Goal: Register for event/course: Register for event/course

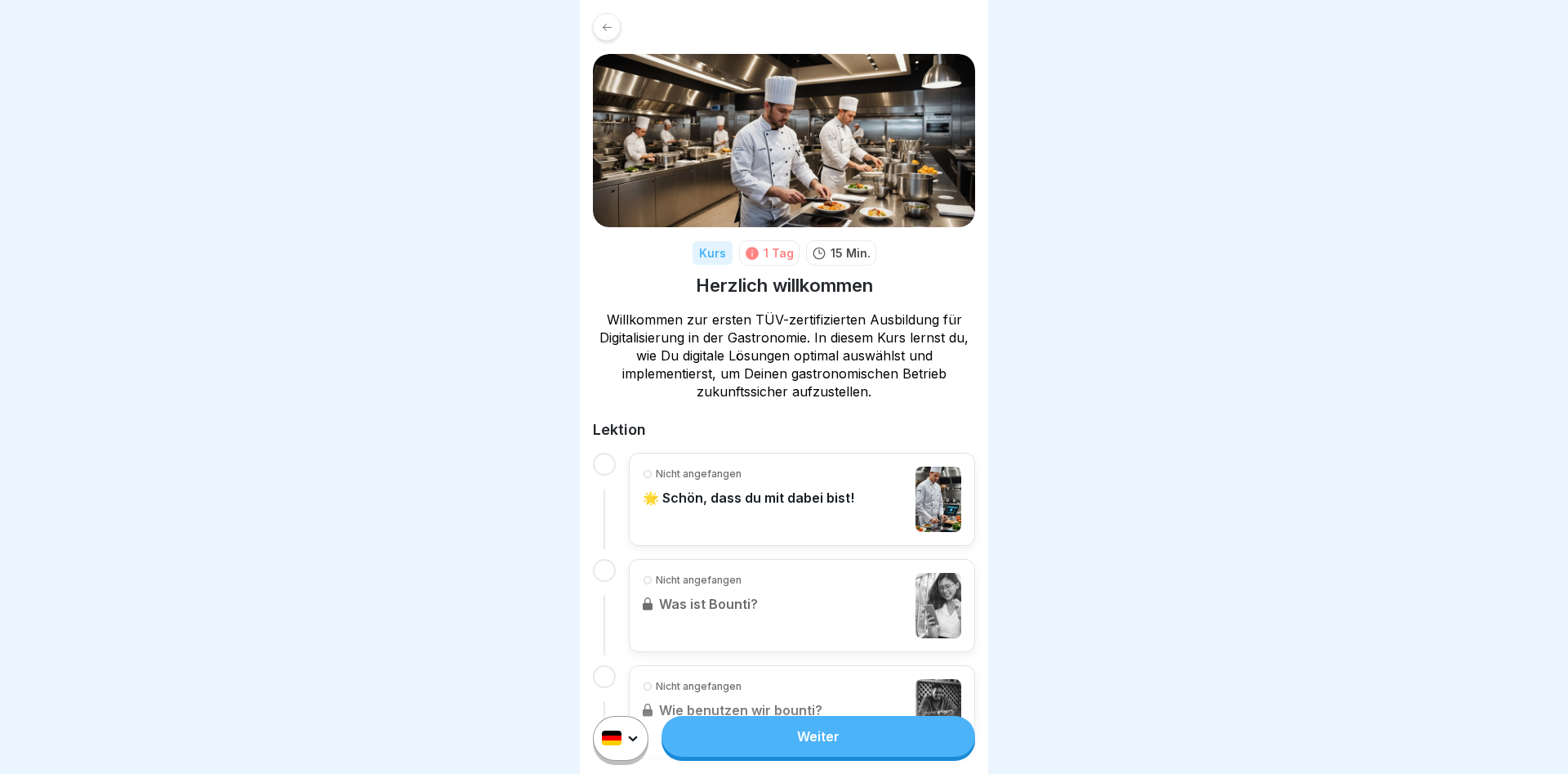
click at [780, 744] on link "Weiter" at bounding box center [819, 736] width 314 height 41
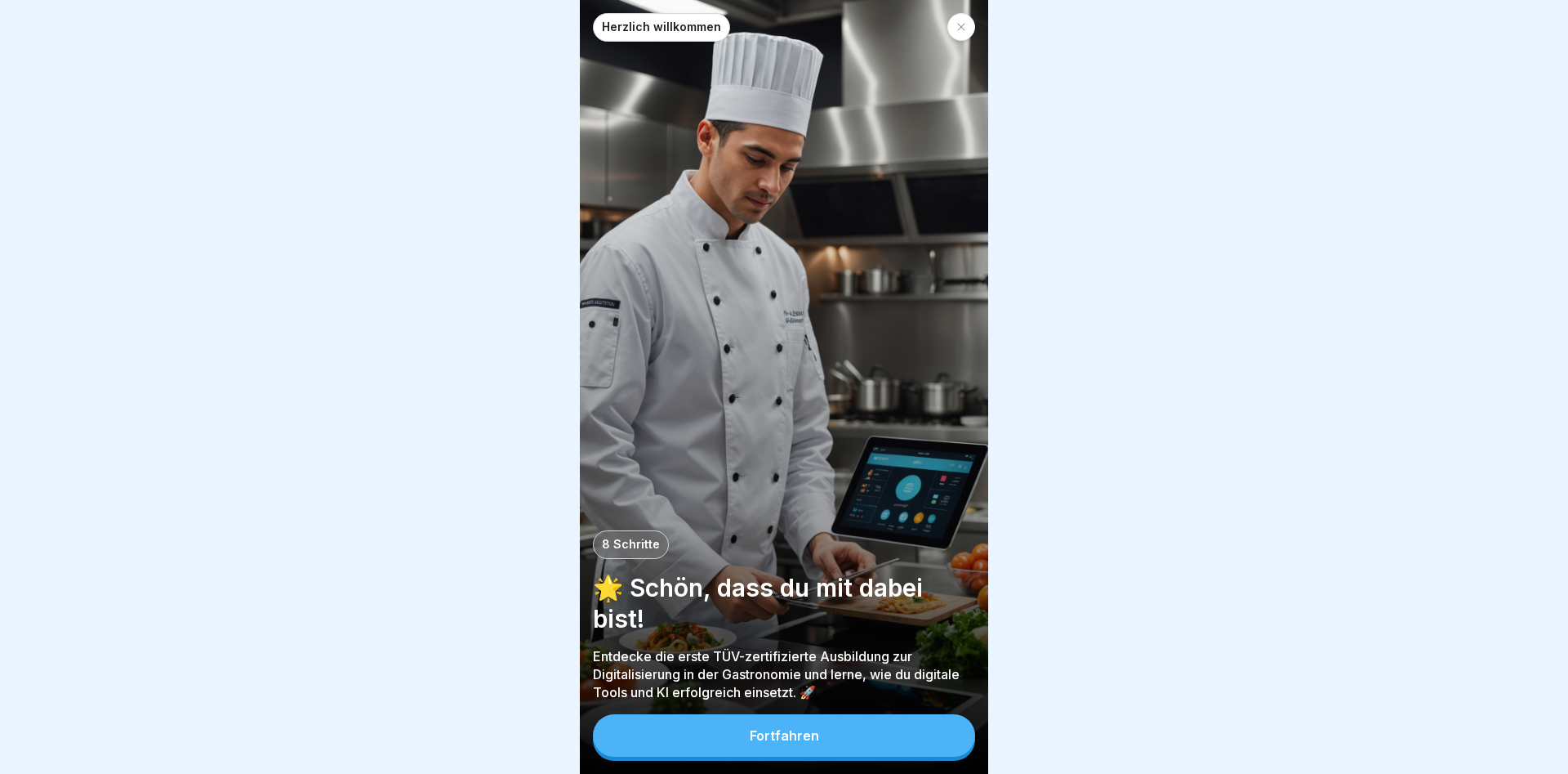
click at [751, 733] on div "Fortfahren" at bounding box center [784, 735] width 69 height 15
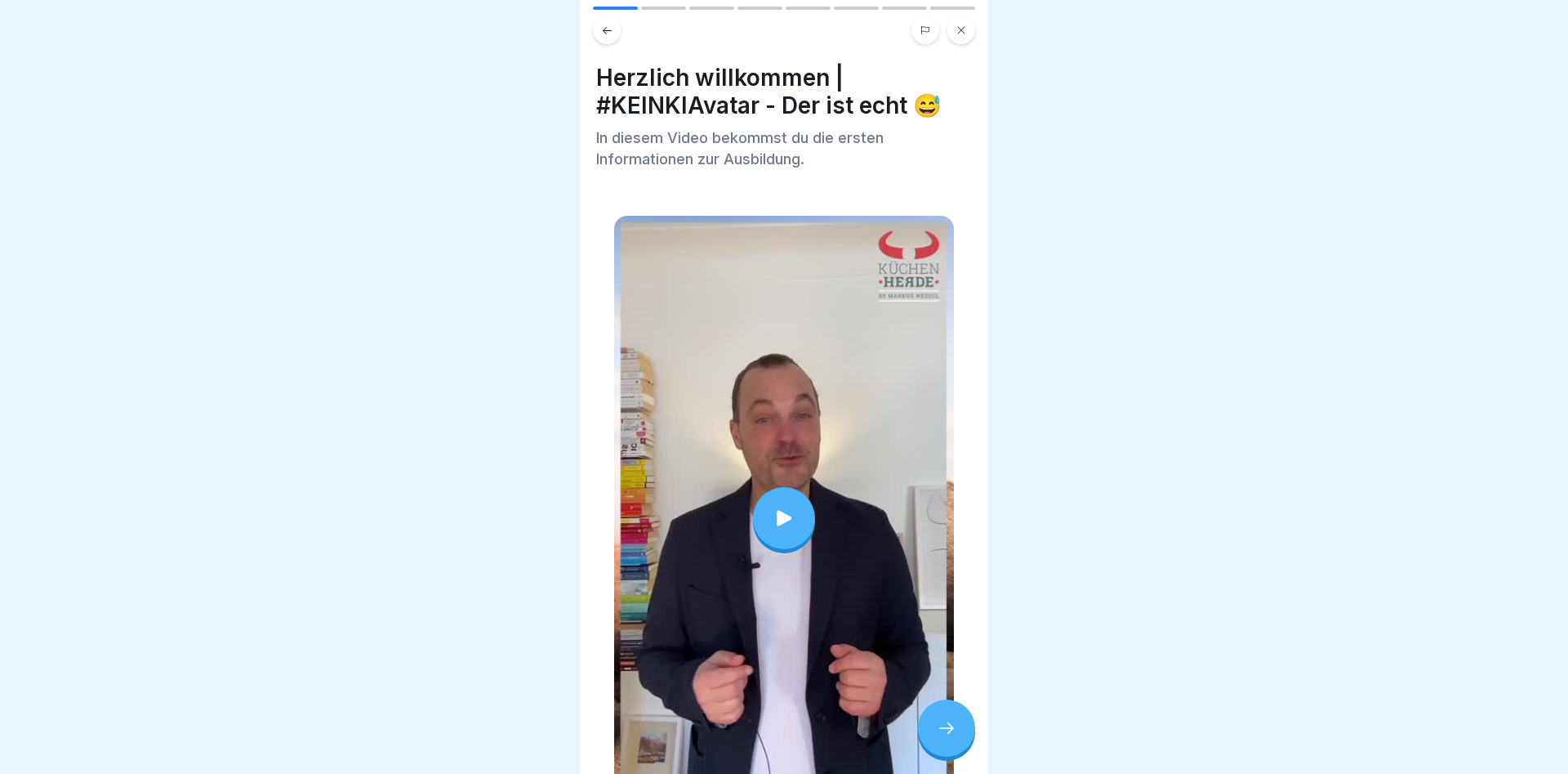
click at [773, 519] on icon at bounding box center [784, 518] width 23 height 23
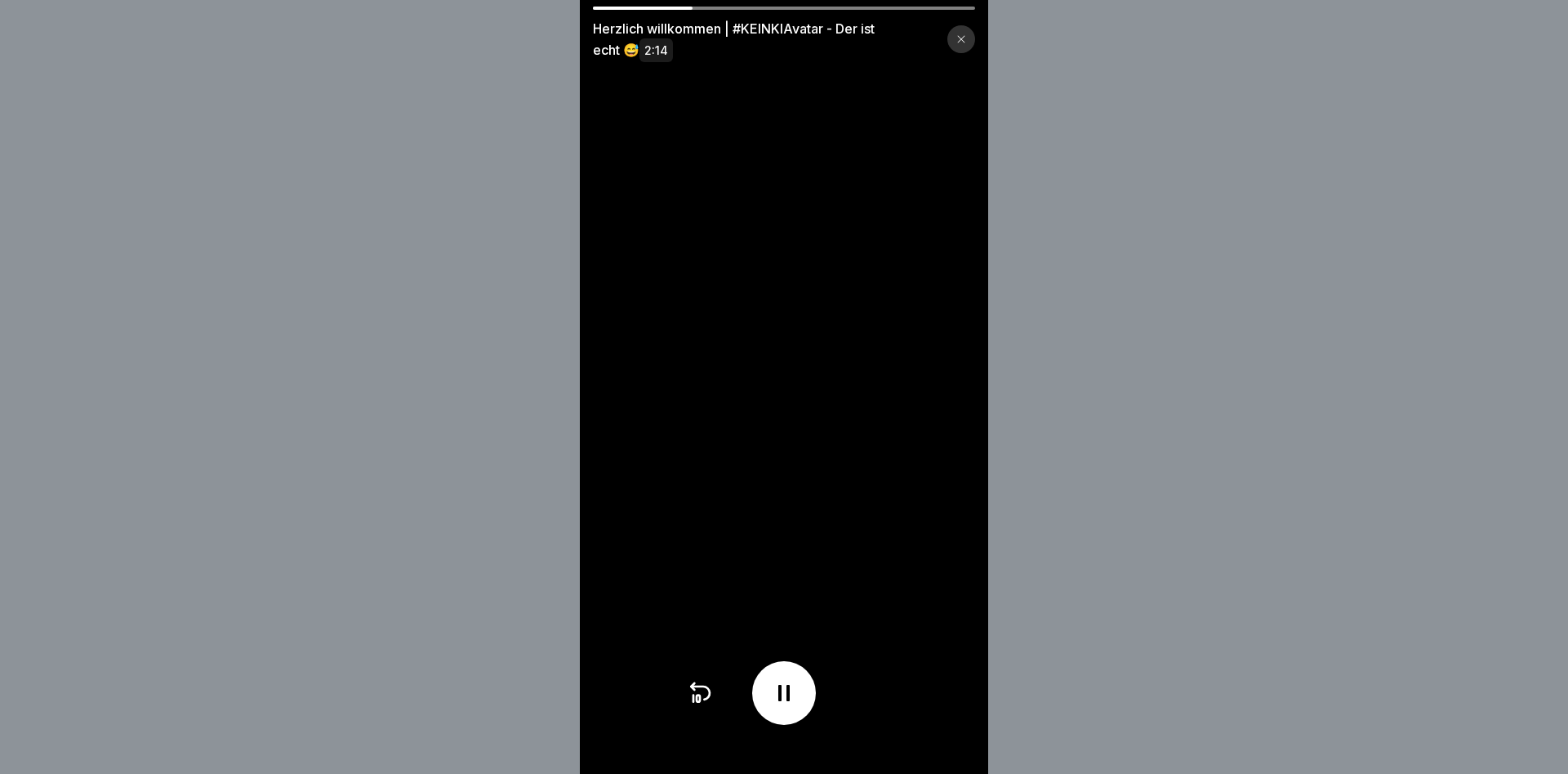
click at [1184, 338] on div "Herzlich willkommen | #KEINKIAvatar - Der ist echt 😅 2:14" at bounding box center [784, 387] width 1568 height 774
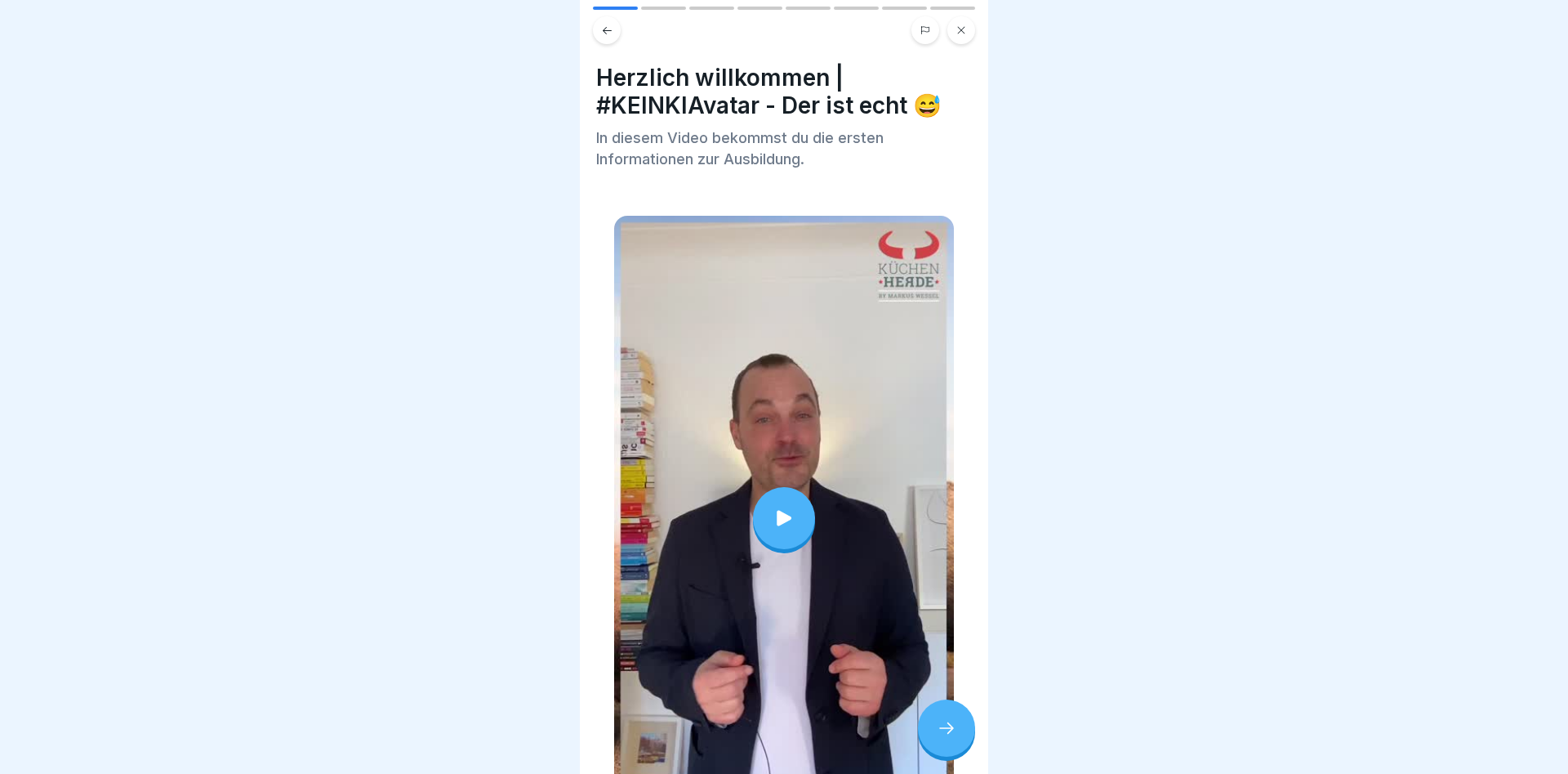
click at [795, 520] on icon at bounding box center [784, 518] width 23 height 23
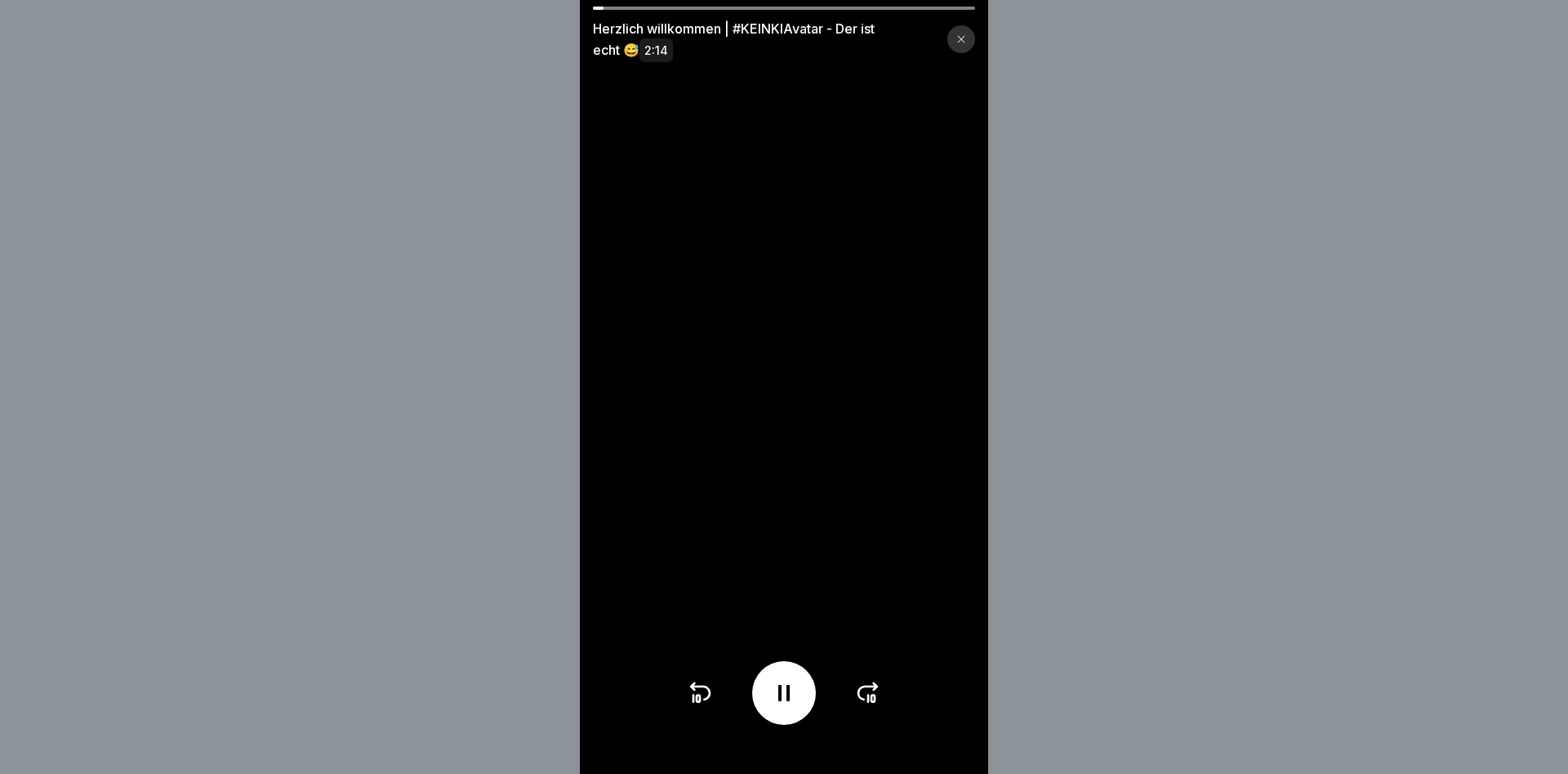
click at [873, 695] on icon at bounding box center [873, 698] width 3 height 7
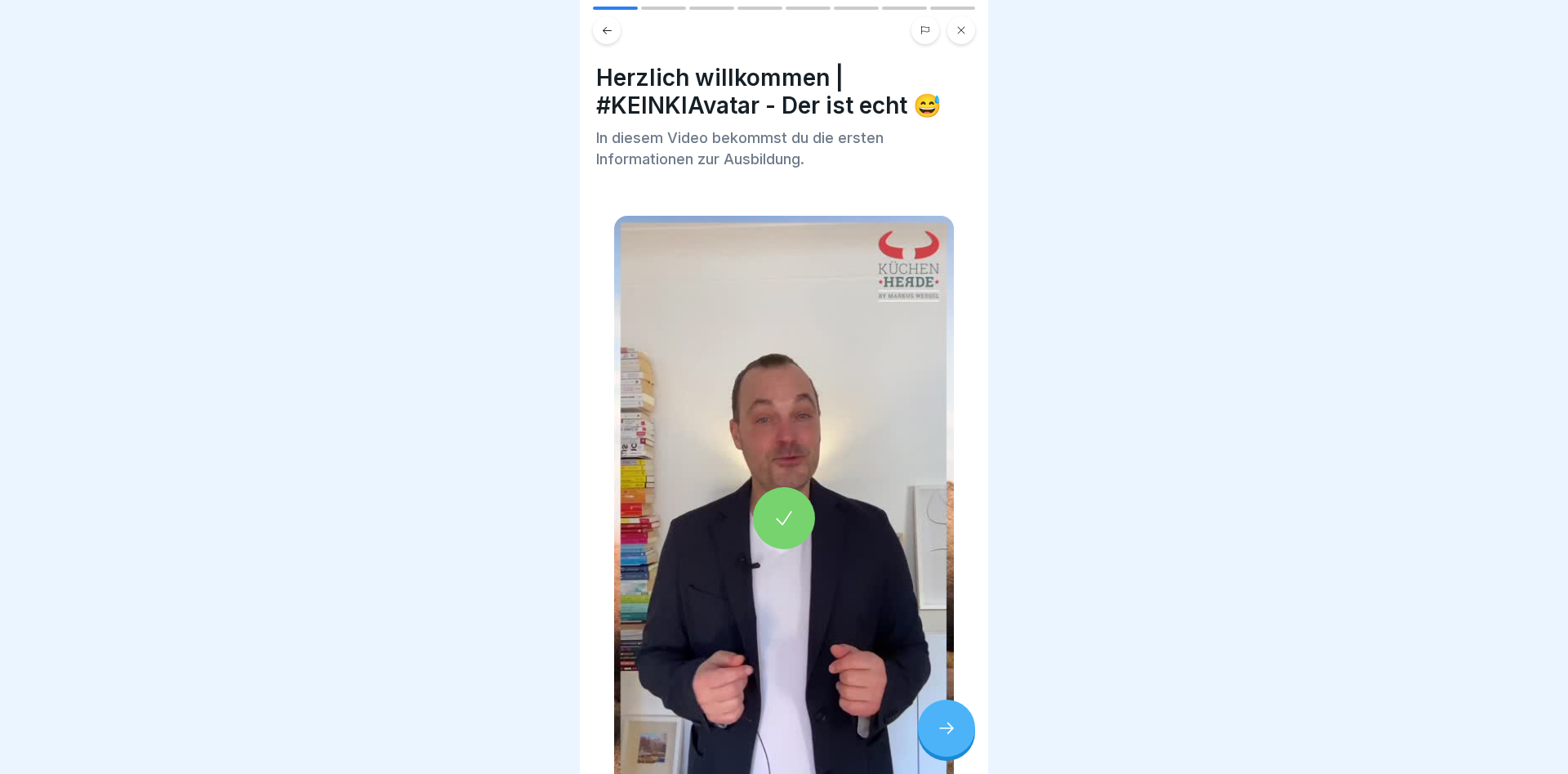
click at [960, 30] on icon at bounding box center [961, 30] width 10 height 10
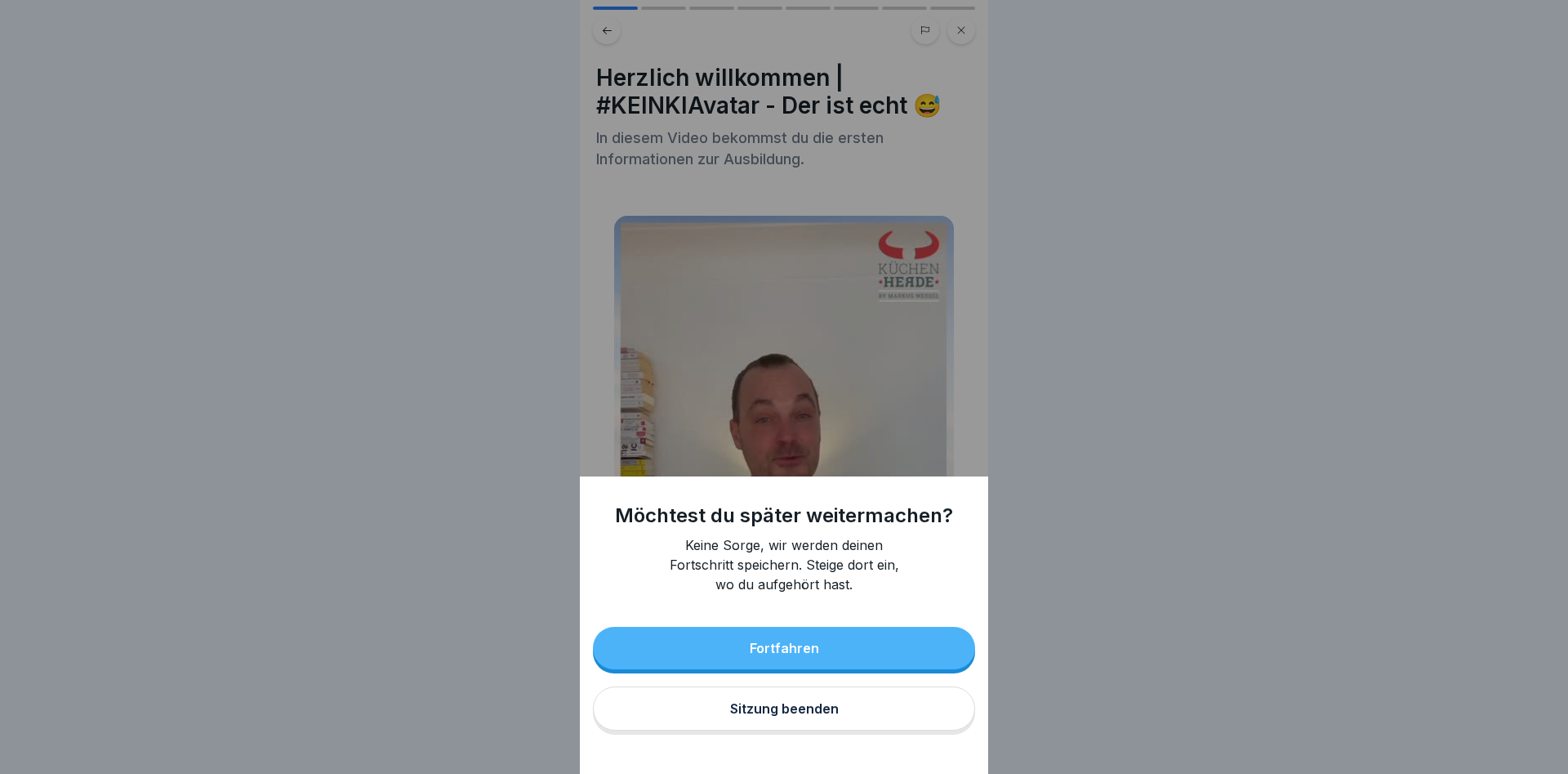
click at [814, 643] on div "Fortfahren" at bounding box center [784, 648] width 69 height 15
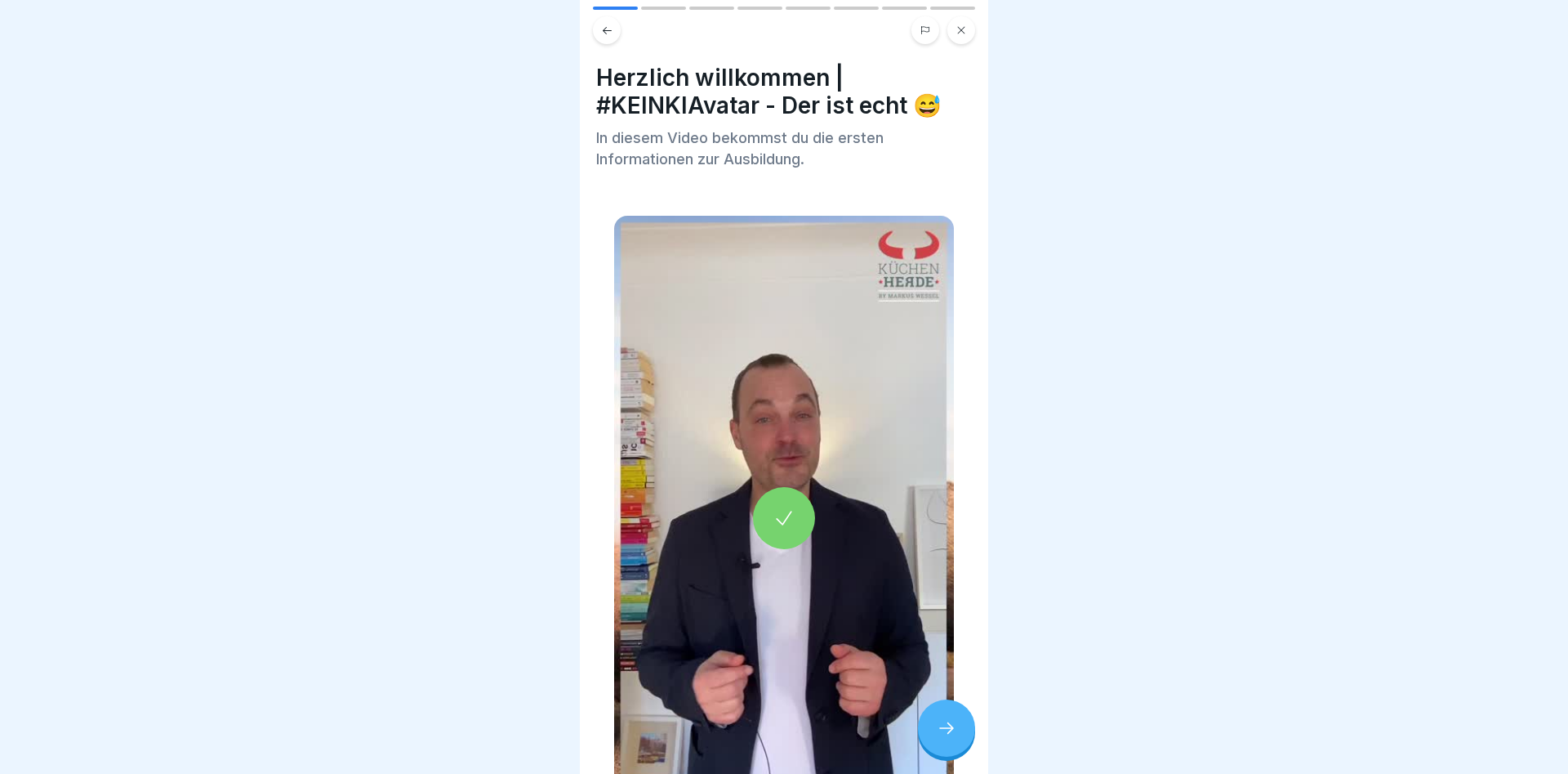
click at [786, 524] on icon at bounding box center [784, 518] width 23 height 23
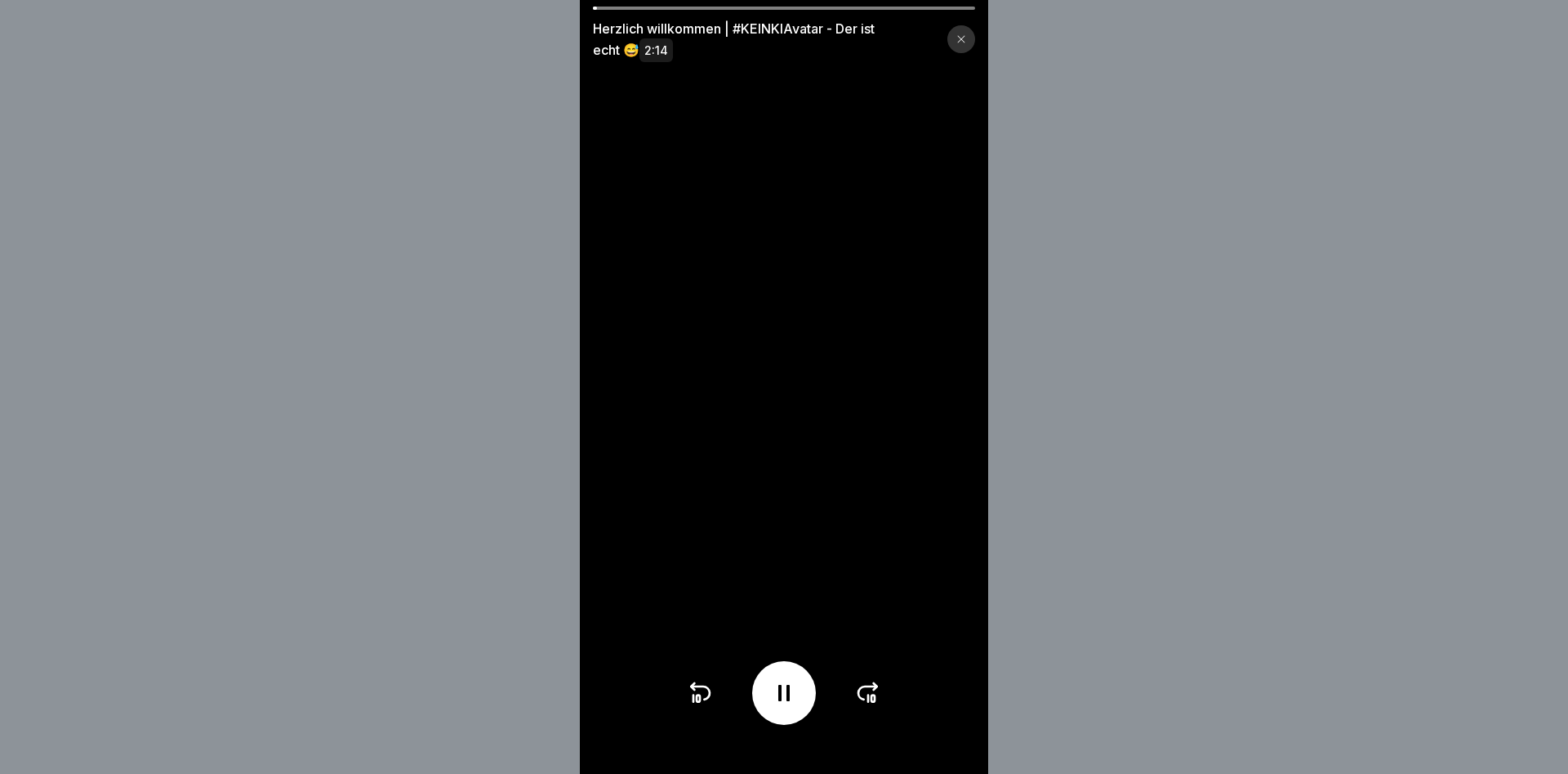
click at [861, 692] on icon at bounding box center [868, 692] width 26 height 26
click at [866, 686] on icon at bounding box center [867, 692] width 18 height 13
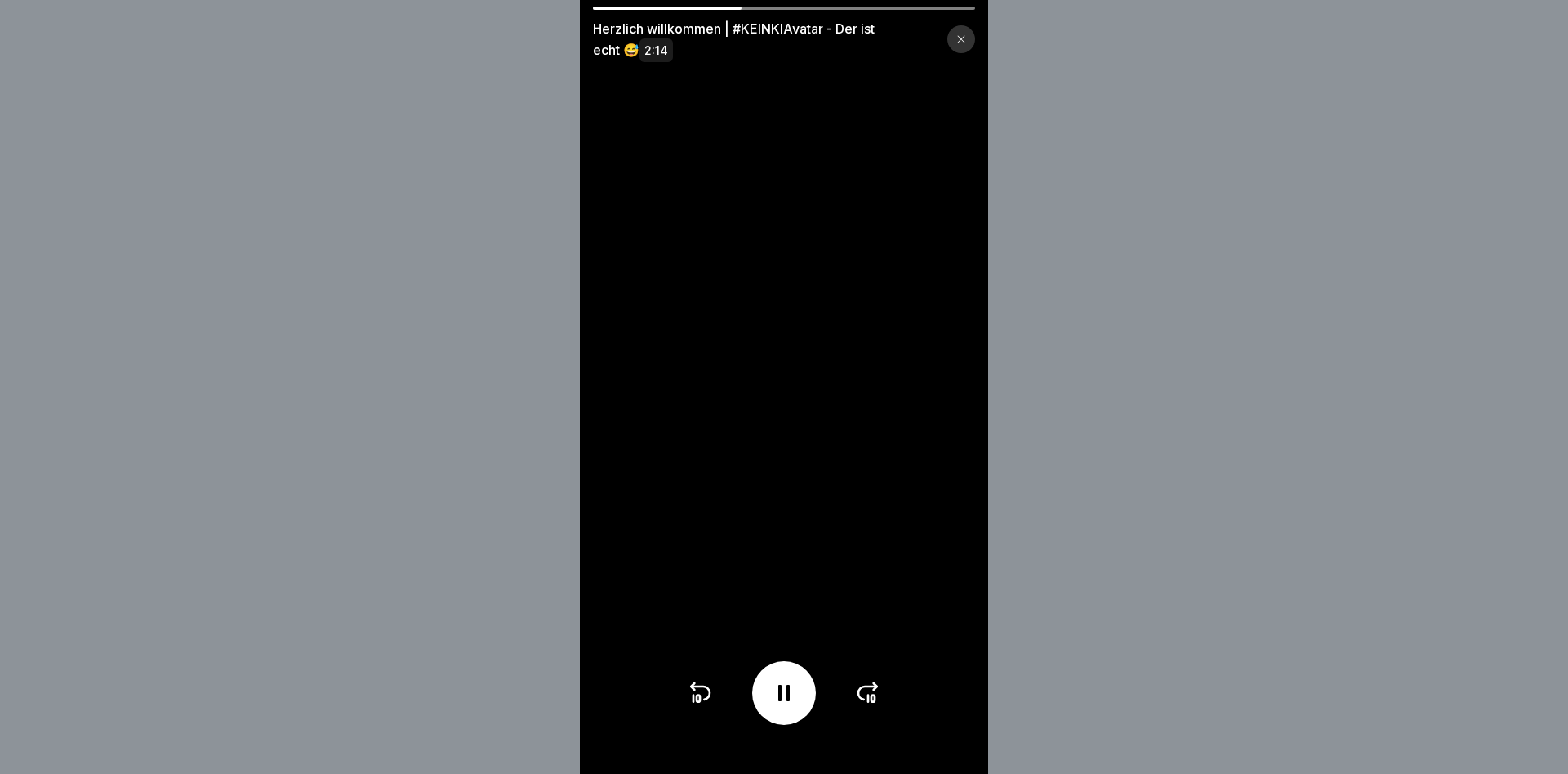
click at [866, 686] on icon at bounding box center [867, 692] width 18 height 13
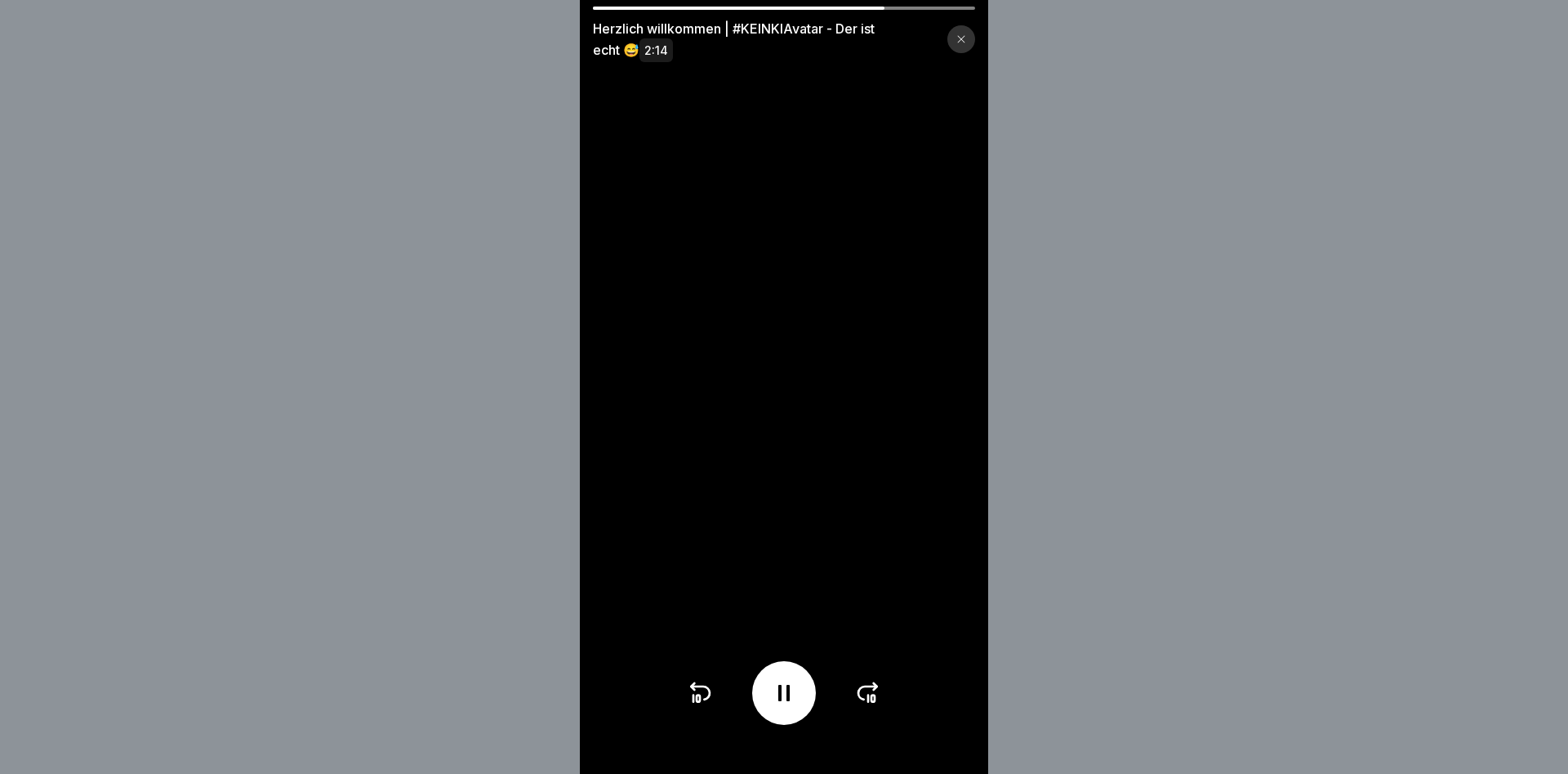
click at [866, 686] on icon at bounding box center [867, 692] width 18 height 13
click at [866, 686] on div at bounding box center [784, 693] width 194 height 64
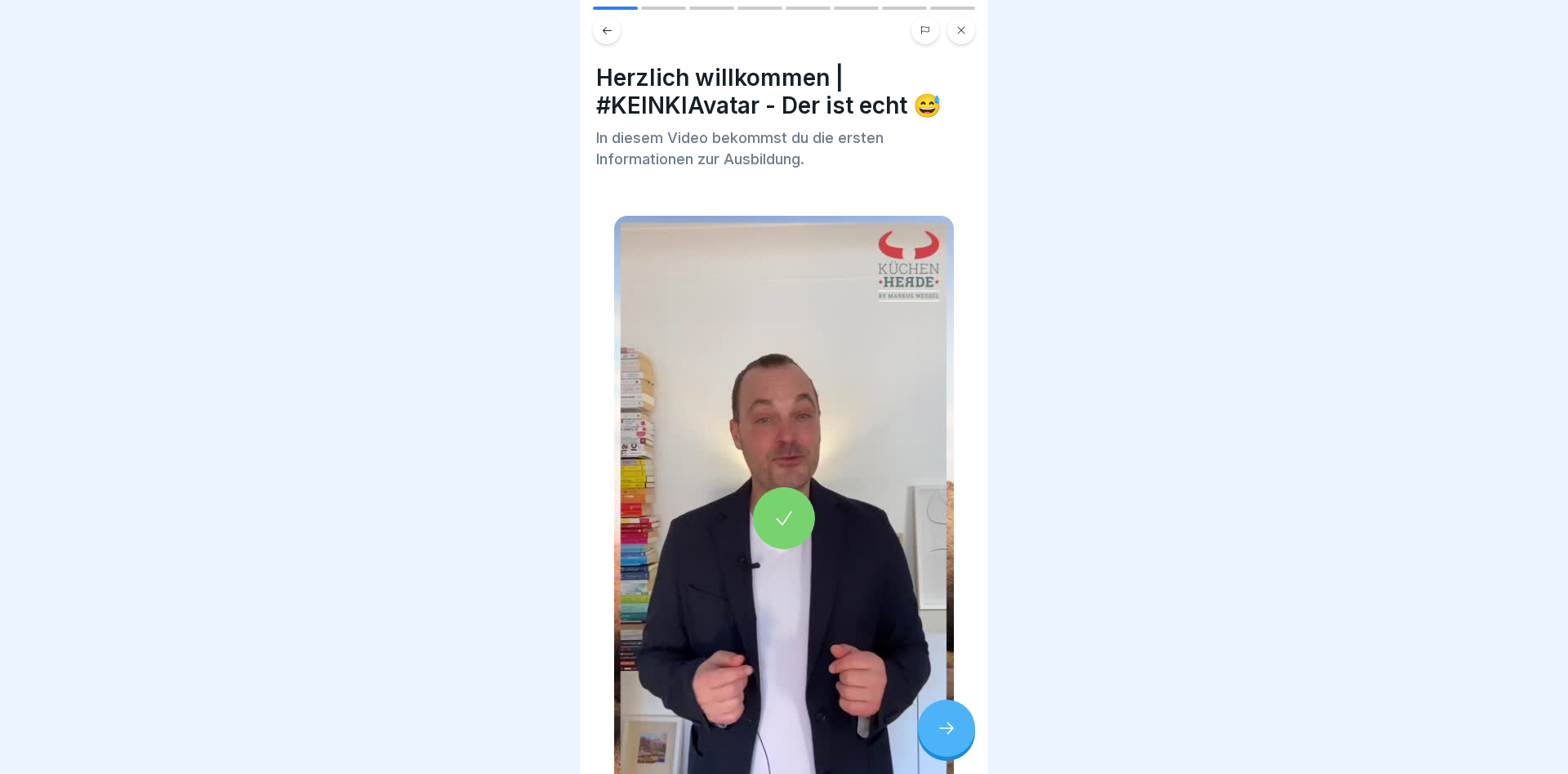
click at [945, 717] on div at bounding box center [947, 727] width 57 height 57
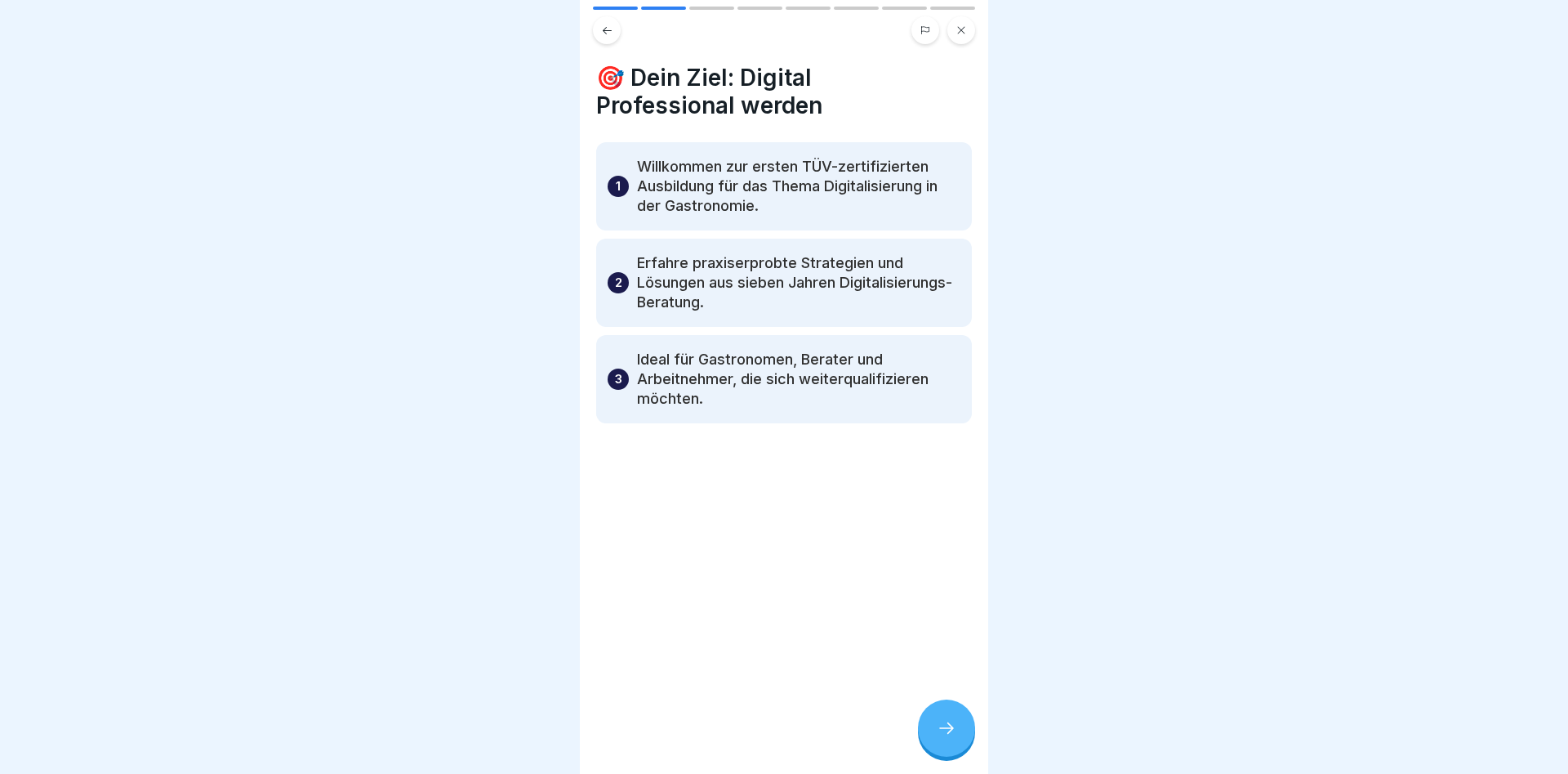
click at [935, 723] on div at bounding box center [947, 727] width 57 height 57
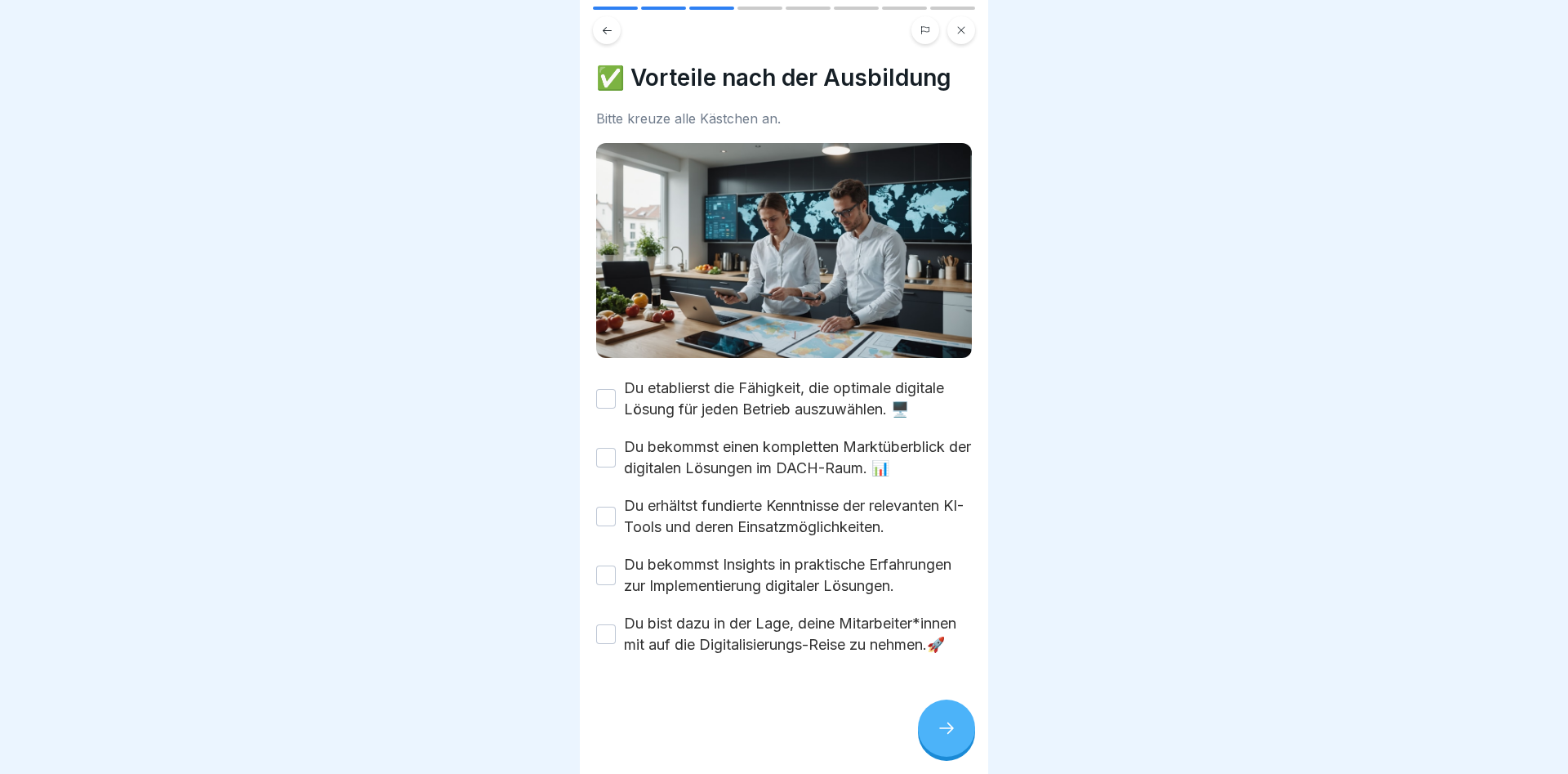
click at [602, 398] on button "Du etablierst die Fähigkeit, die optimale digitale Lösung für jeden Betrieb aus…" at bounding box center [606, 399] width 19 height 19
click at [611, 462] on button "Du bekommst einen kompletten Marktüberblick der digitalen Lösungen im DACH-Raum…" at bounding box center [606, 458] width 19 height 19
drag, startPoint x: 605, startPoint y: 496, endPoint x: 605, endPoint y: 507, distance: 11.0
click at [605, 502] on div "Du erhältst fundierte Kenntnisse der relevanten KI-Tools und deren Einsatzmögli…" at bounding box center [784, 516] width 376 height 43
click at [608, 514] on button "Du erhältst fundierte Kenntnisse der relevanten KI-Tools und deren Einsatzmögli…" at bounding box center [606, 516] width 19 height 19
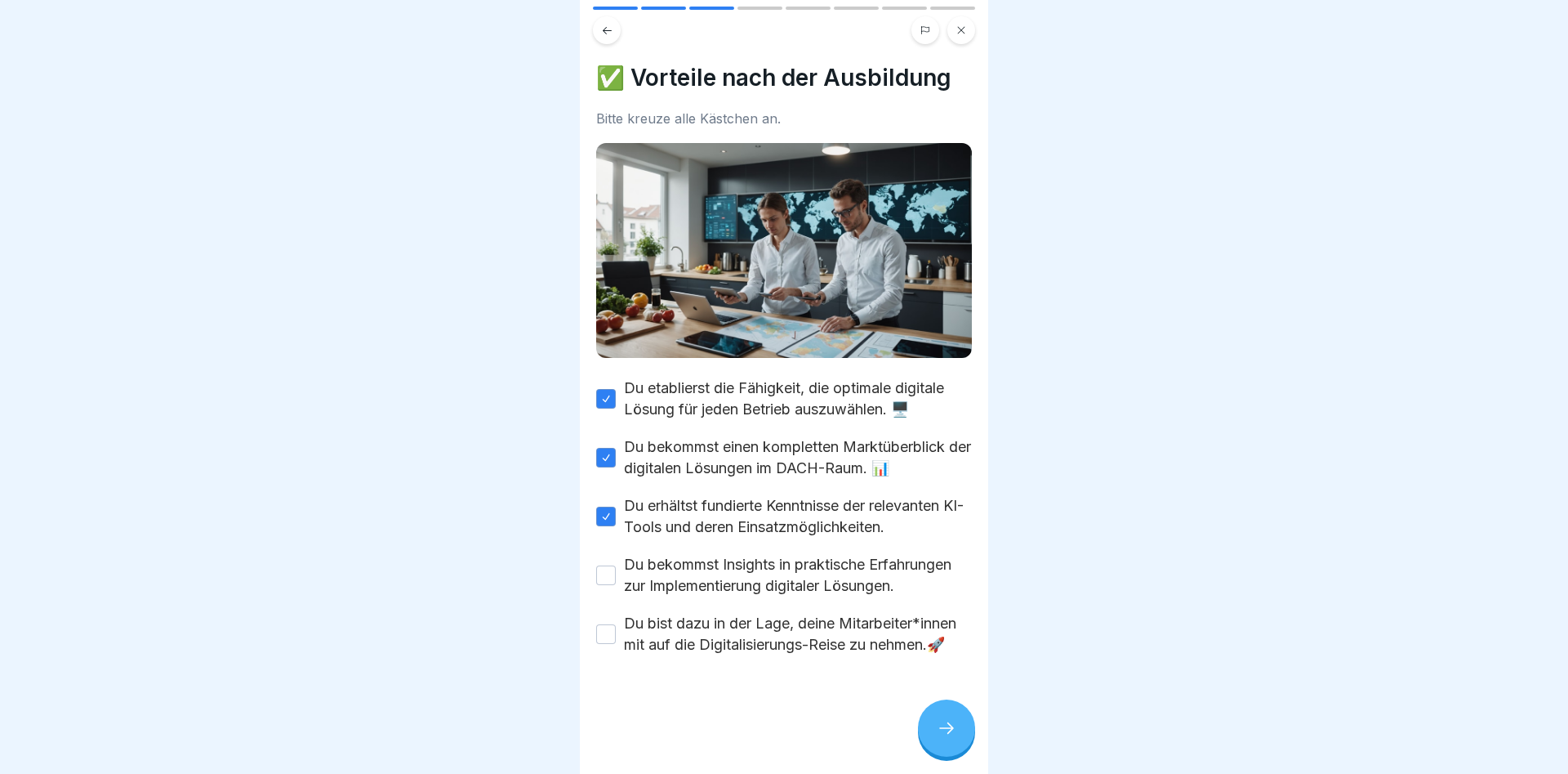
click at [605, 580] on button "Du bekommst Insights in praktische Erfahrungen zur Implementierung digitaler Lö…" at bounding box center [606, 576] width 19 height 19
click at [608, 634] on button "Du bist dazu in der Lage, deine Mitarbeiter*innen mit auf die Digitalisierungs-…" at bounding box center [606, 634] width 19 height 19
click at [955, 724] on icon at bounding box center [947, 728] width 19 height 19
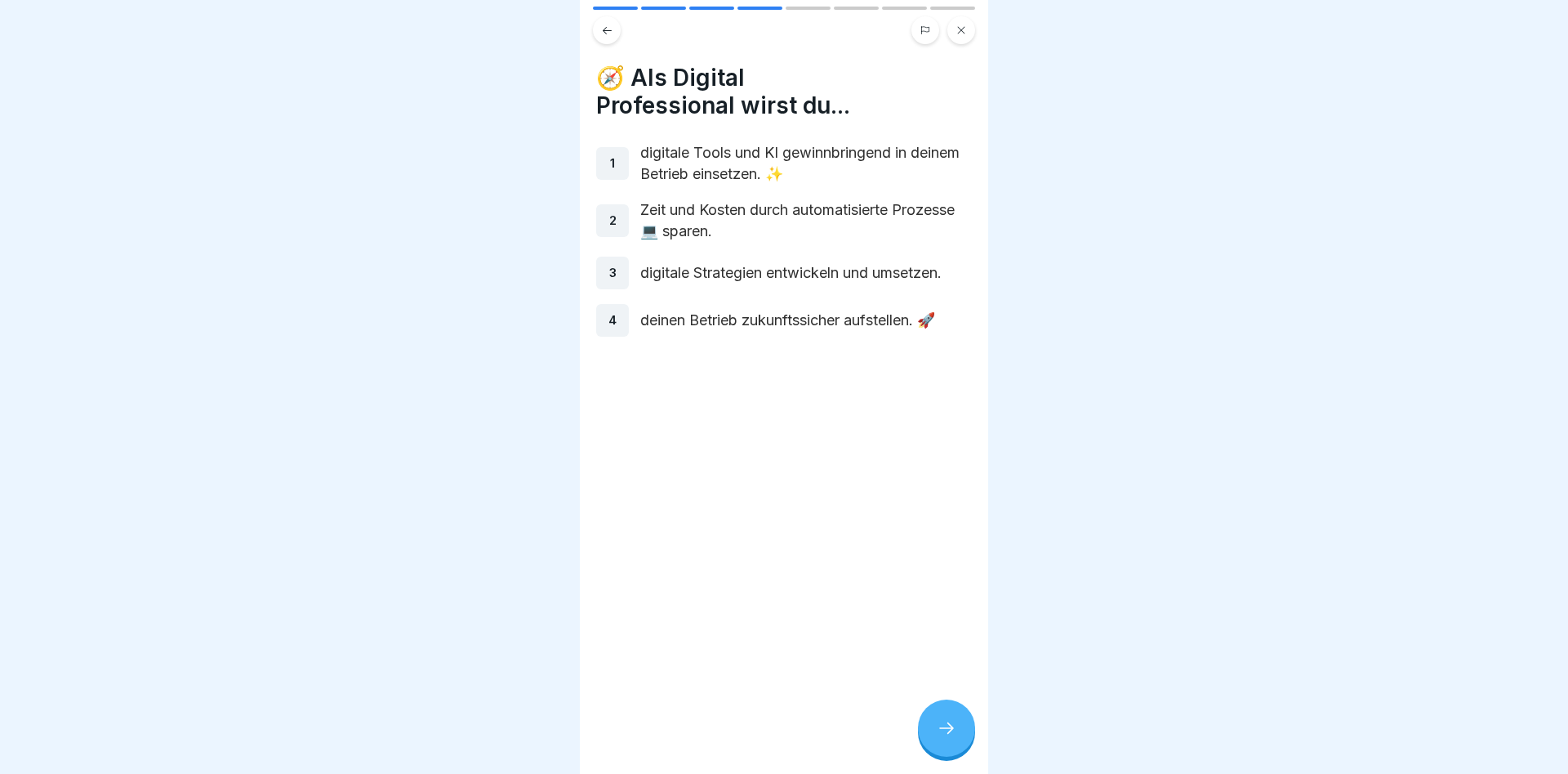
click at [939, 726] on icon at bounding box center [947, 728] width 19 height 19
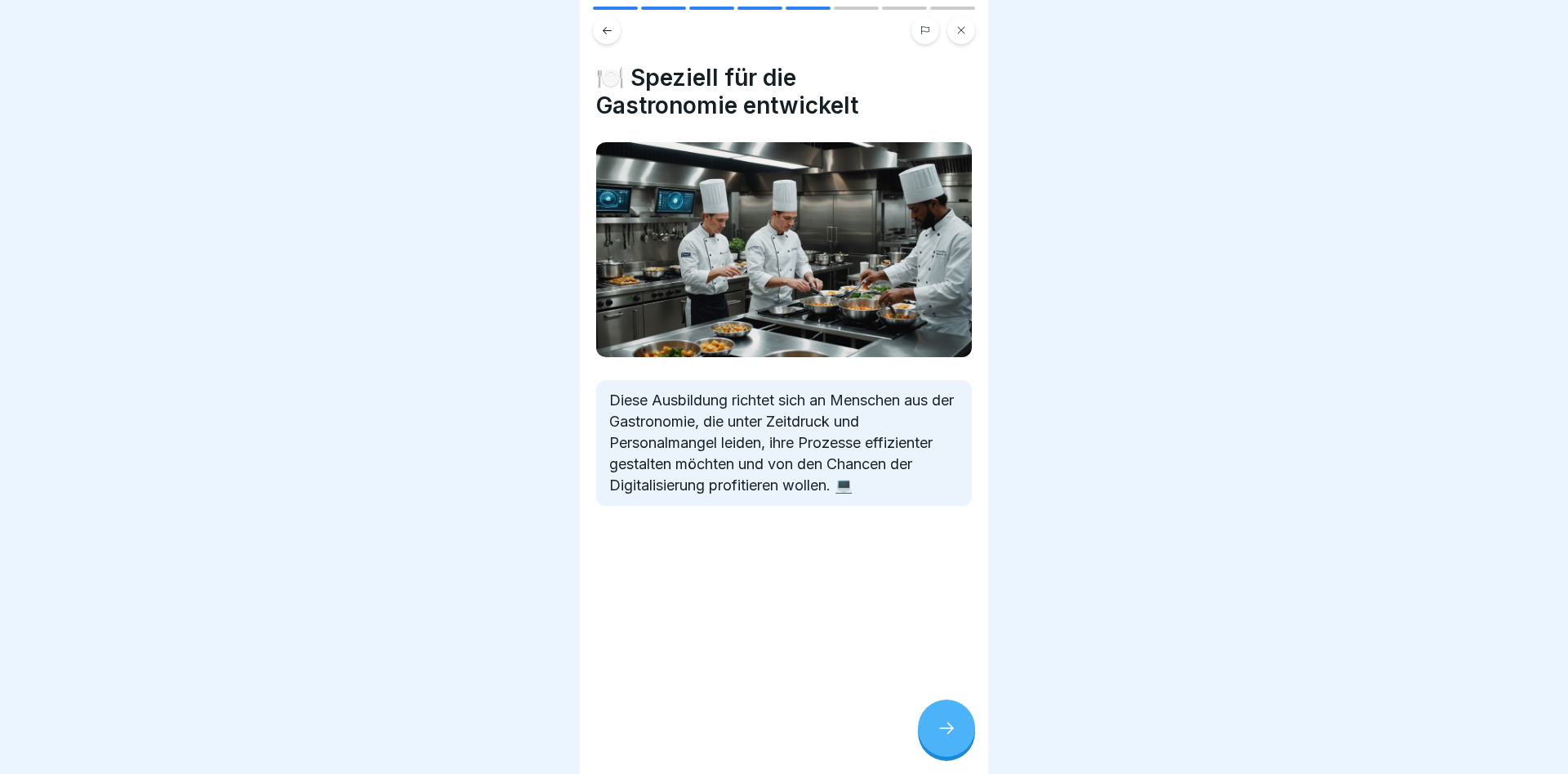
click at [939, 722] on icon at bounding box center [947, 728] width 19 height 19
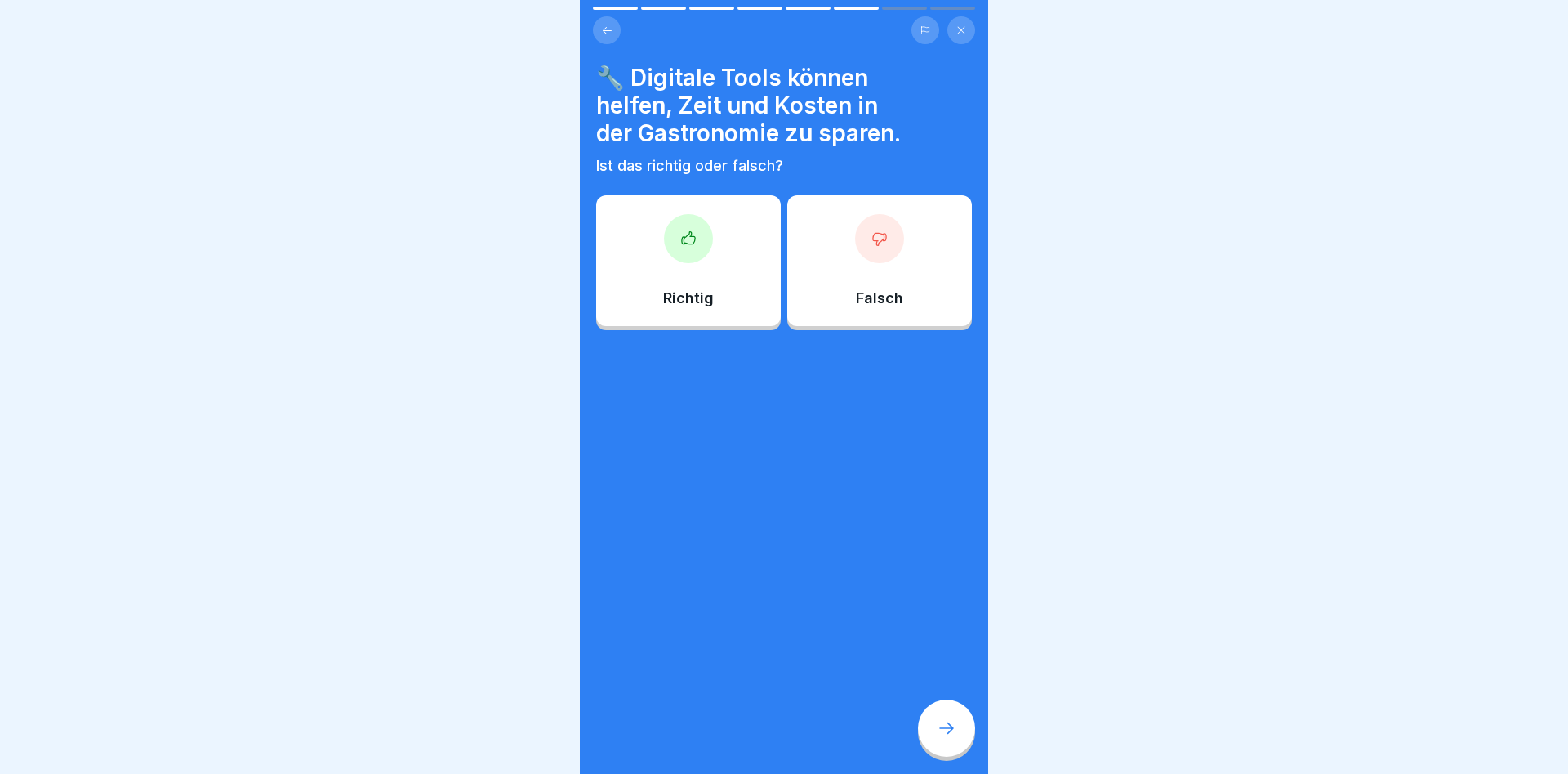
click at [689, 248] on div at bounding box center [688, 238] width 49 height 49
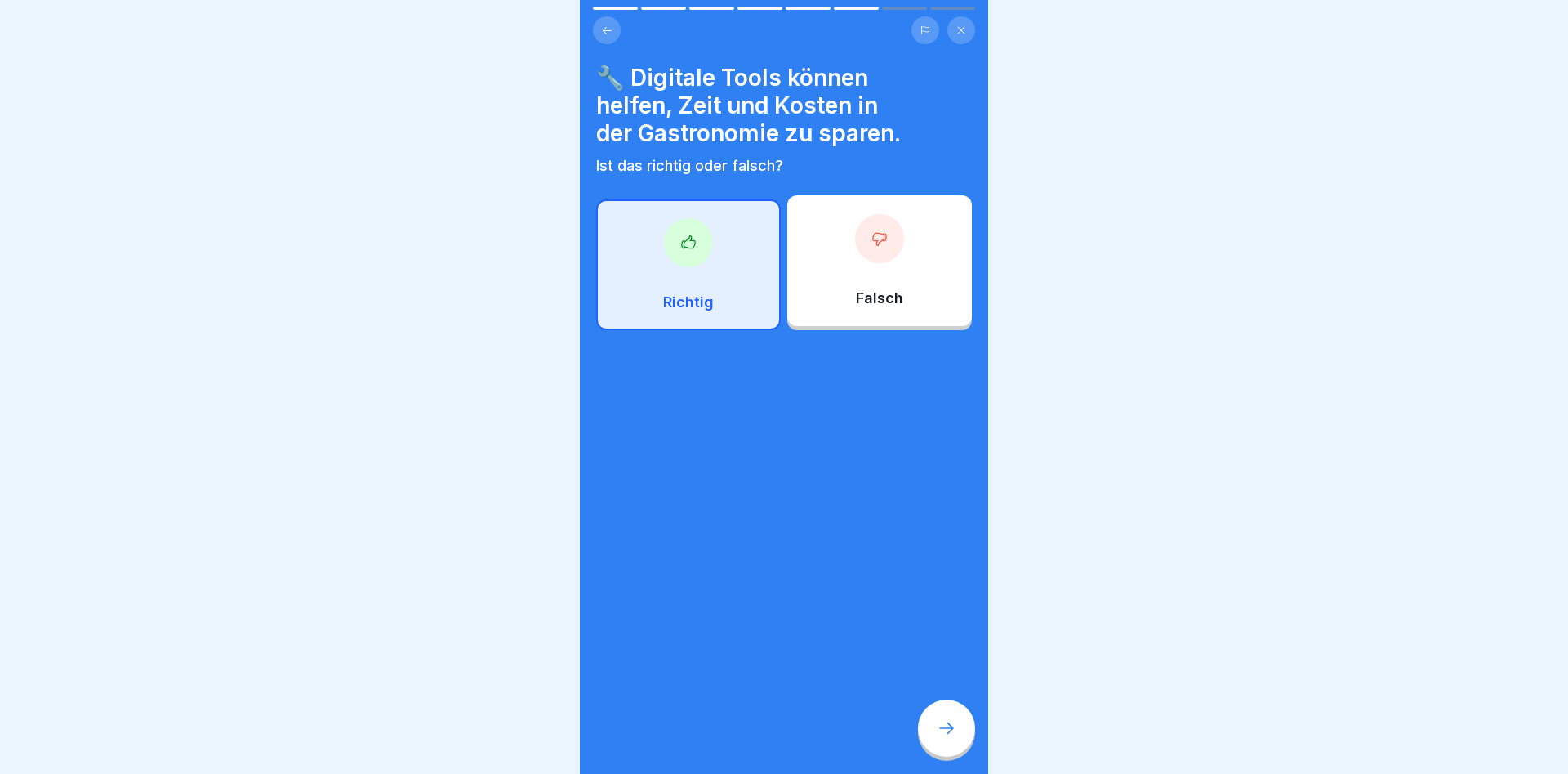
click at [950, 726] on icon at bounding box center [947, 728] width 19 height 19
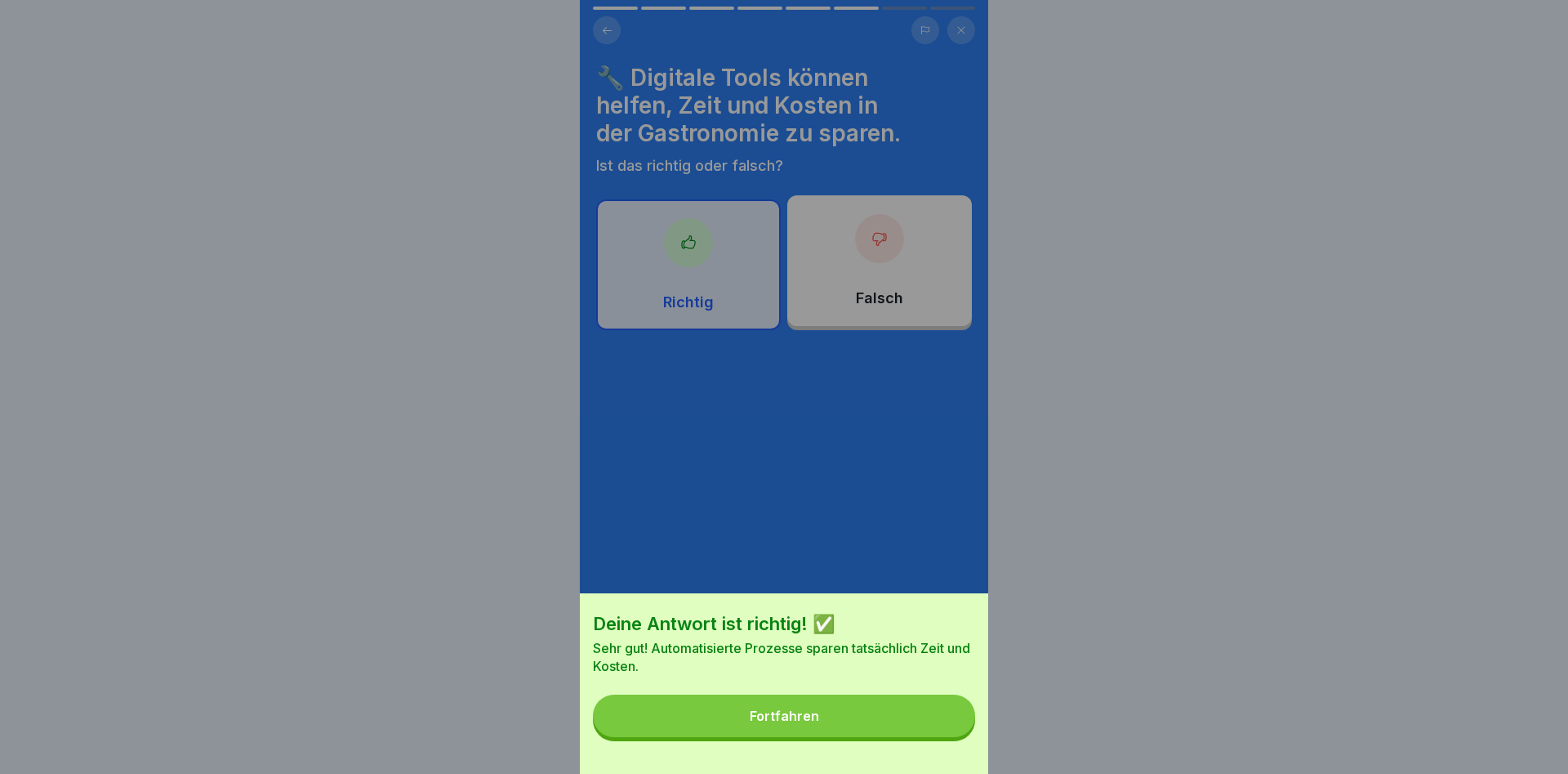
click at [798, 714] on div "Fortfahren" at bounding box center [784, 716] width 69 height 15
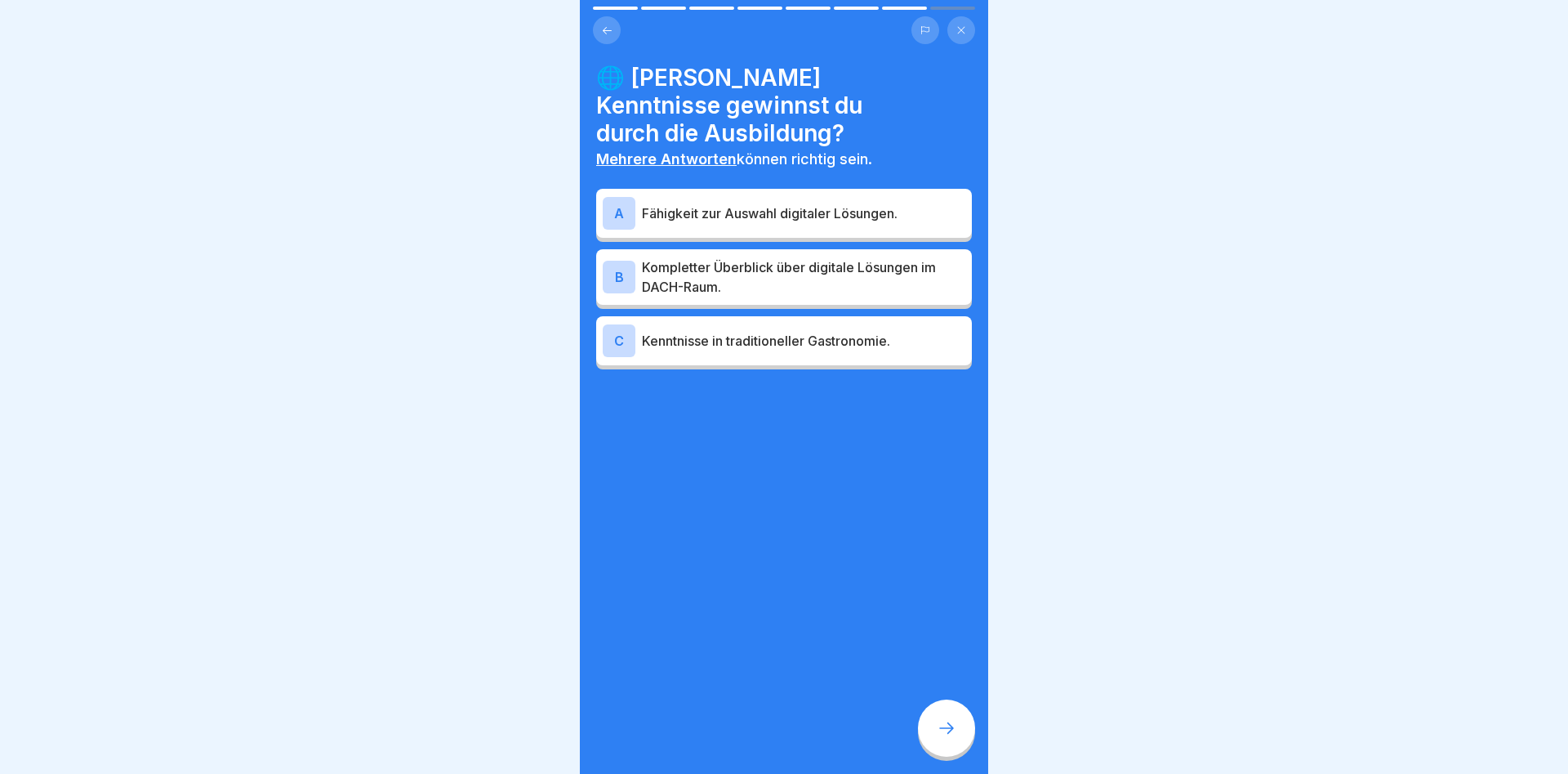
click at [667, 203] on p "Fähigkeit zur Auswahl digitaler Lösungen." at bounding box center [804, 213] width 324 height 19
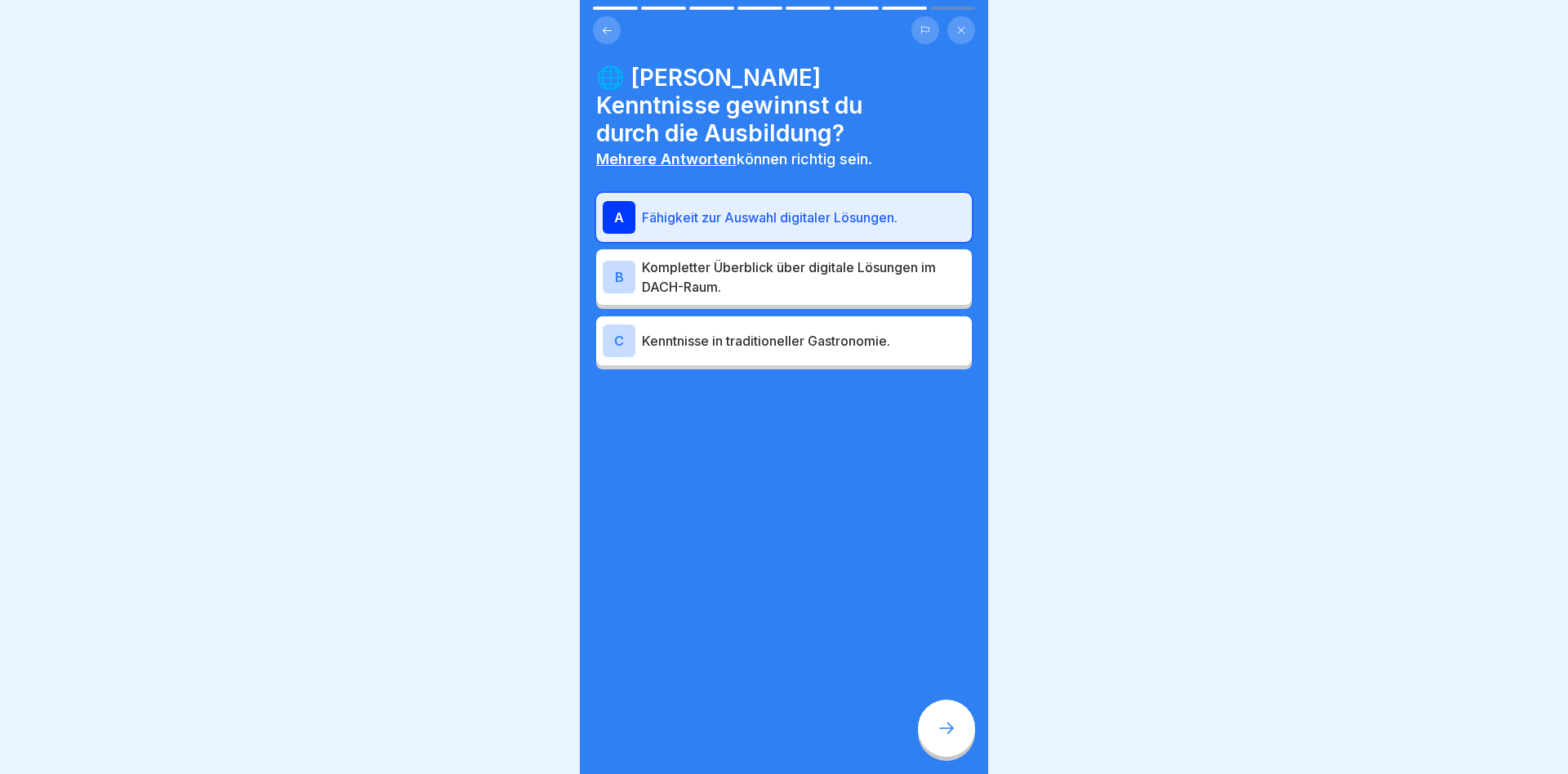
click at [656, 258] on p "Kompletter Überblick über digitale Lösungen im DACH-Raum." at bounding box center [804, 277] width 324 height 39
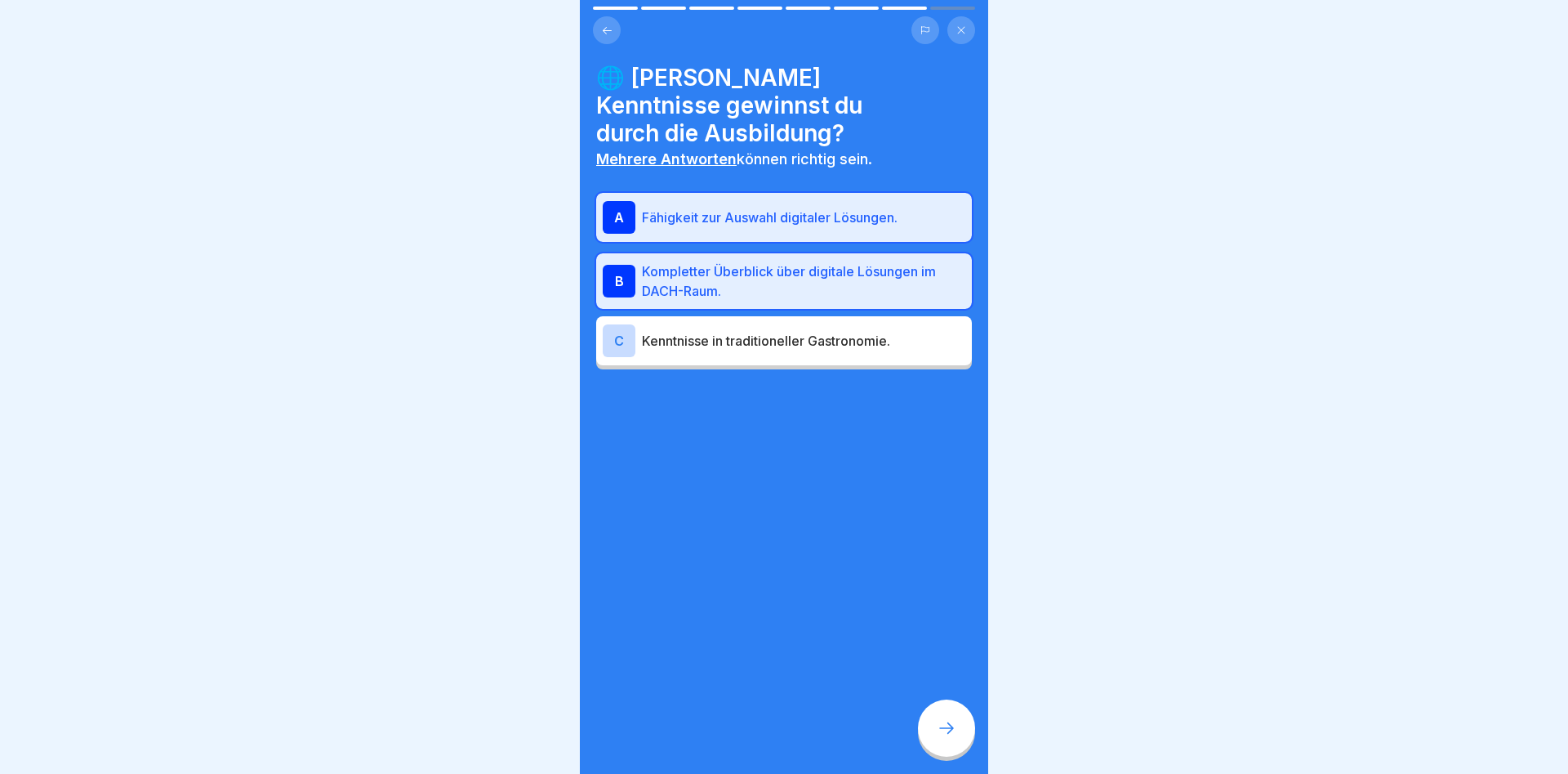
click at [953, 721] on icon at bounding box center [947, 728] width 19 height 19
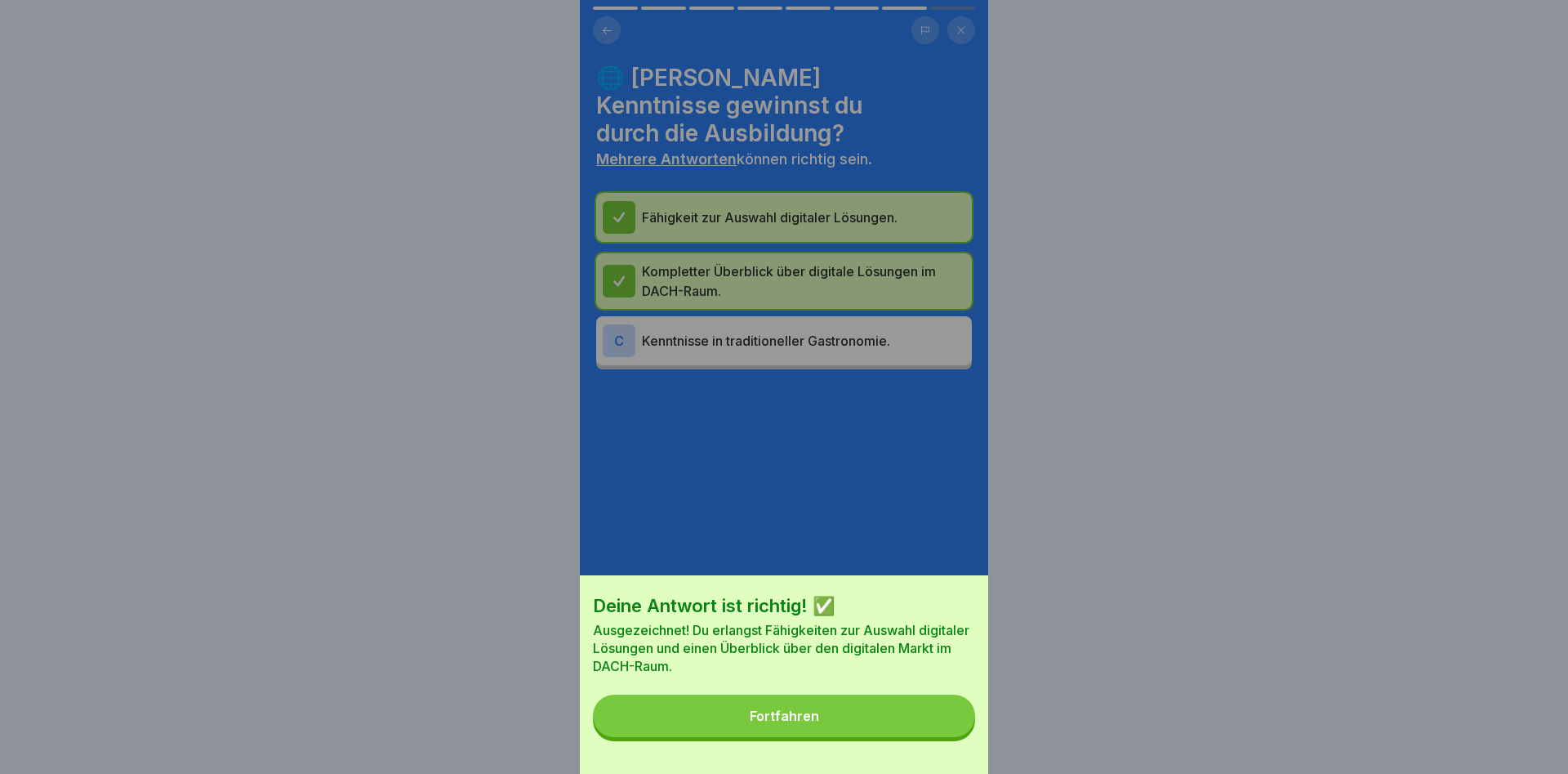
click at [817, 714] on div "Fortfahren" at bounding box center [784, 716] width 69 height 15
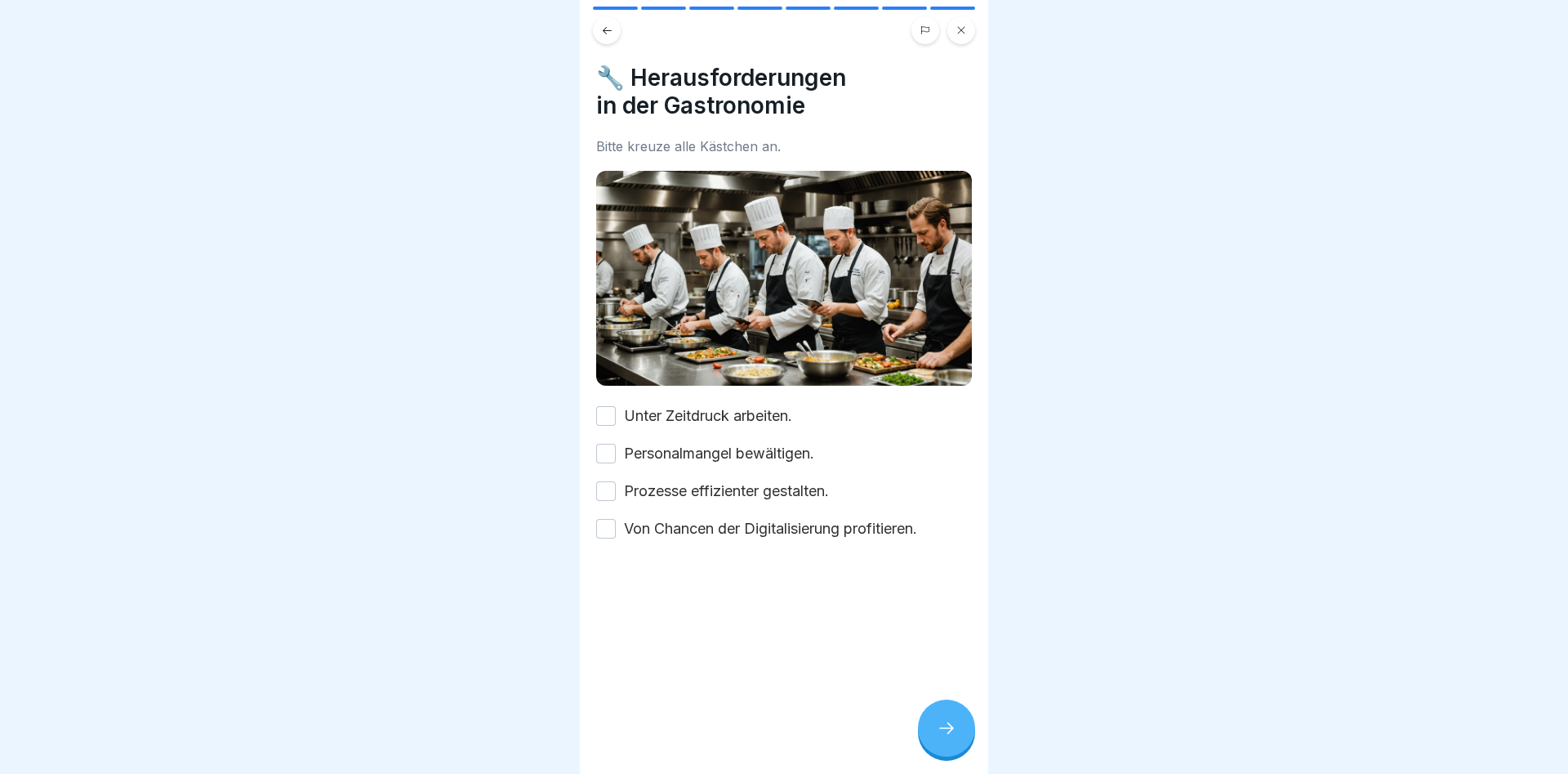
click at [610, 414] on button "Unter Zeitdruck arbeiten." at bounding box center [606, 416] width 19 height 19
click at [602, 454] on button "Personalmangel bewältigen." at bounding box center [606, 453] width 19 height 19
click at [613, 489] on button "Prozesse effizienter gestalten." at bounding box center [606, 491] width 19 height 19
click at [609, 530] on button "Von Chancen der Digitalisierung profitieren." at bounding box center [606, 529] width 19 height 19
click at [964, 729] on div at bounding box center [947, 727] width 57 height 57
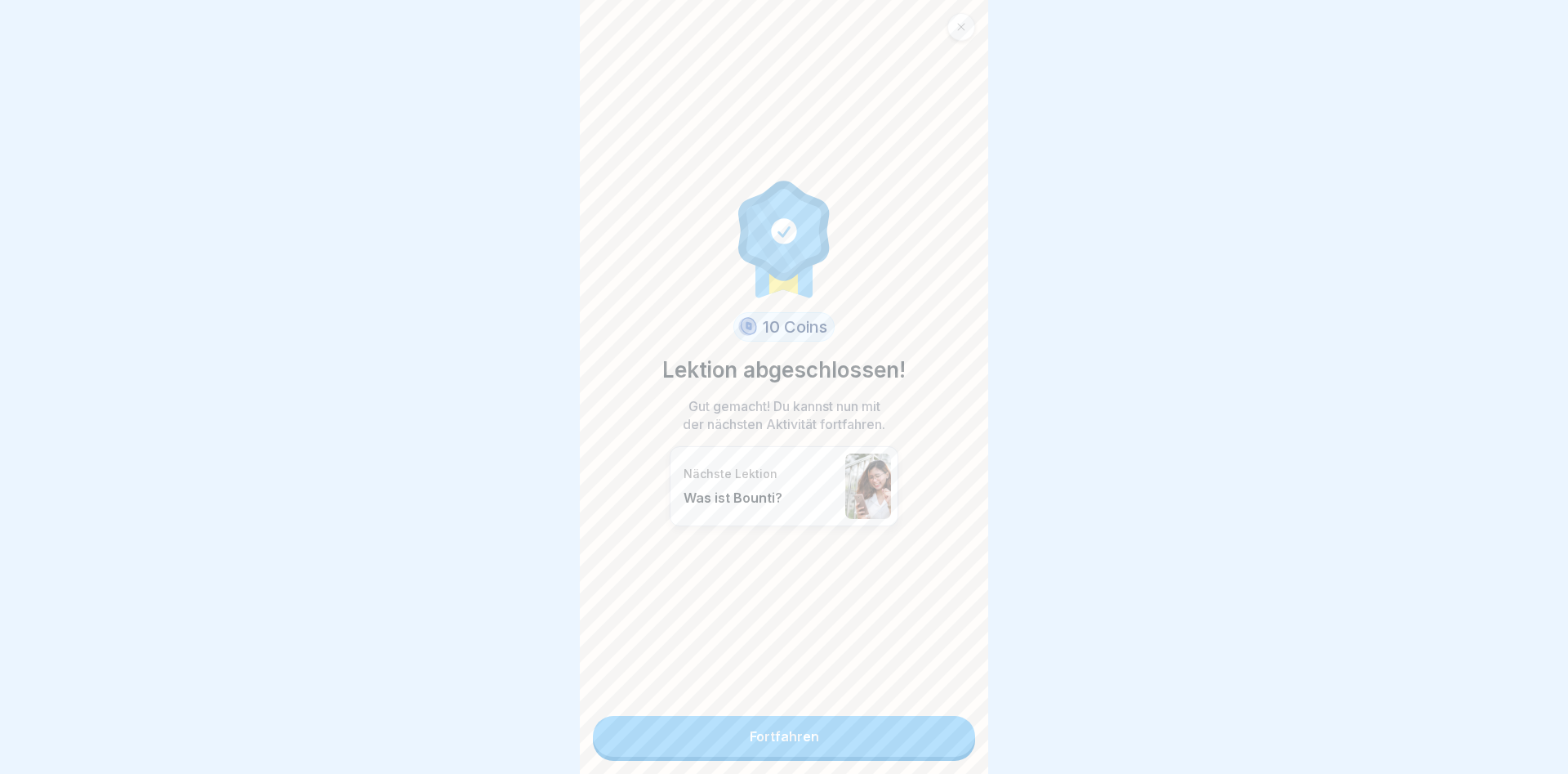
click at [807, 747] on link "Fortfahren" at bounding box center [784, 736] width 382 height 41
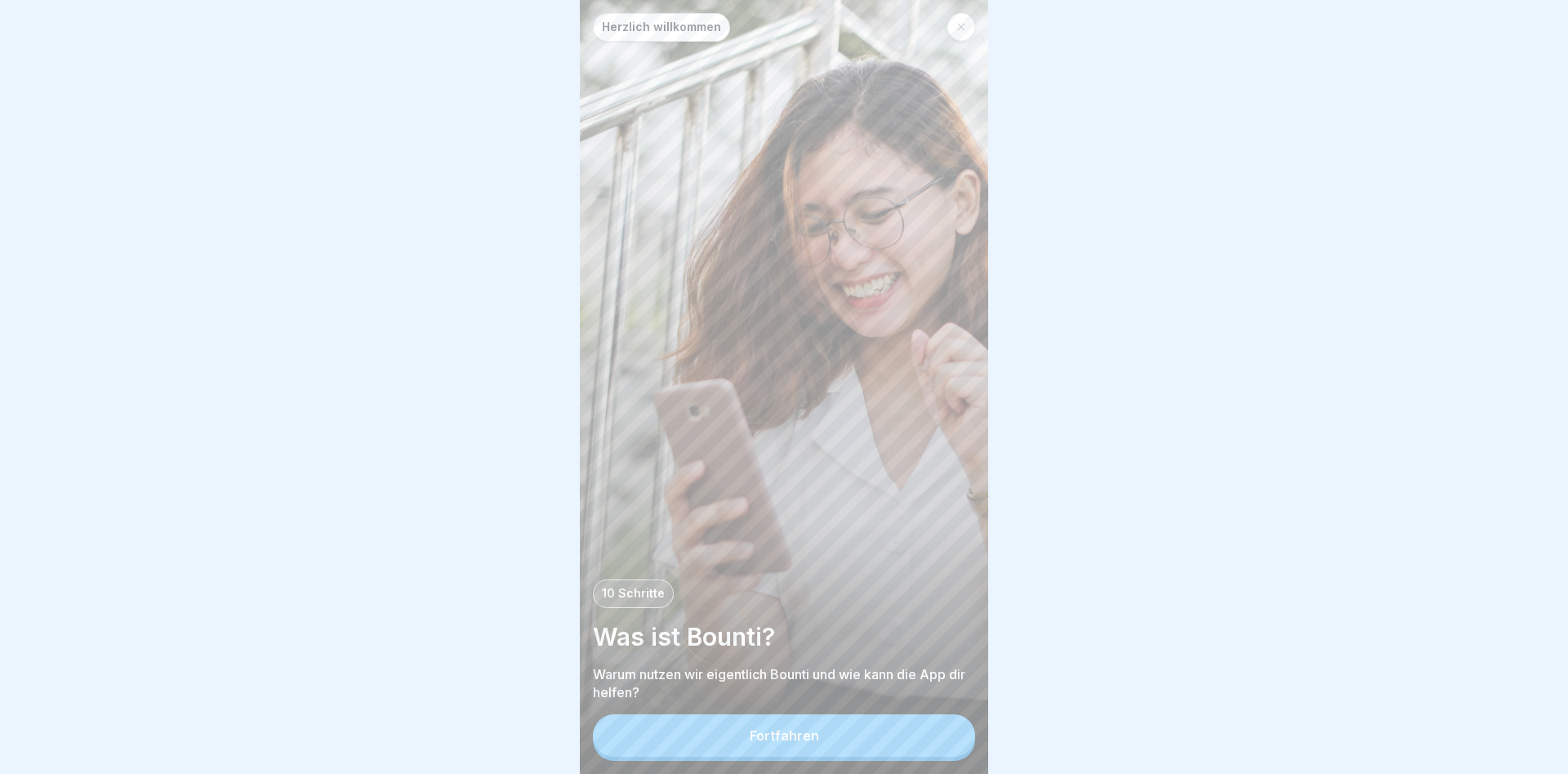
click at [795, 737] on div "Fortfahren" at bounding box center [784, 735] width 69 height 15
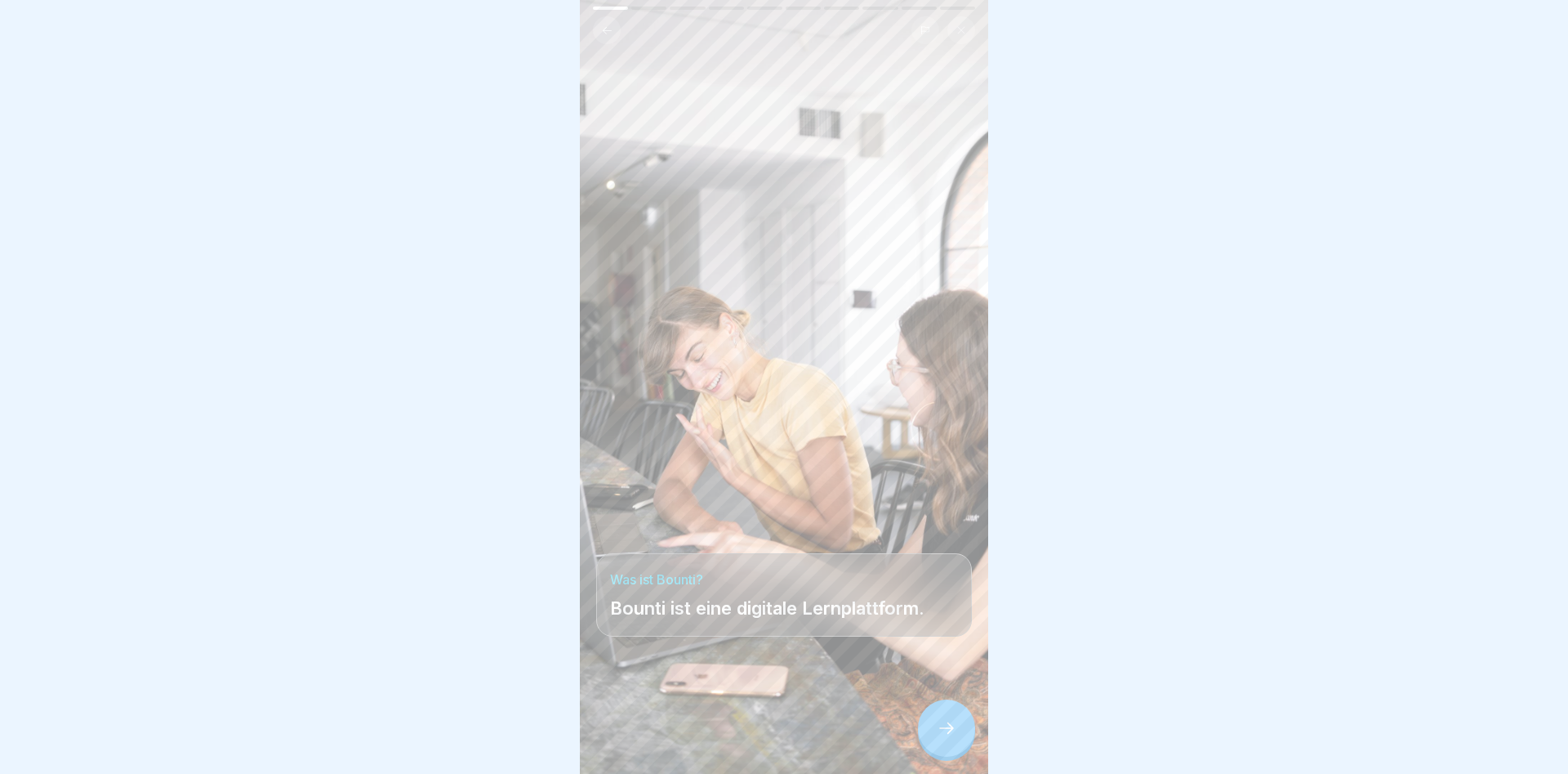
click at [926, 729] on div at bounding box center [947, 727] width 57 height 57
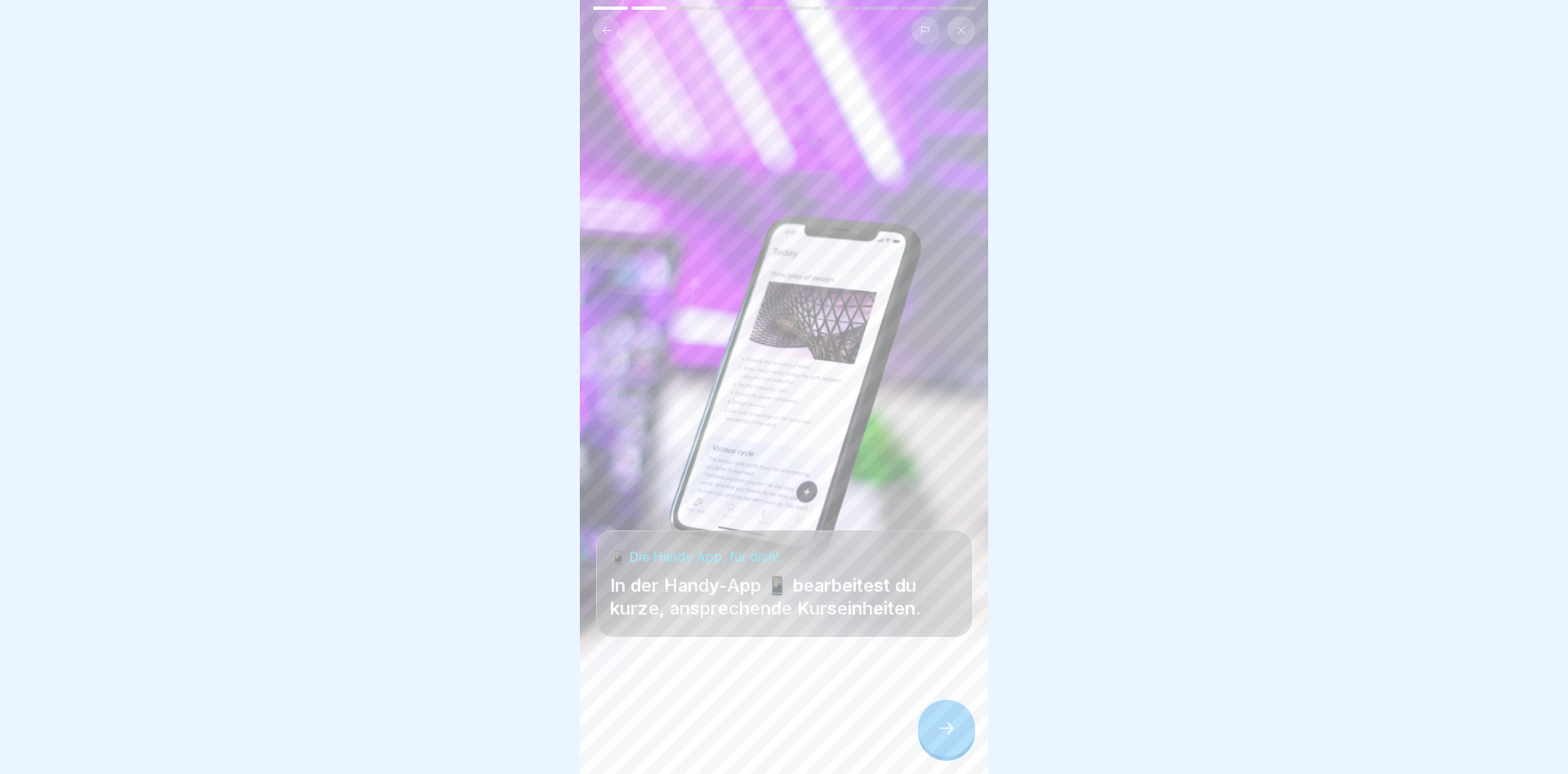
click at [940, 726] on icon at bounding box center [947, 728] width 19 height 19
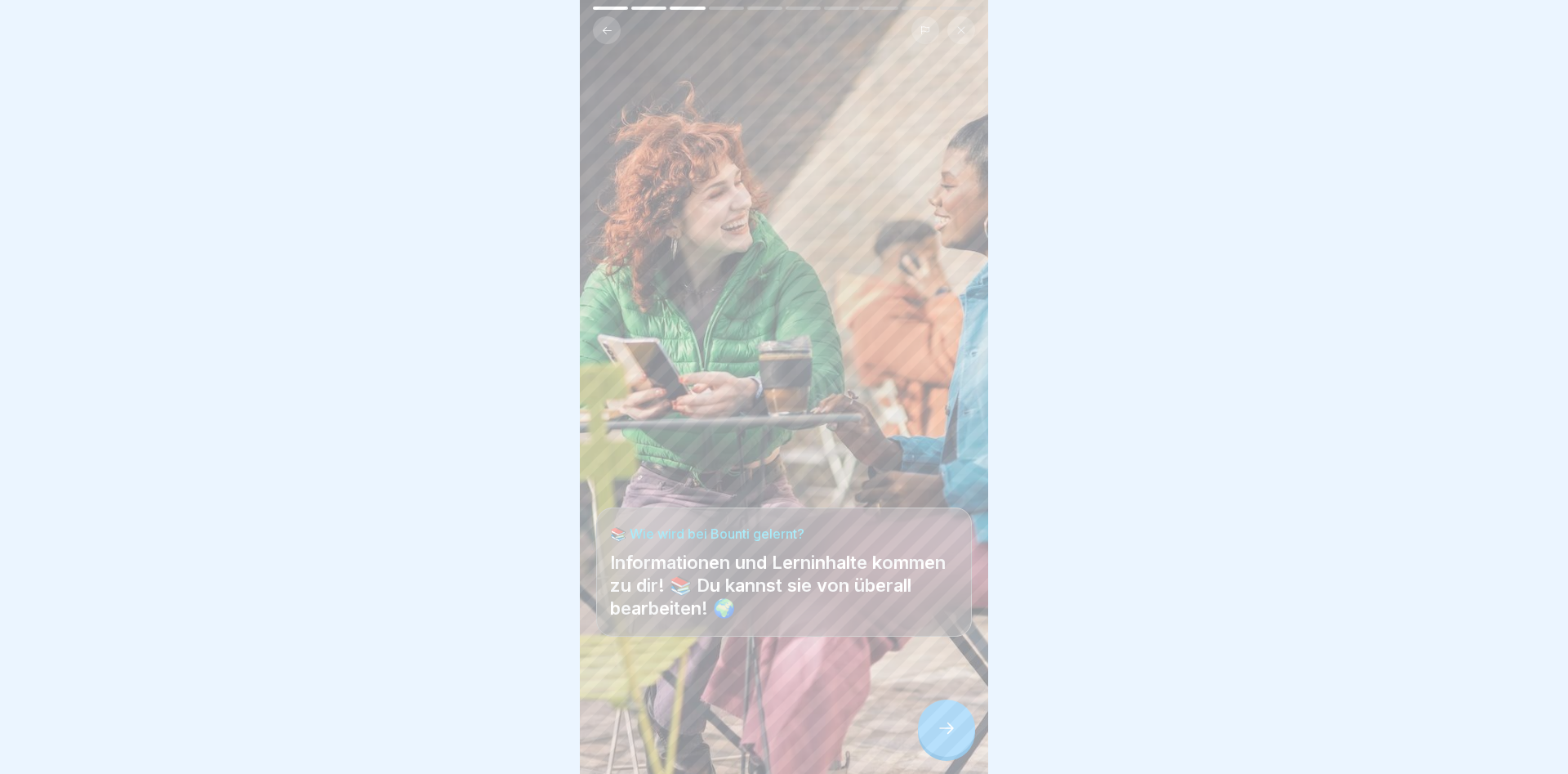
click at [932, 725] on div at bounding box center [947, 727] width 57 height 57
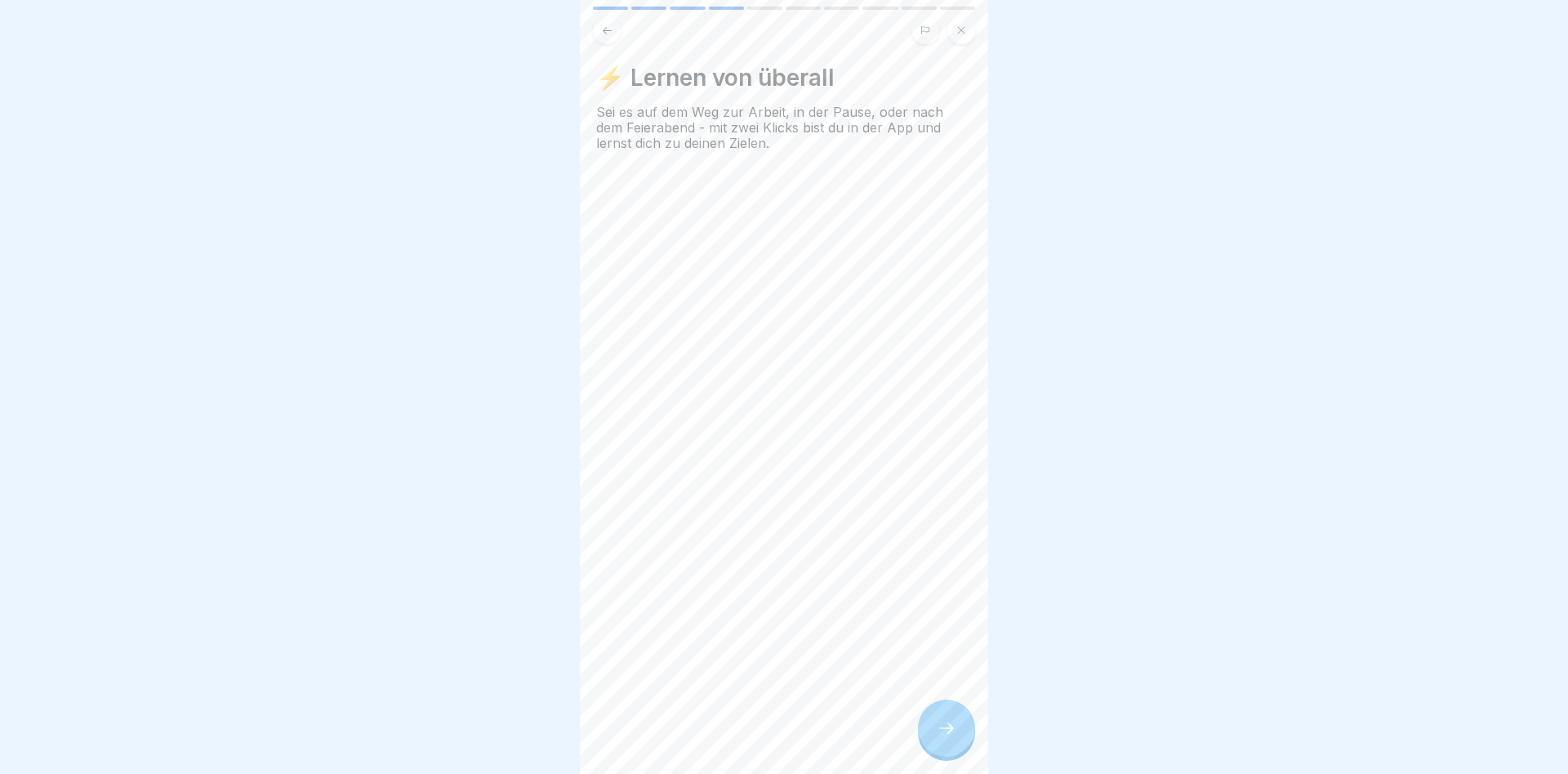
click at [935, 724] on div at bounding box center [947, 727] width 57 height 57
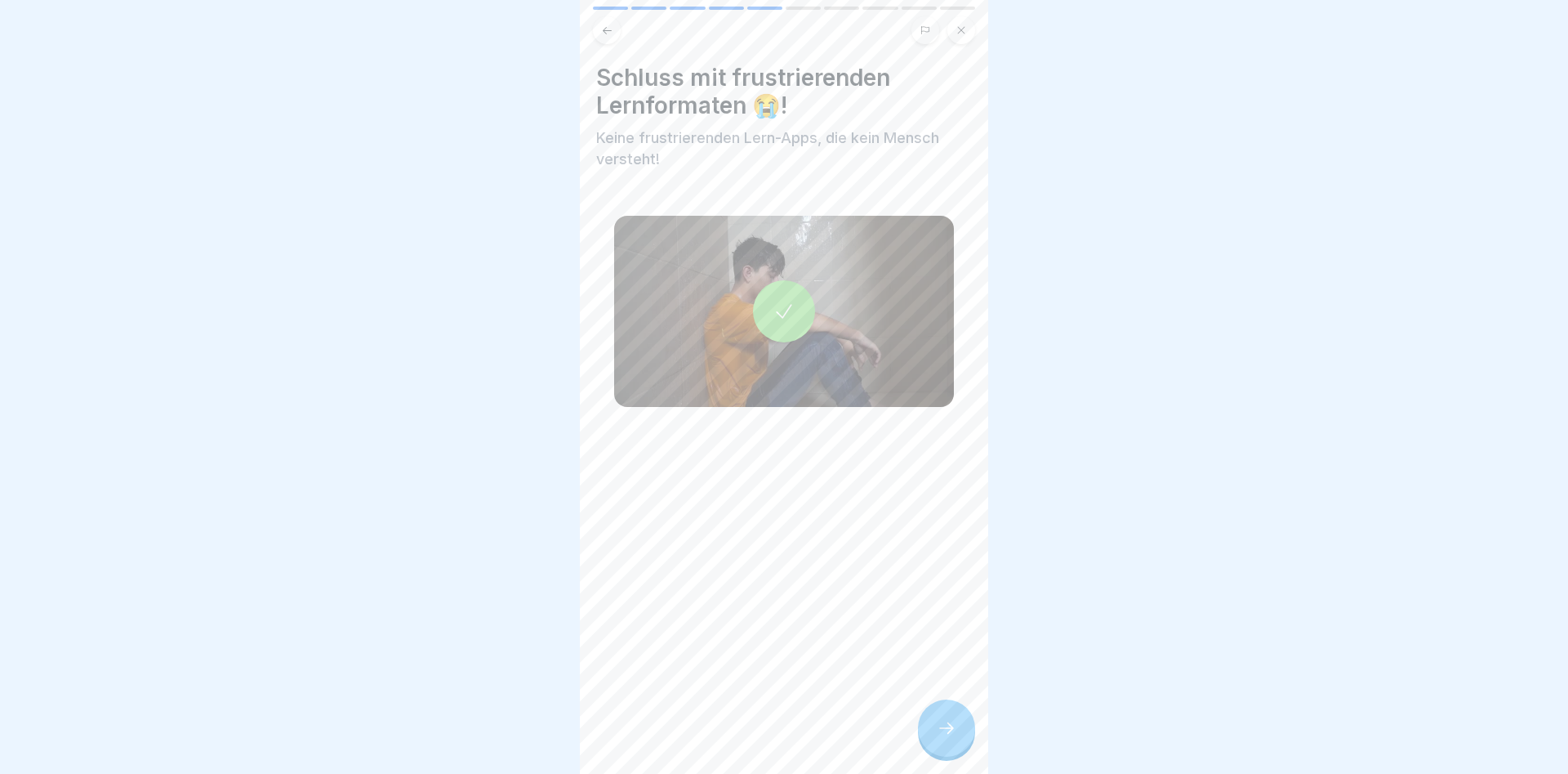
click at [941, 723] on icon at bounding box center [947, 728] width 19 height 19
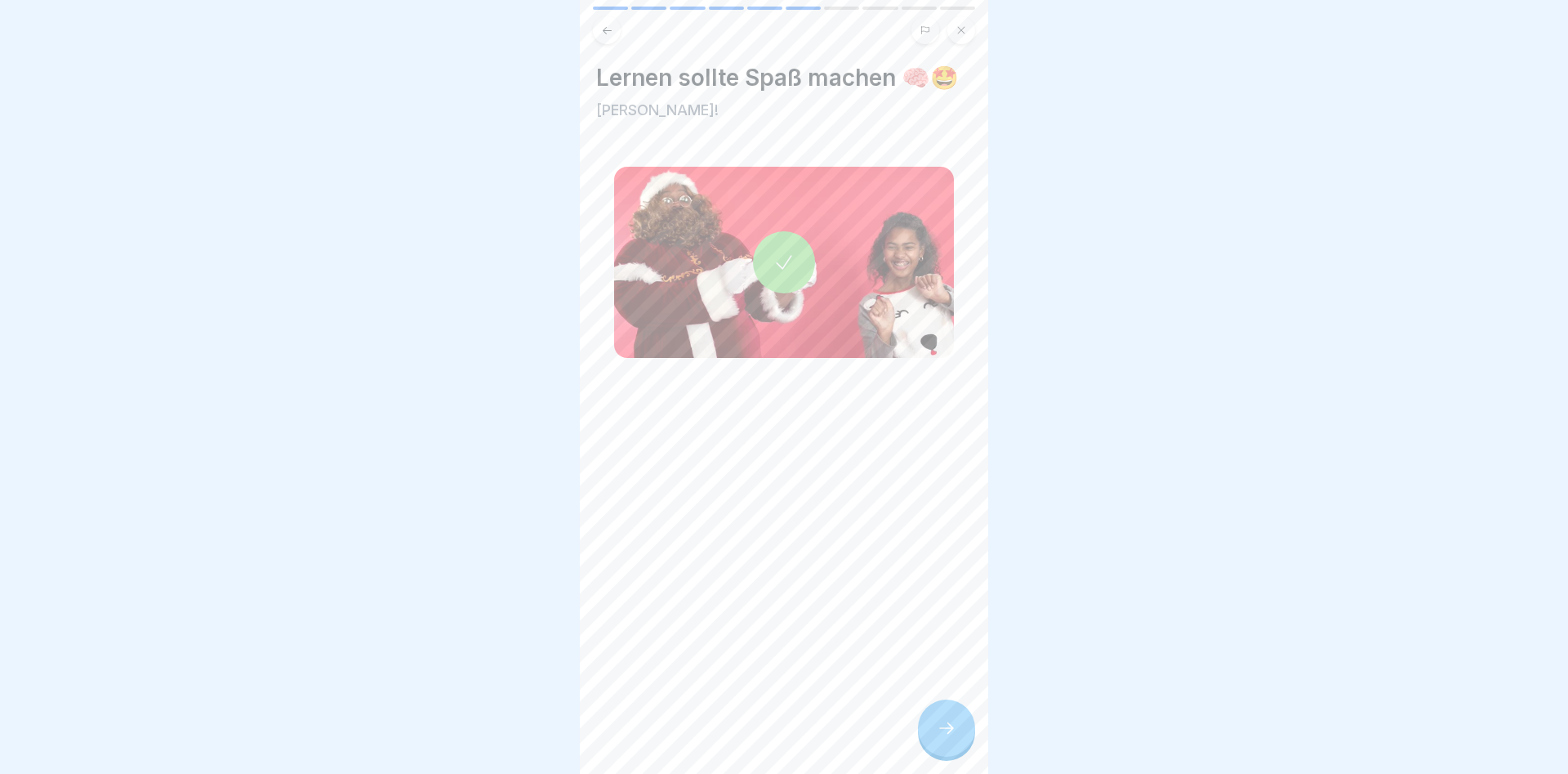
click at [950, 723] on icon at bounding box center [947, 728] width 19 height 19
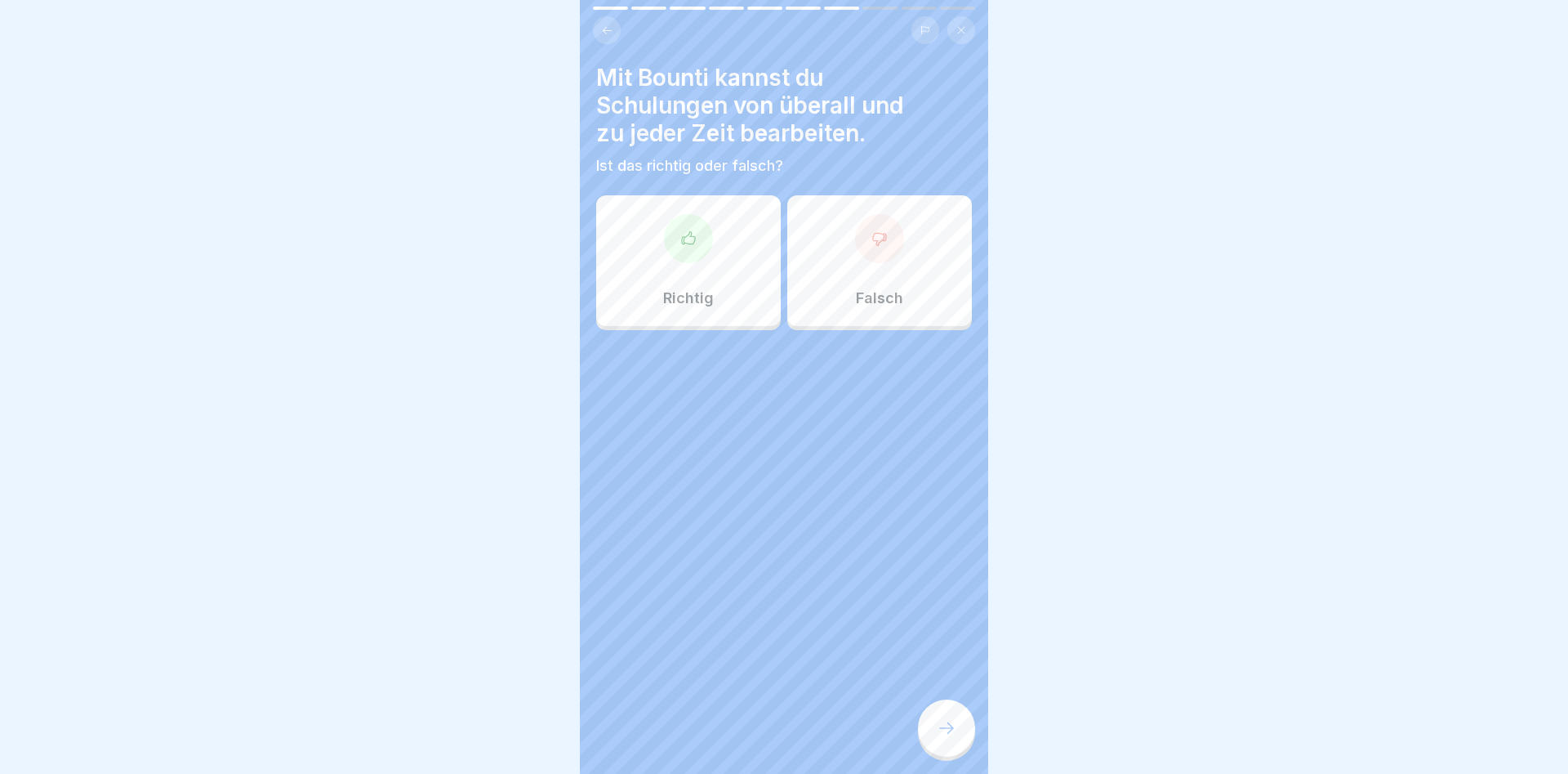
click at [676, 248] on div at bounding box center [688, 238] width 49 height 49
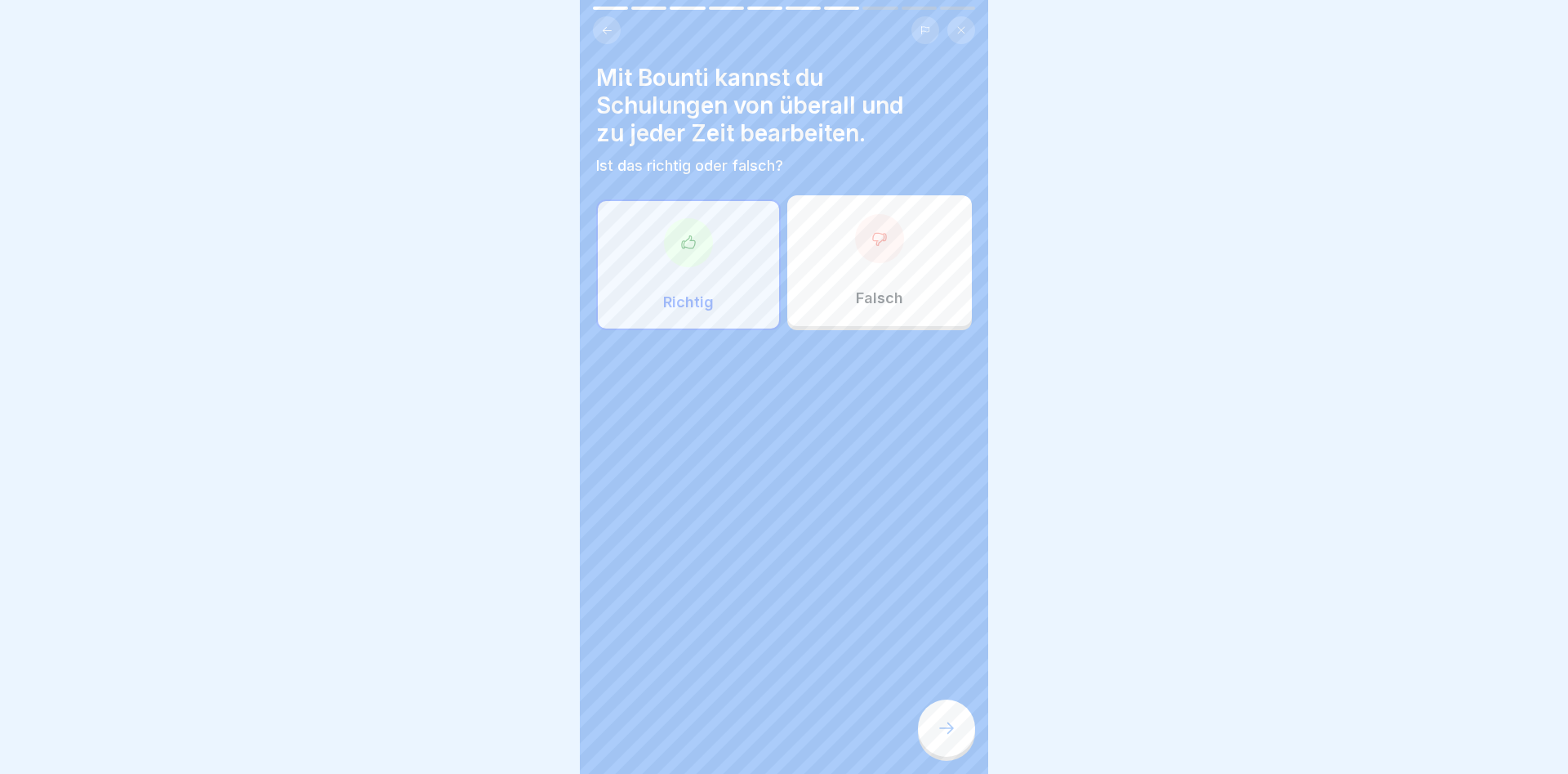
click at [943, 725] on icon at bounding box center [947, 728] width 19 height 19
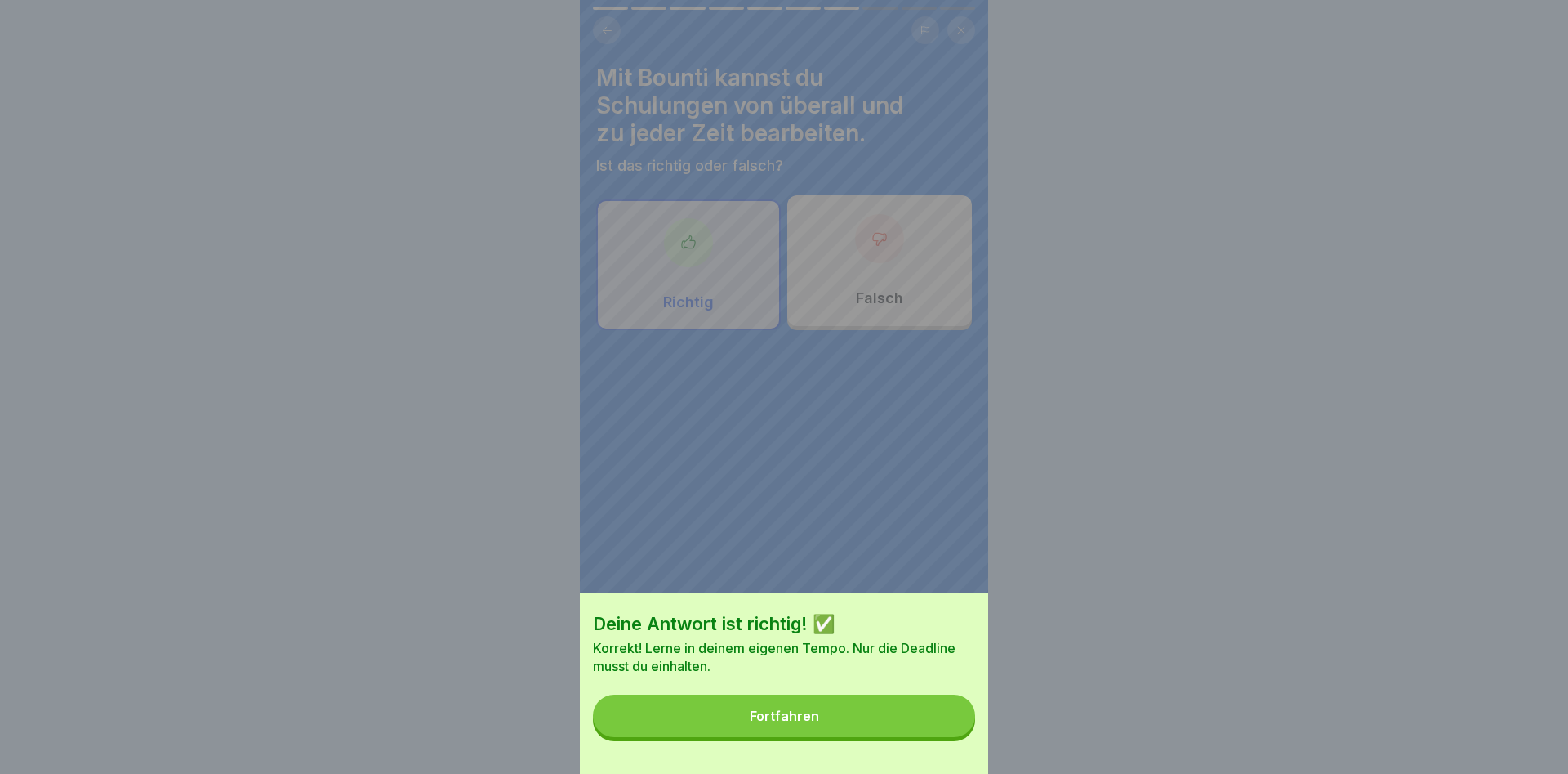
click at [796, 713] on div "Fortfahren" at bounding box center [784, 716] width 69 height 15
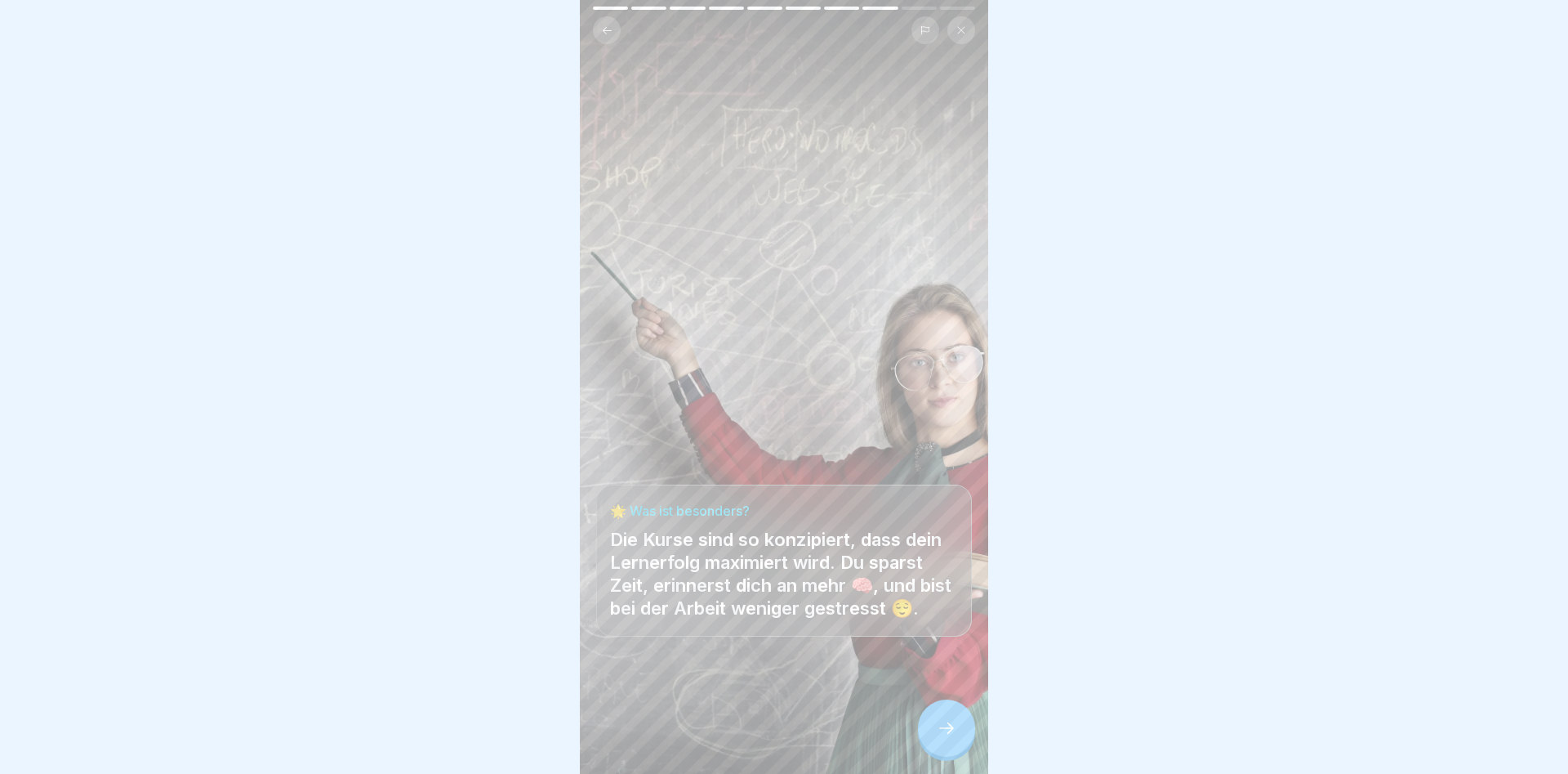
click at [945, 729] on icon at bounding box center [947, 728] width 19 height 19
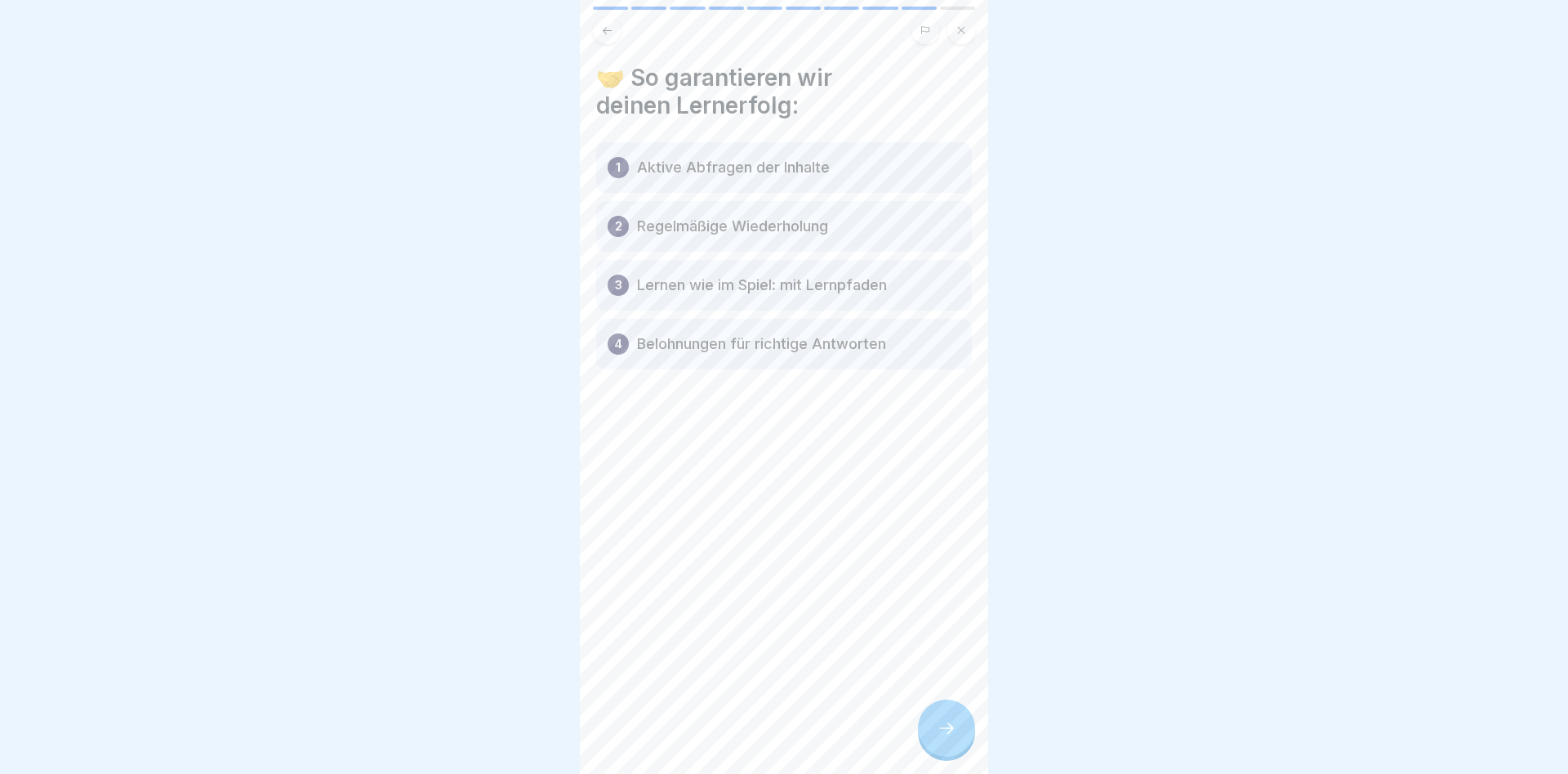
click at [622, 167] on div "1" at bounding box center [618, 167] width 21 height 21
click at [616, 227] on p "2" at bounding box center [619, 227] width 8 height 19
click at [682, 171] on p "Aktive Abfragen der Inhalte" at bounding box center [733, 167] width 192 height 19
click at [659, 228] on p "Regelmäßige Wiederholung" at bounding box center [732, 227] width 192 height 19
click at [954, 729] on icon at bounding box center [947, 728] width 19 height 19
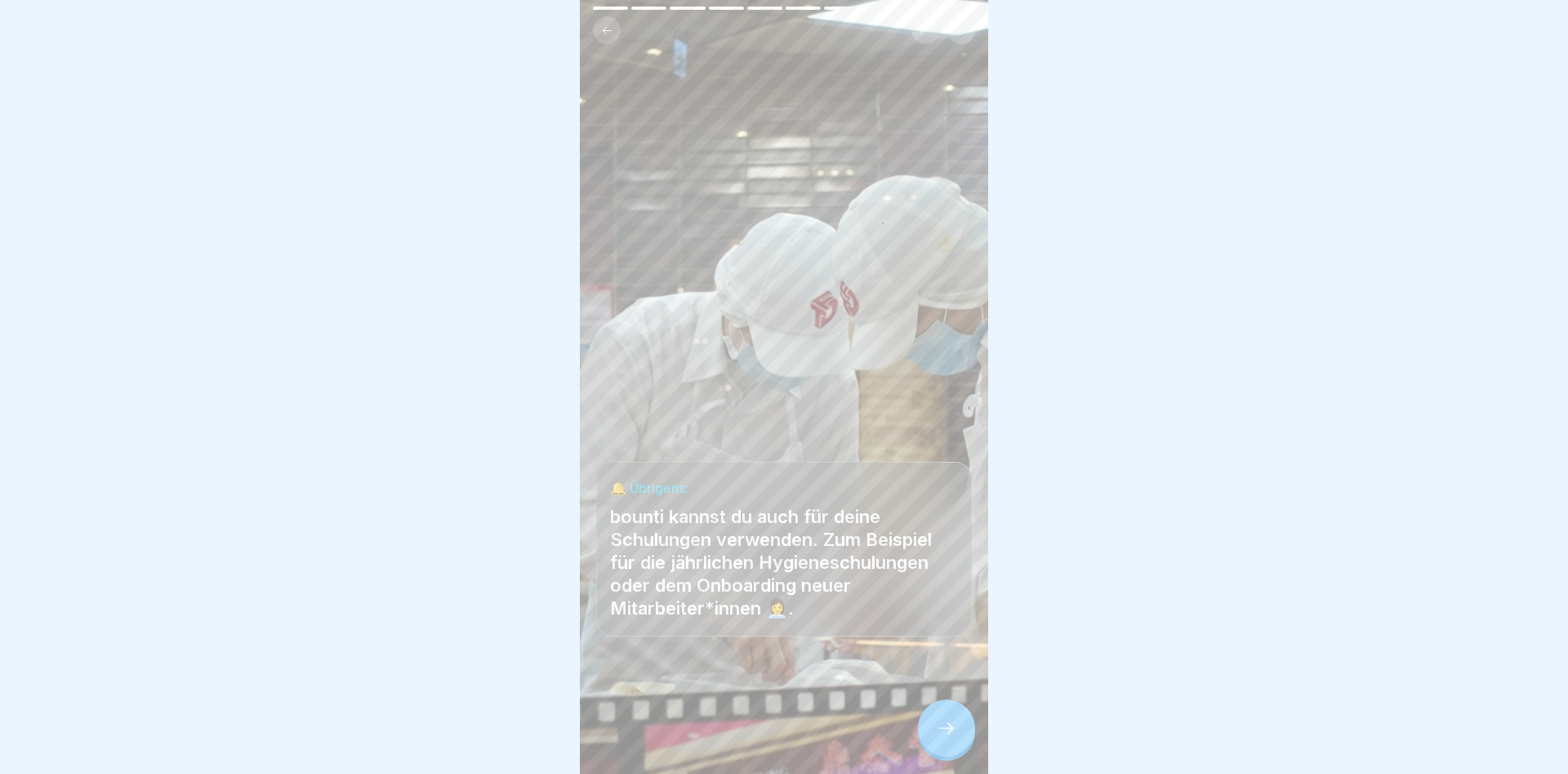
click at [946, 730] on icon at bounding box center [947, 728] width 19 height 19
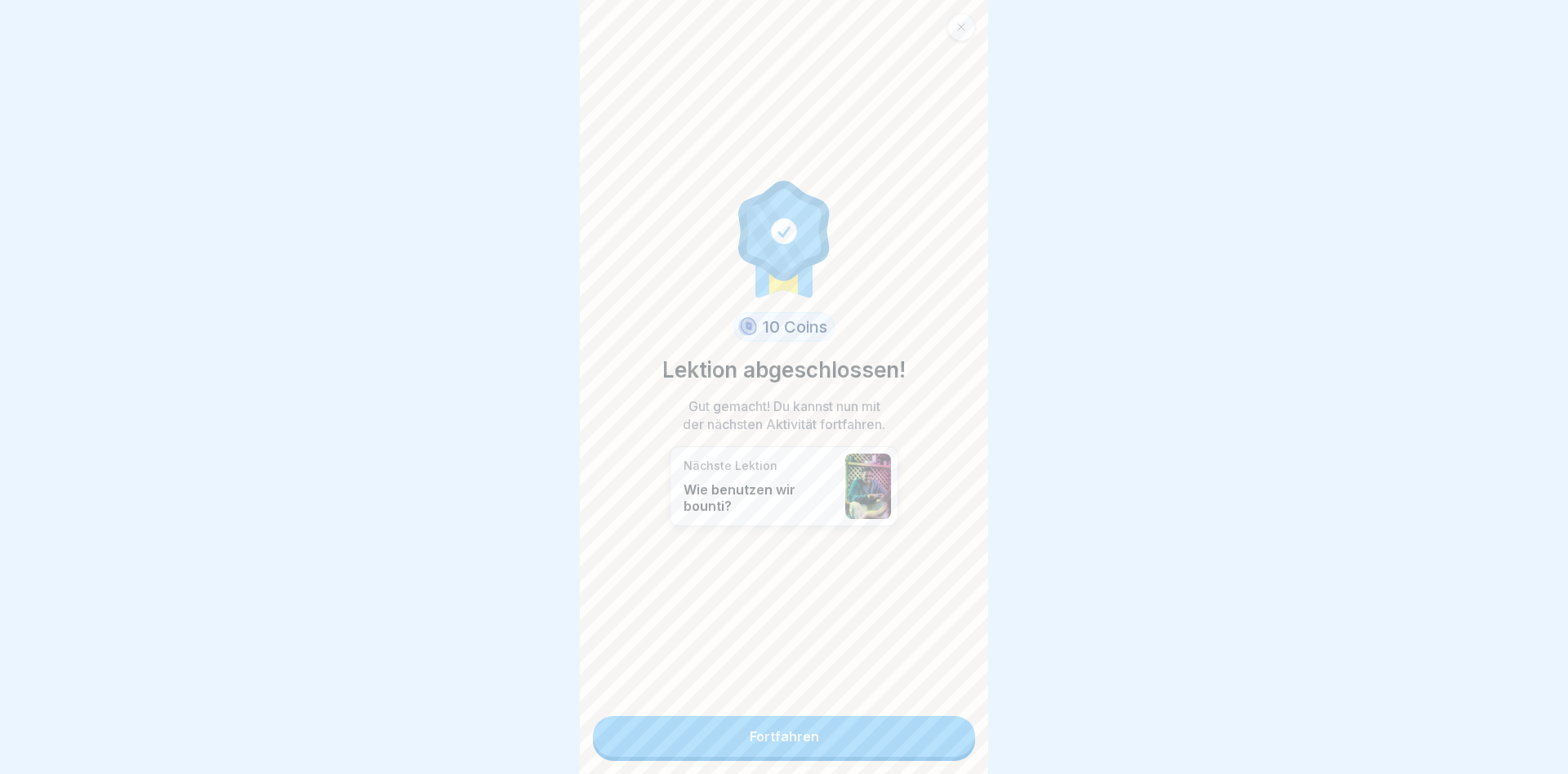
click at [822, 728] on link "Fortfahren" at bounding box center [784, 736] width 382 height 41
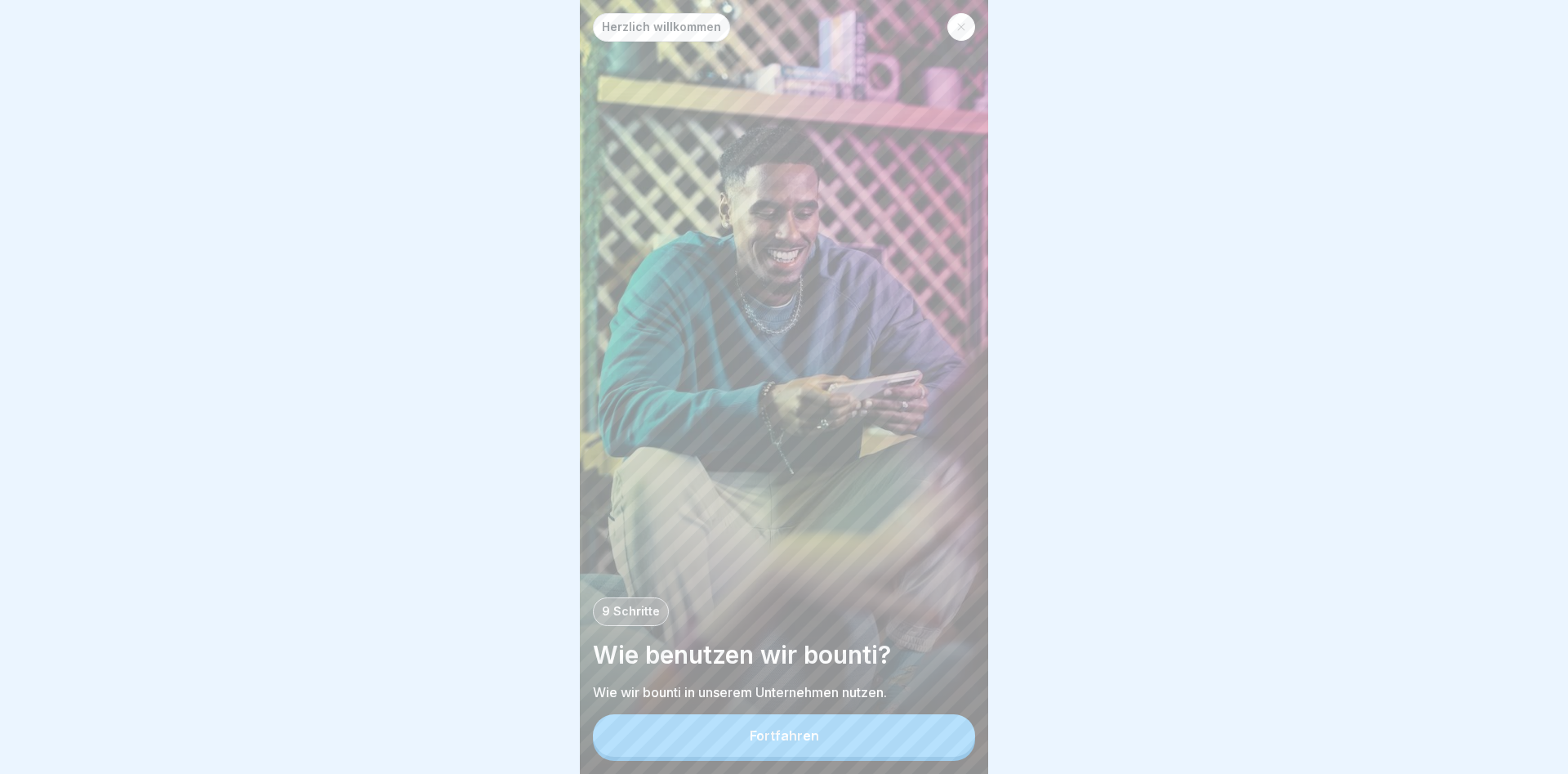
click at [814, 734] on div "Fortfahren" at bounding box center [784, 735] width 69 height 15
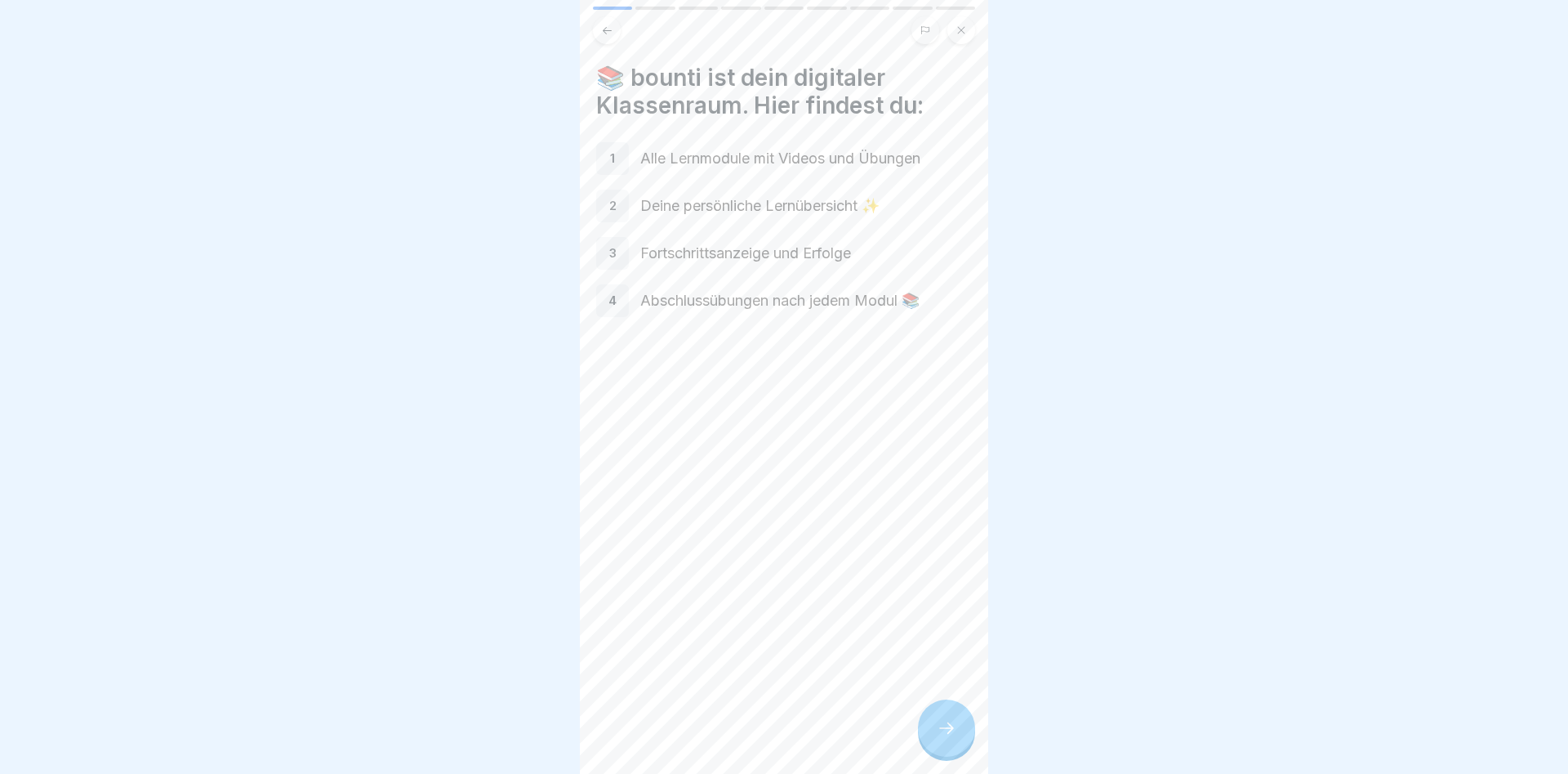
click at [942, 720] on div at bounding box center [947, 727] width 57 height 57
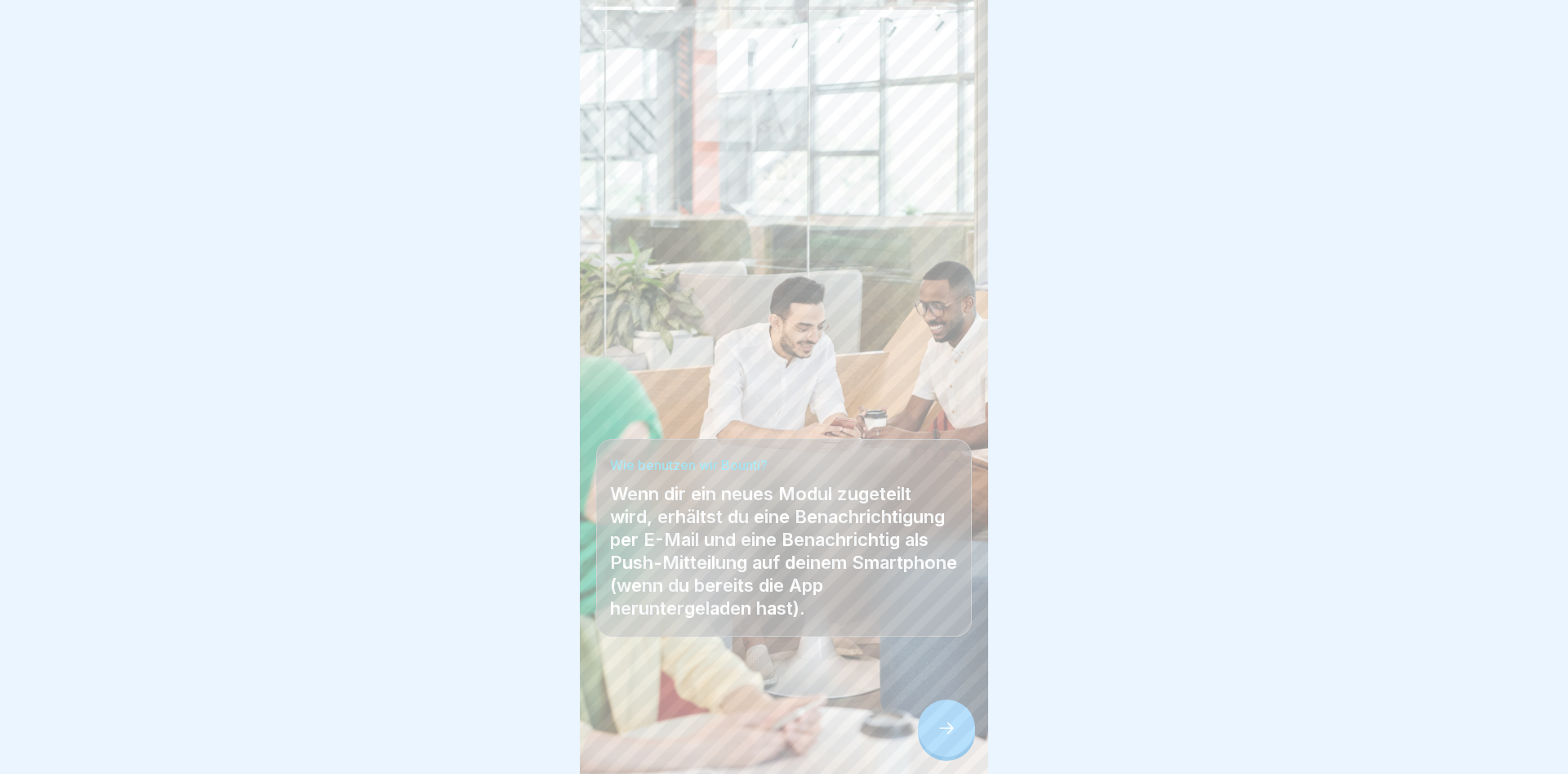
click at [941, 737] on icon at bounding box center [947, 728] width 19 height 19
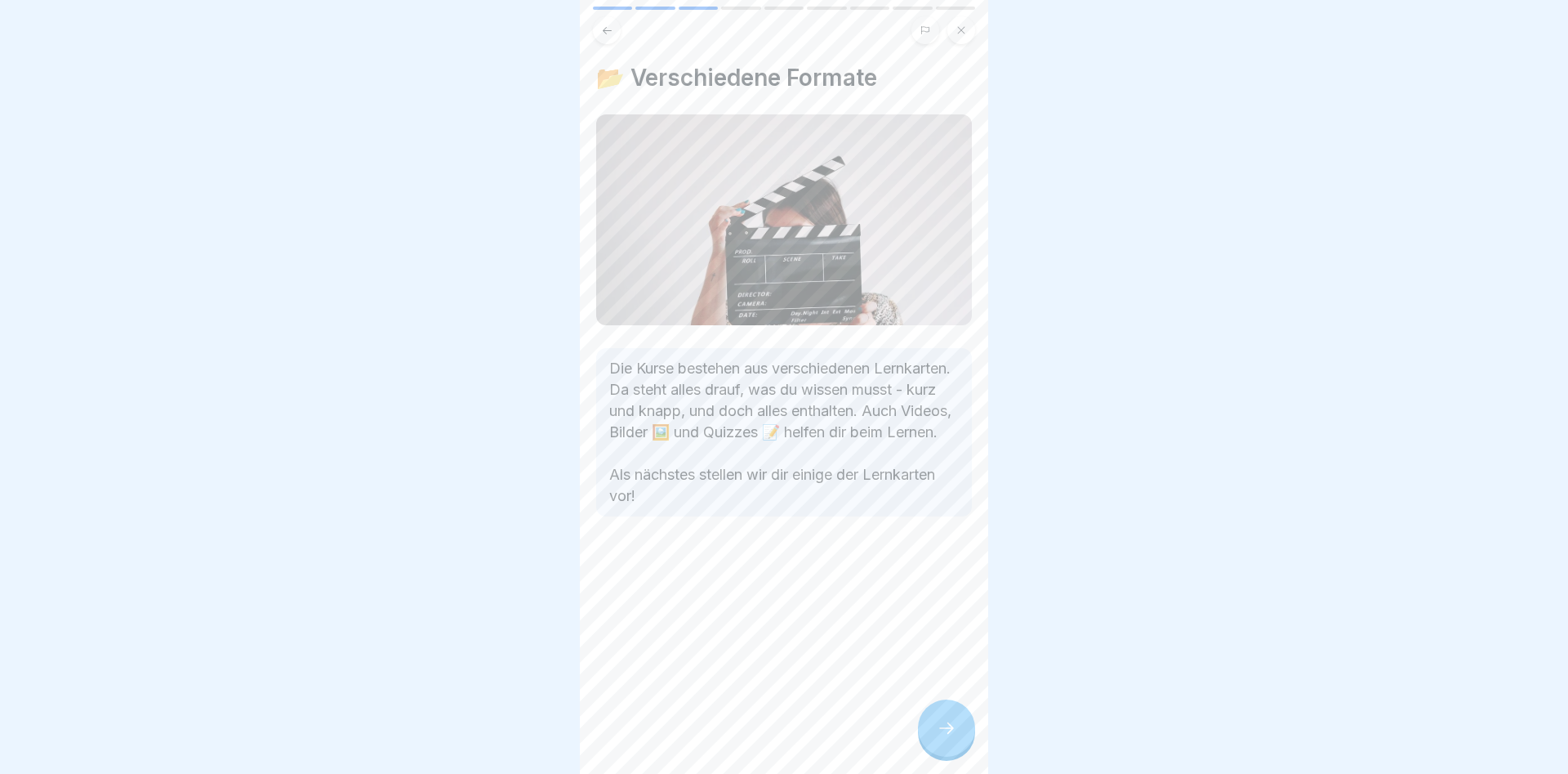
click at [950, 721] on icon at bounding box center [947, 728] width 19 height 19
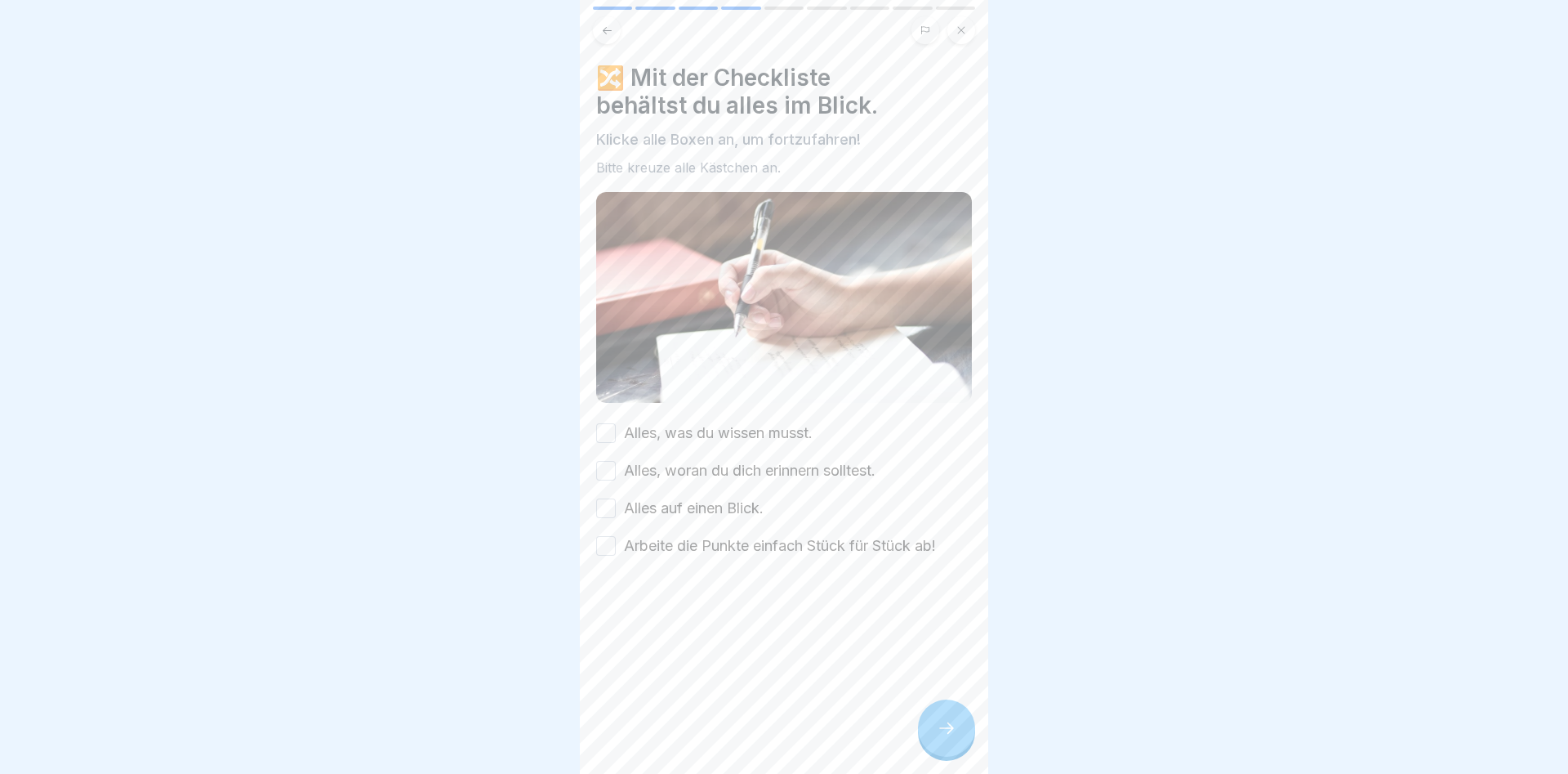
click at [609, 436] on button "Alles, was du wissen musst." at bounding box center [606, 433] width 19 height 19
click at [607, 476] on button "Alles, woran du dich erinnern solltest." at bounding box center [606, 471] width 19 height 19
click at [606, 513] on button "Alles auf einen Blick." at bounding box center [606, 509] width 19 height 19
click at [611, 556] on div "Arbeite die Punkte einfach Stück für Stück ab!" at bounding box center [766, 545] width 340 height 21
click at [608, 545] on button "Arbeite die Punkte einfach Stück für Stück ab!" at bounding box center [606, 545] width 19 height 19
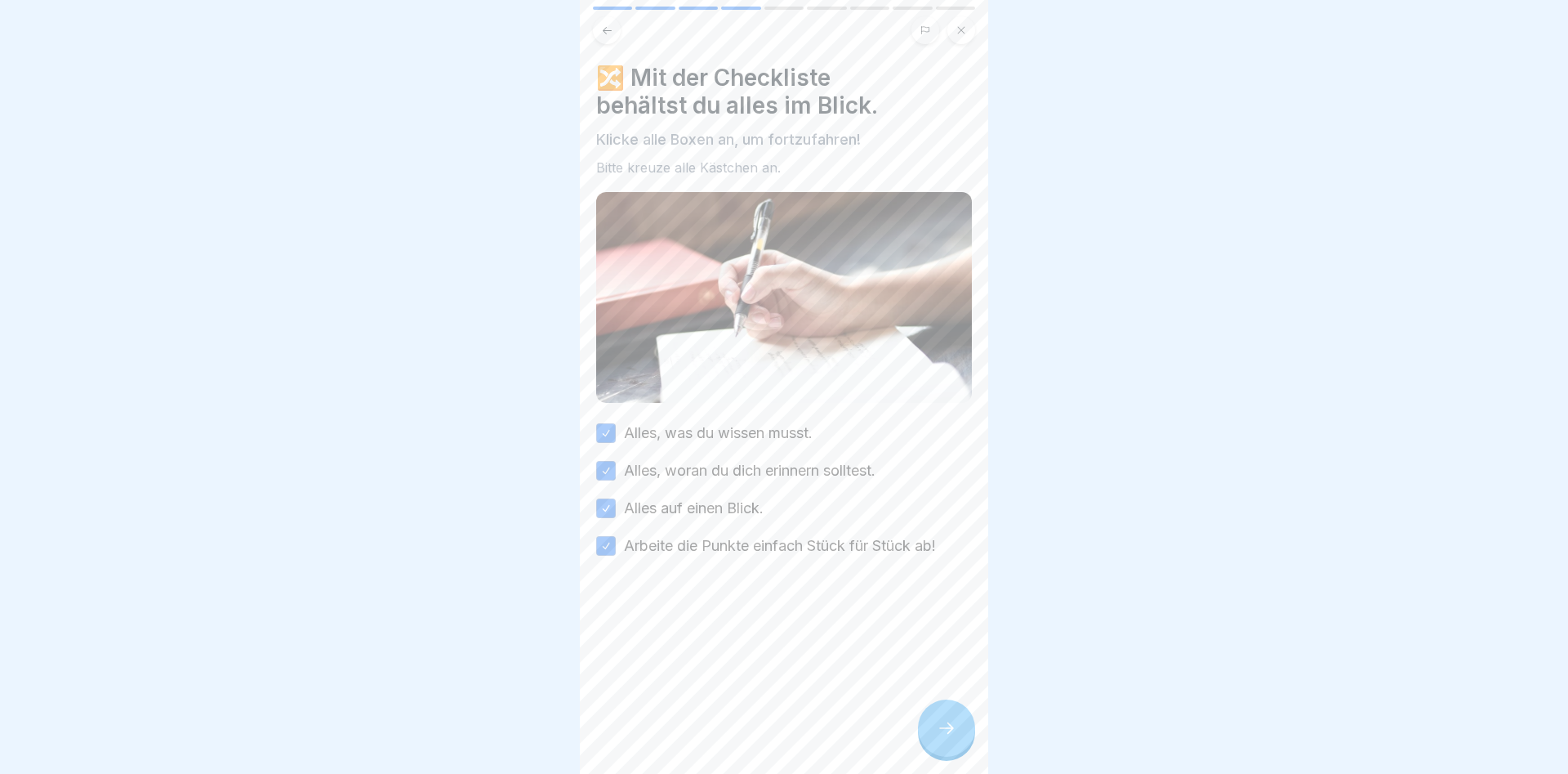
click at [955, 722] on icon at bounding box center [947, 728] width 19 height 19
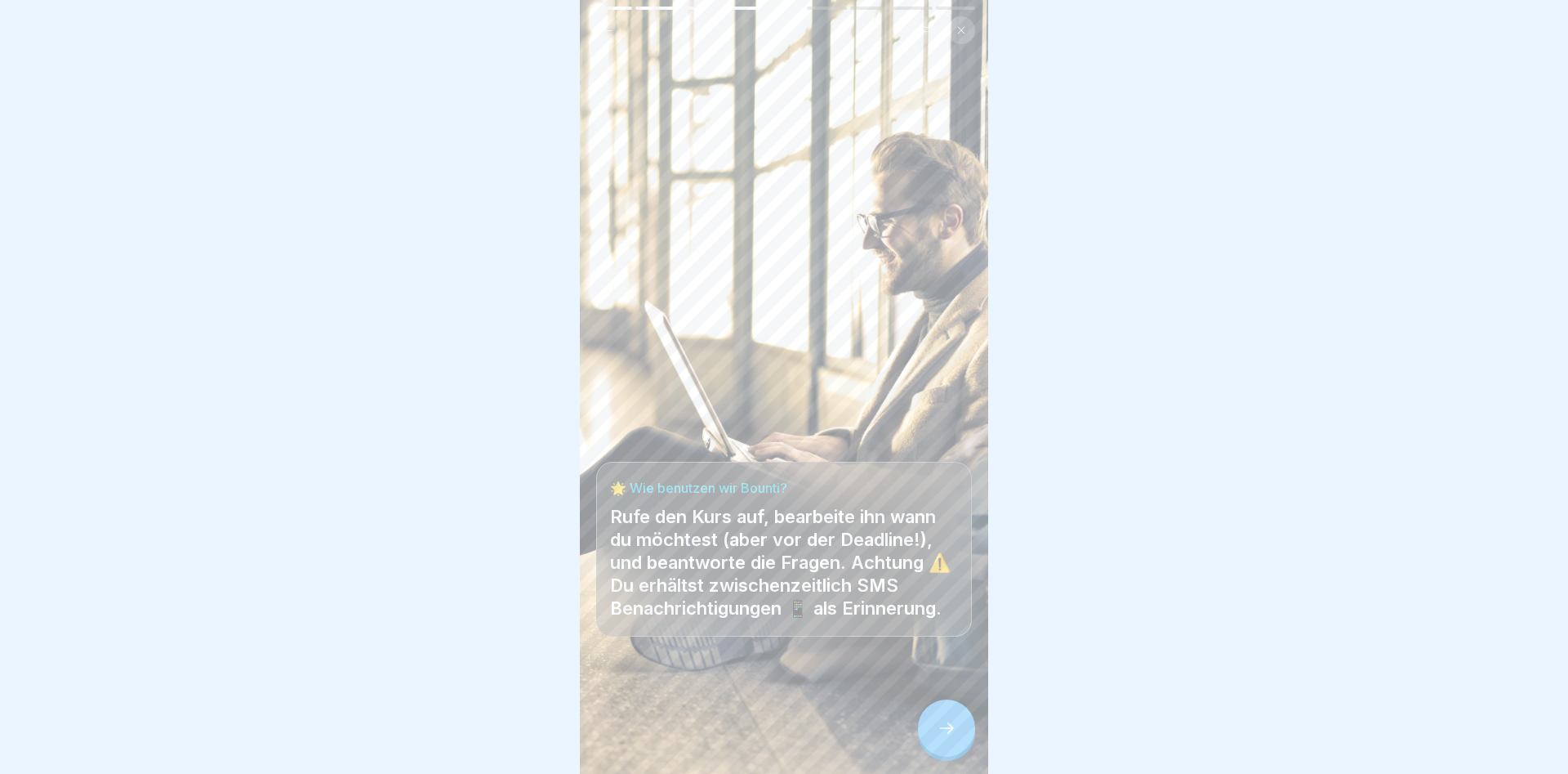
click at [946, 735] on icon at bounding box center [947, 728] width 19 height 19
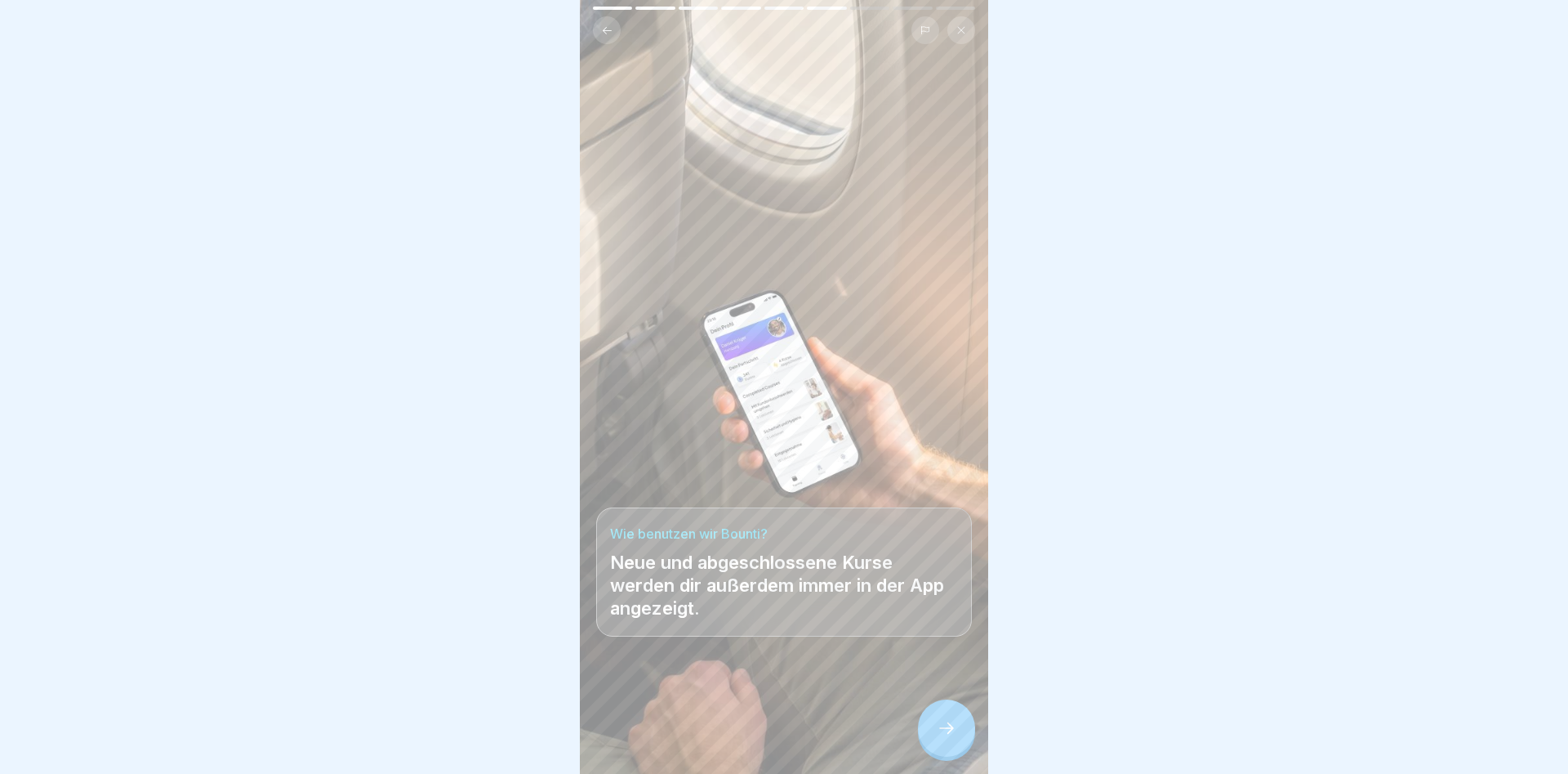
click at [937, 722] on icon at bounding box center [947, 728] width 19 height 19
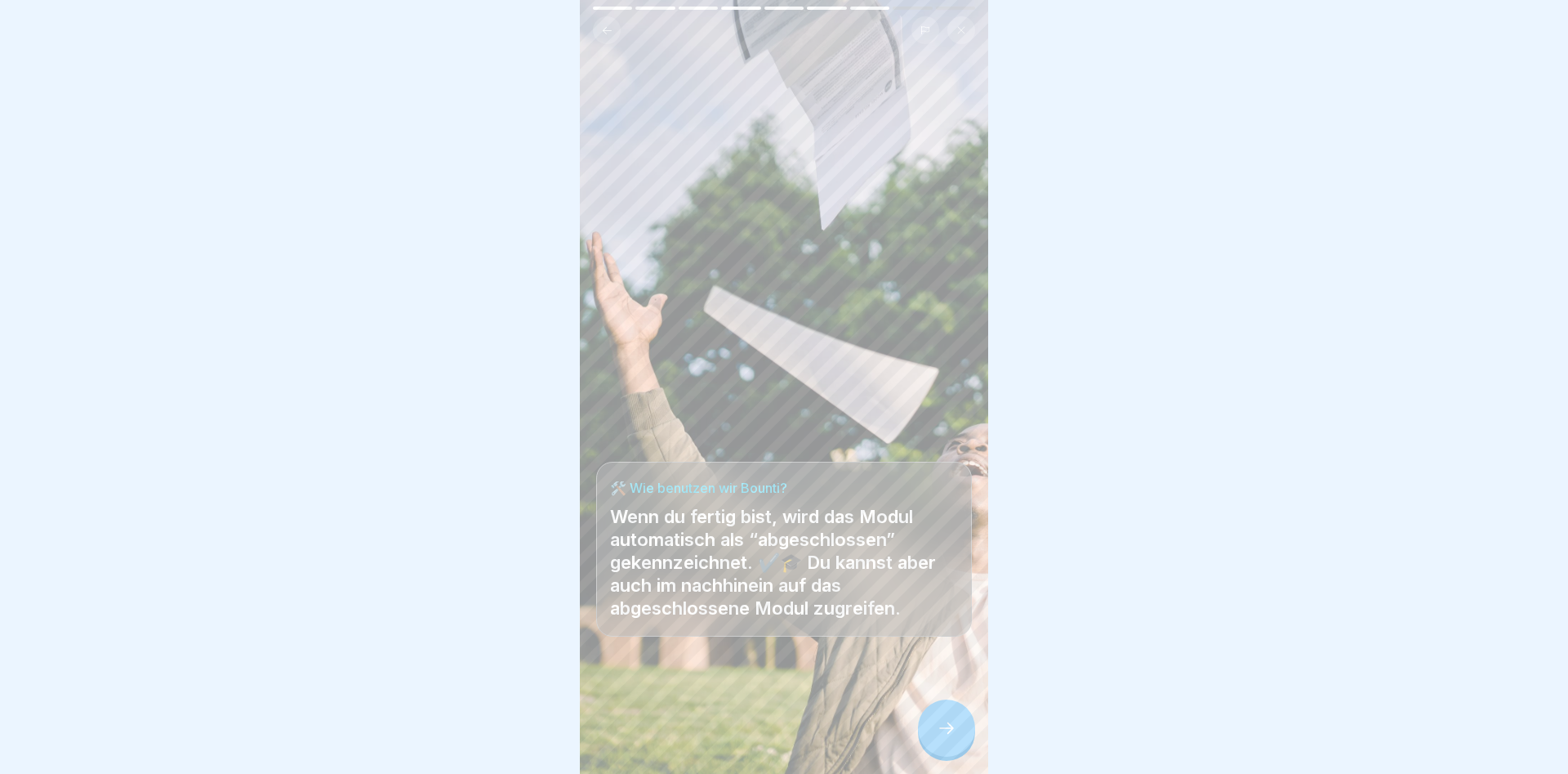
click at [959, 729] on div at bounding box center [947, 727] width 57 height 57
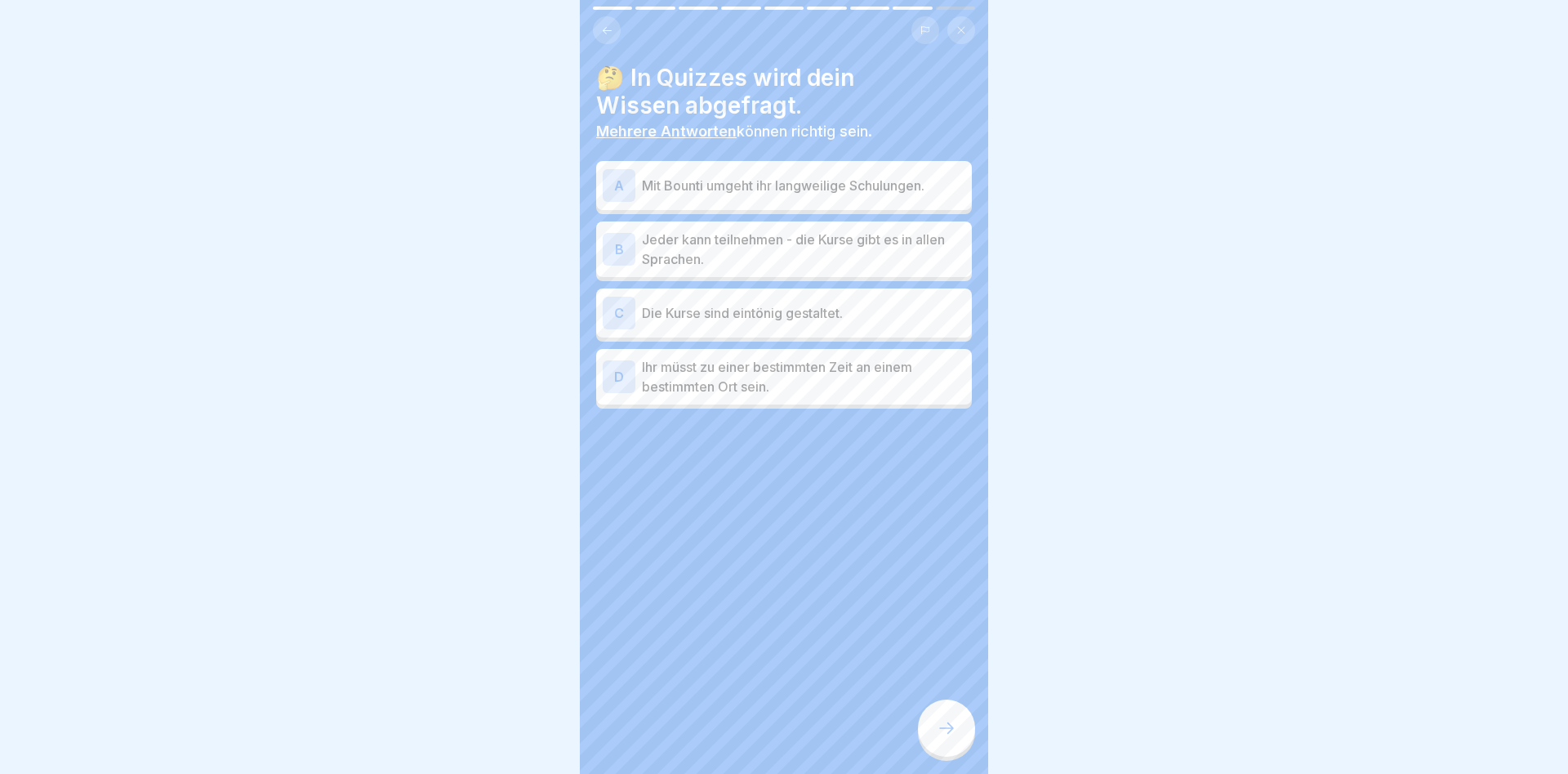
click at [609, 186] on div "A" at bounding box center [619, 186] width 33 height 33
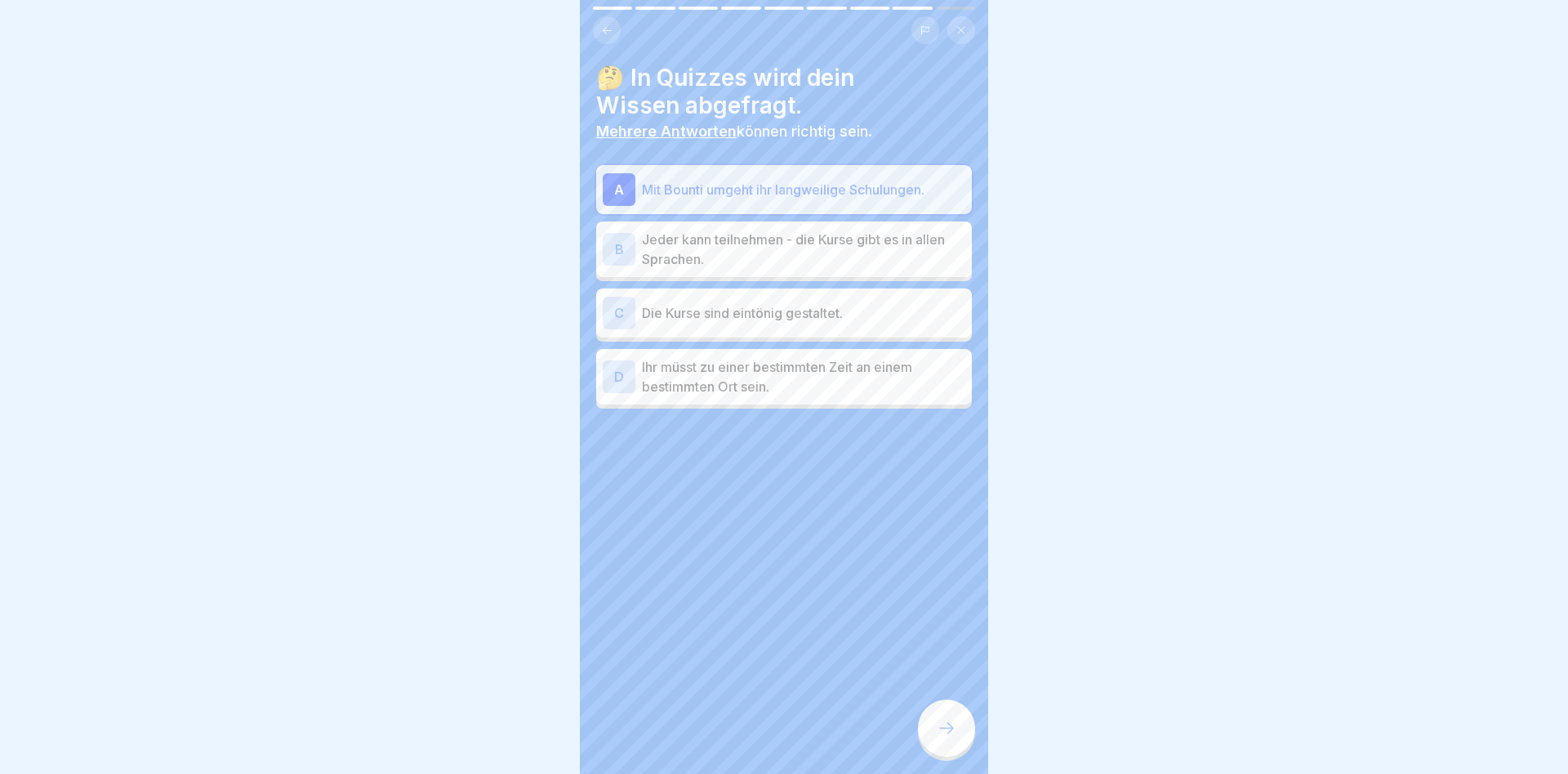
click at [949, 715] on div at bounding box center [947, 727] width 57 height 57
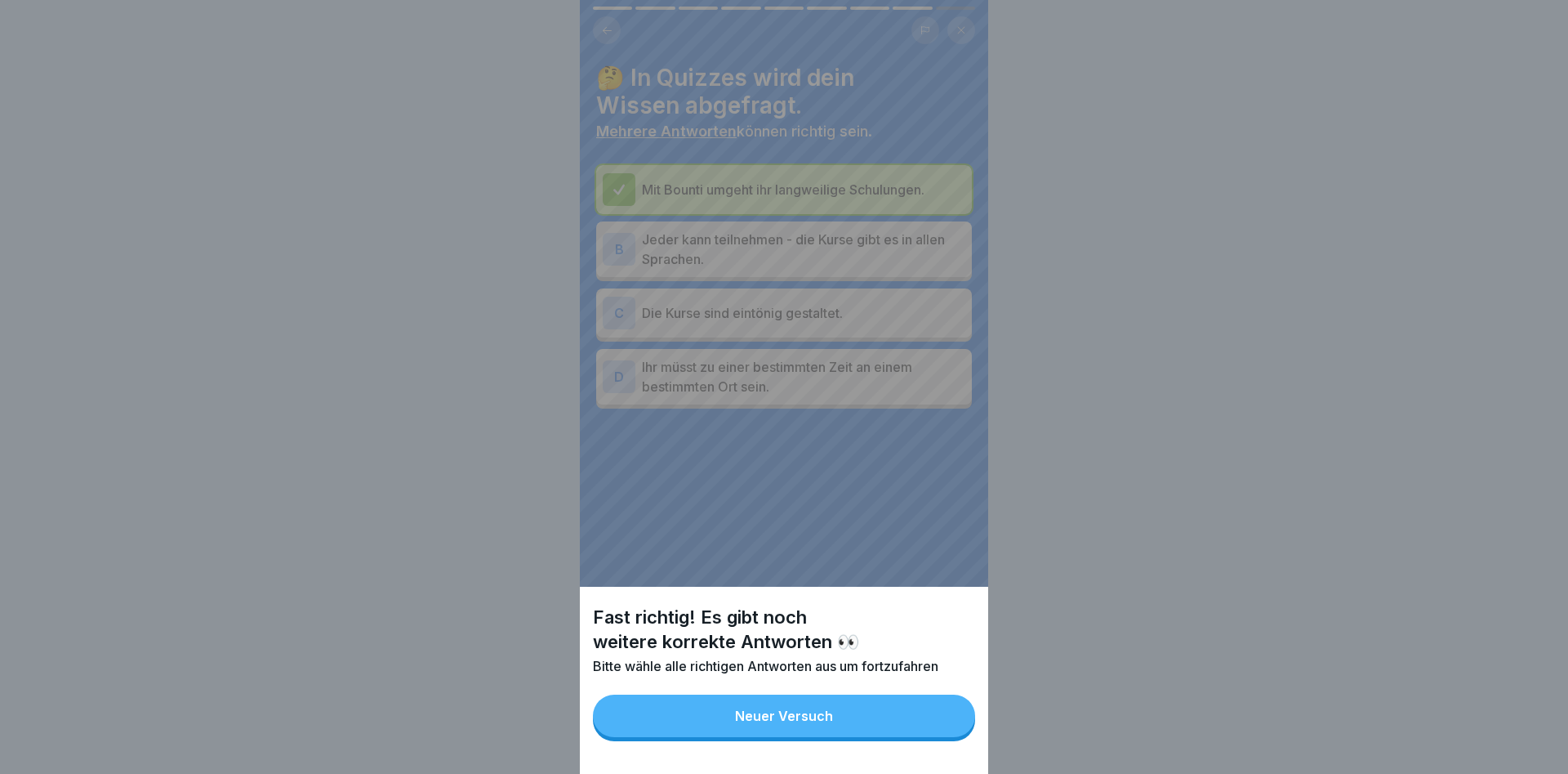
click at [815, 715] on div "Neuer Versuch" at bounding box center [784, 716] width 98 height 15
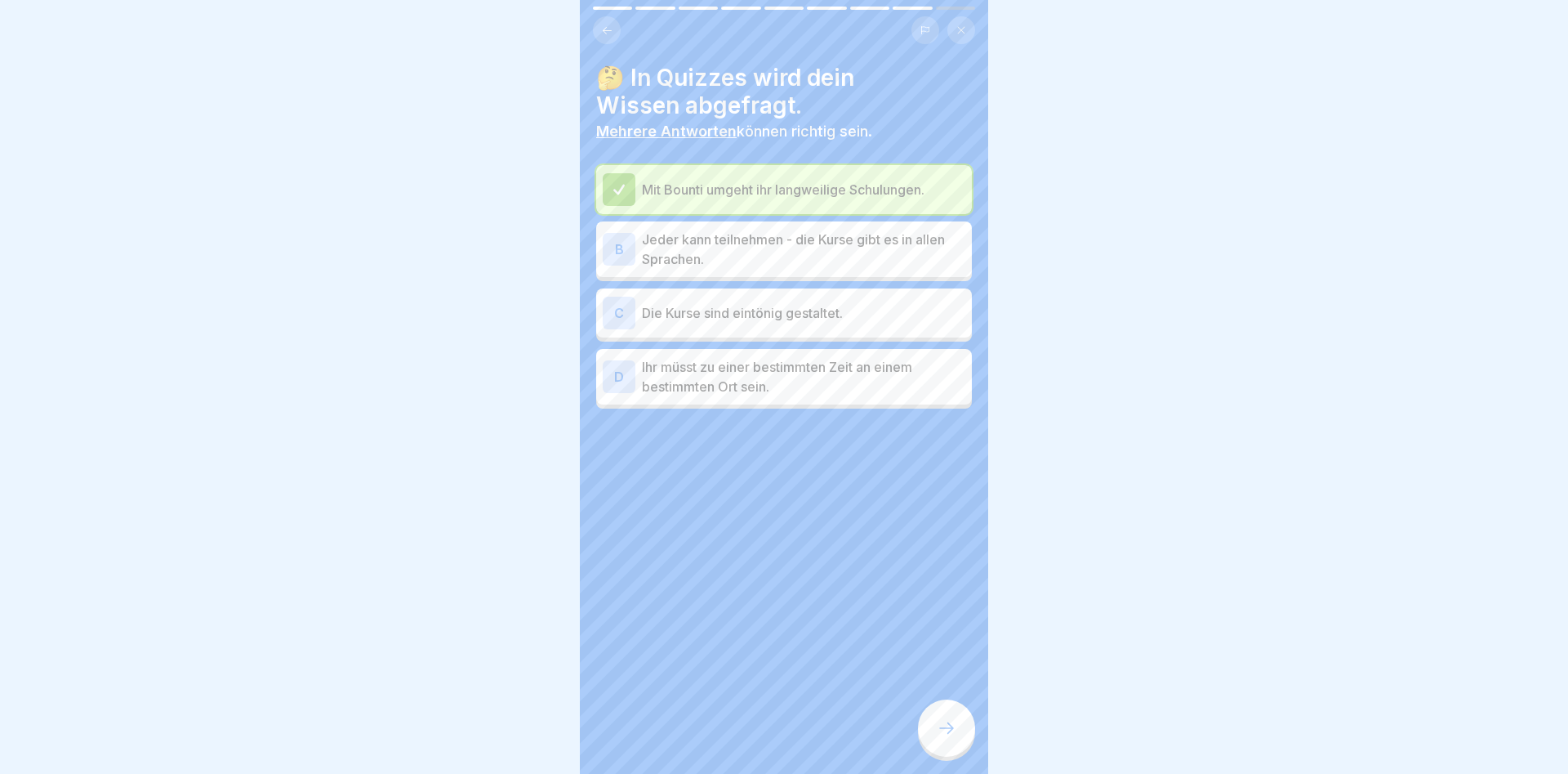
click at [655, 309] on p "Die Kurse sind eintönig gestaltet." at bounding box center [804, 313] width 324 height 19
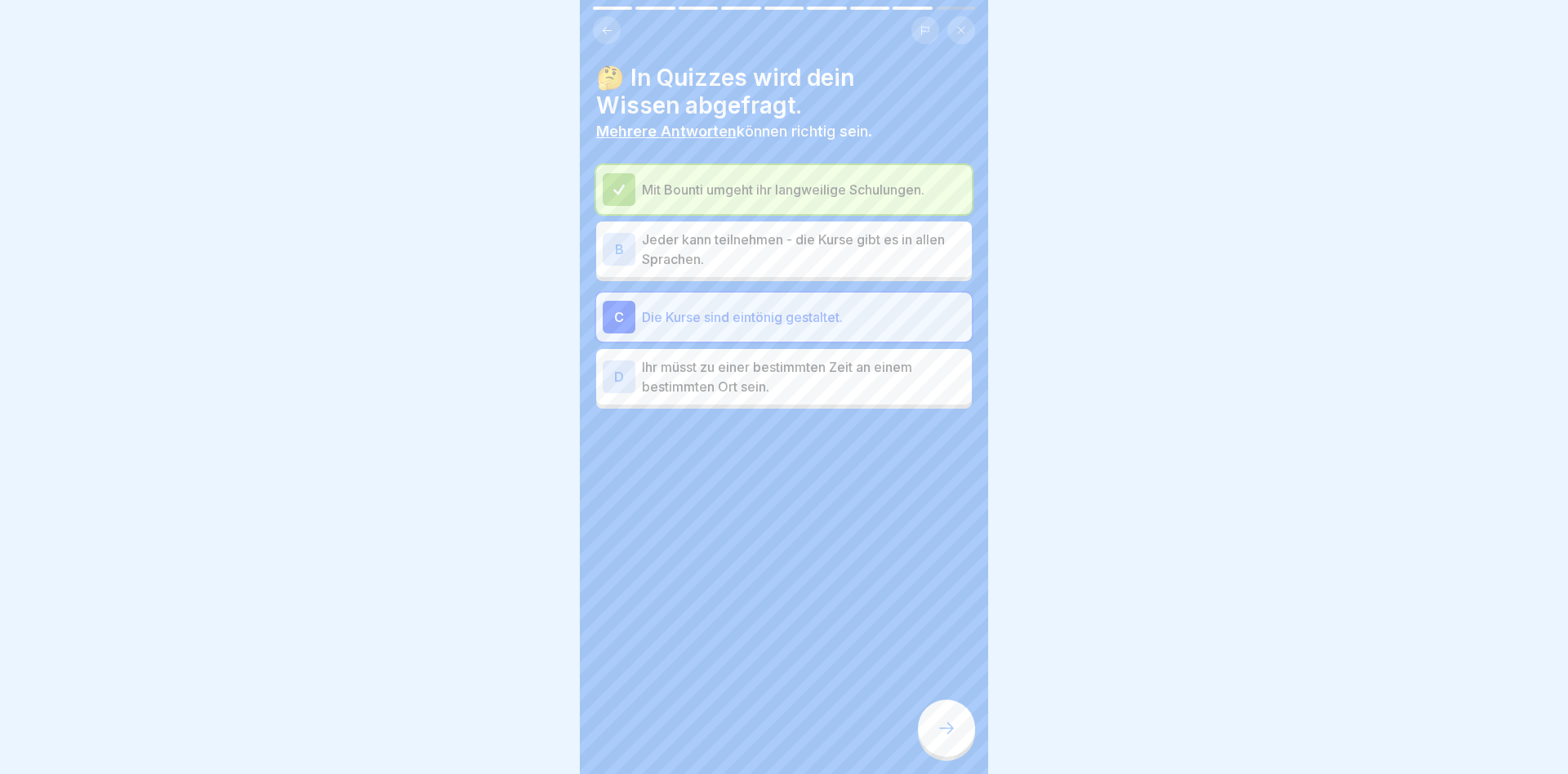
click at [949, 745] on div at bounding box center [947, 727] width 57 height 57
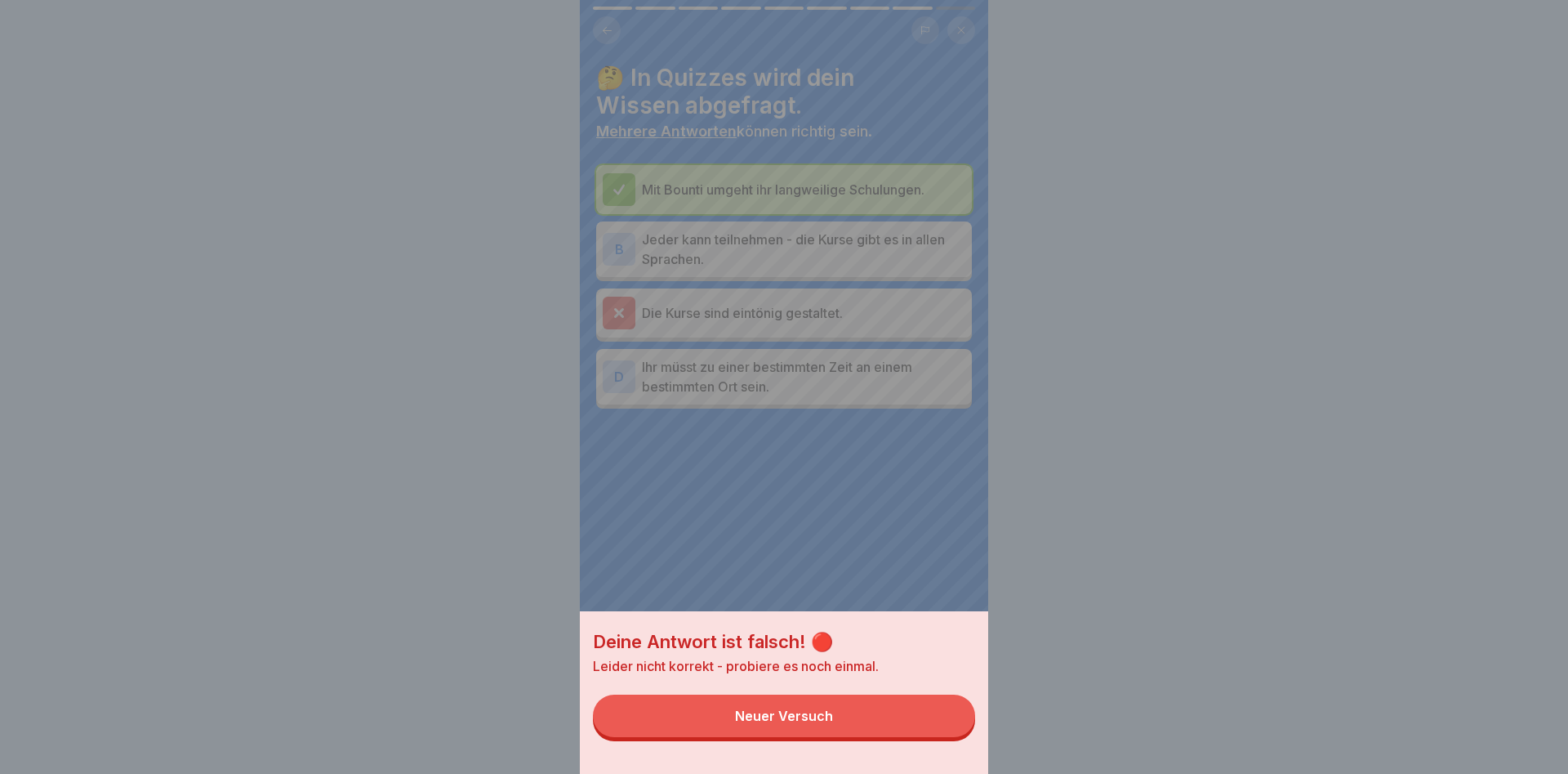
click at [792, 724] on button "Neuer Versuch" at bounding box center [784, 716] width 382 height 43
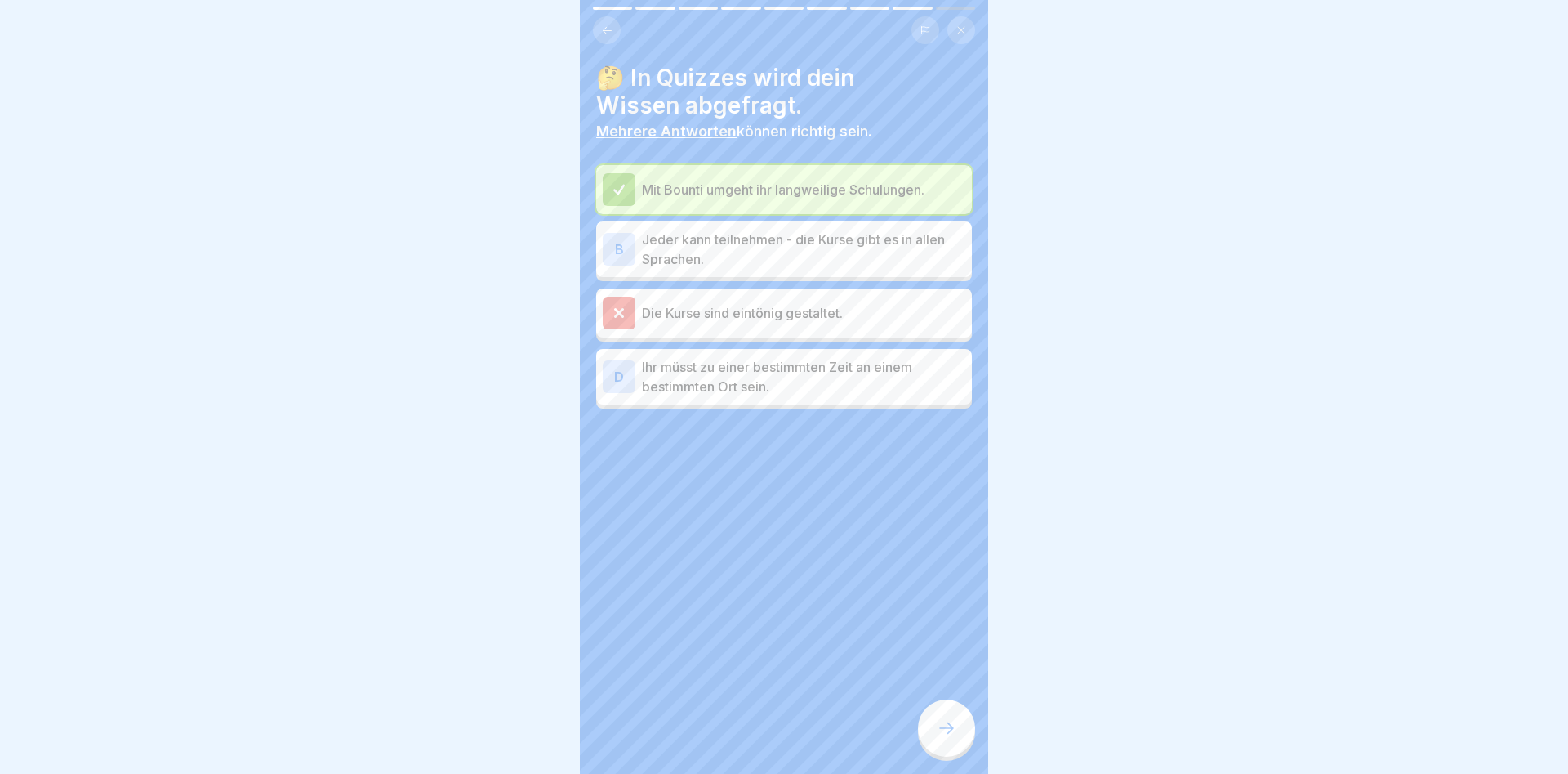
click at [670, 240] on p "Jeder kann teilnehmen - die Kurse gibt es in allen Sprachen." at bounding box center [804, 249] width 324 height 39
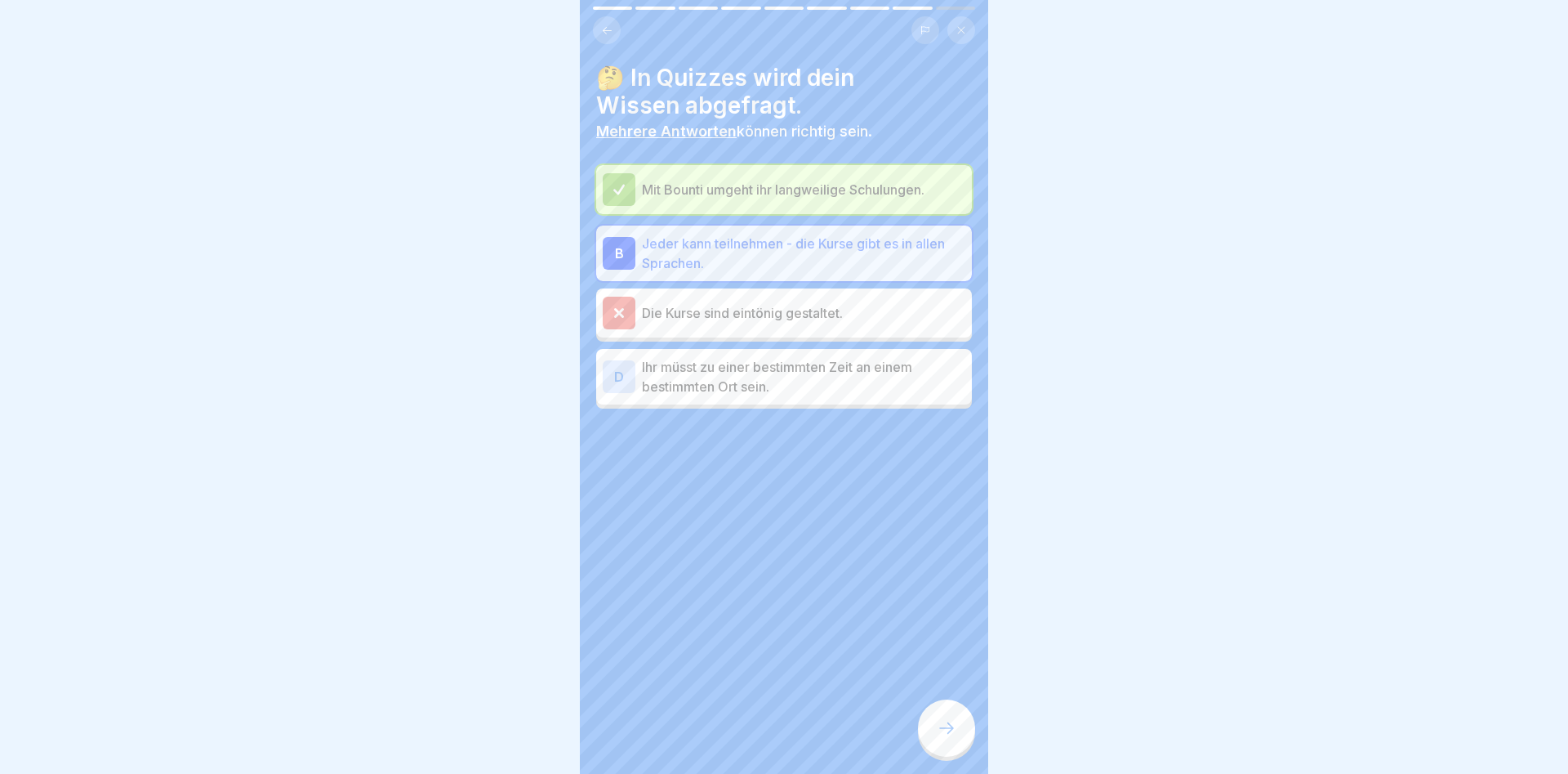
click at [649, 304] on p "Die Kurse sind eintönig gestaltet." at bounding box center [804, 313] width 324 height 19
click at [946, 722] on icon at bounding box center [947, 728] width 19 height 19
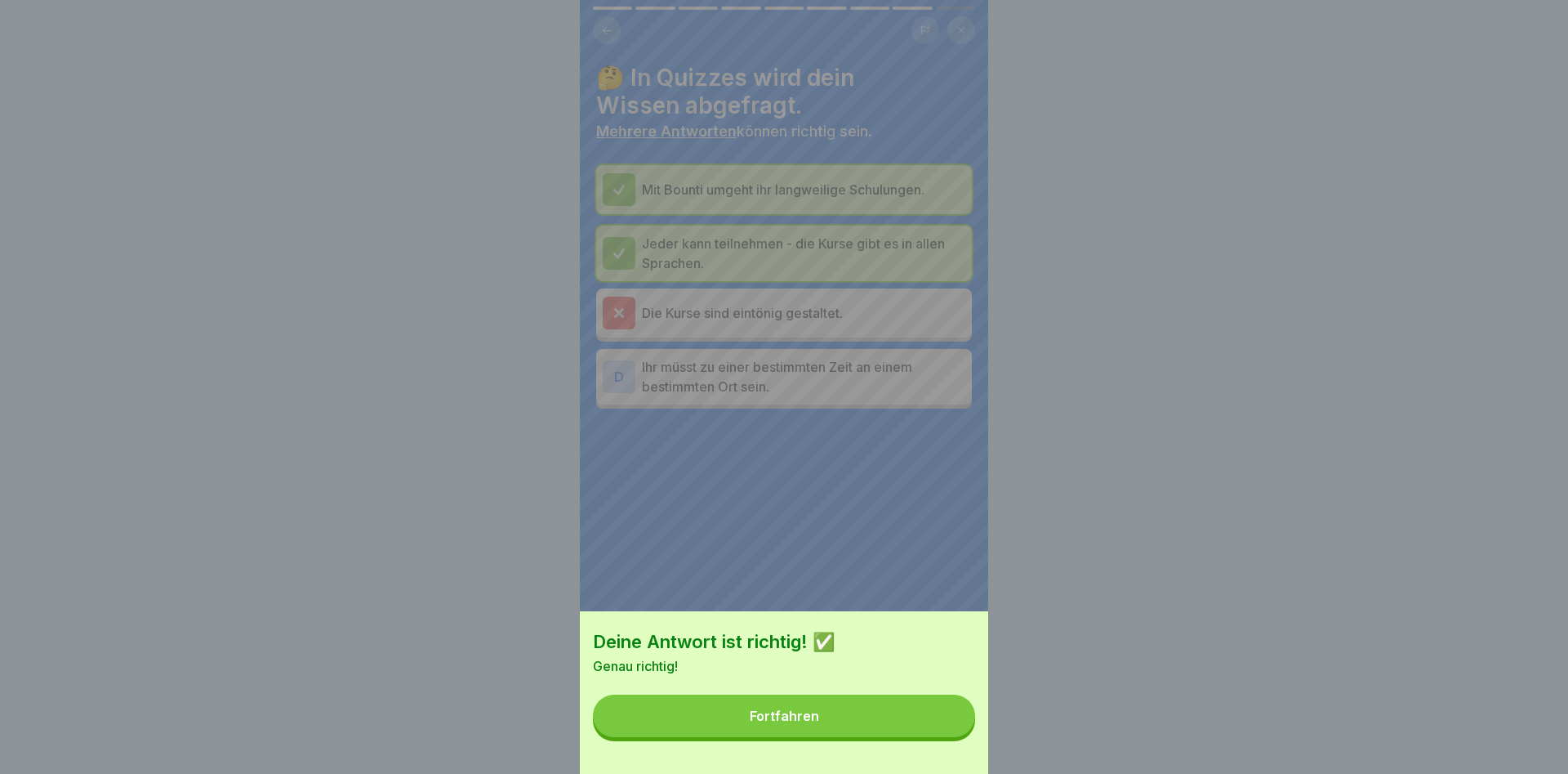
click at [810, 718] on div "Fortfahren" at bounding box center [784, 716] width 69 height 15
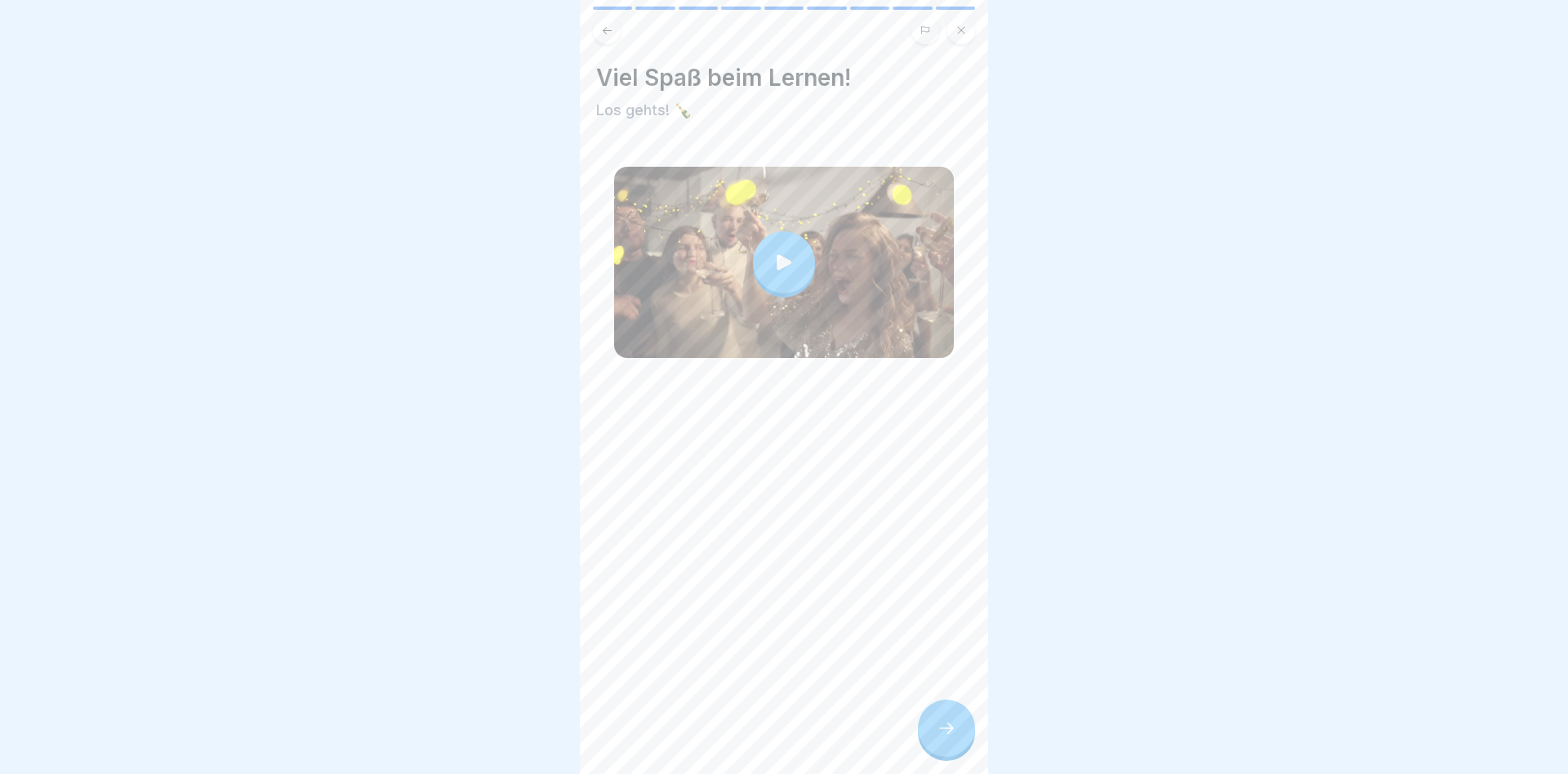
click at [950, 738] on div at bounding box center [947, 727] width 57 height 57
click at [943, 731] on icon at bounding box center [947, 728] width 19 height 19
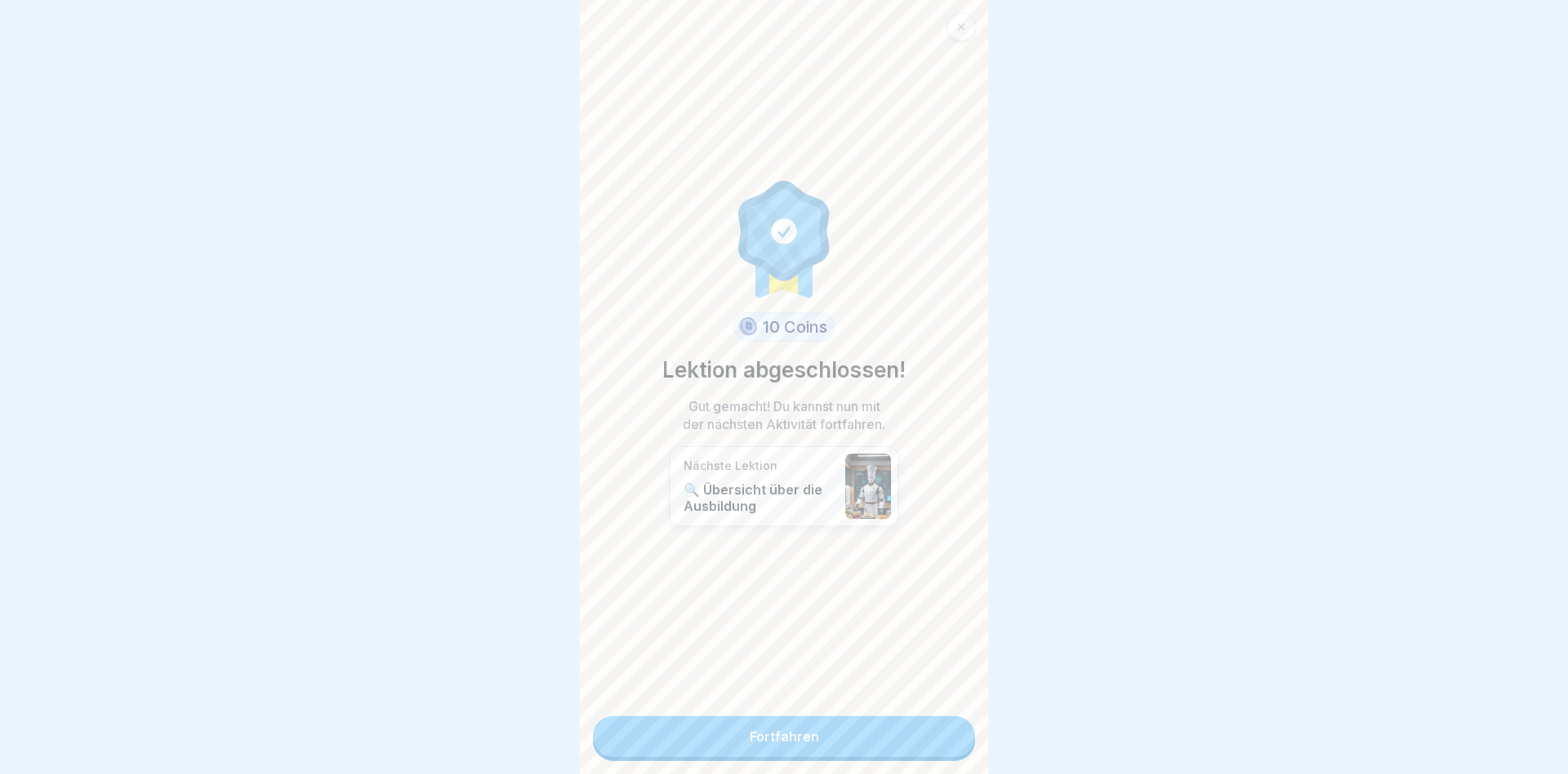
click at [837, 729] on link "Fortfahren" at bounding box center [784, 736] width 382 height 41
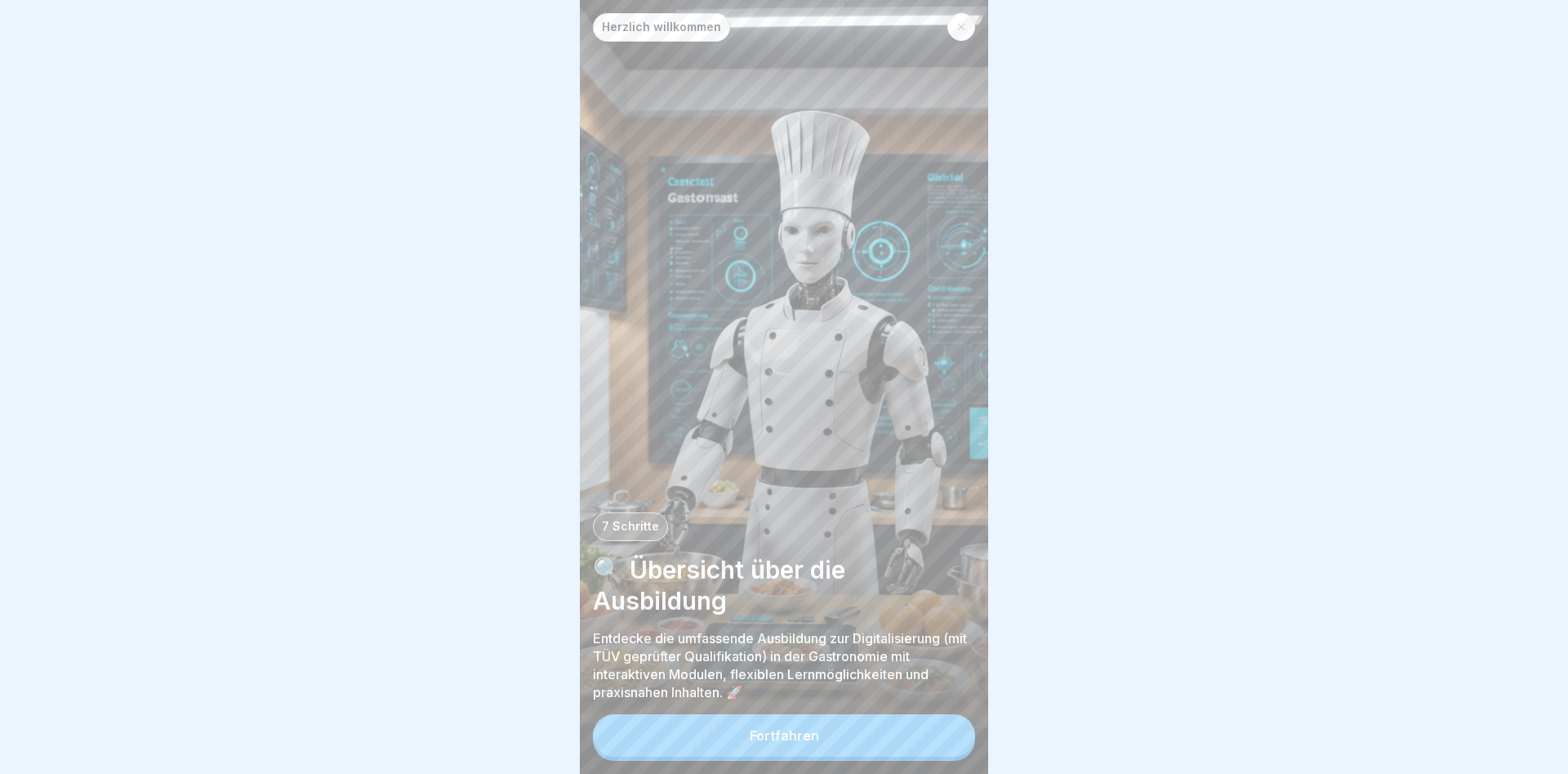
click at [848, 734] on button "Fortfahren" at bounding box center [784, 735] width 382 height 43
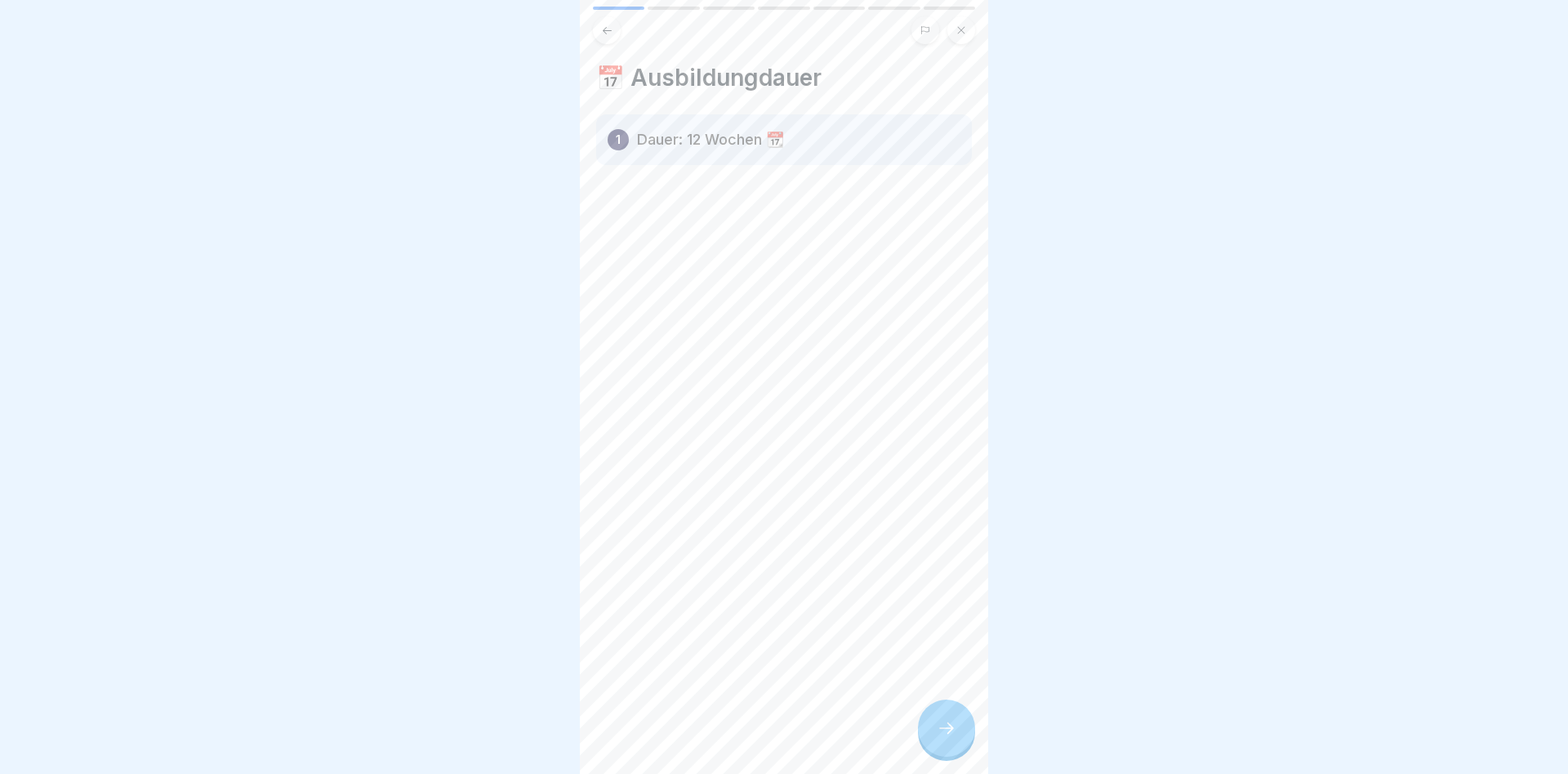
click at [968, 722] on div at bounding box center [947, 727] width 57 height 57
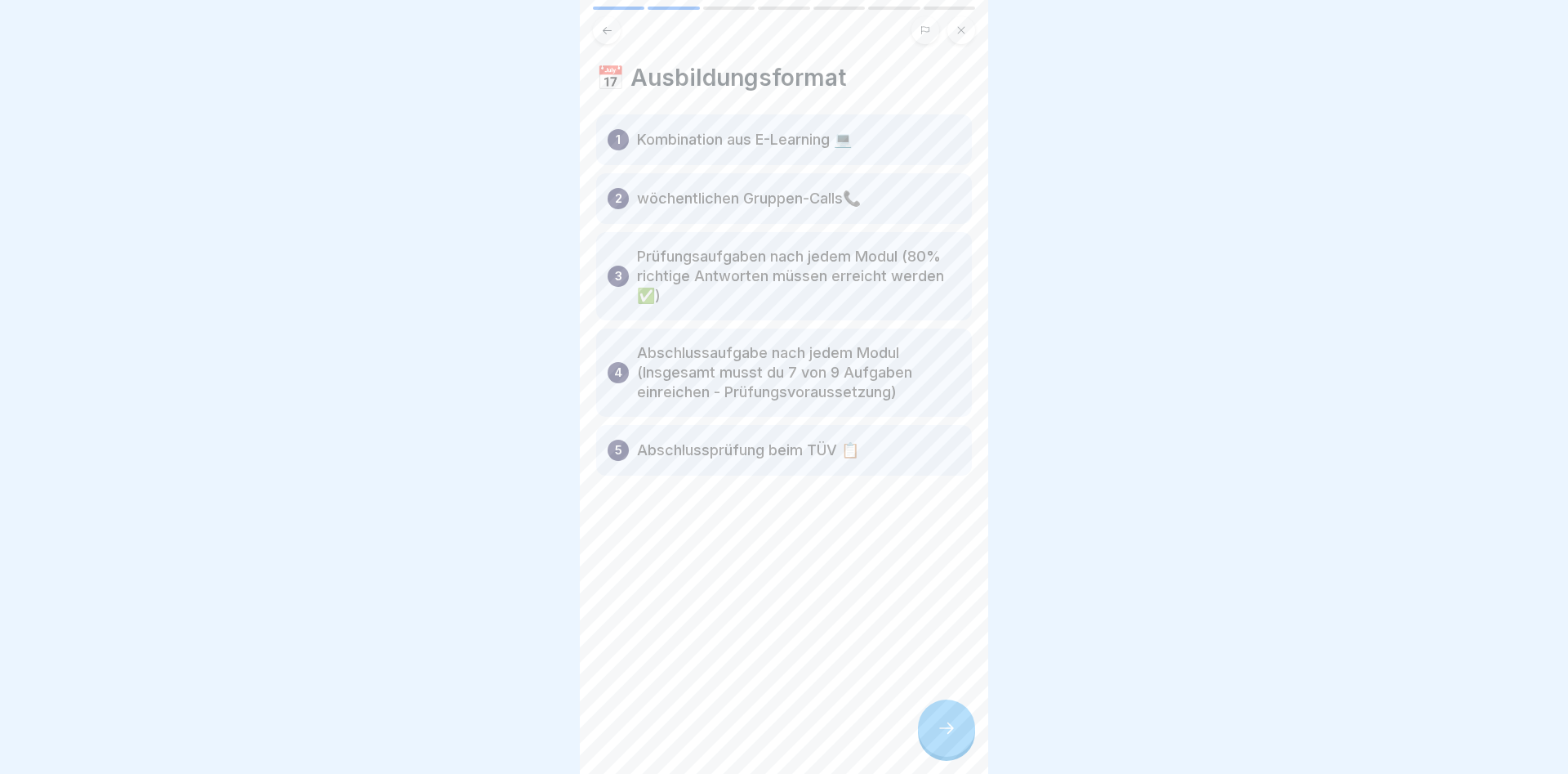
click at [947, 721] on icon at bounding box center [947, 728] width 19 height 19
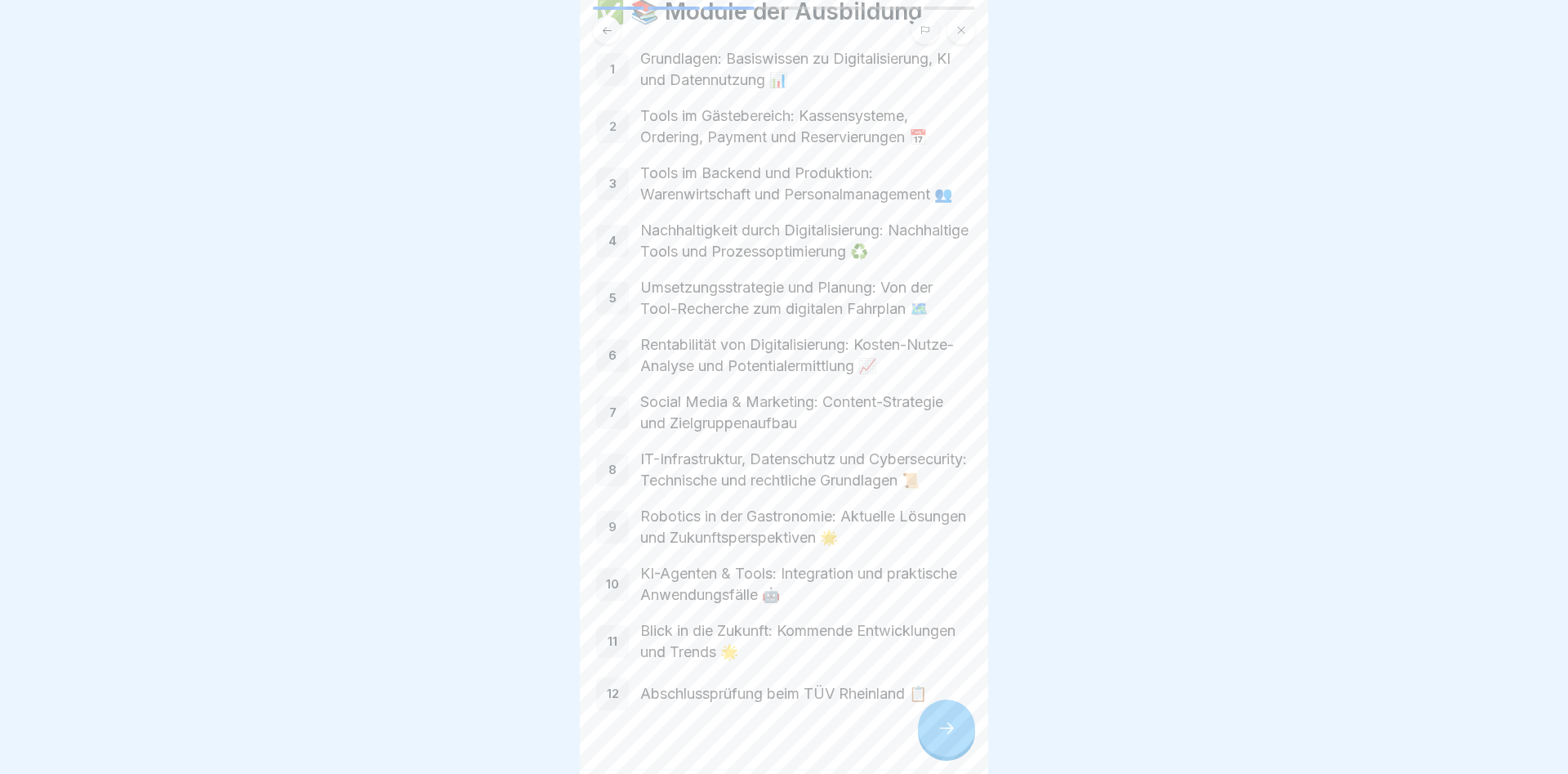
scroll to position [98, 0]
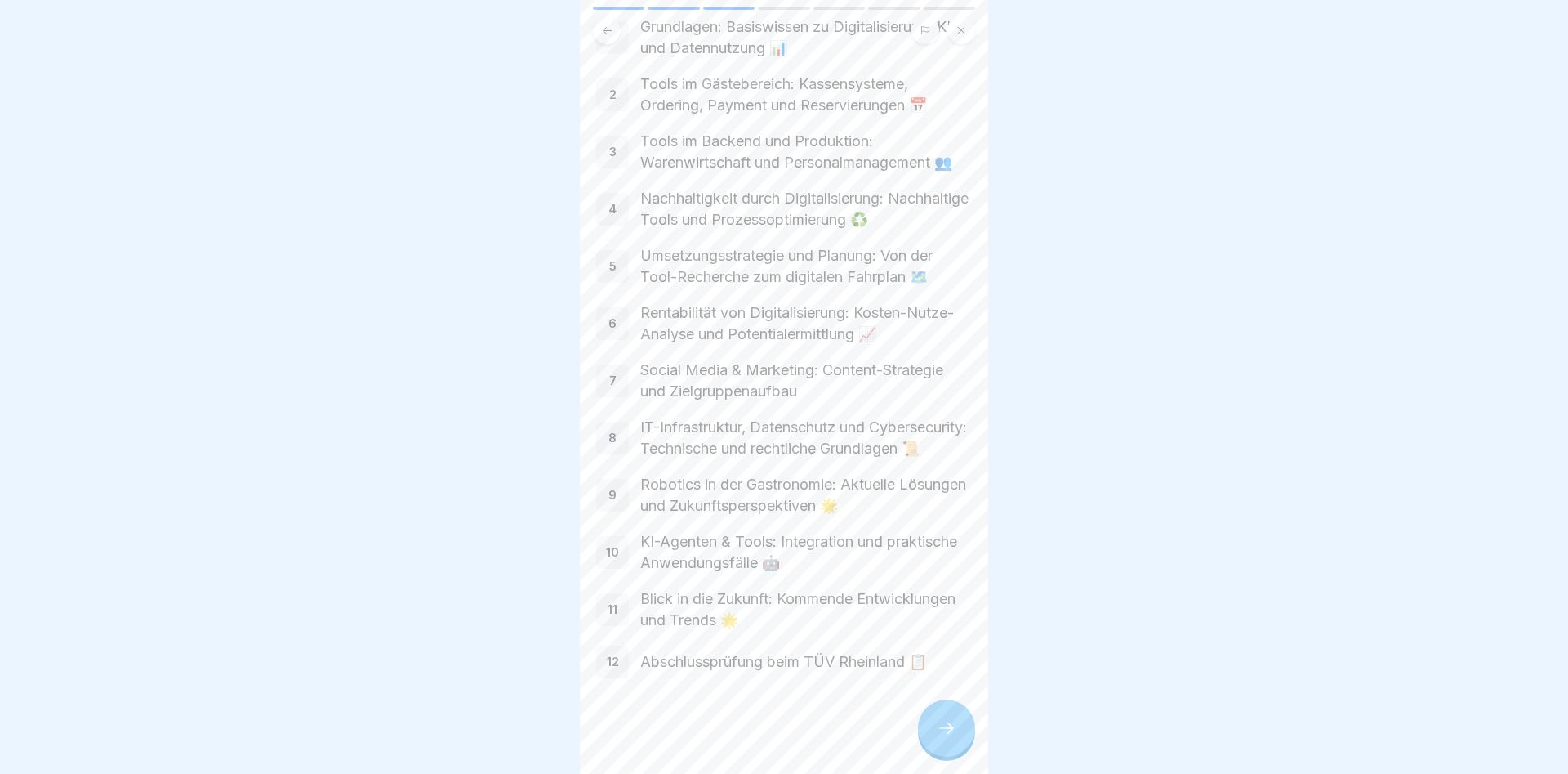
click at [939, 723] on icon at bounding box center [947, 728] width 19 height 19
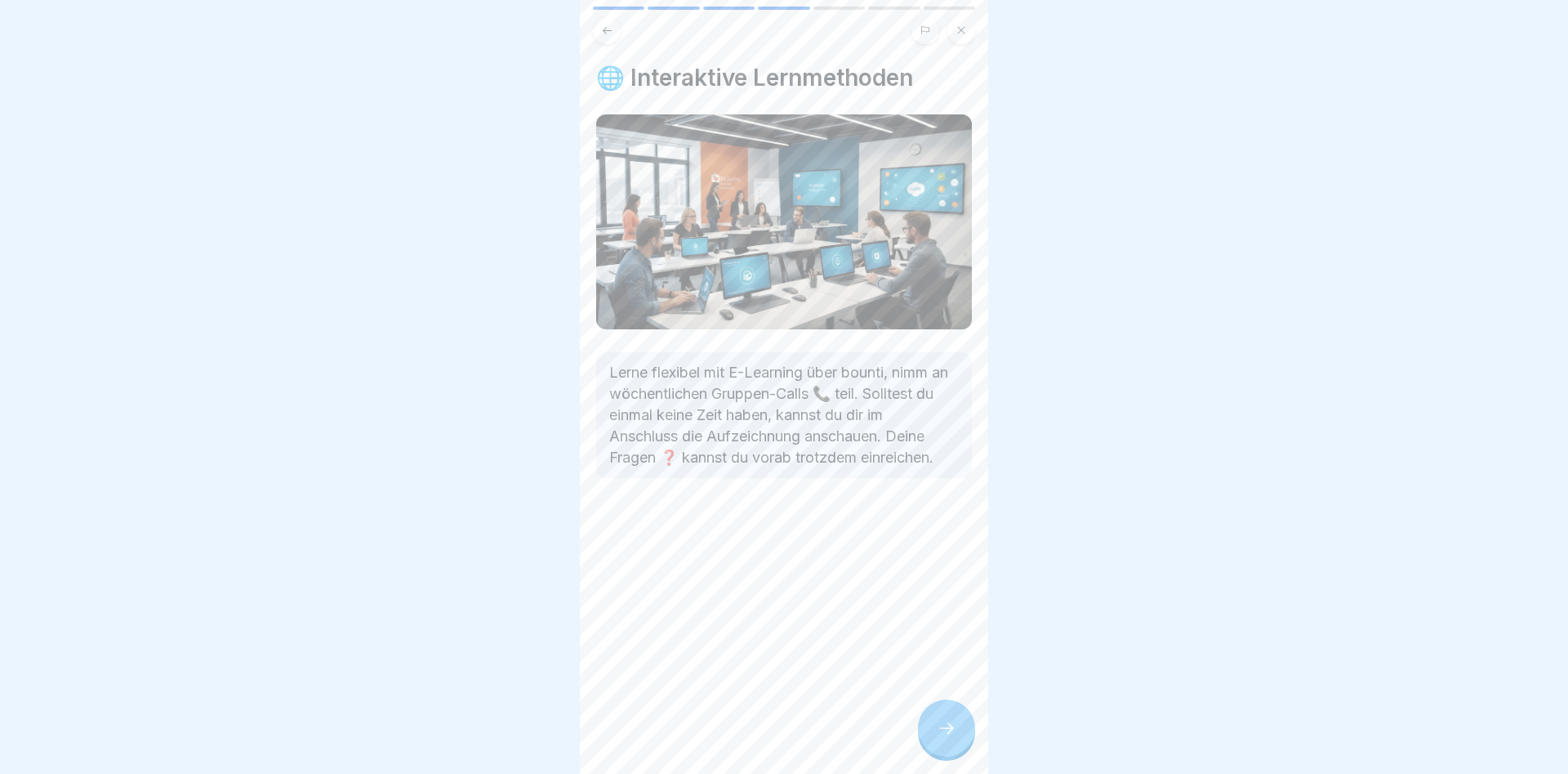
click at [950, 723] on icon at bounding box center [947, 728] width 19 height 19
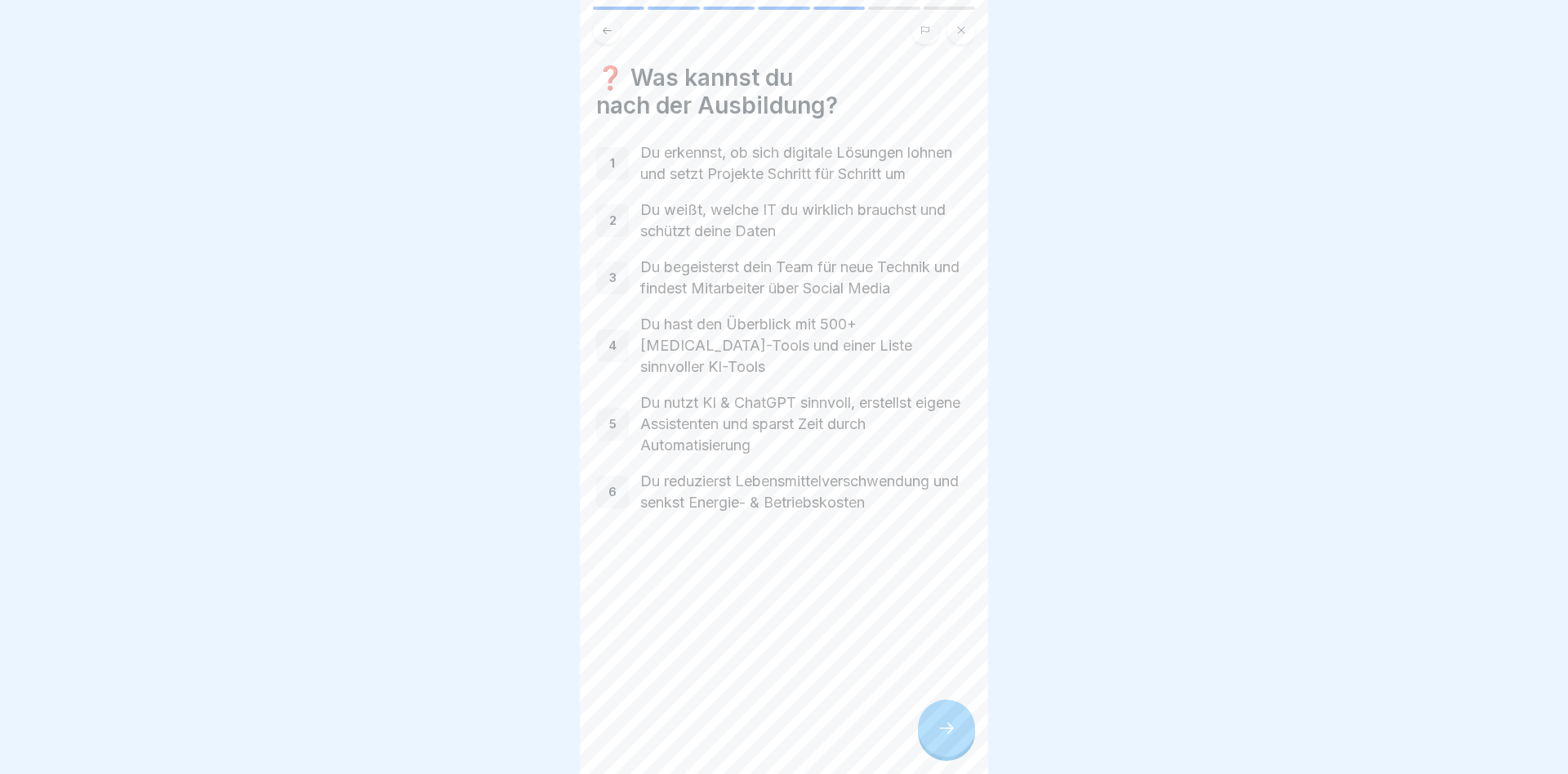
click at [957, 727] on div at bounding box center [947, 727] width 57 height 57
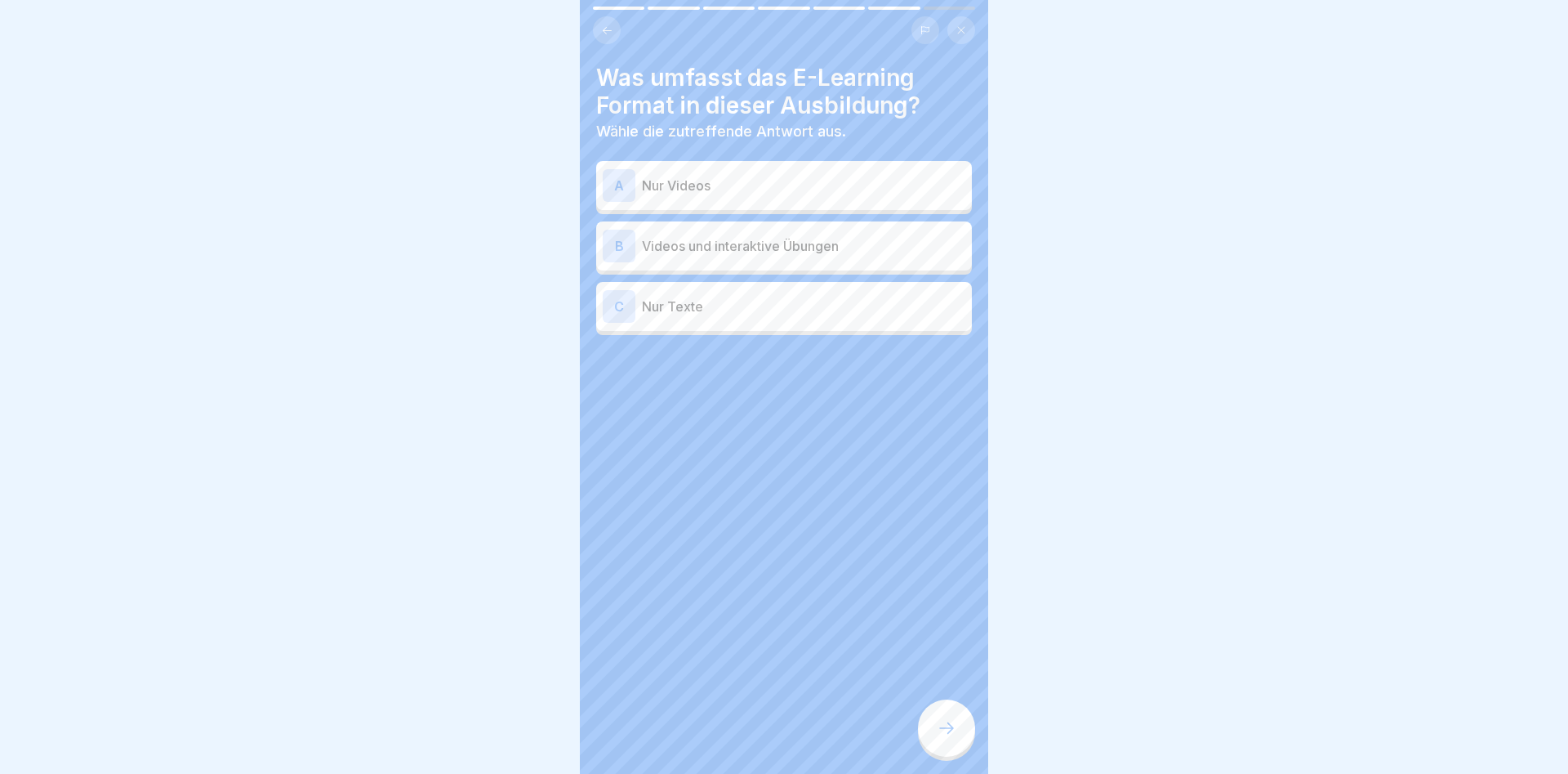
click at [677, 246] on p "Videos und interaktive Übungen" at bounding box center [804, 246] width 324 height 19
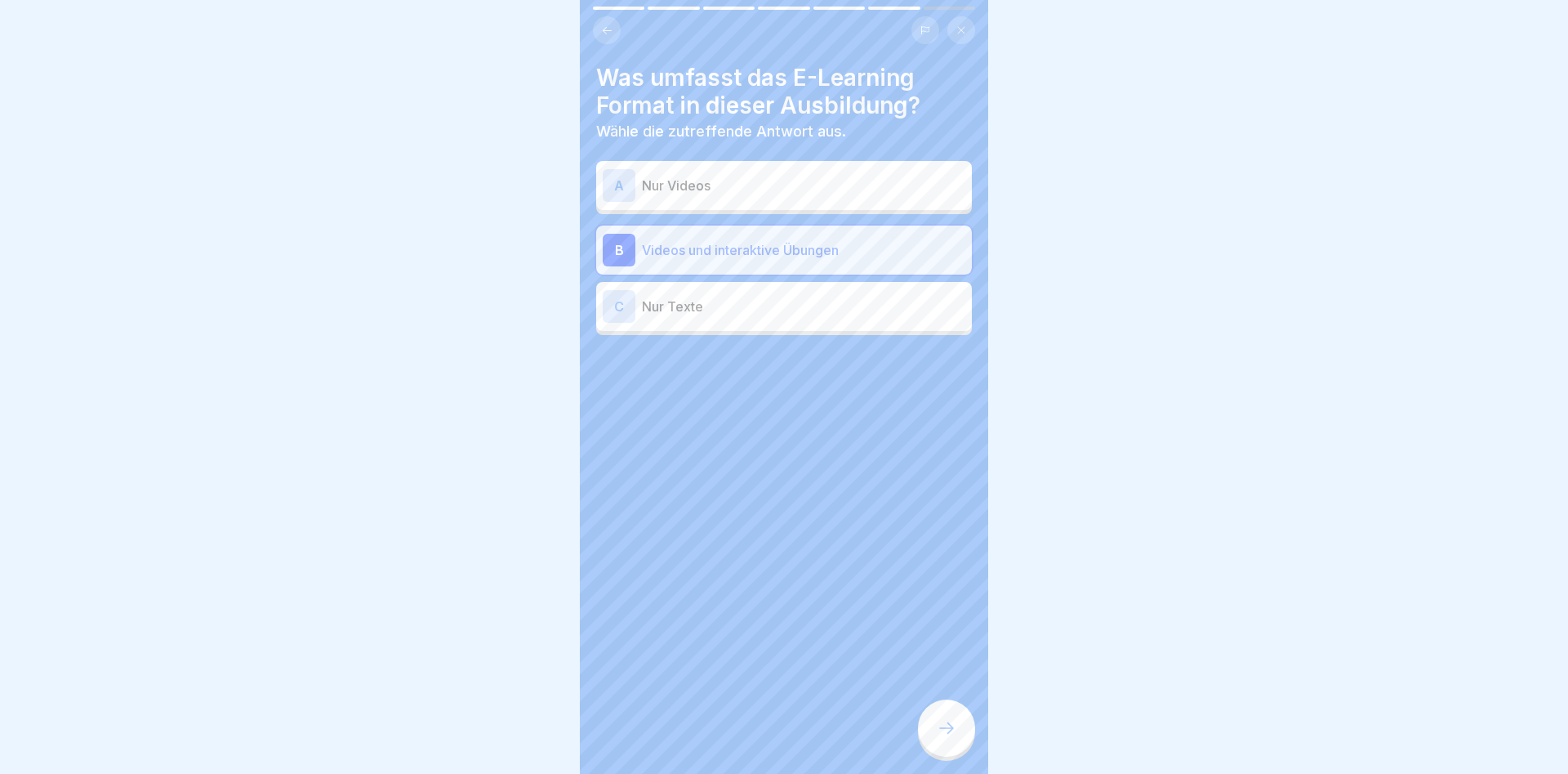
click at [937, 729] on icon at bounding box center [947, 728] width 19 height 19
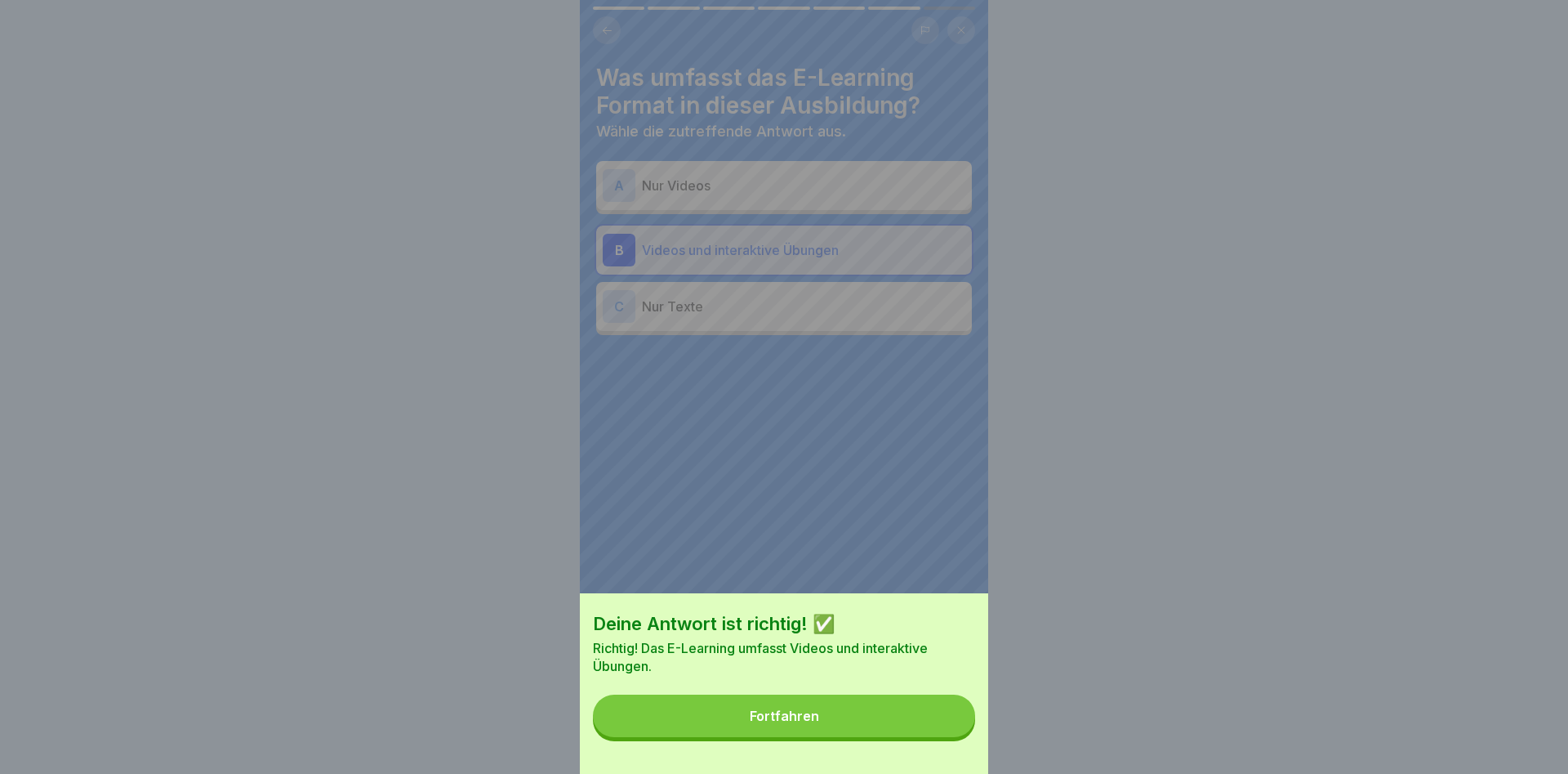
click at [828, 714] on button "Fortfahren" at bounding box center [784, 716] width 382 height 43
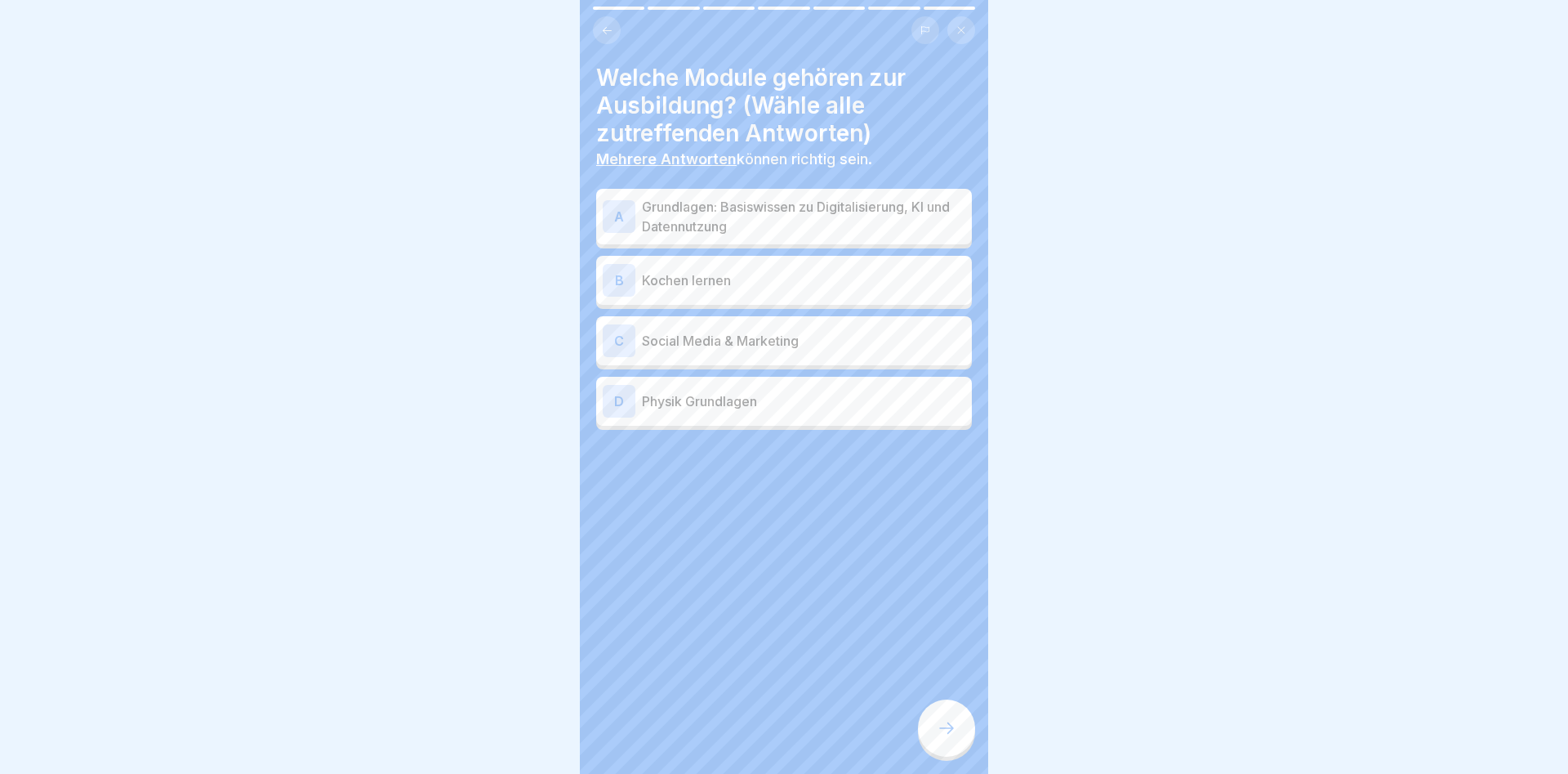
click at [675, 213] on p "Grundlagen: Basiswissen zu Digitalisierung, KI und Datennutzung" at bounding box center [804, 217] width 324 height 39
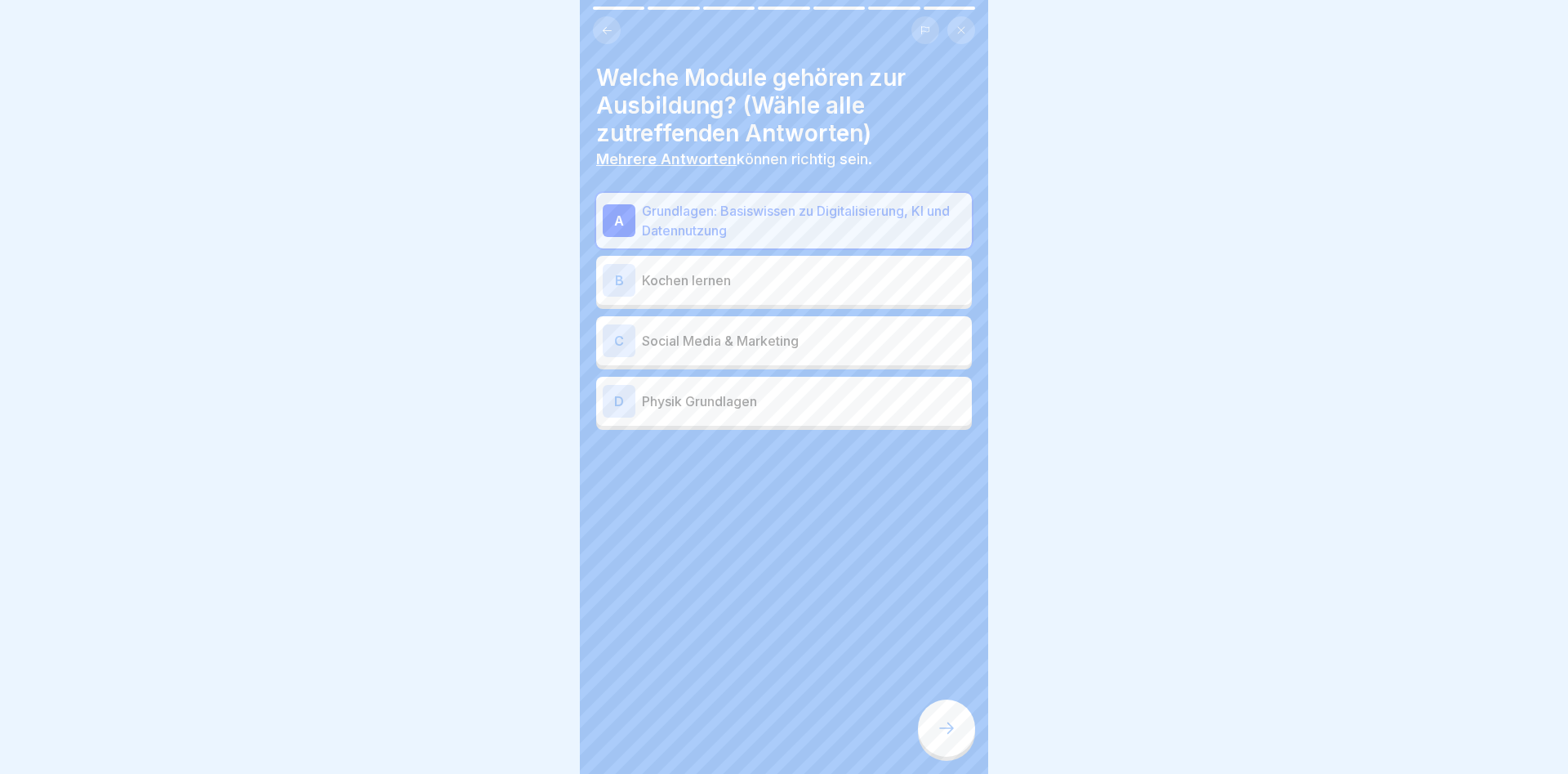
click at [679, 342] on p "Social Media & Marketing" at bounding box center [804, 340] width 324 height 19
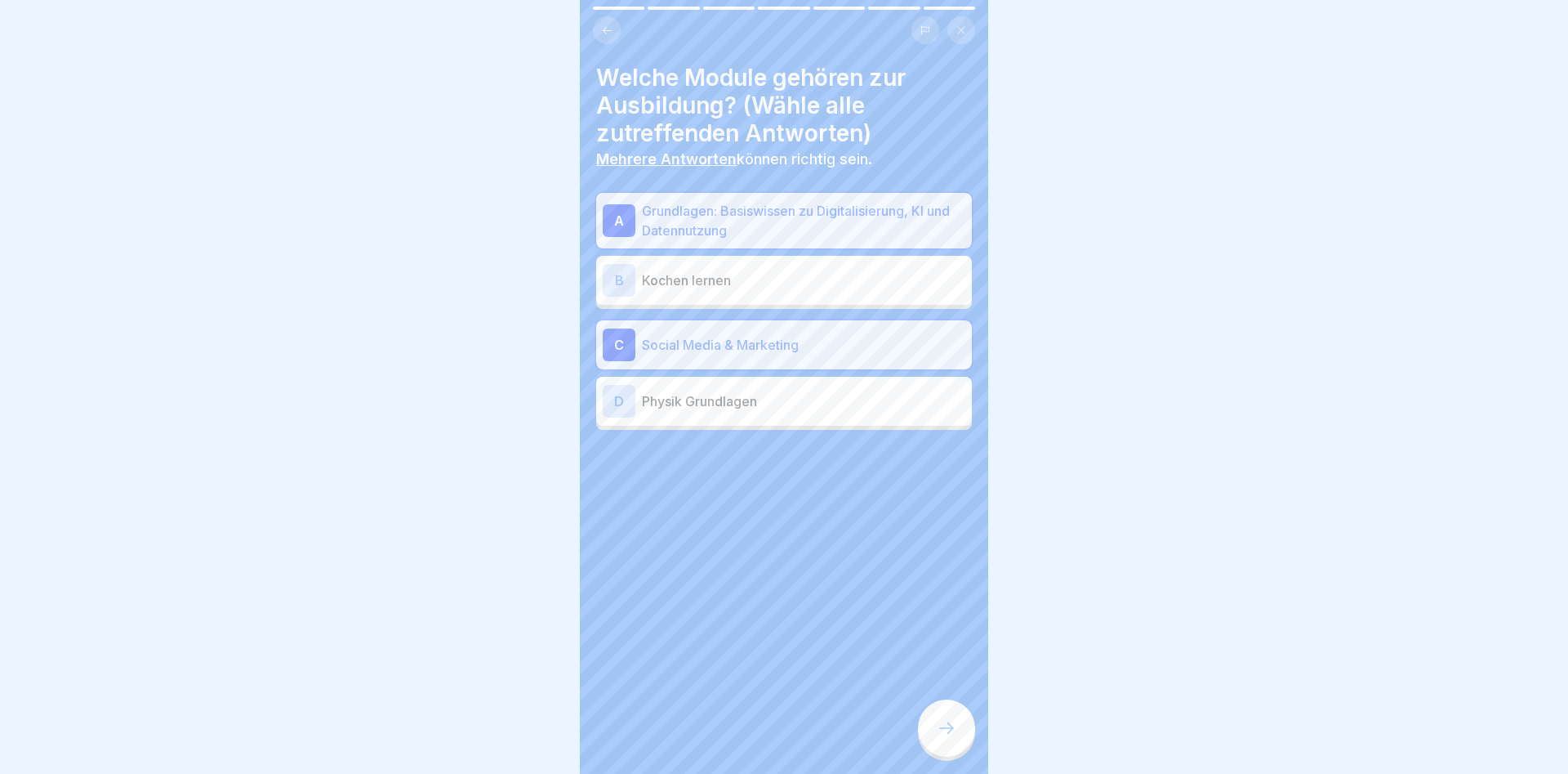
click at [941, 729] on icon at bounding box center [947, 728] width 19 height 19
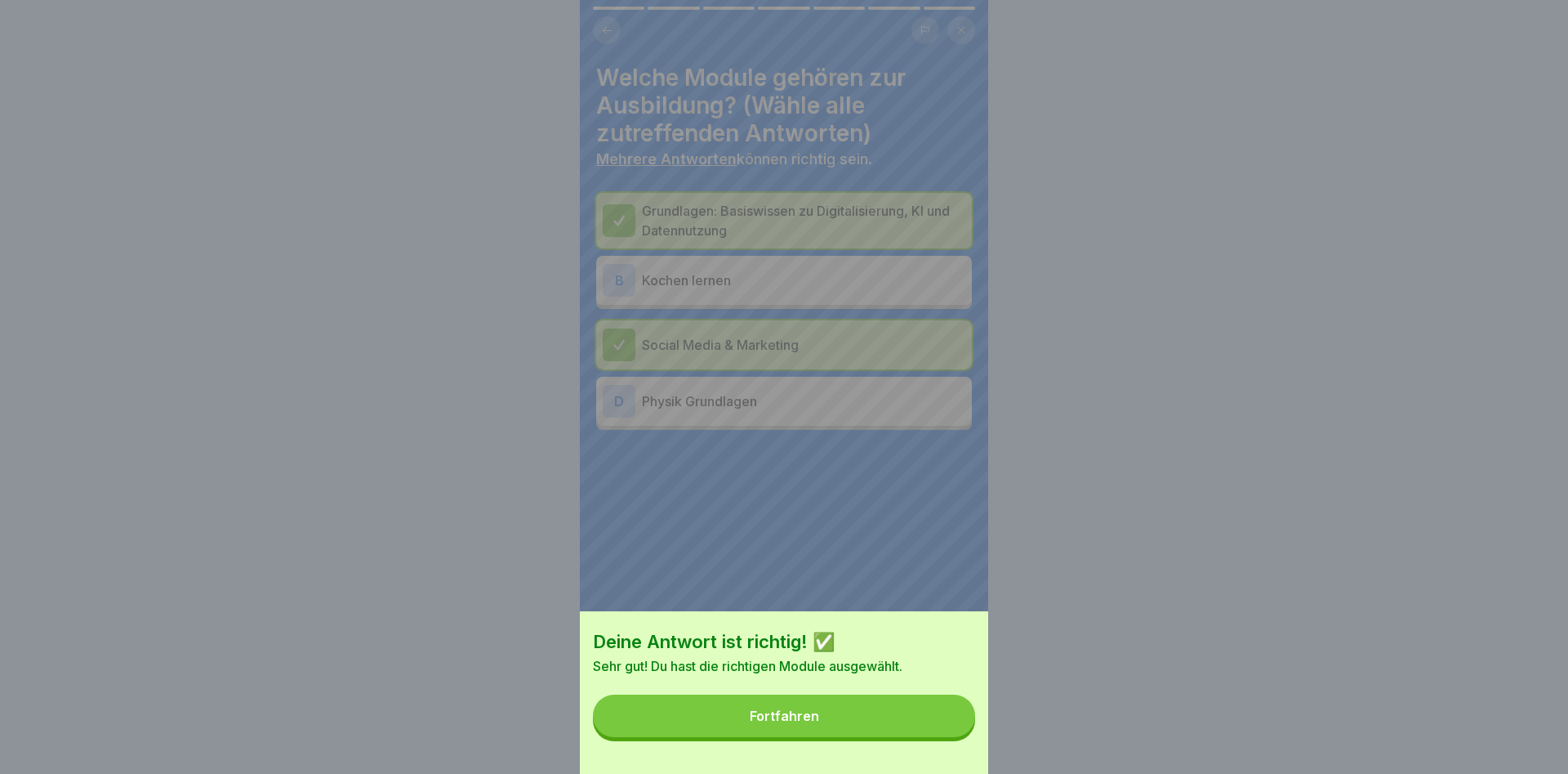
click at [791, 719] on div "Fortfahren" at bounding box center [784, 716] width 69 height 15
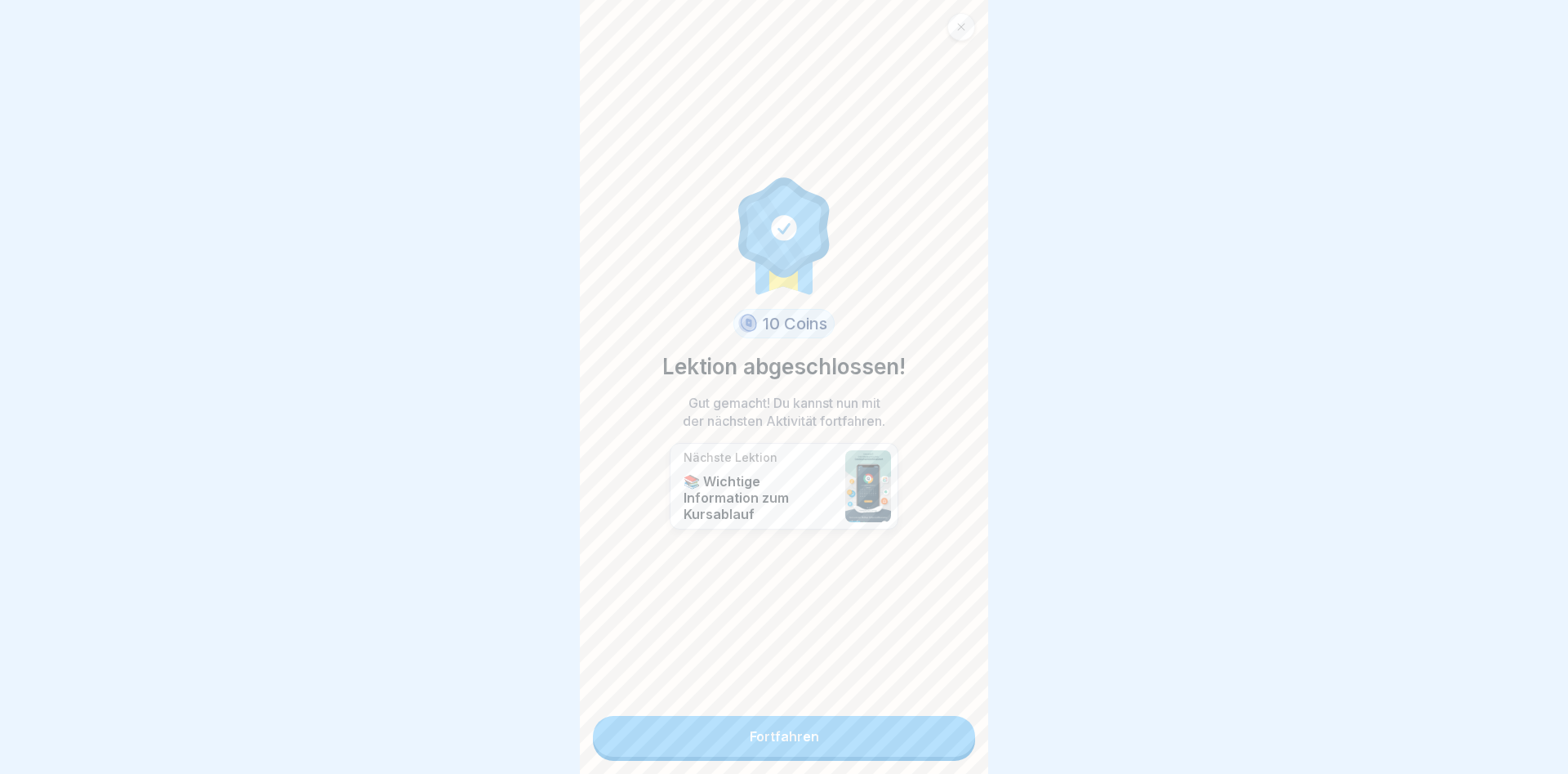
click at [731, 729] on link "Fortfahren" at bounding box center [784, 736] width 382 height 41
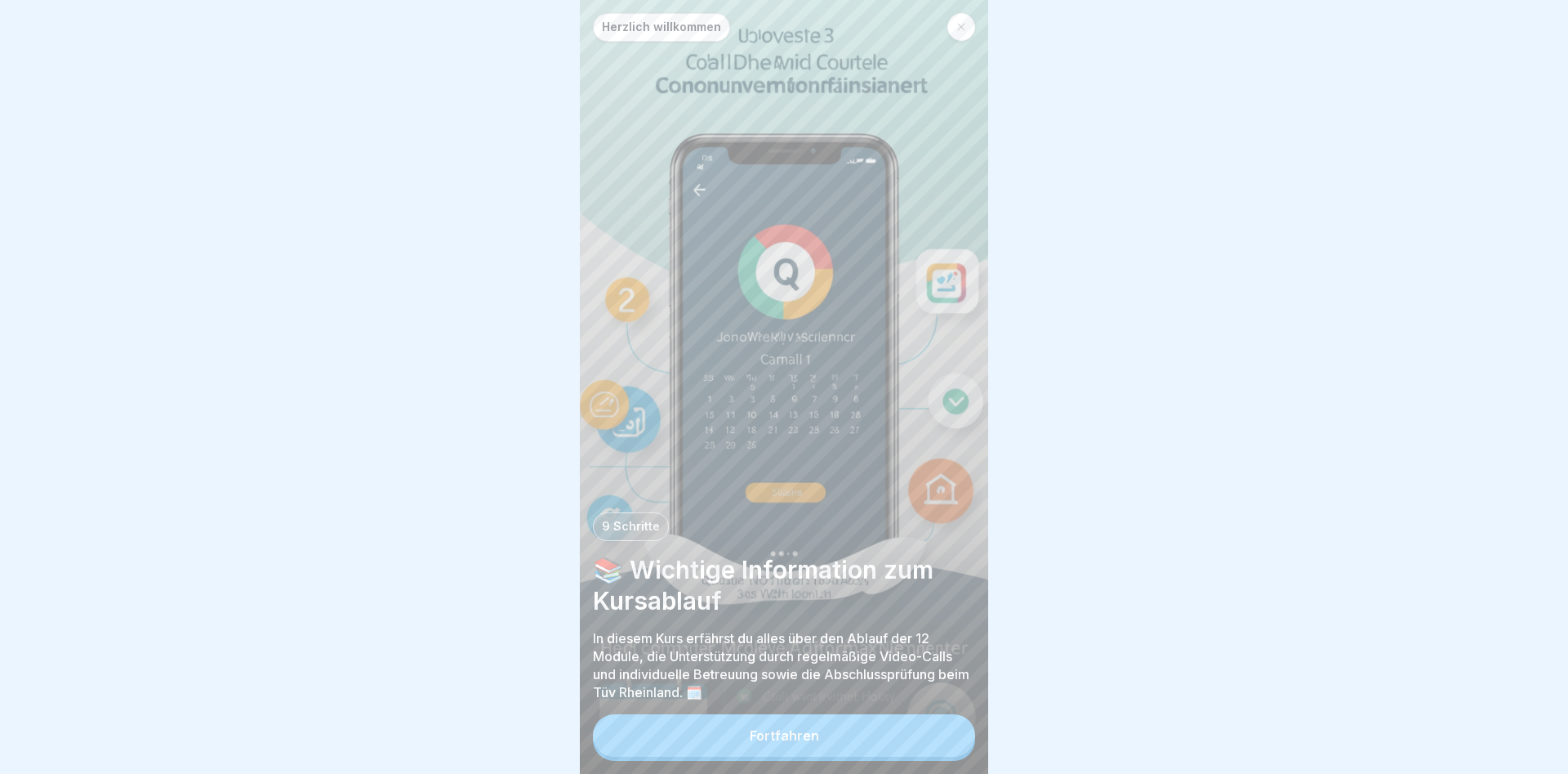
click at [754, 740] on div "Fortfahren" at bounding box center [784, 735] width 69 height 15
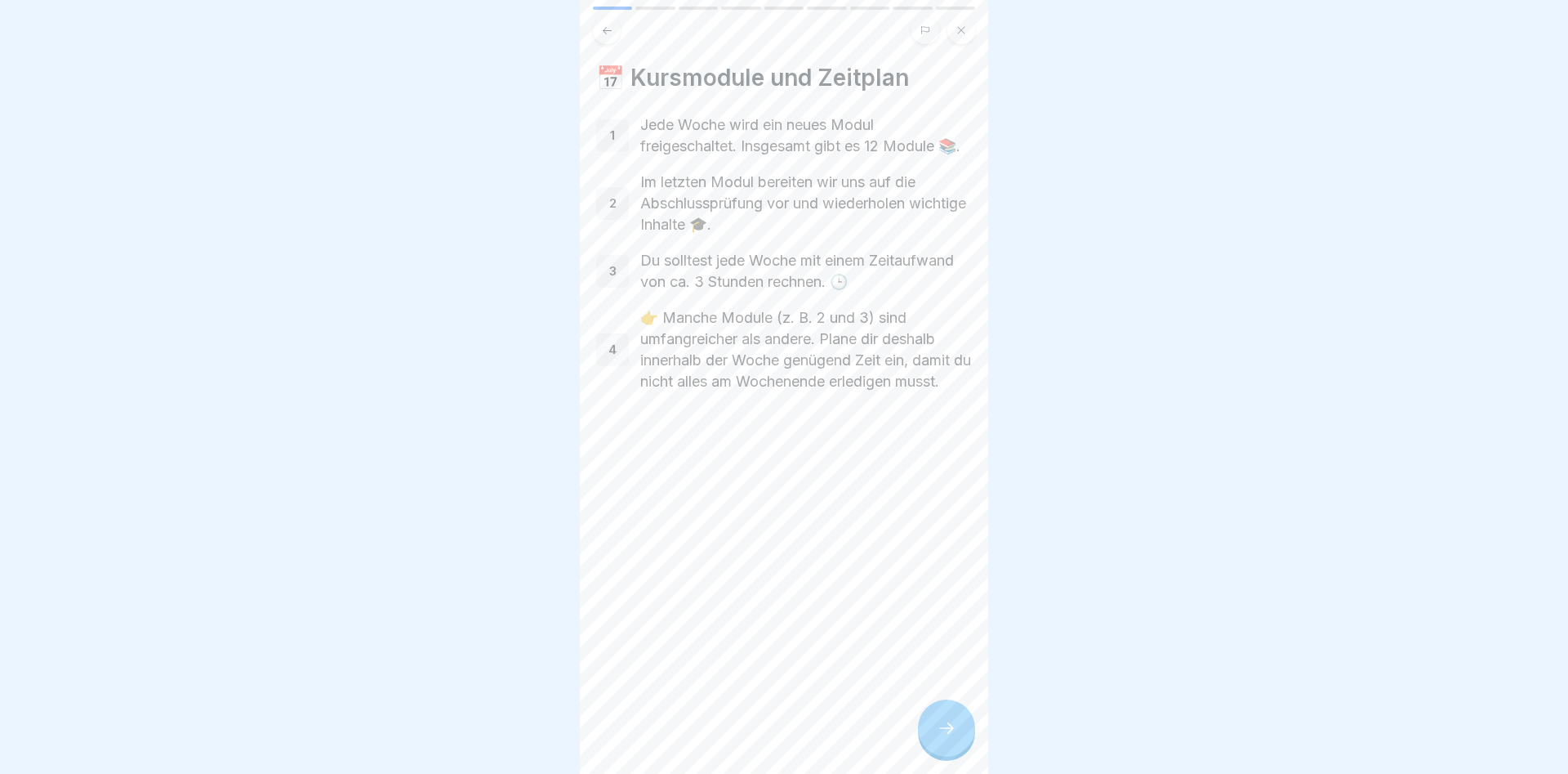
click at [955, 732] on icon at bounding box center [947, 728] width 19 height 19
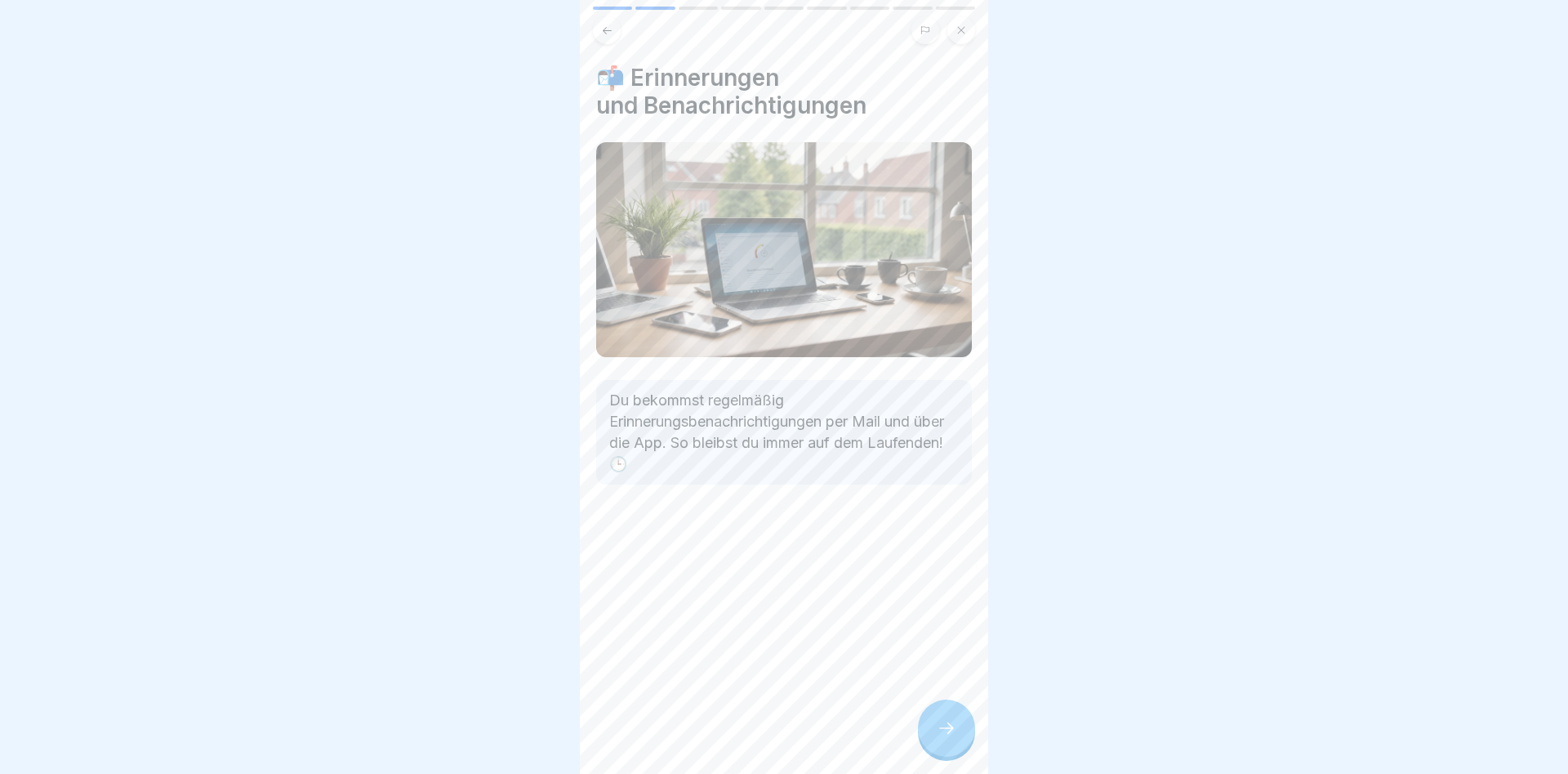
click at [955, 719] on div at bounding box center [947, 727] width 57 height 57
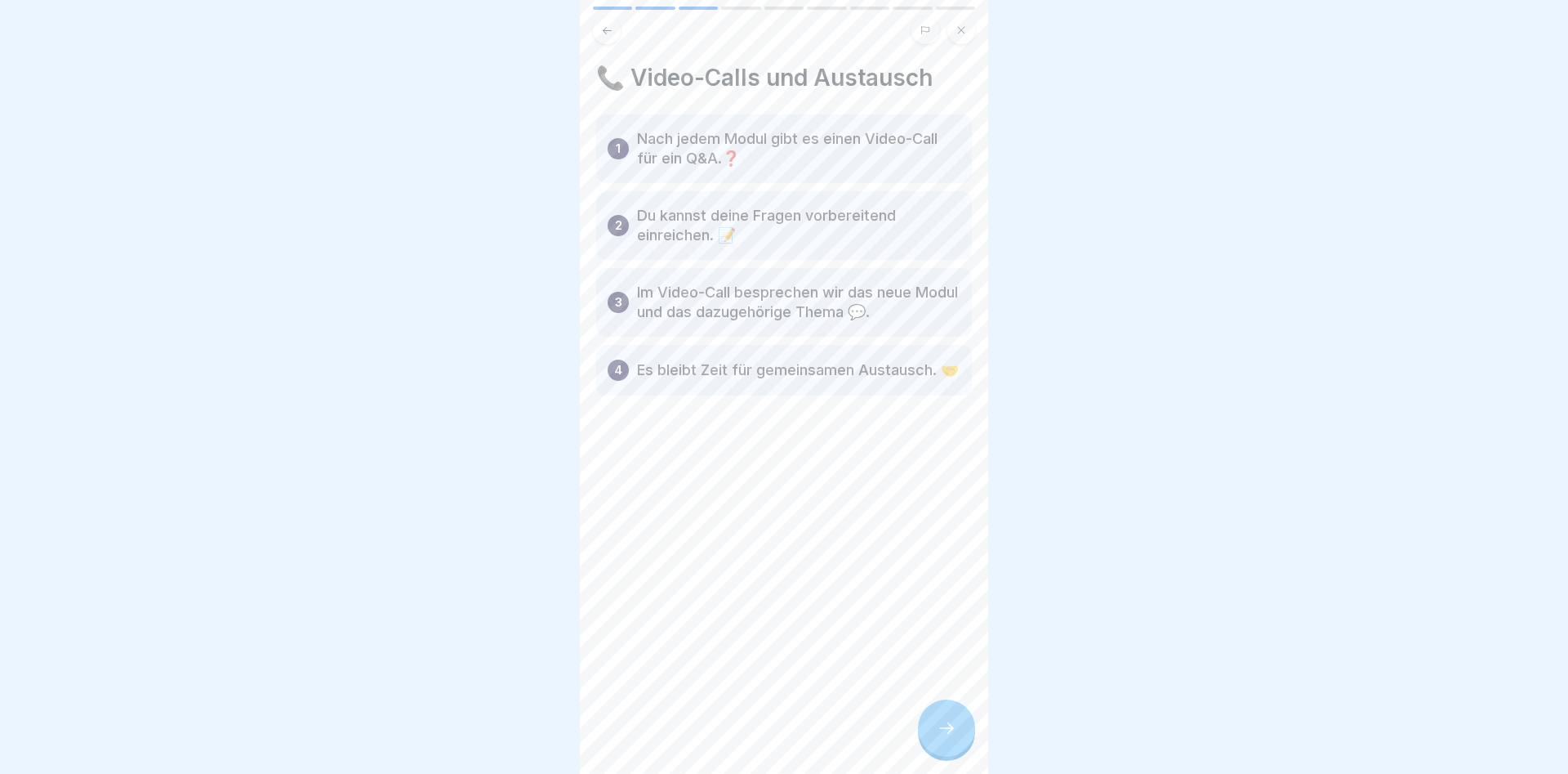
click at [944, 728] on icon at bounding box center [947, 728] width 19 height 19
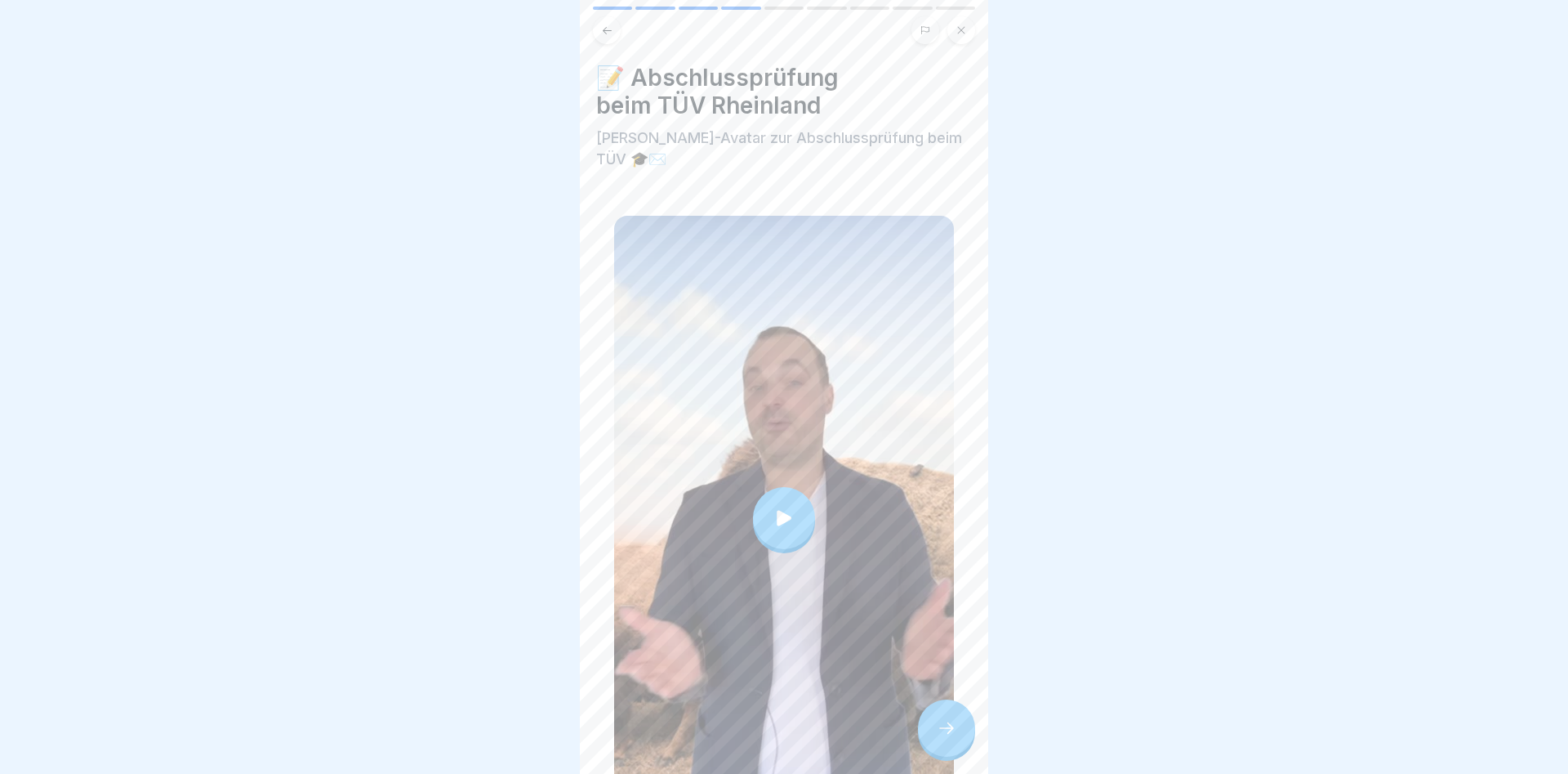
click at [936, 722] on div at bounding box center [947, 727] width 57 height 57
click at [944, 721] on icon at bounding box center [947, 728] width 19 height 19
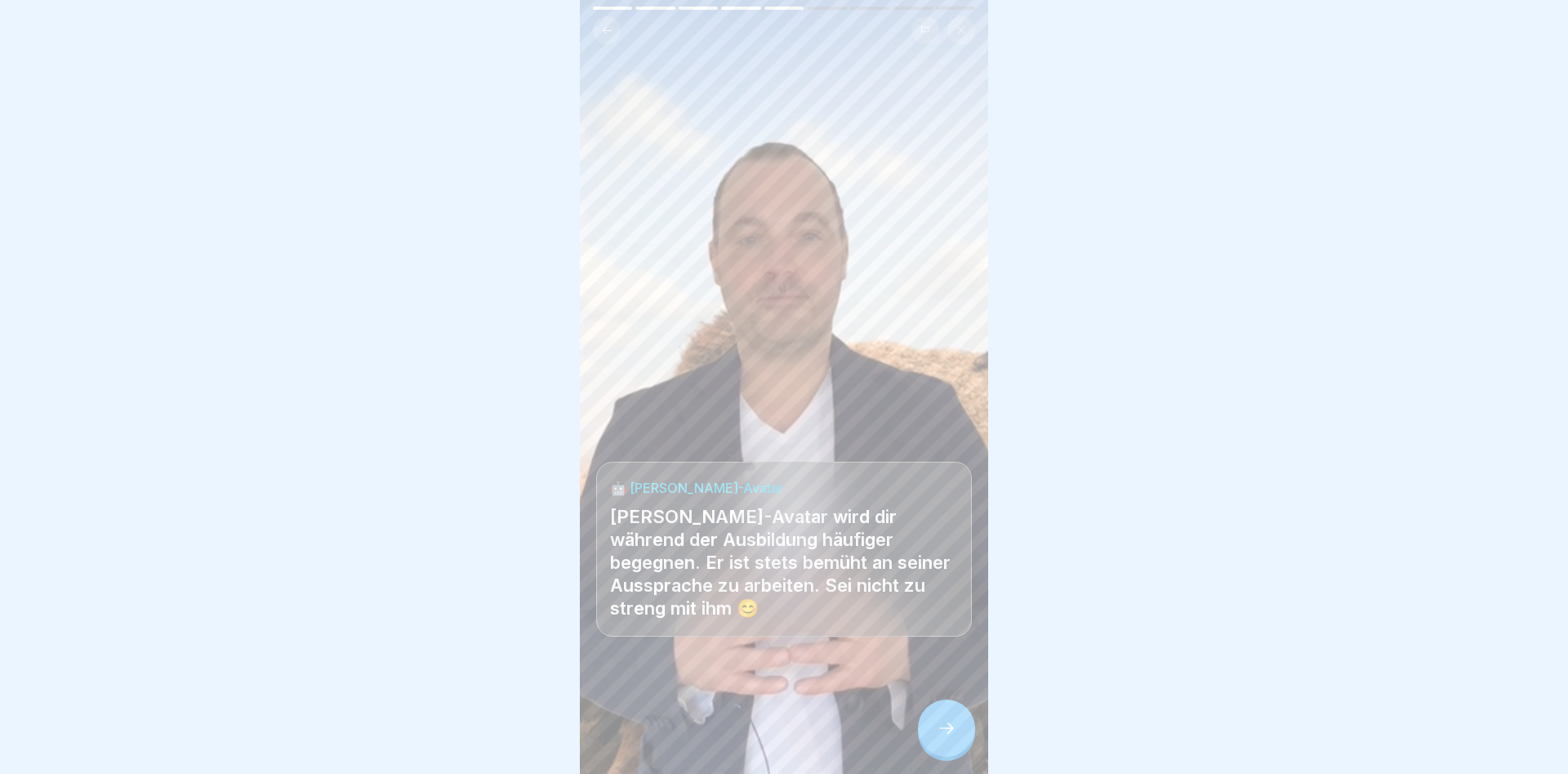
click at [948, 724] on icon at bounding box center [947, 728] width 19 height 19
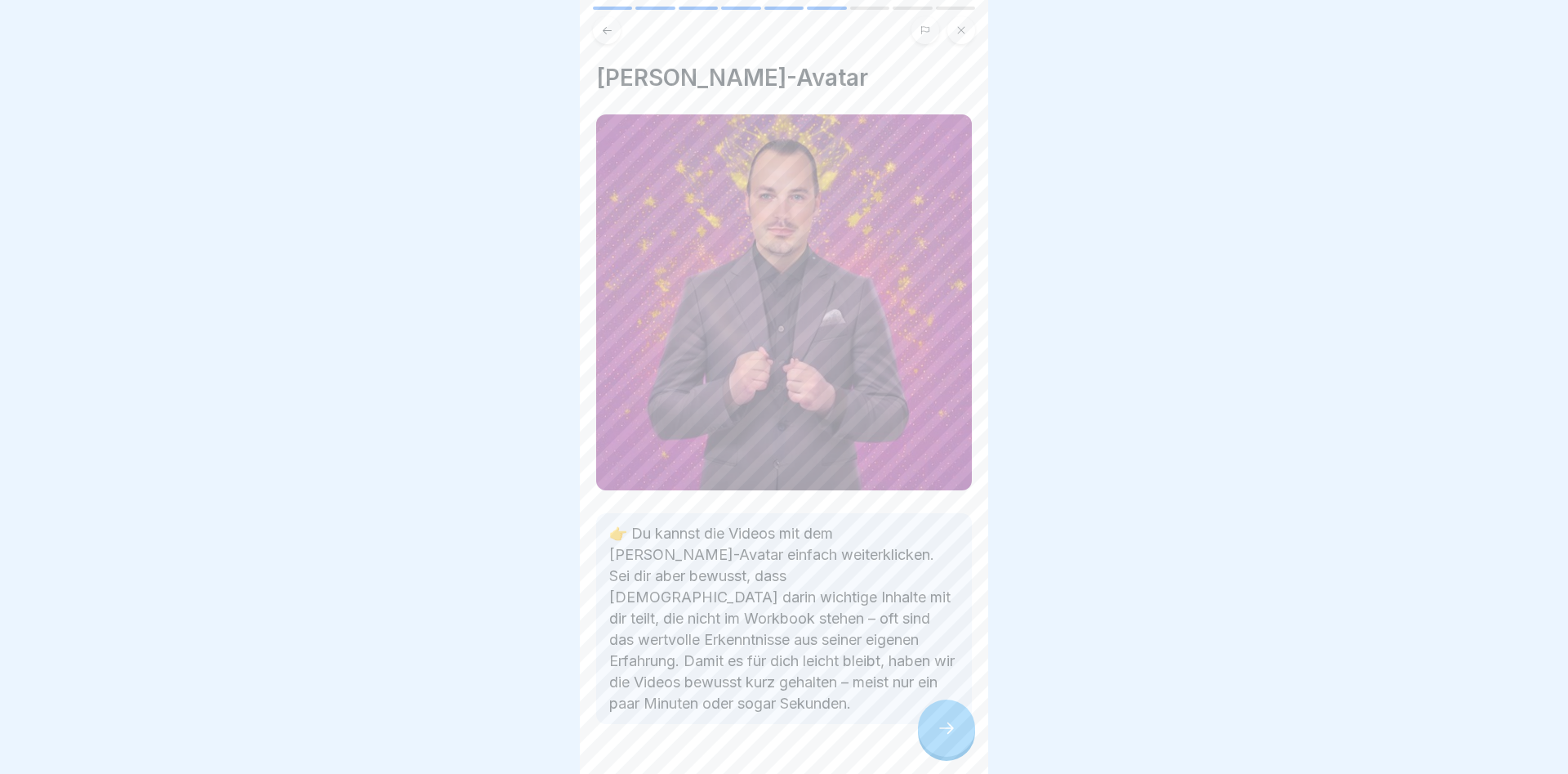
click at [951, 722] on icon at bounding box center [947, 728] width 19 height 19
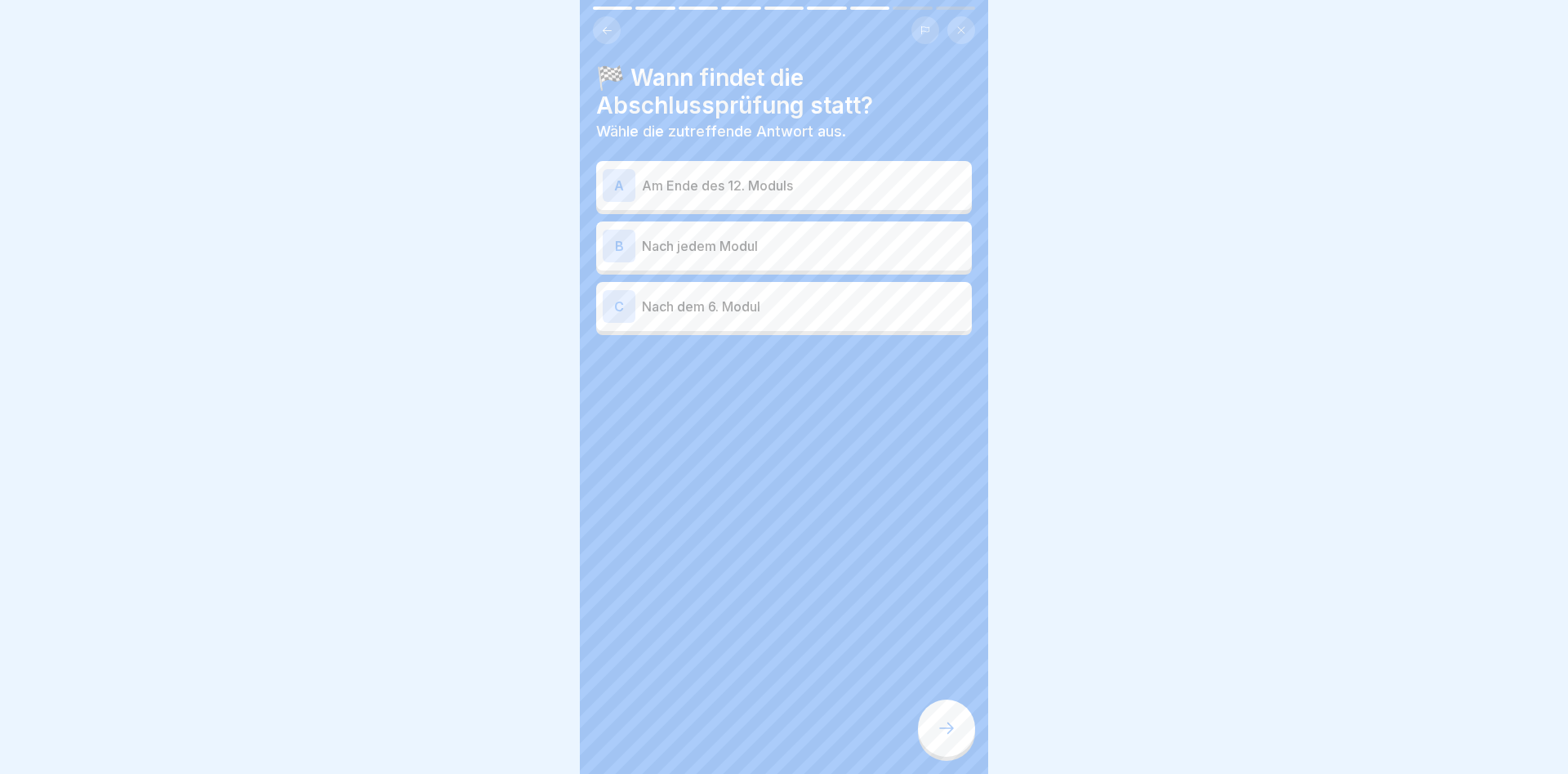
click at [658, 186] on p "Am Ende des 12. Moduls" at bounding box center [804, 186] width 324 height 19
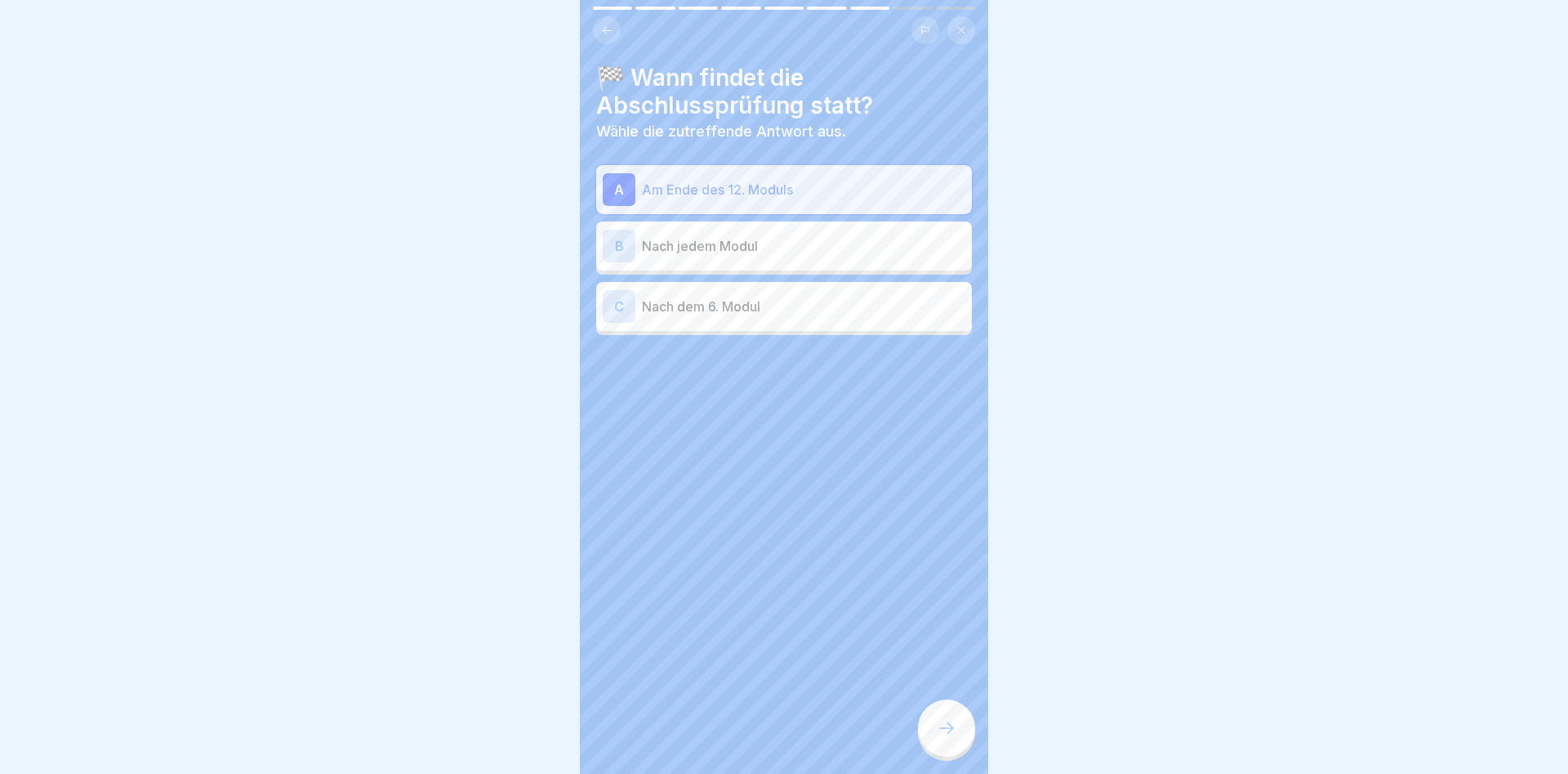
click at [945, 731] on icon at bounding box center [947, 728] width 19 height 19
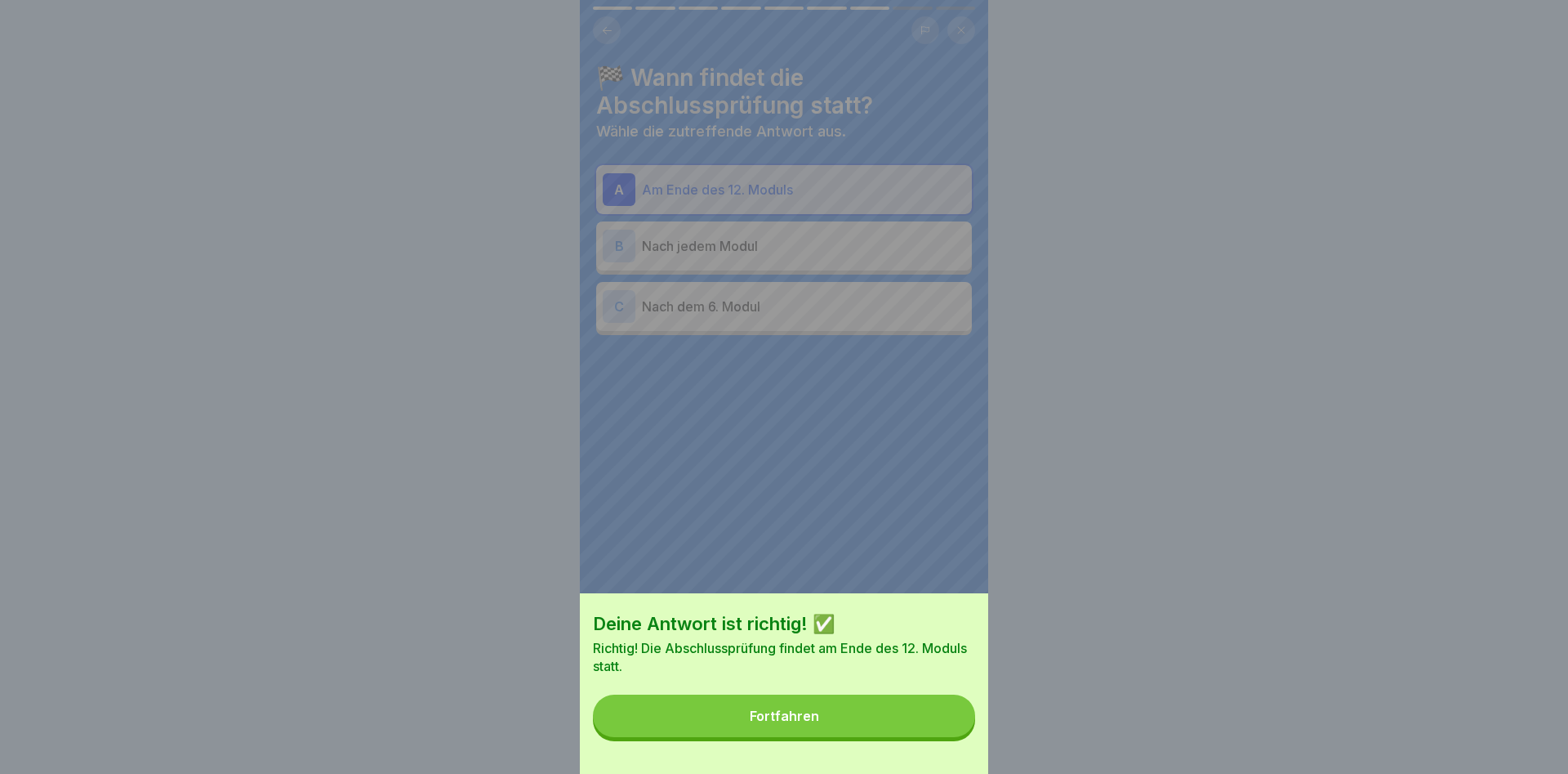
click at [797, 724] on button "Fortfahren" at bounding box center [784, 716] width 382 height 43
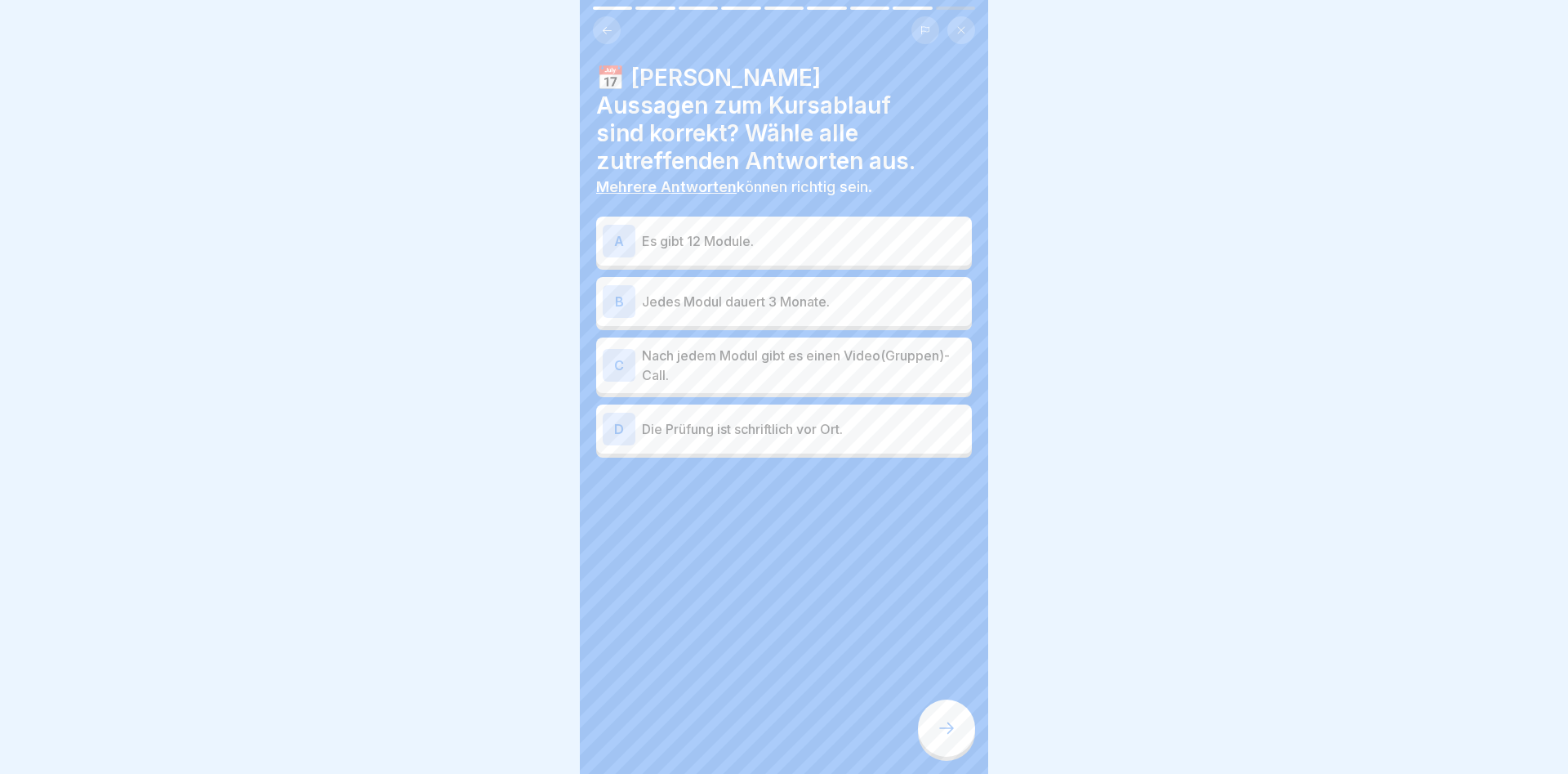
click at [688, 231] on p "Es gibt 12 Module." at bounding box center [804, 241] width 324 height 19
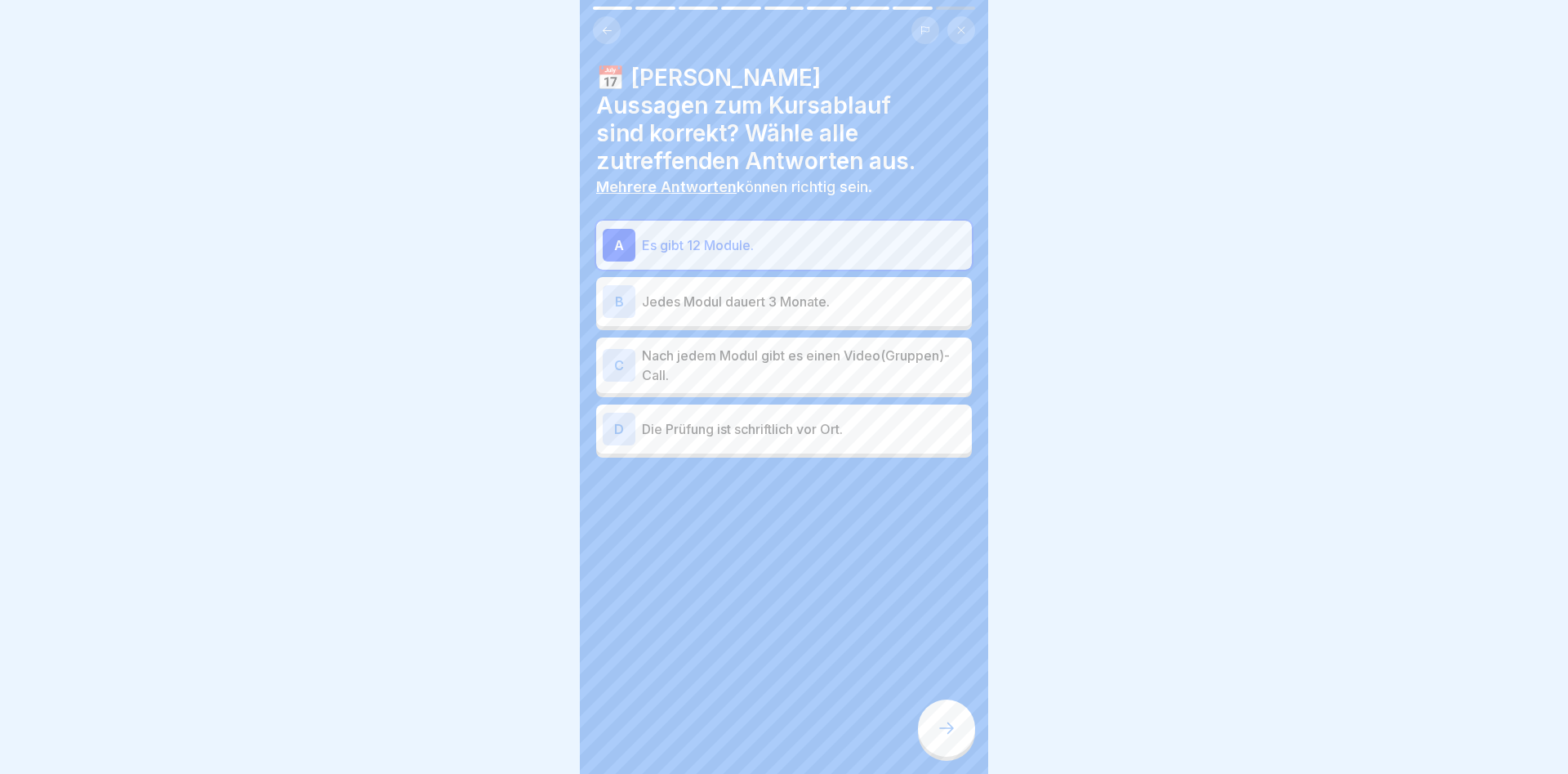
click at [693, 345] on p "Nach jedem Modul gibt es einen Video(Gruppen)-Call." at bounding box center [804, 365] width 324 height 39
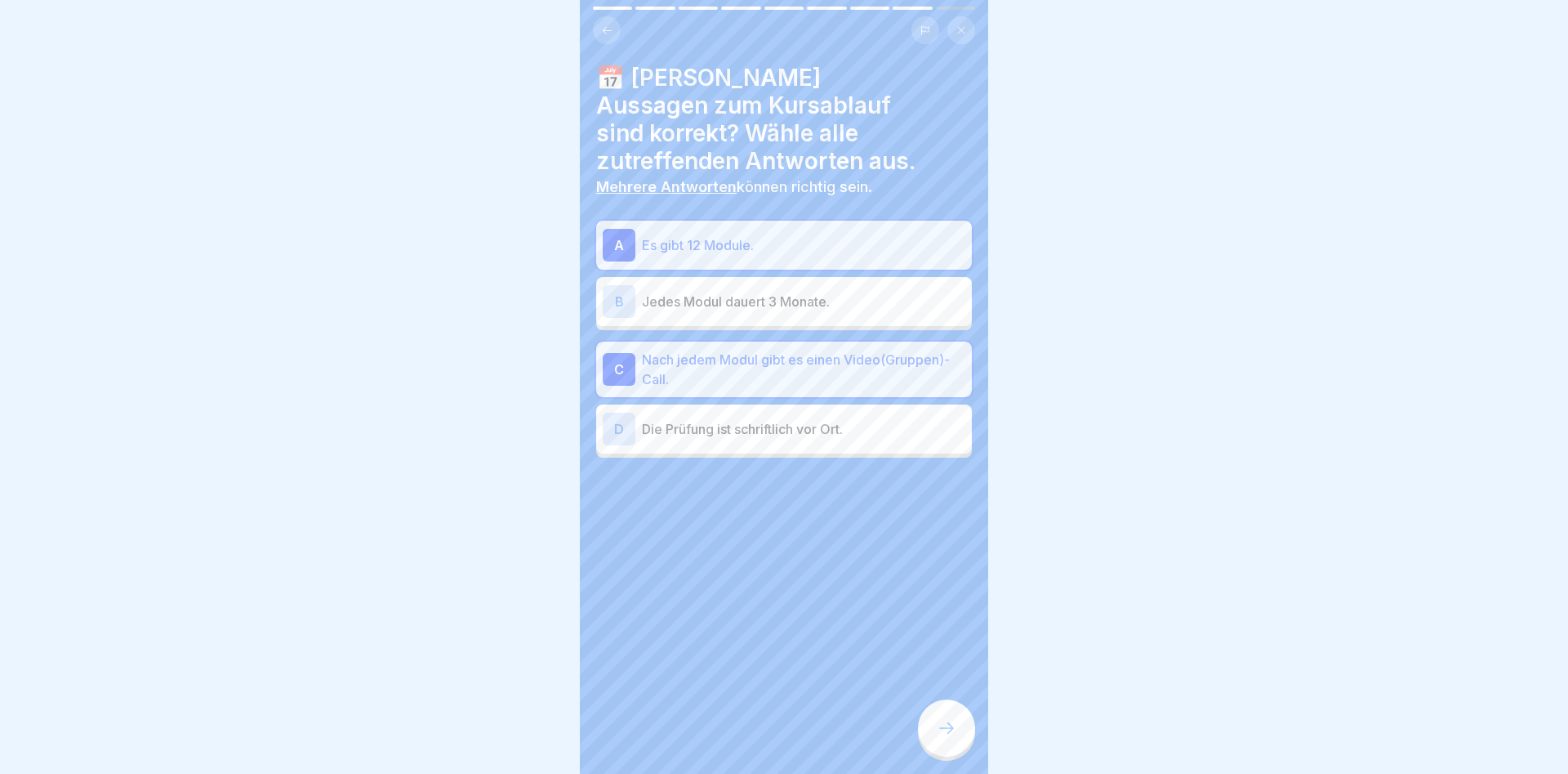
click at [947, 728] on icon at bounding box center [947, 728] width 19 height 19
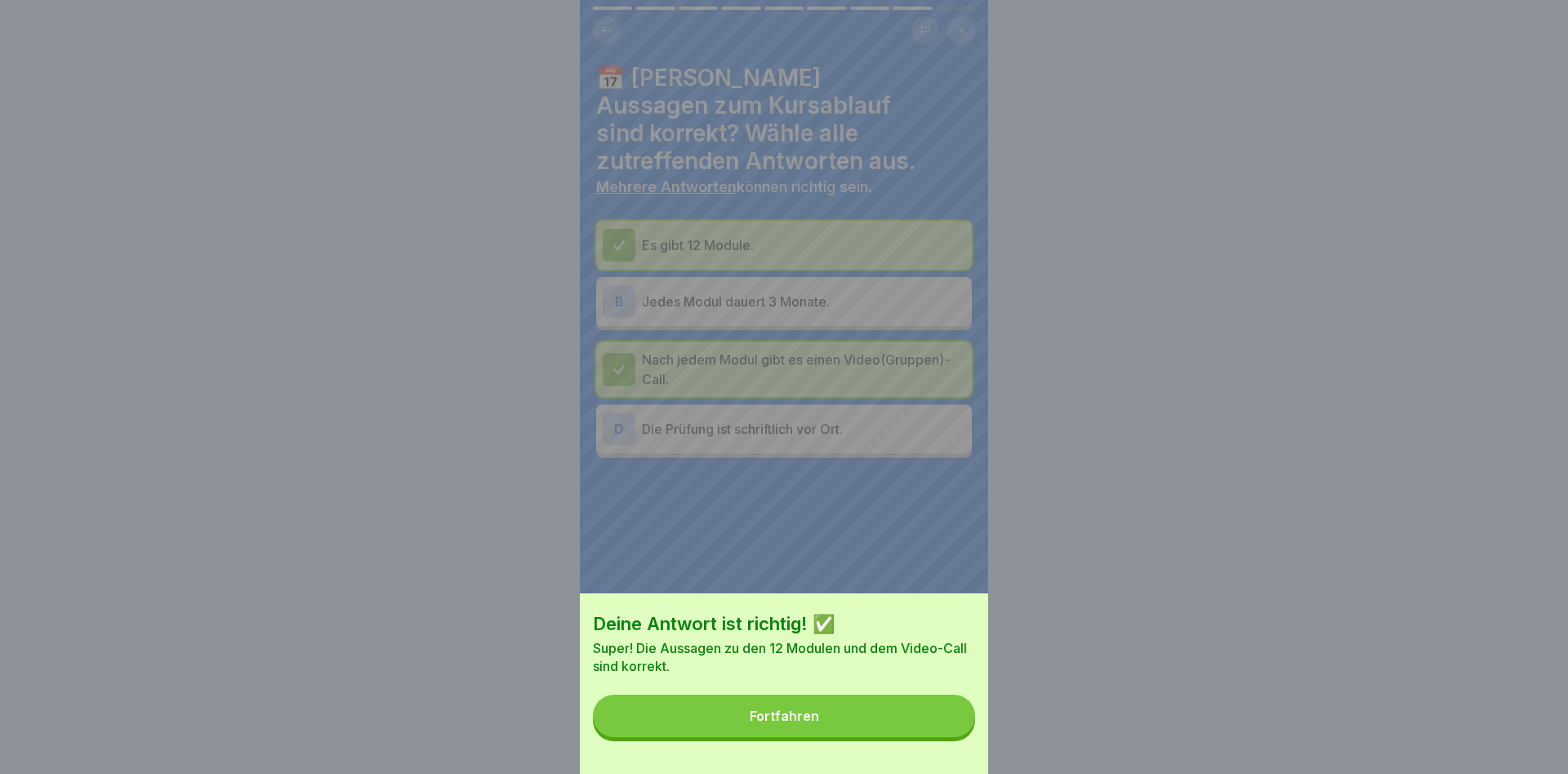
click at [781, 723] on div "Fortfahren" at bounding box center [784, 716] width 69 height 15
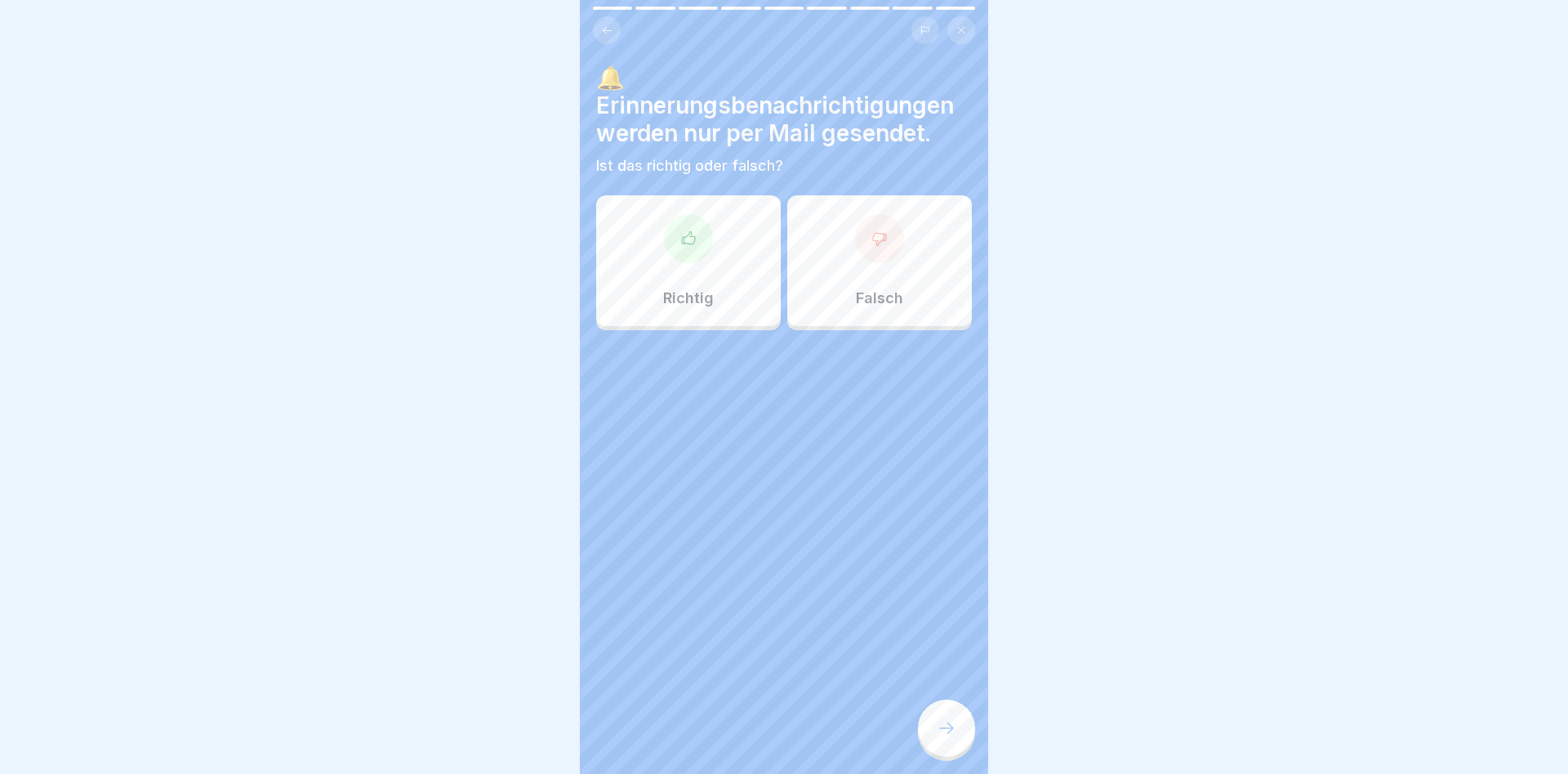
click at [862, 289] on div "Falsch" at bounding box center [880, 261] width 185 height 130
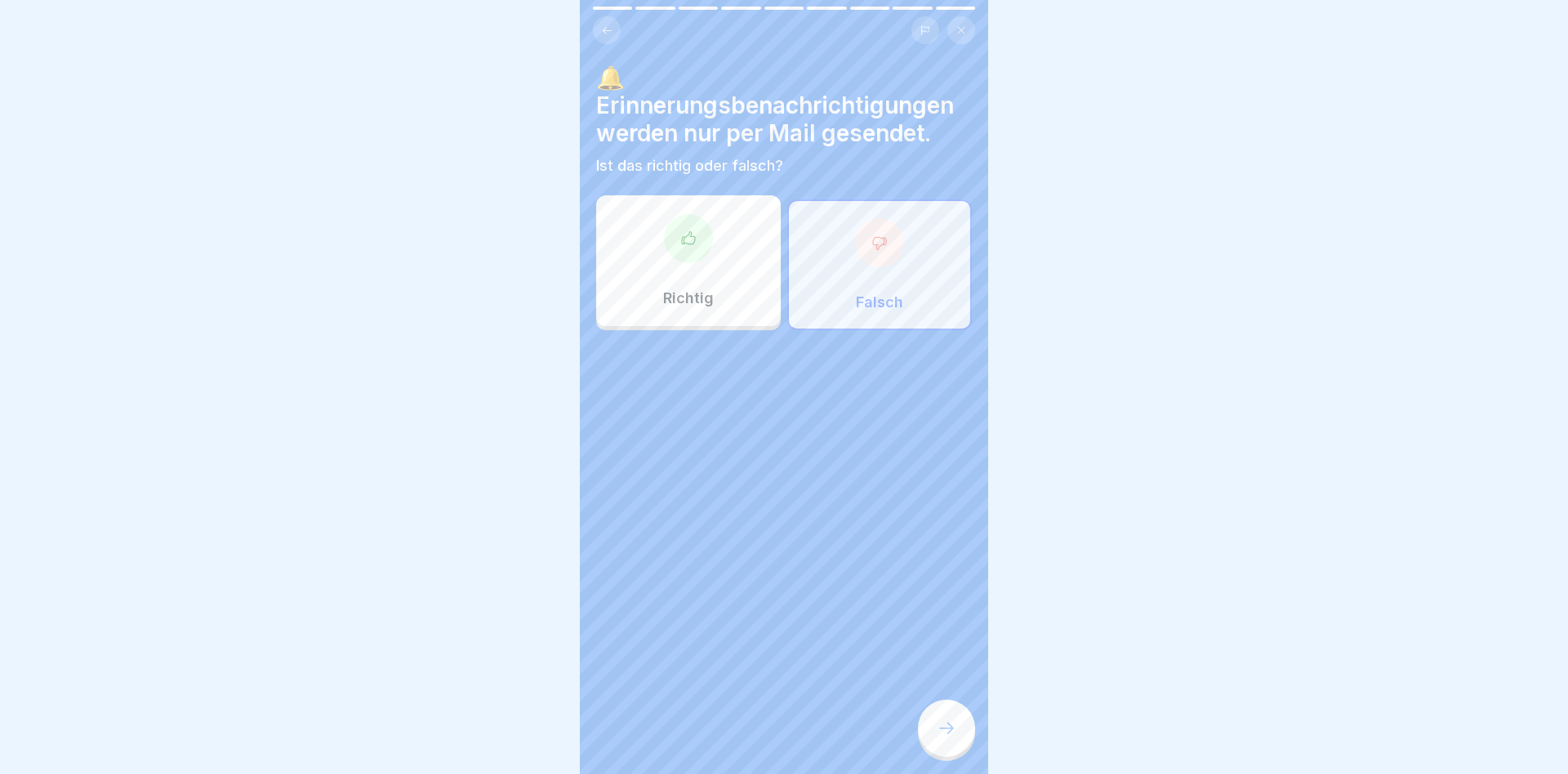
click at [954, 730] on icon at bounding box center [947, 728] width 19 height 19
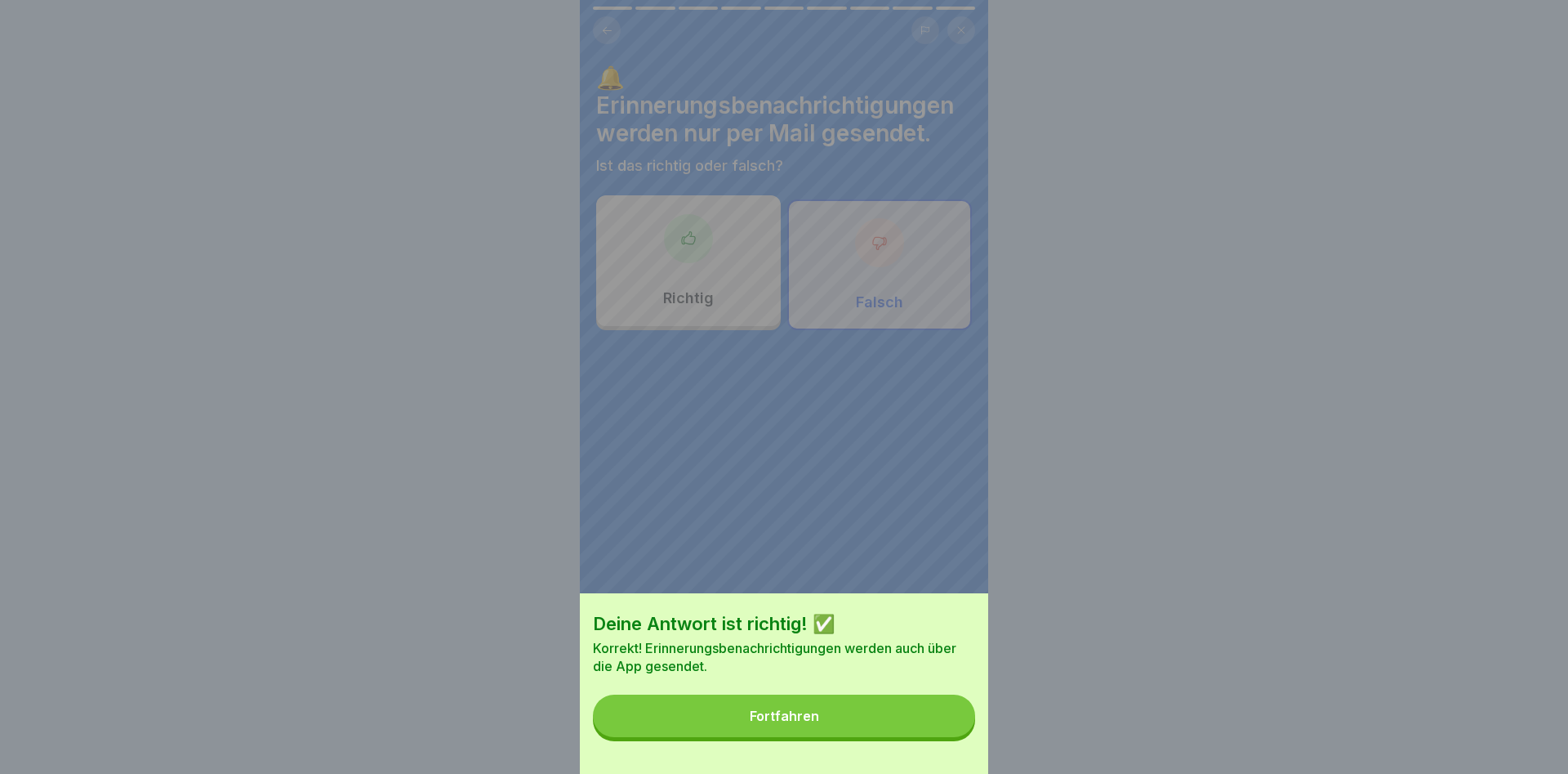
click at [796, 709] on button "Fortfahren" at bounding box center [784, 716] width 382 height 43
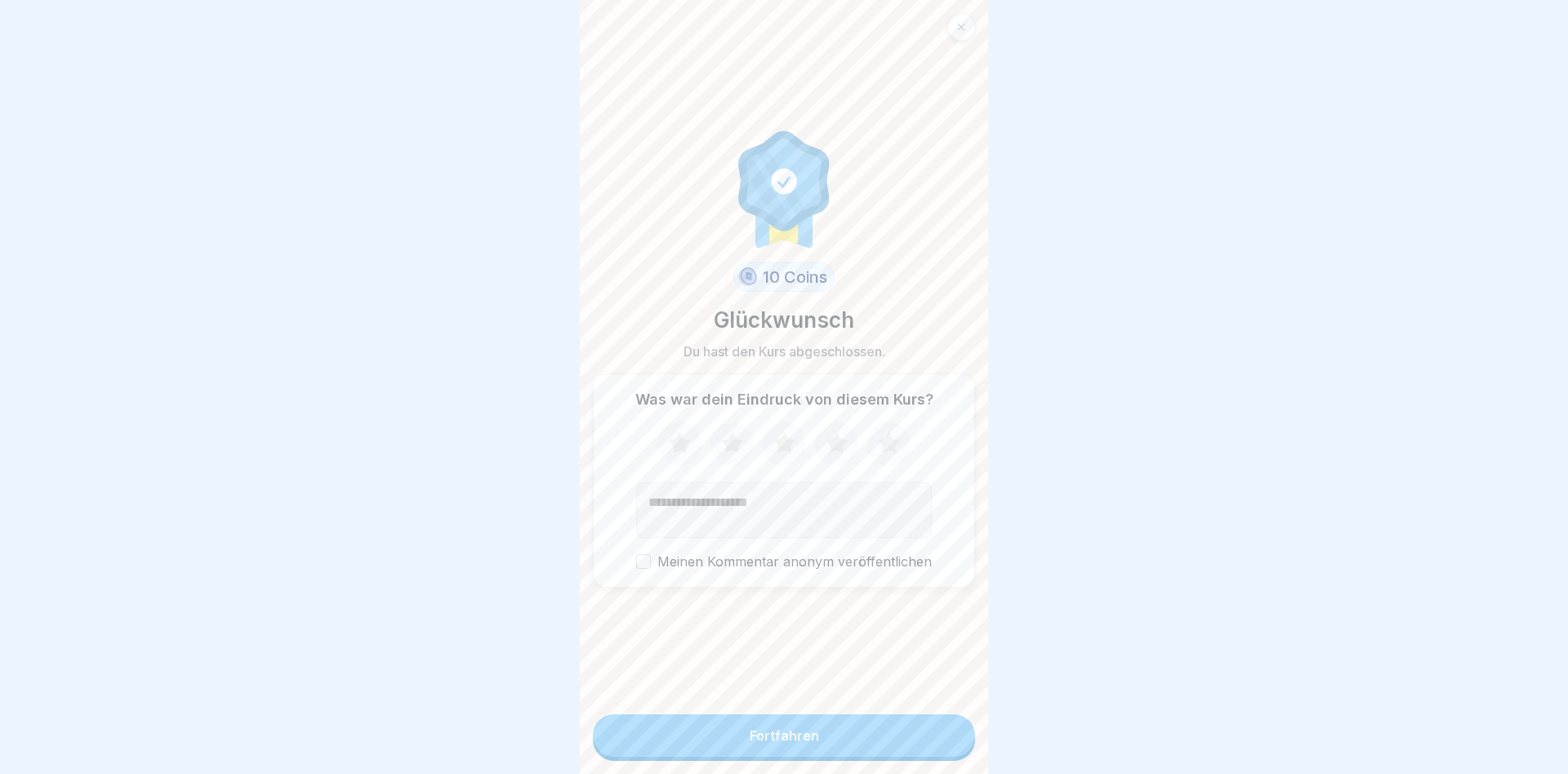
click at [887, 443] on icon at bounding box center [889, 442] width 21 height 20
click at [785, 737] on div "Fortfahren" at bounding box center [784, 735] width 69 height 15
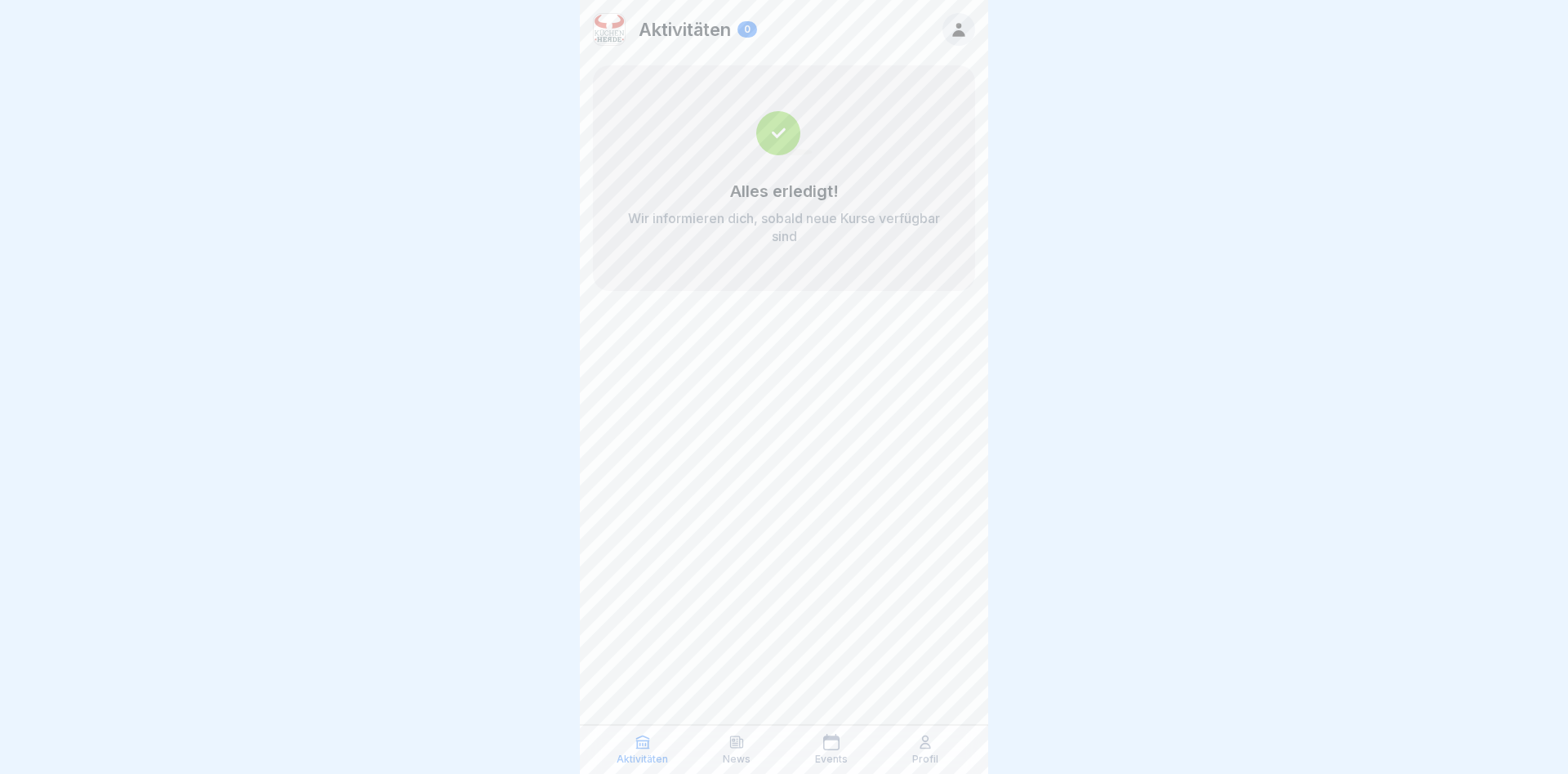
click at [928, 758] on p "Profil" at bounding box center [925, 759] width 26 height 12
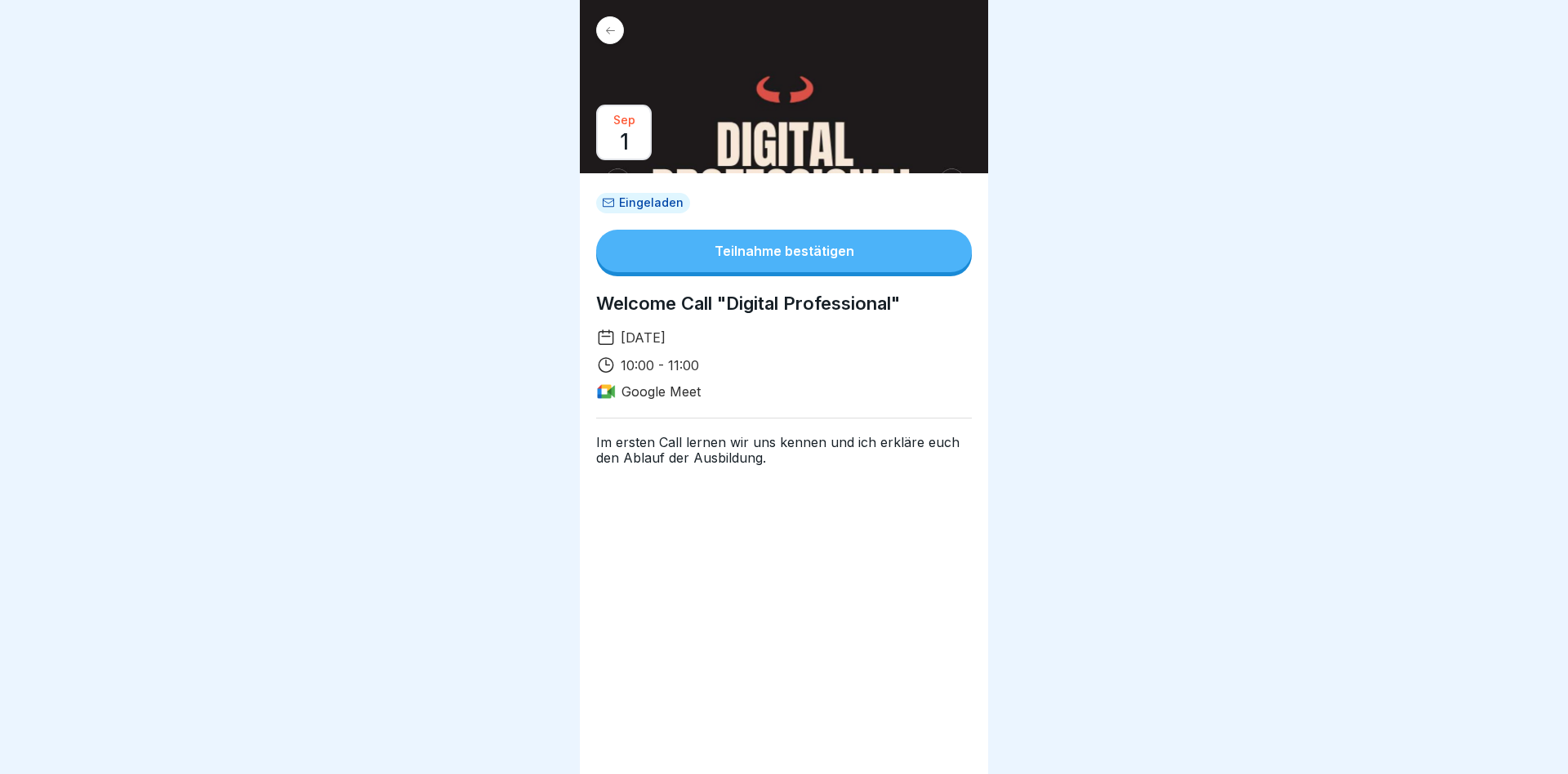
click at [729, 253] on div "Teilnahme bestätigen" at bounding box center [784, 250] width 140 height 15
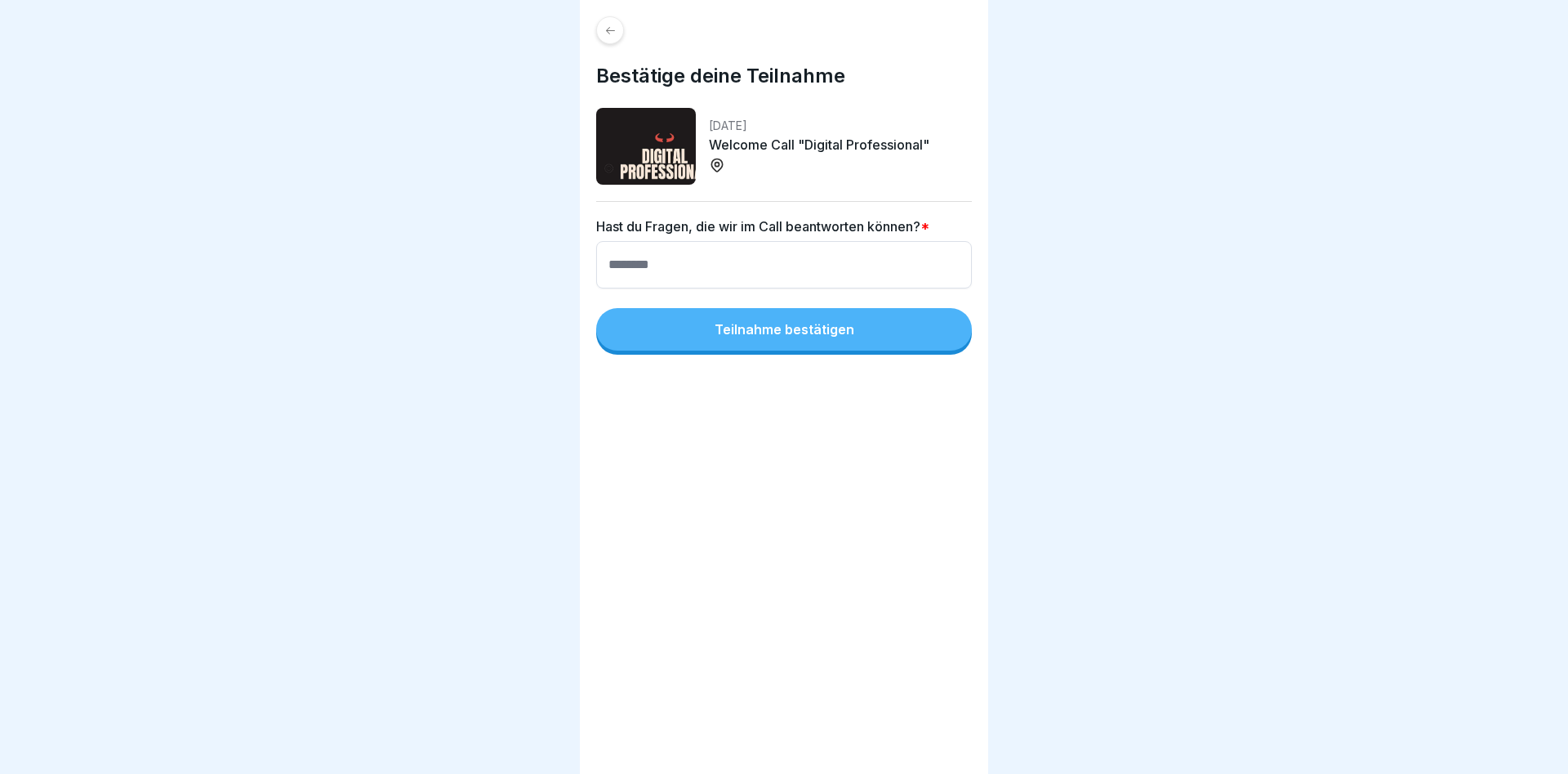
click at [734, 321] on button "Teilnahme bestätigen" at bounding box center [784, 330] width 376 height 43
click at [733, 336] on div "Teilnahme bestätigen" at bounding box center [784, 329] width 140 height 15
click at [603, 28] on div at bounding box center [610, 30] width 28 height 28
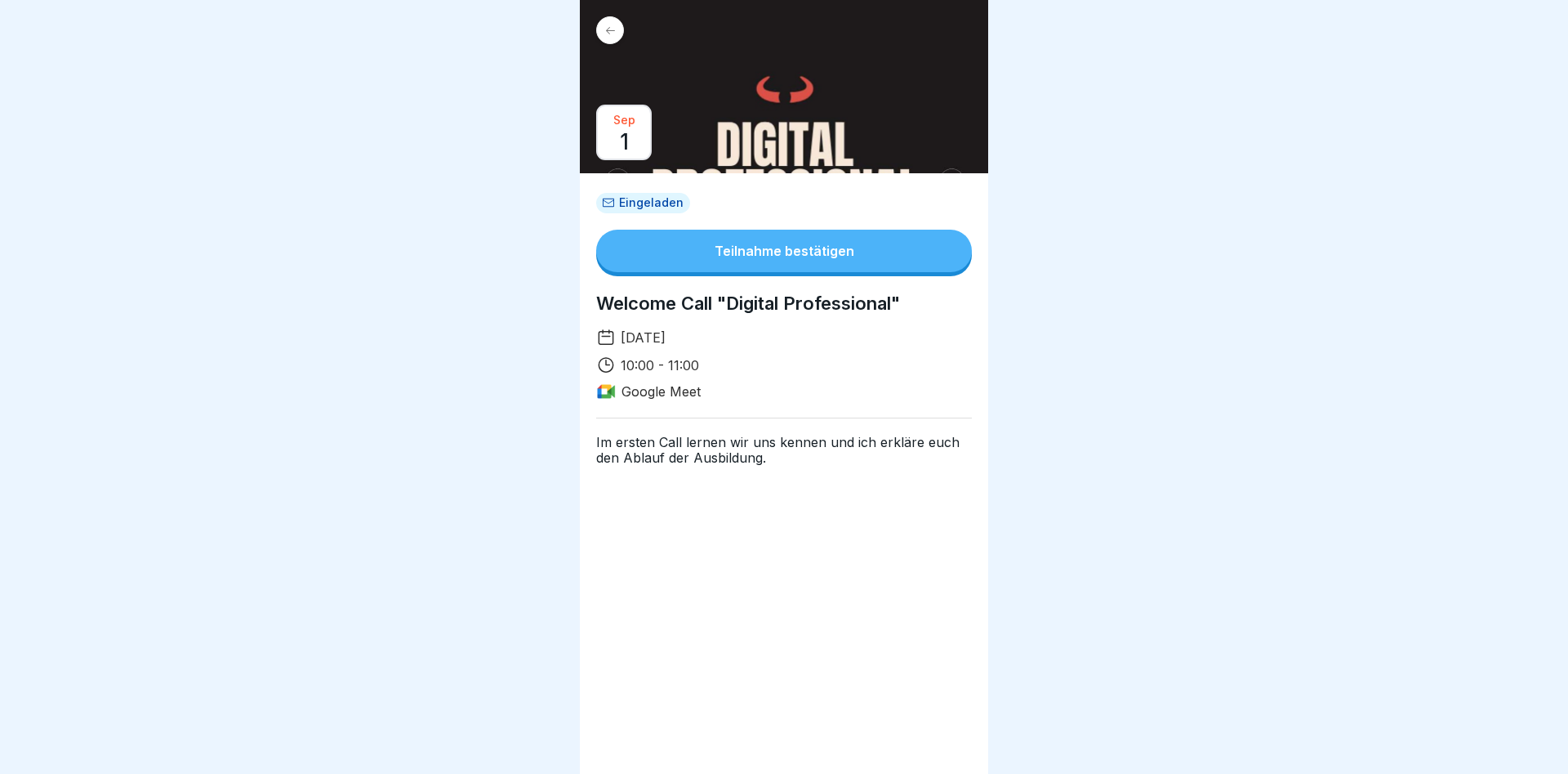
click at [733, 238] on button "Teilnahme bestätigen" at bounding box center [784, 251] width 376 height 43
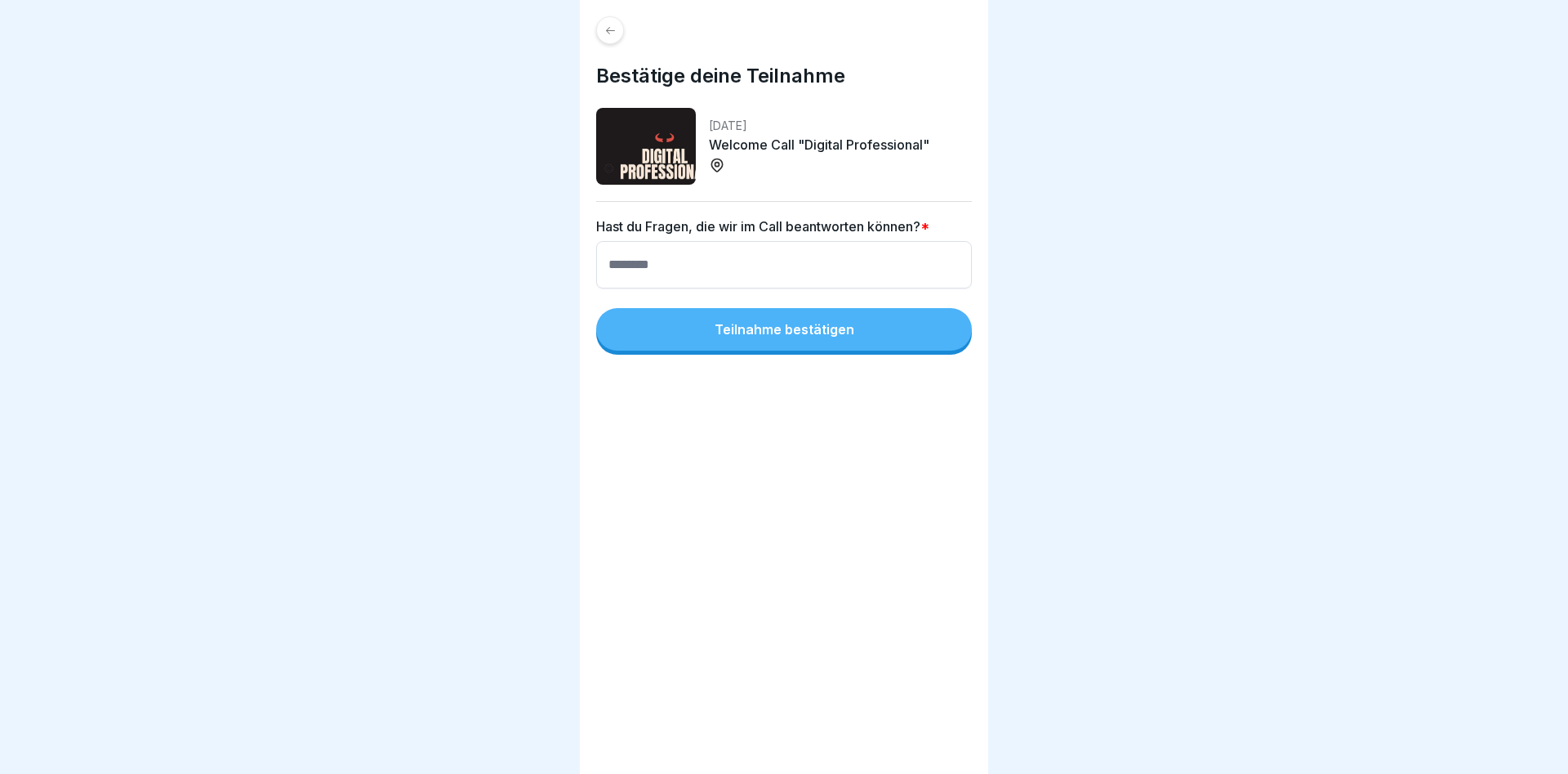
click at [714, 325] on button "Teilnahme bestätigen" at bounding box center [784, 330] width 376 height 43
click at [614, 25] on icon at bounding box center [610, 30] width 13 height 13
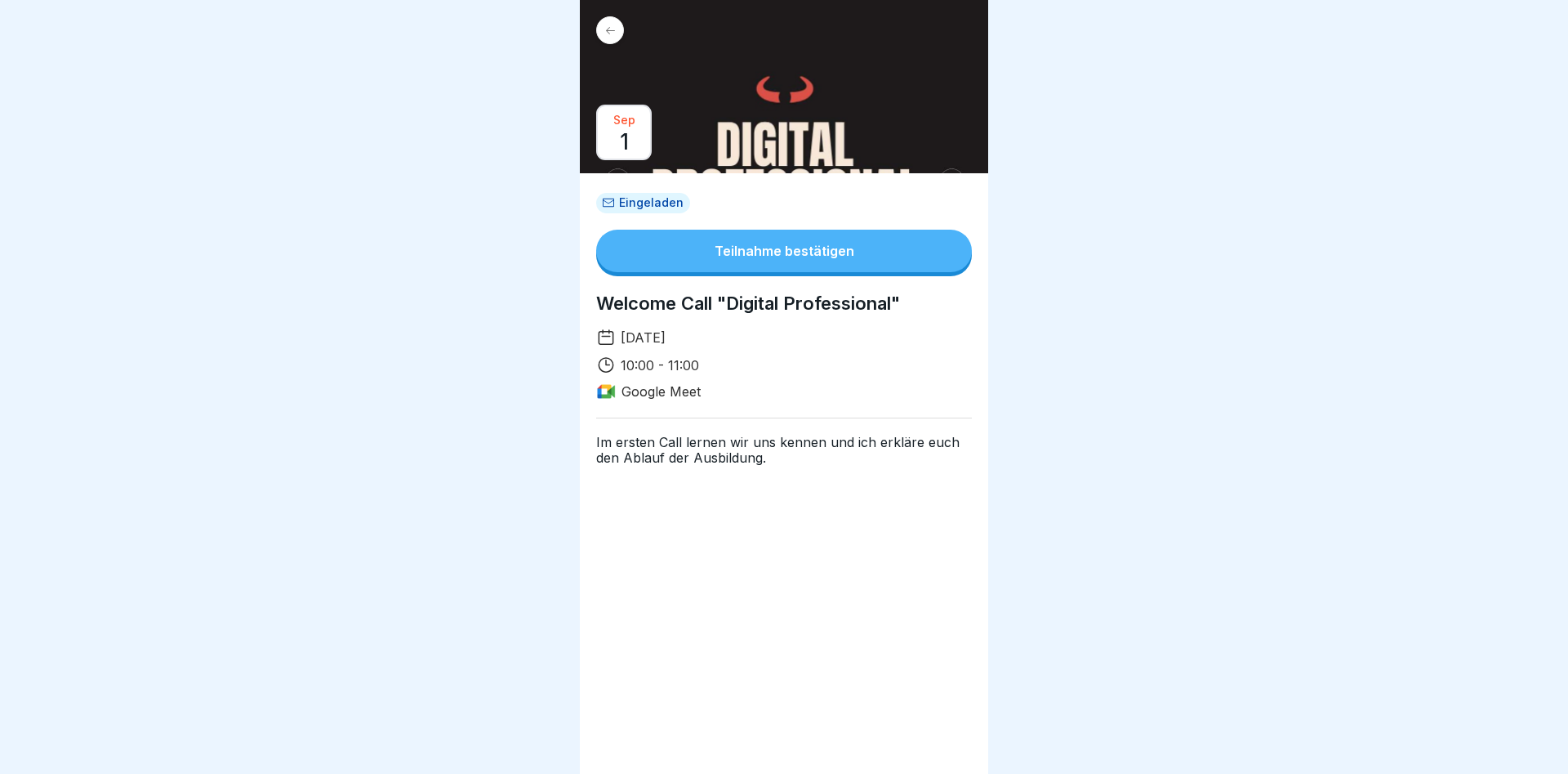
click at [836, 253] on div "Teilnahme bestätigen" at bounding box center [784, 250] width 140 height 15
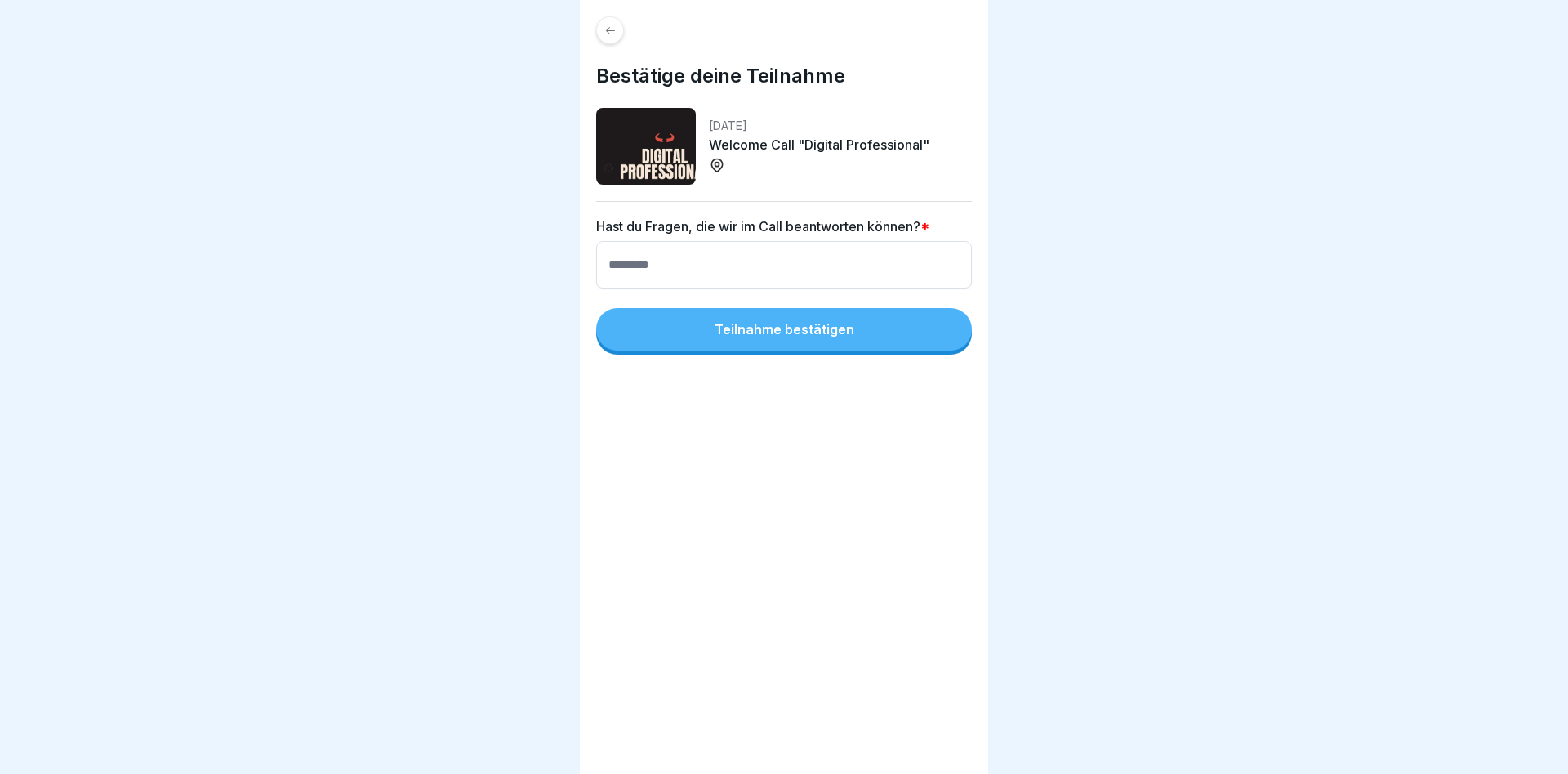
click at [769, 344] on button "Teilnahme bestätigen" at bounding box center [784, 330] width 376 height 43
click at [696, 265] on input at bounding box center [784, 264] width 376 height 48
click at [685, 264] on input at bounding box center [784, 264] width 376 height 48
type input "**********"
click at [687, 311] on button "Teilnahme bestätigen" at bounding box center [784, 330] width 376 height 43
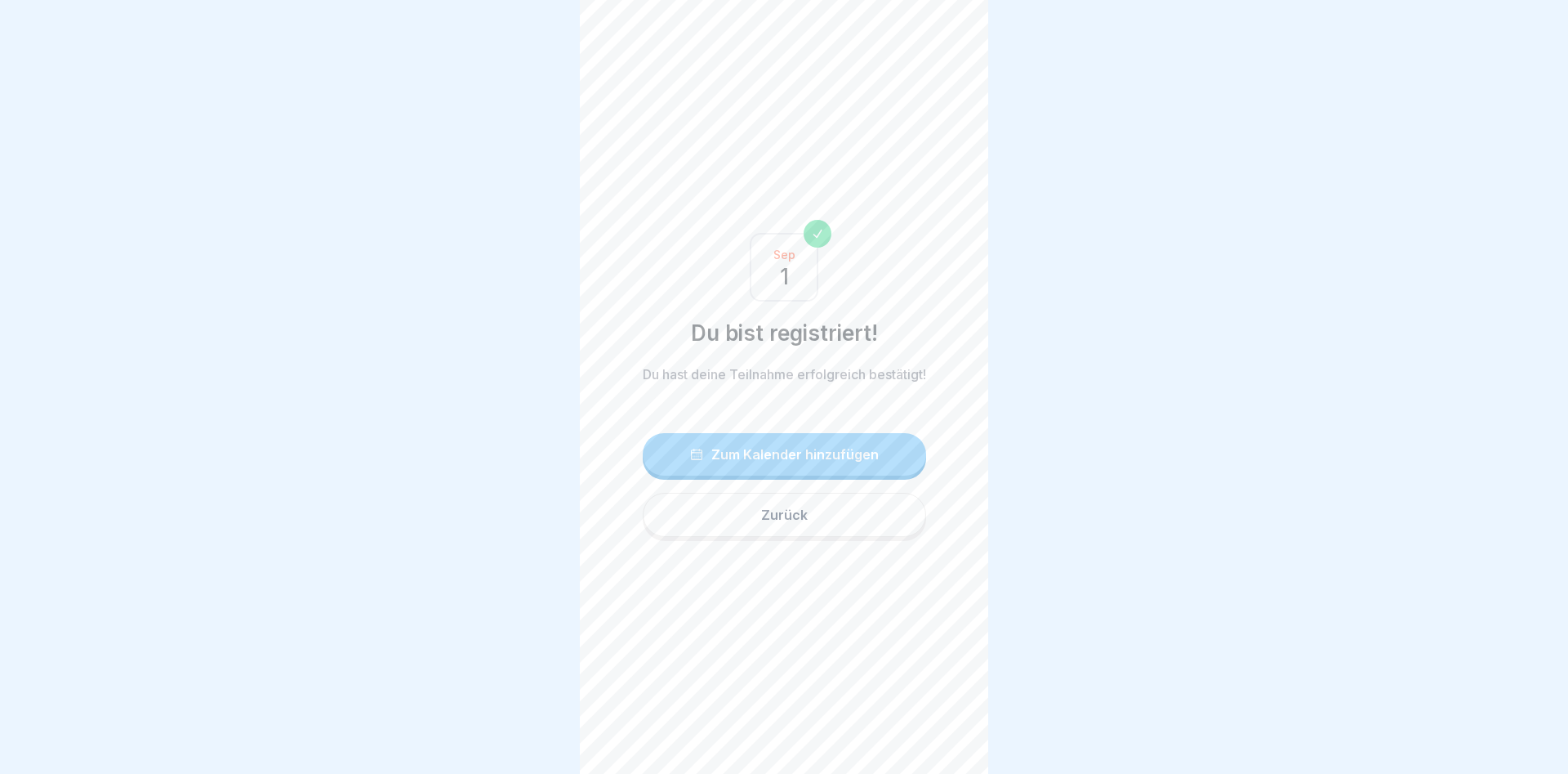
click at [777, 467] on button "Zum Kalender hinzufügen" at bounding box center [784, 454] width 284 height 43
click at [781, 516] on div "Zurück" at bounding box center [784, 514] width 47 height 15
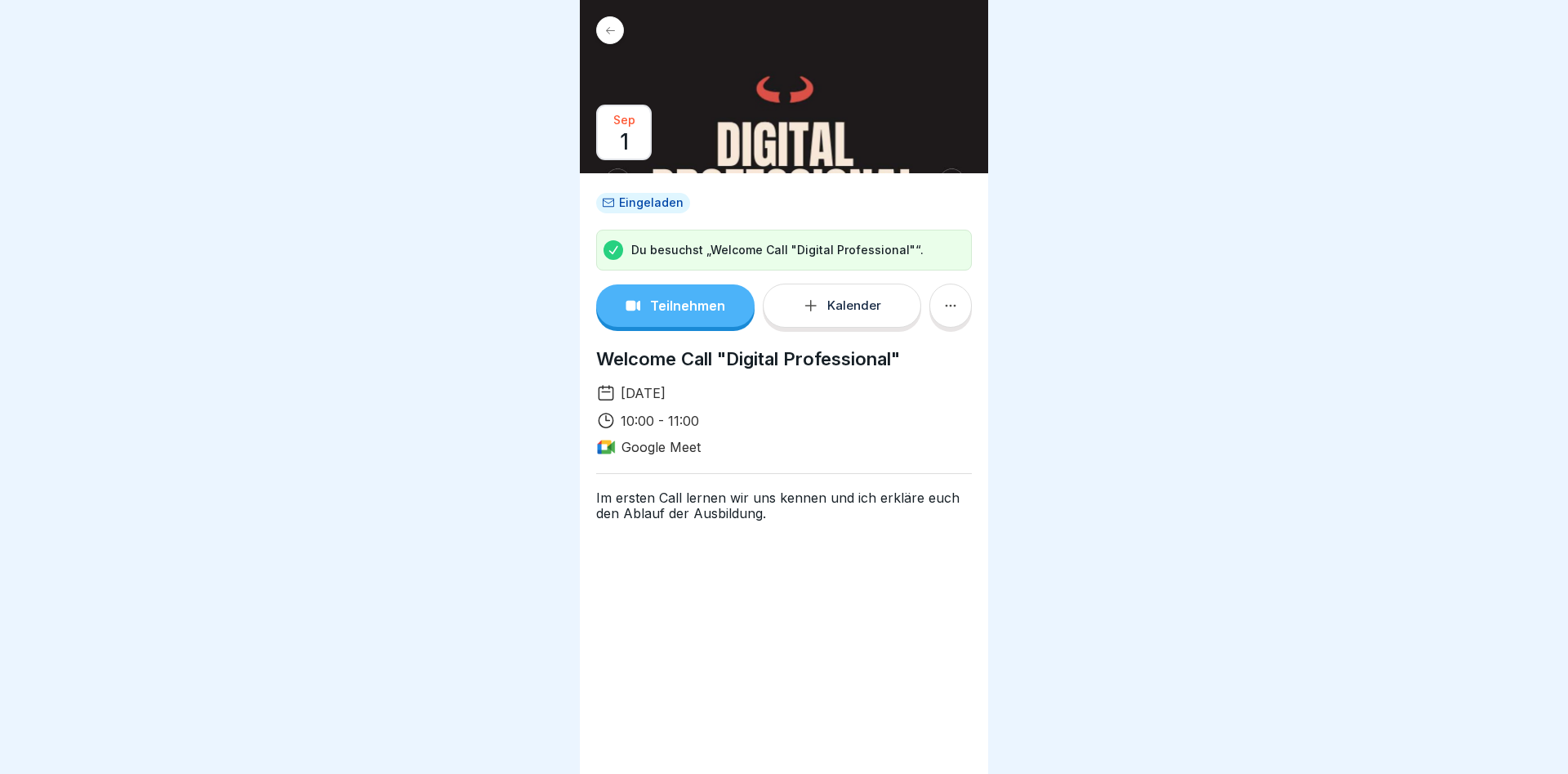
click at [765, 133] on div "Sep 1" at bounding box center [784, 87] width 408 height 173
click at [713, 255] on p "Du besuchst „Welcome Call "Digital Professional"“." at bounding box center [778, 250] width 293 height 17
click at [692, 311] on p "Teilnehmen" at bounding box center [687, 305] width 75 height 15
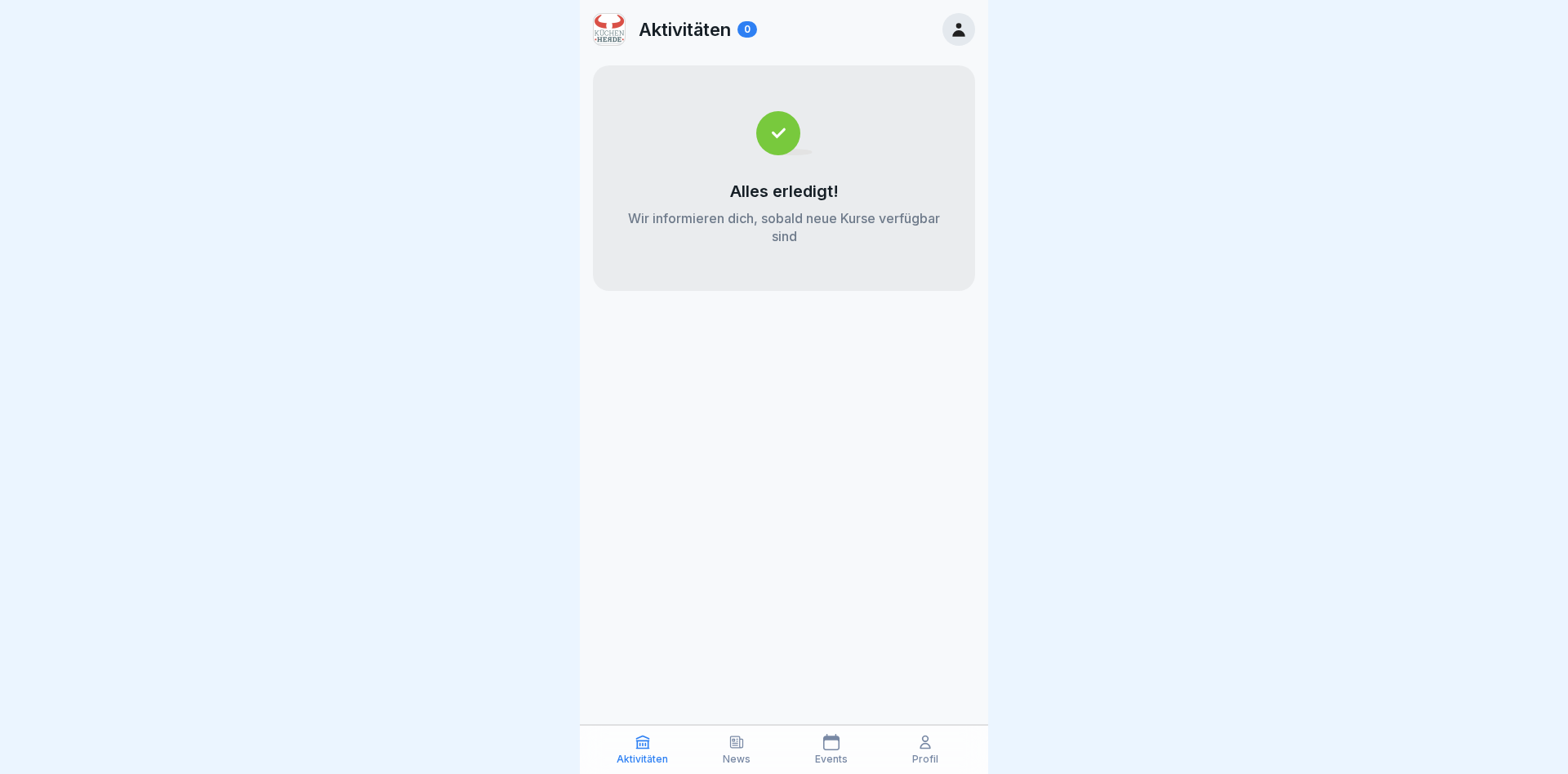
click at [960, 16] on div at bounding box center [959, 29] width 33 height 33
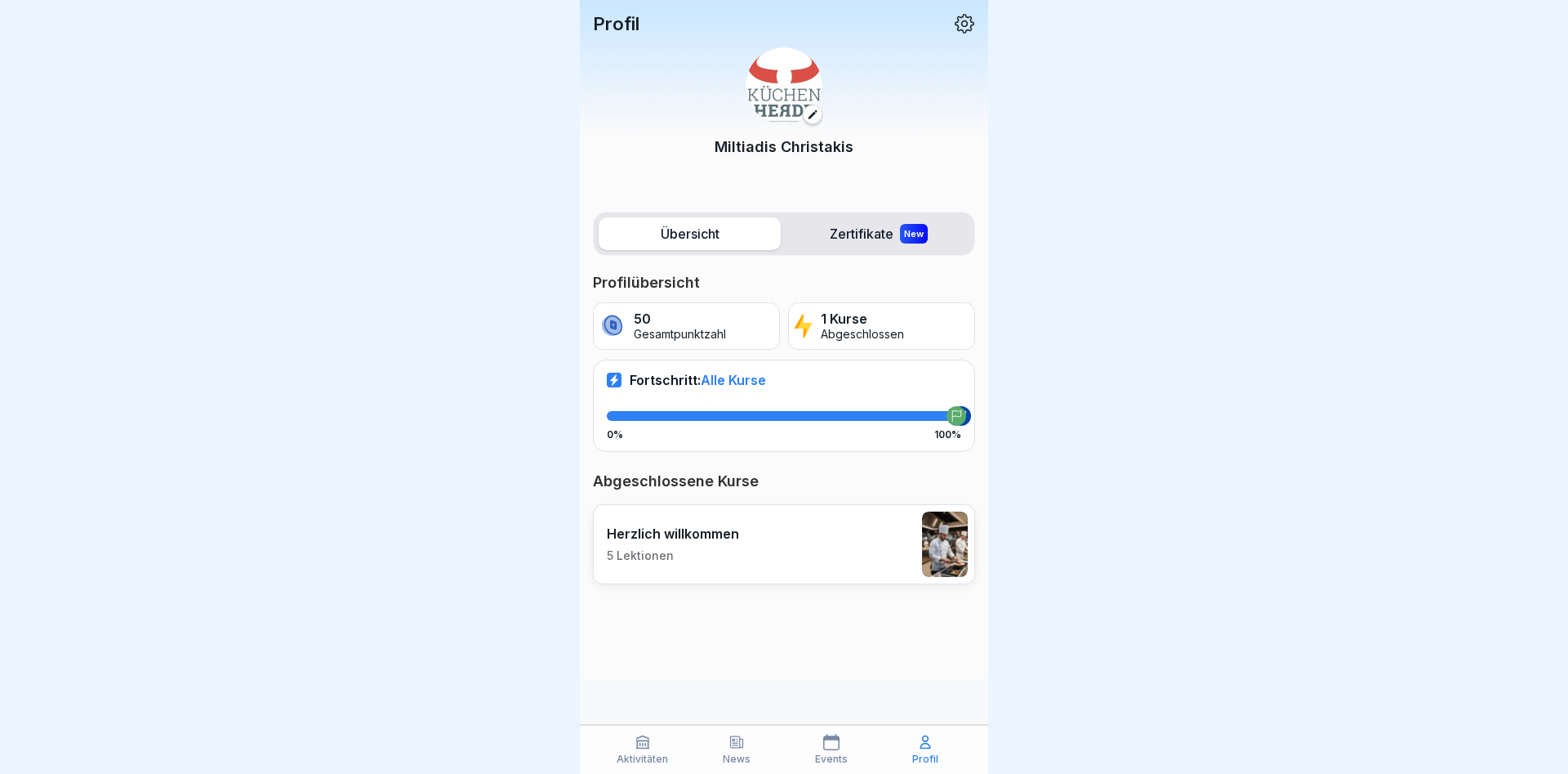
click at [796, 104] on img at bounding box center [784, 86] width 77 height 77
click at [719, 242] on label "Übersicht" at bounding box center [689, 234] width 182 height 33
click at [676, 327] on p "50" at bounding box center [679, 319] width 92 height 16
click at [824, 328] on p "Abgeschlossen" at bounding box center [863, 334] width 84 height 14
click at [865, 328] on p "Abgeschlossen" at bounding box center [863, 334] width 84 height 14
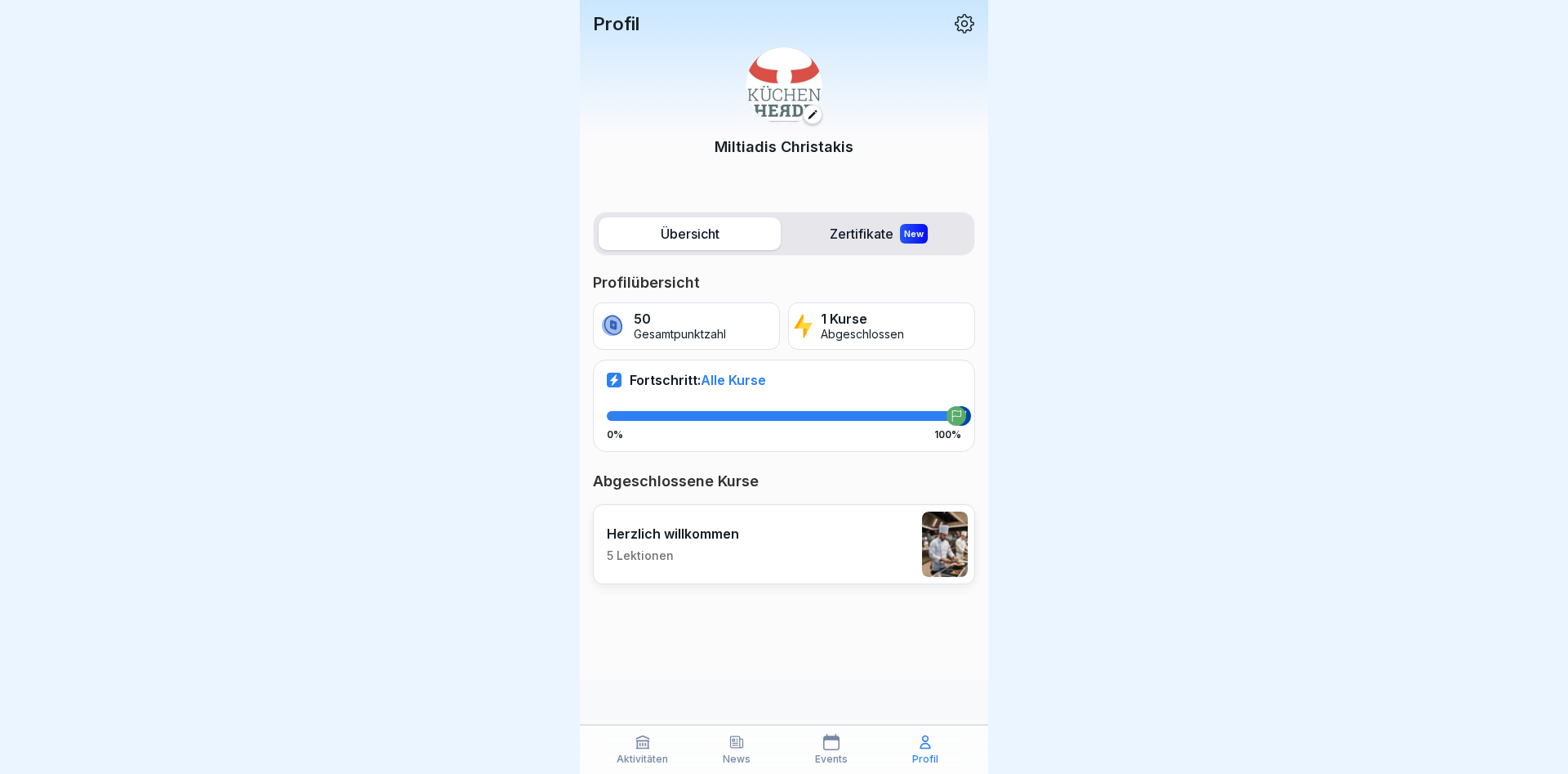
click at [739, 376] on span "Alle Kurse" at bounding box center [733, 379] width 65 height 17
click at [707, 479] on p "Abgeschlossene Kurse" at bounding box center [784, 481] width 382 height 19
click at [718, 538] on p "Herzlich willkommen" at bounding box center [673, 533] width 132 height 17
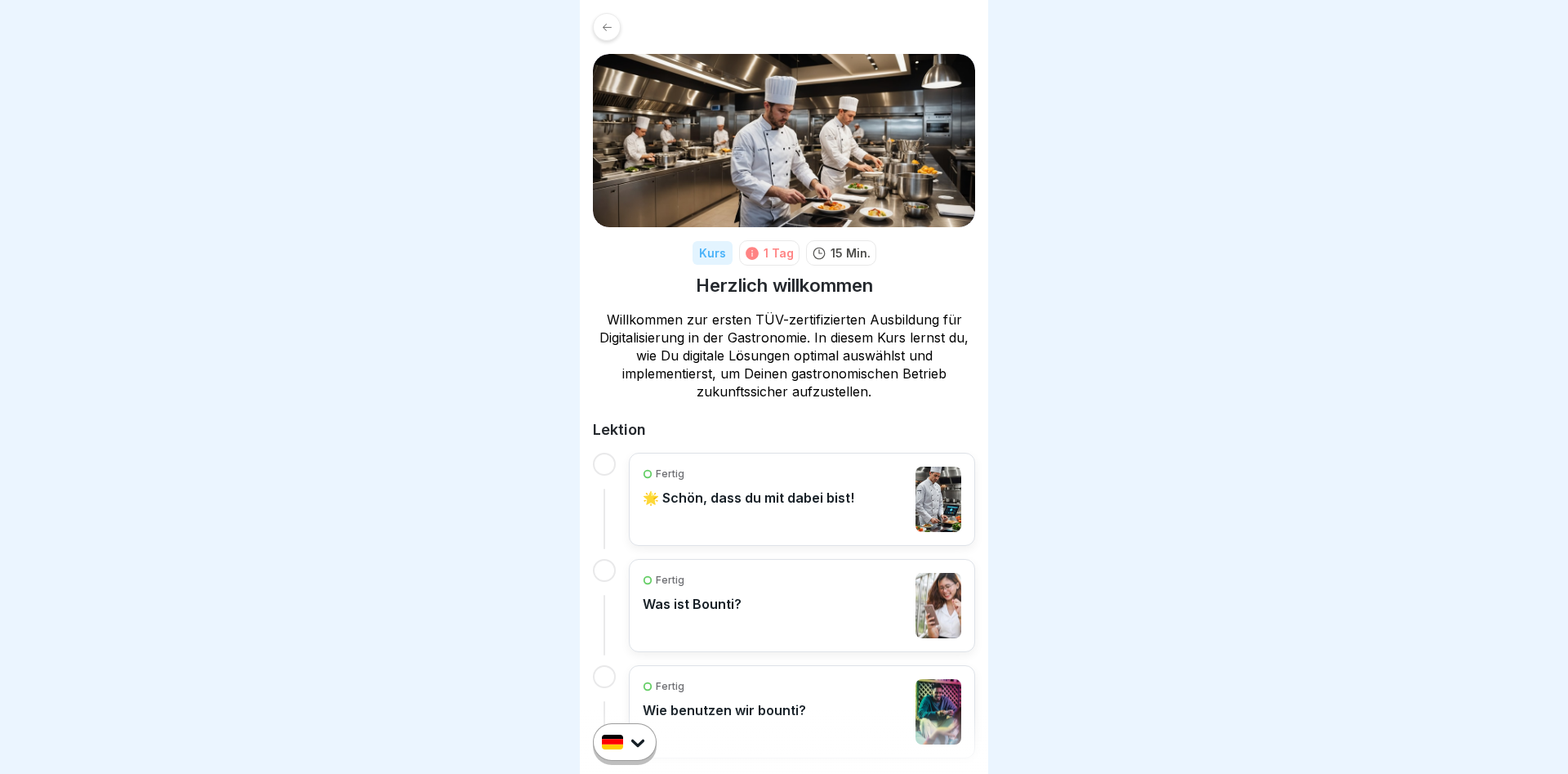
scroll to position [287, 0]
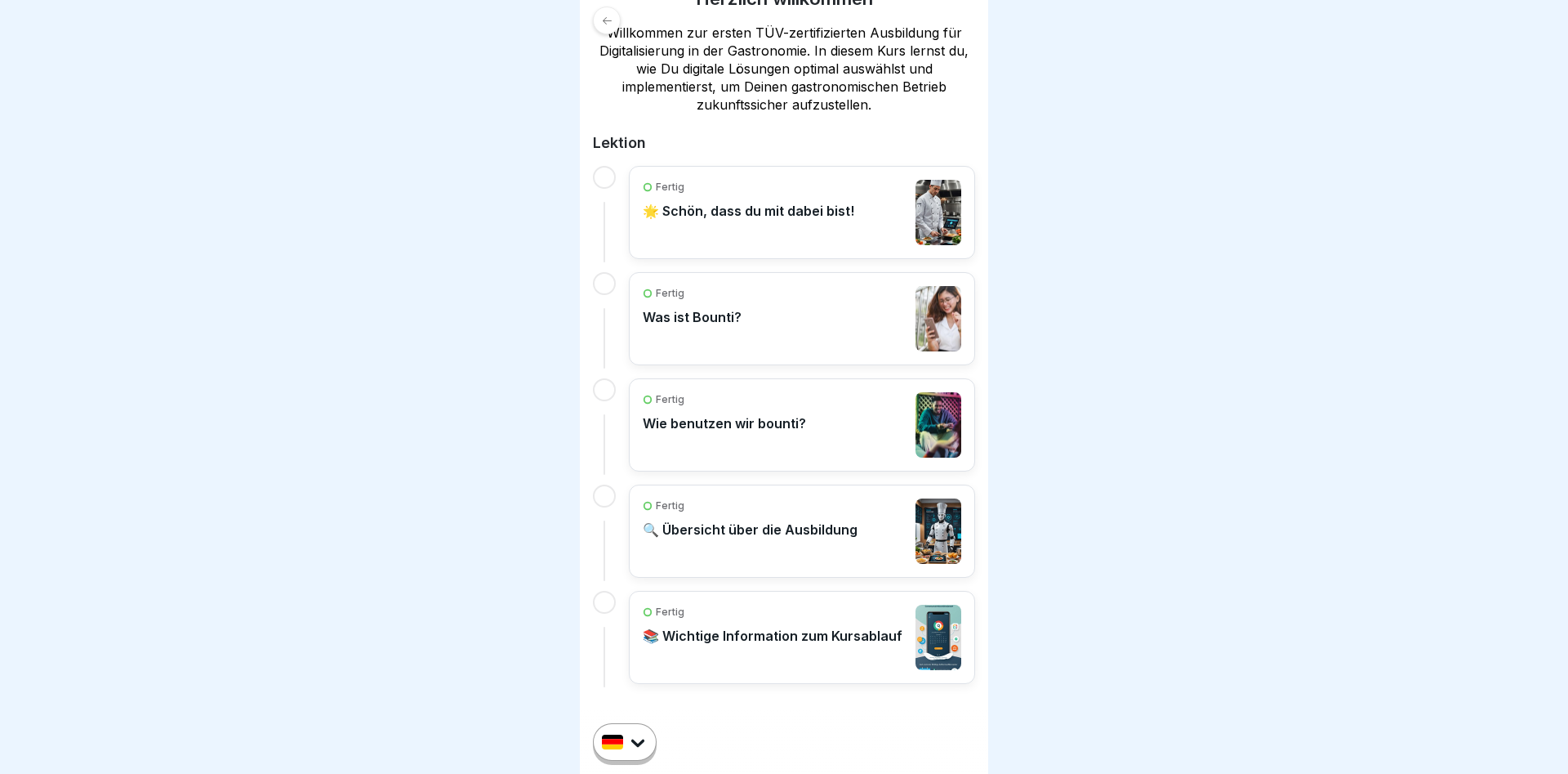
click at [602, 179] on div at bounding box center [605, 178] width 23 height 23
click at [629, 737] on html "Kurs 1 Tag 15 Min. Herzlich willkommen Willkommen zur ersten TÜV-zertifizierten…" at bounding box center [784, 387] width 1568 height 774
click at [643, 744] on html "Kurs 1 Tag 15 Min. Herzlich willkommen Willkommen zur ersten TÜV-zertifizierten…" at bounding box center [784, 387] width 1568 height 774
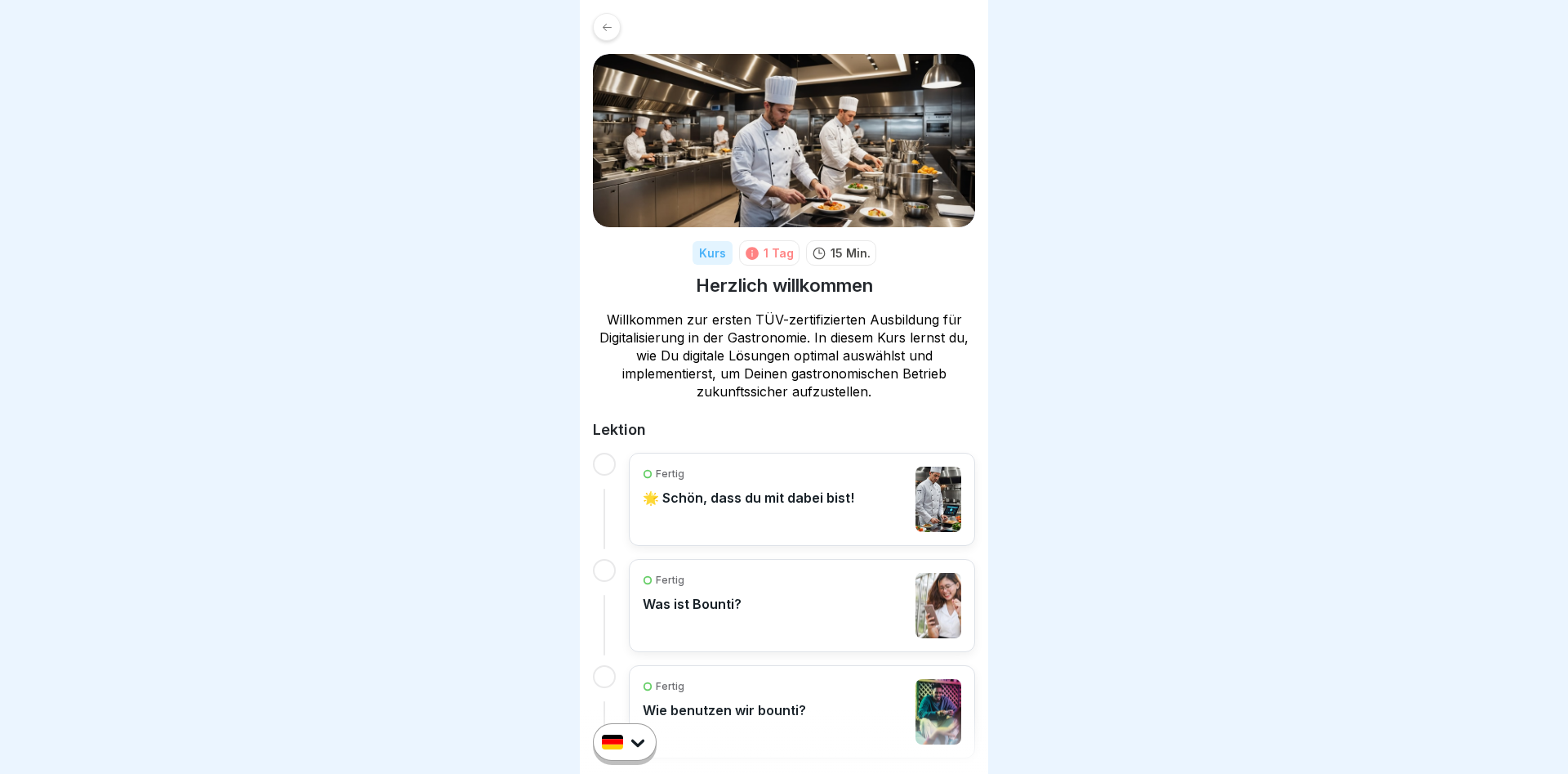
click at [716, 259] on div "Kurs" at bounding box center [713, 253] width 40 height 23
click at [784, 257] on div "1 Tag" at bounding box center [779, 253] width 30 height 18
click at [841, 257] on p "15 Min." at bounding box center [851, 253] width 40 height 18
click at [610, 33] on icon at bounding box center [608, 27] width 13 height 13
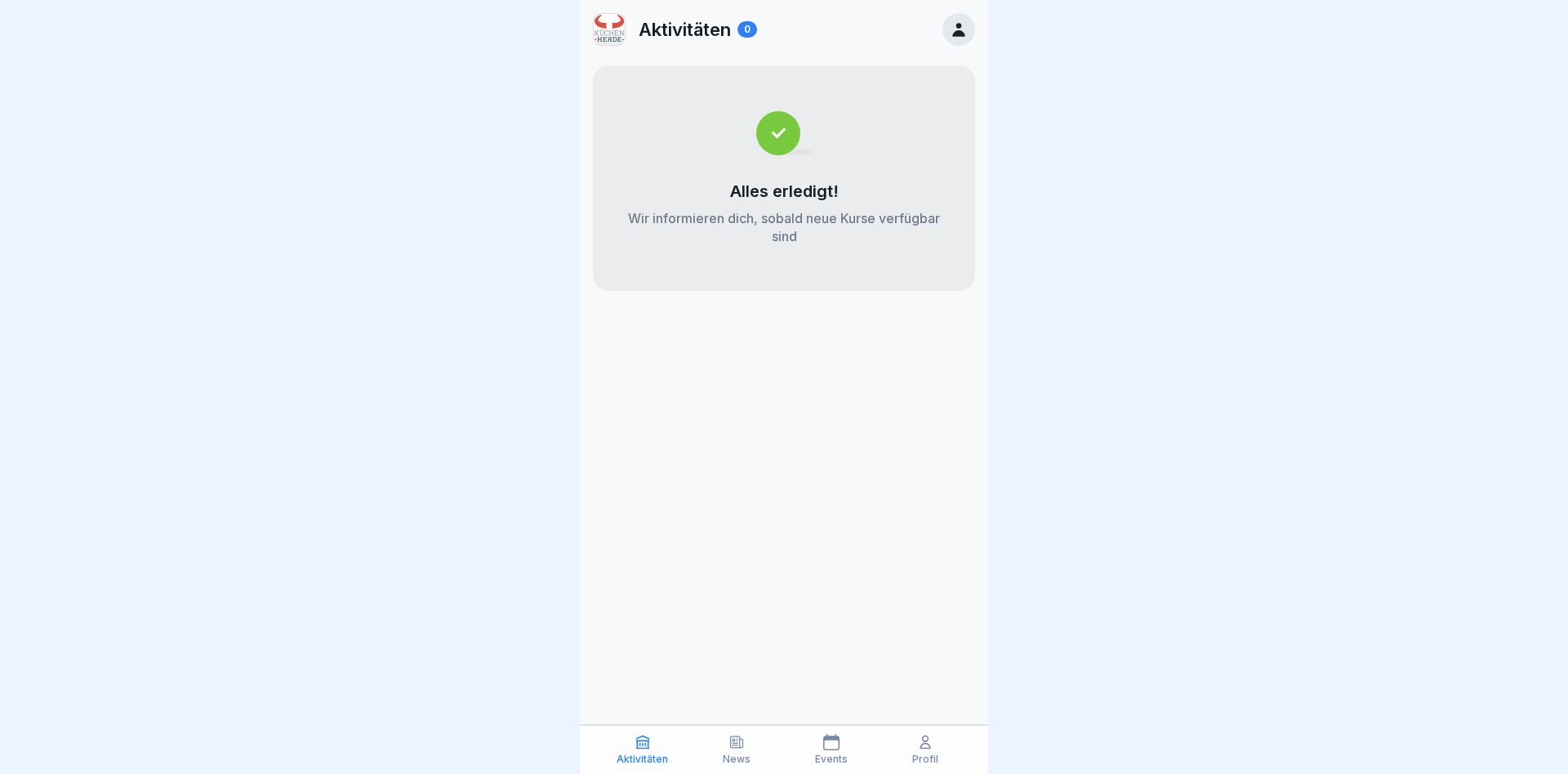
click at [964, 24] on icon at bounding box center [958, 29] width 17 height 18
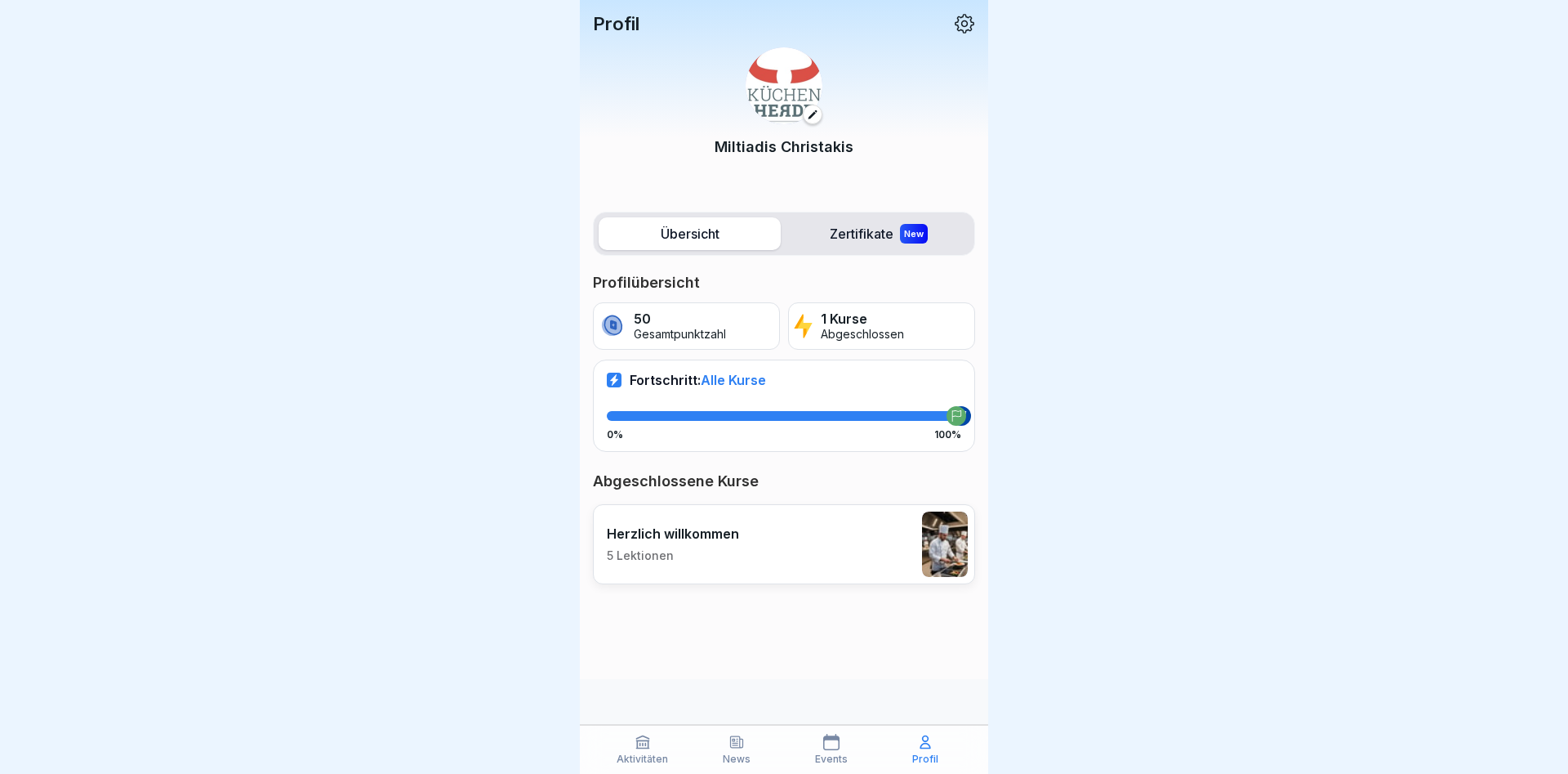
click at [801, 89] on img at bounding box center [784, 86] width 77 height 77
click at [886, 228] on label "Zertifikate New" at bounding box center [878, 234] width 182 height 33
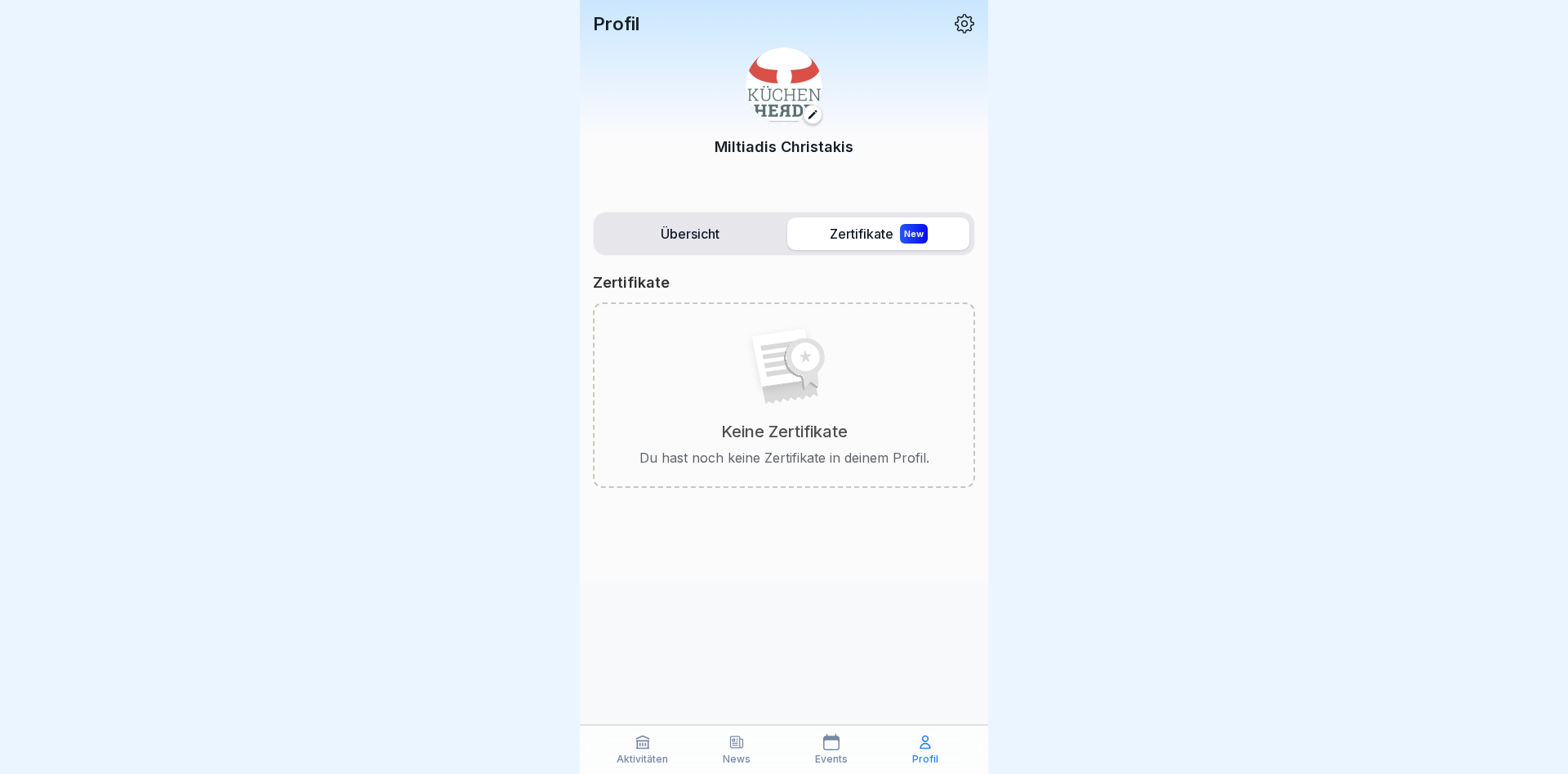
click at [688, 223] on label "Übersicht" at bounding box center [689, 234] width 182 height 33
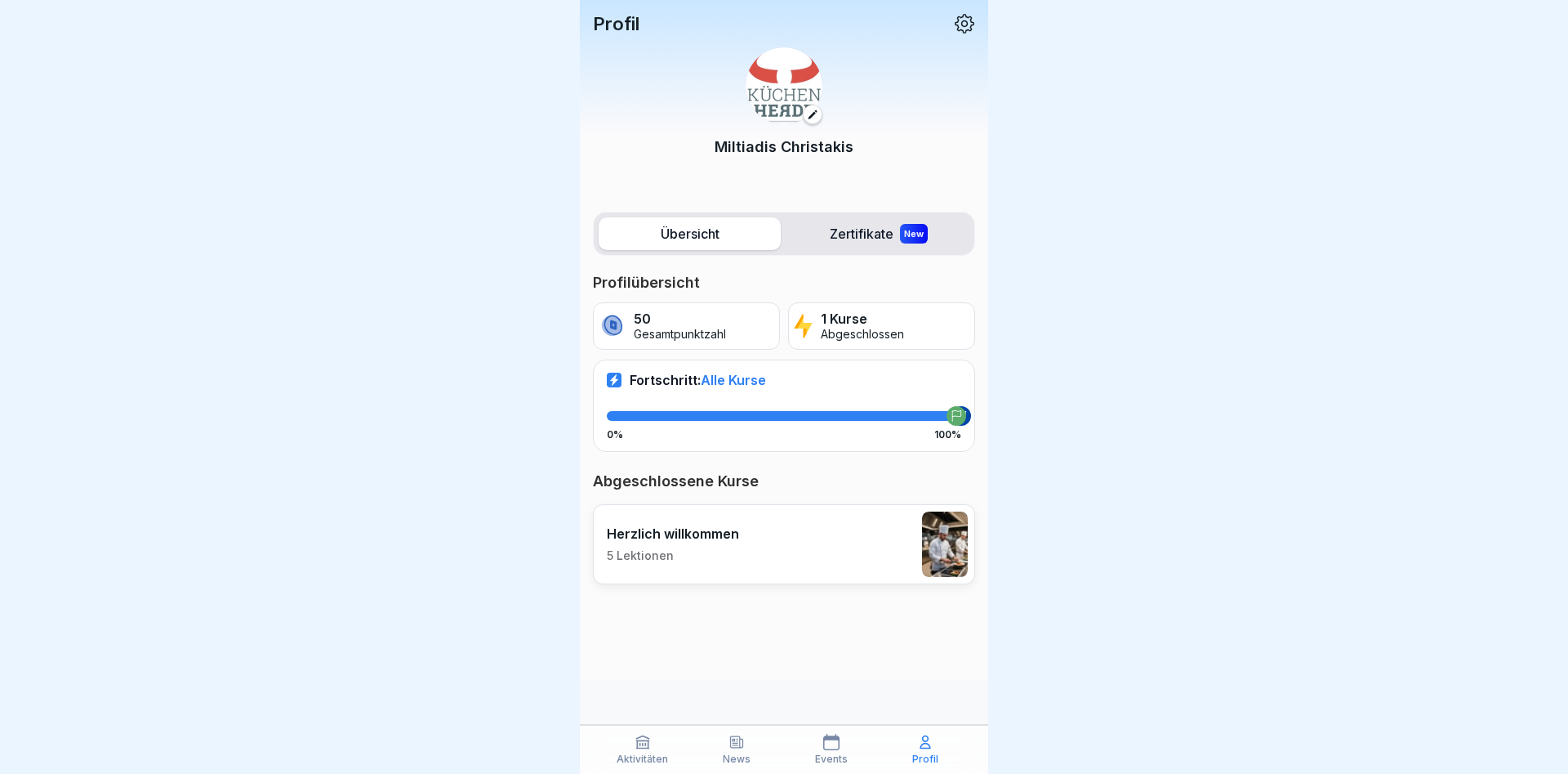
click at [682, 328] on p "Gesamtpunktzahl" at bounding box center [679, 334] width 92 height 14
click at [821, 752] on div "Events" at bounding box center [831, 750] width 87 height 31
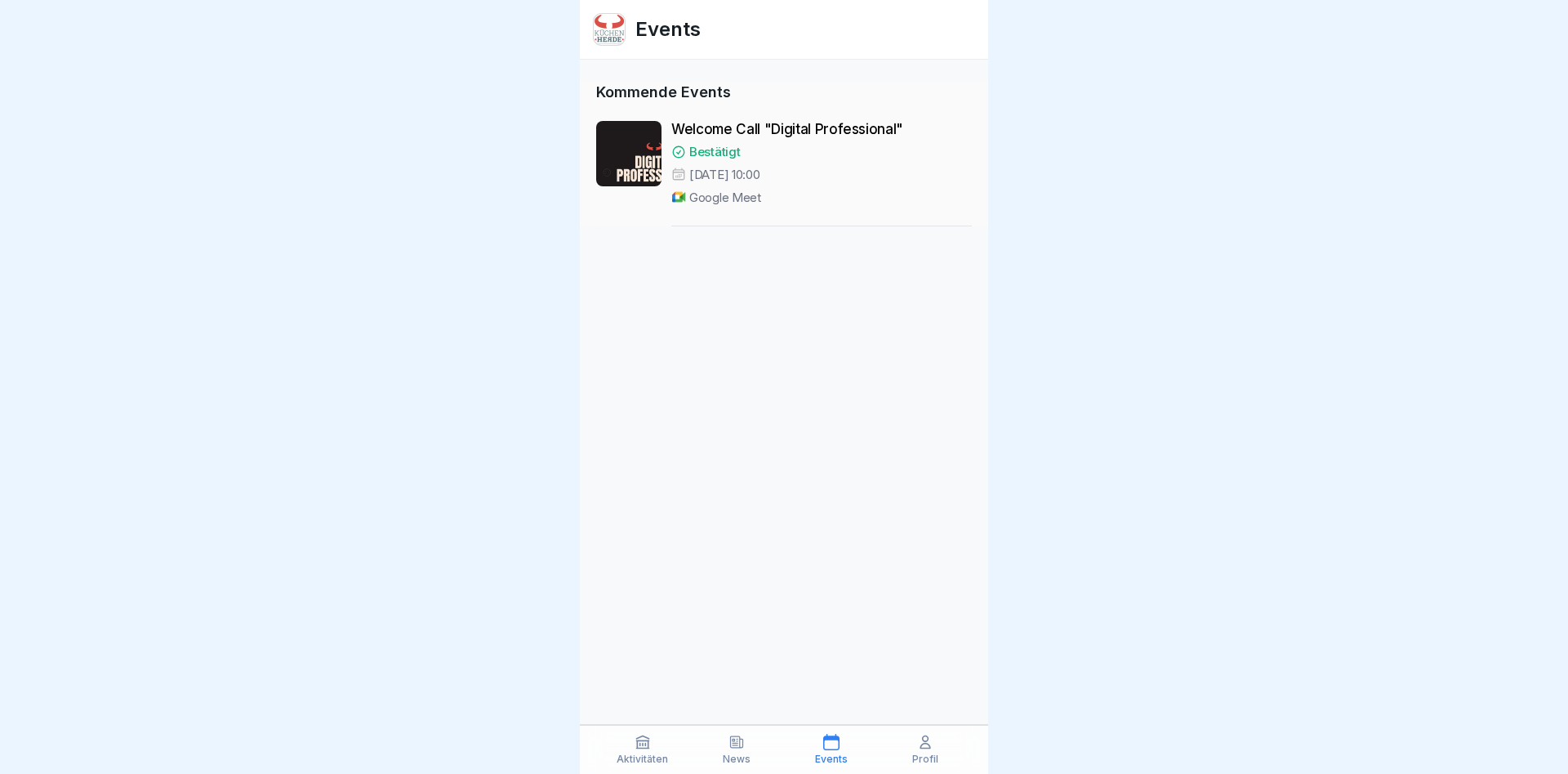
click at [731, 752] on div "News" at bounding box center [737, 750] width 87 height 31
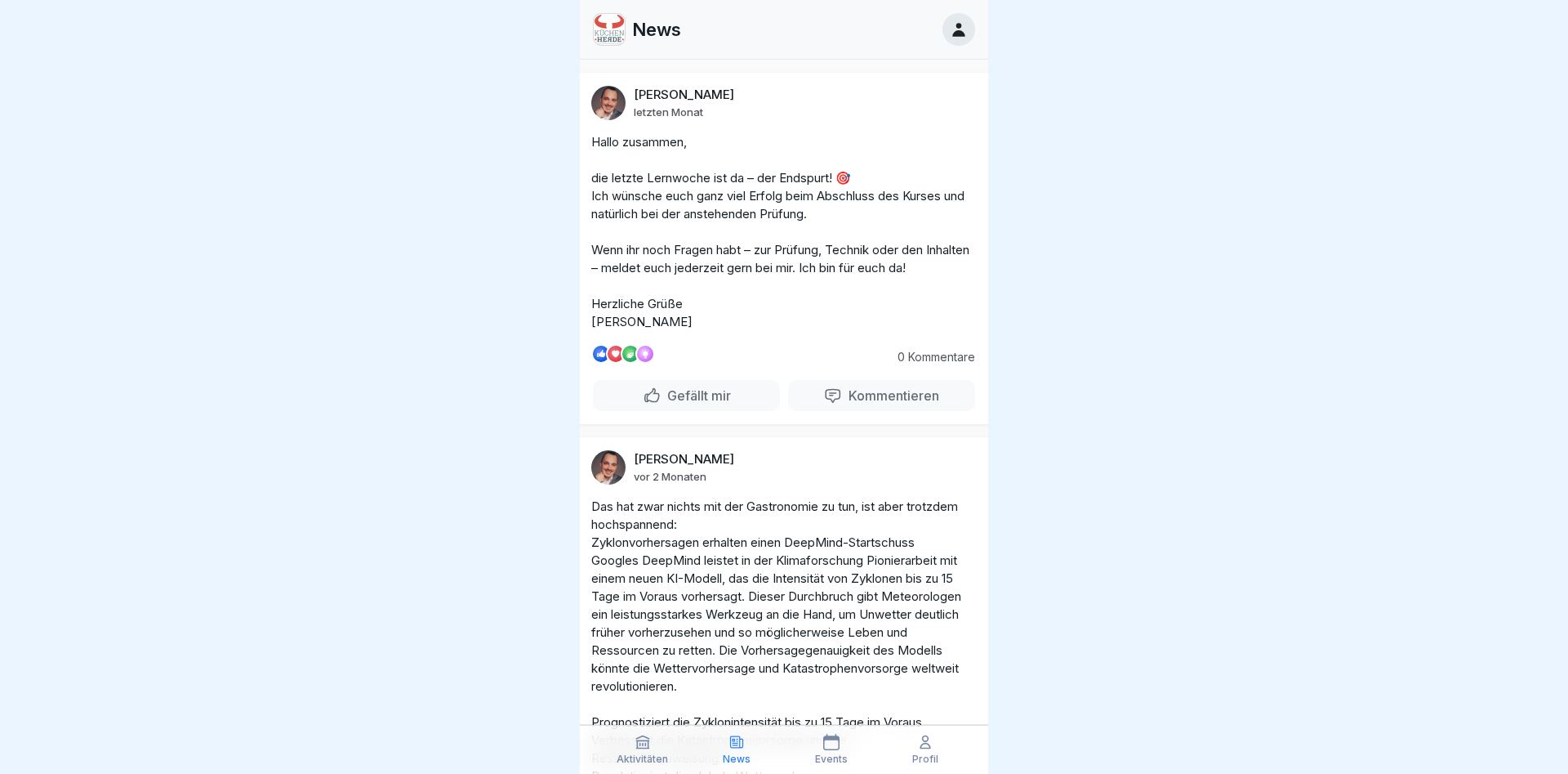
click at [644, 754] on p "Aktivitäten" at bounding box center [642, 759] width 52 height 12
